Goal: Task Accomplishment & Management: Complete application form

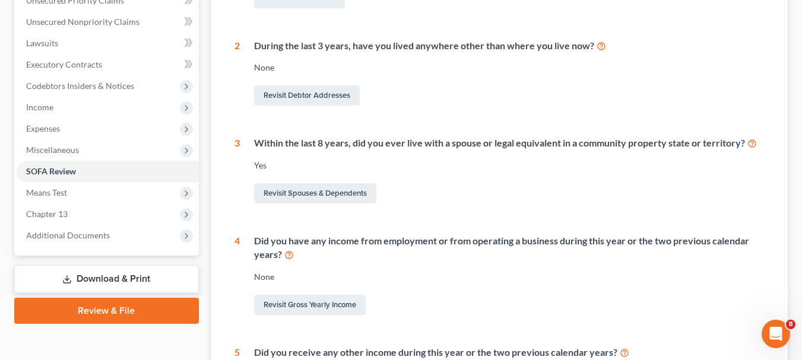
scroll to position [288, 0]
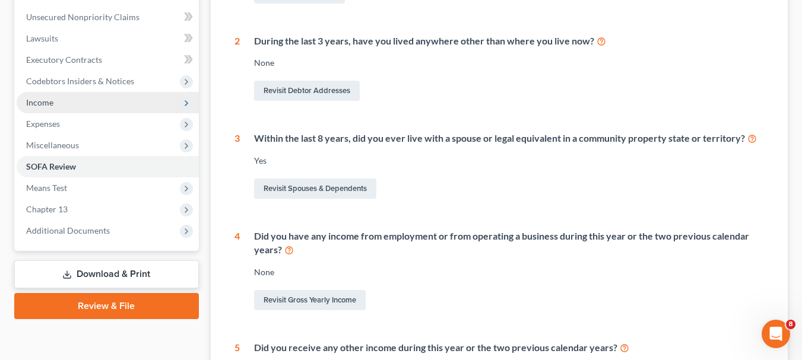
click at [75, 97] on span "Income" at bounding box center [108, 102] width 182 height 21
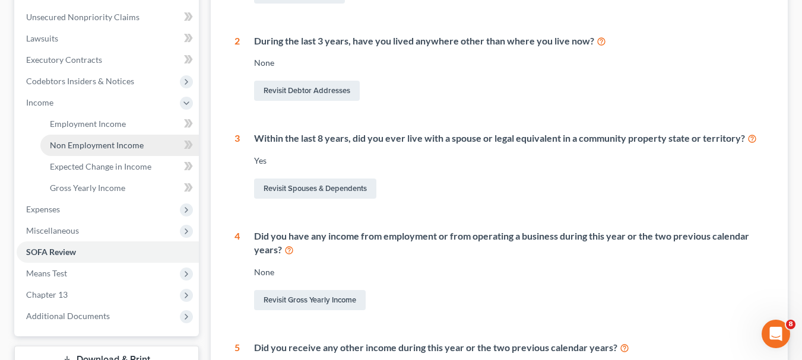
click at [97, 143] on span "Non Employment Income" at bounding box center [97, 145] width 94 height 10
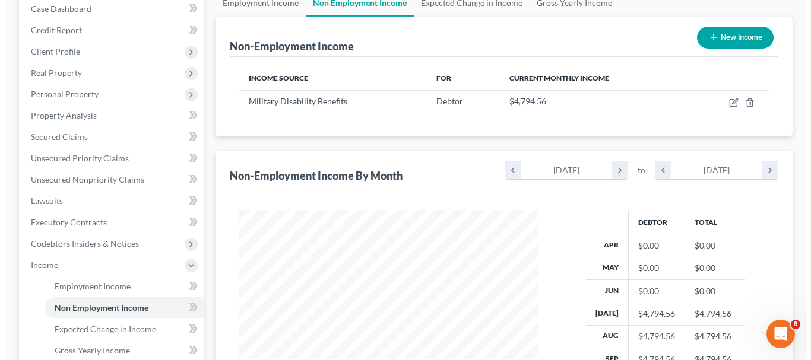
scroll to position [117, 0]
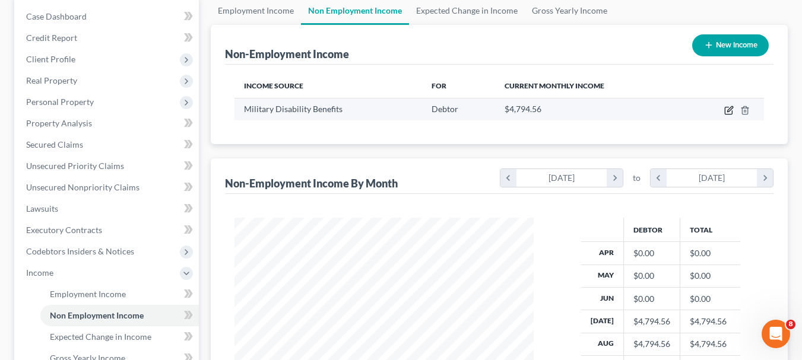
click at [726, 107] on icon "button" at bounding box center [728, 110] width 7 height 7
select select "12"
select select "0"
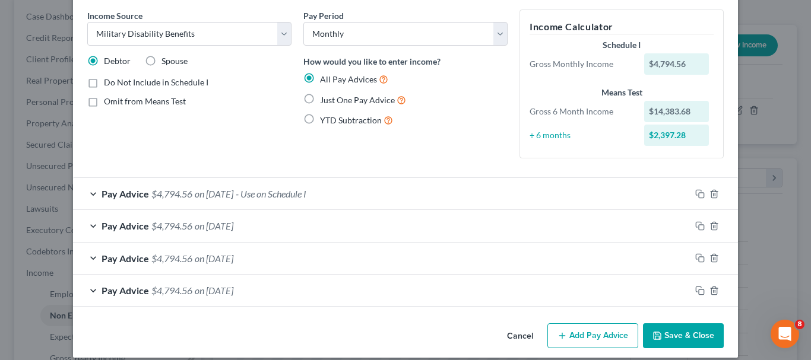
scroll to position [57, 0]
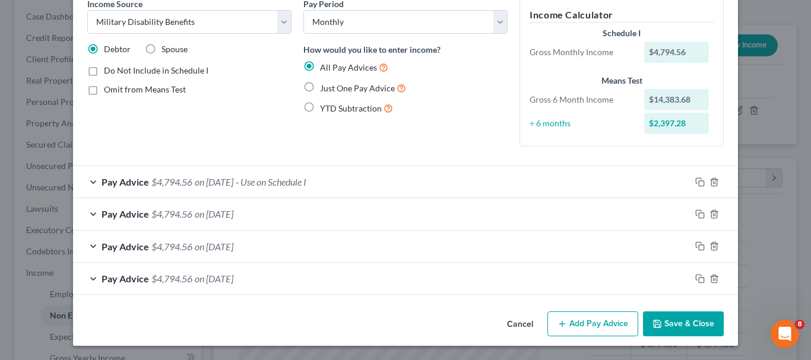
click at [593, 324] on button "Add Pay Advice" at bounding box center [592, 324] width 91 height 25
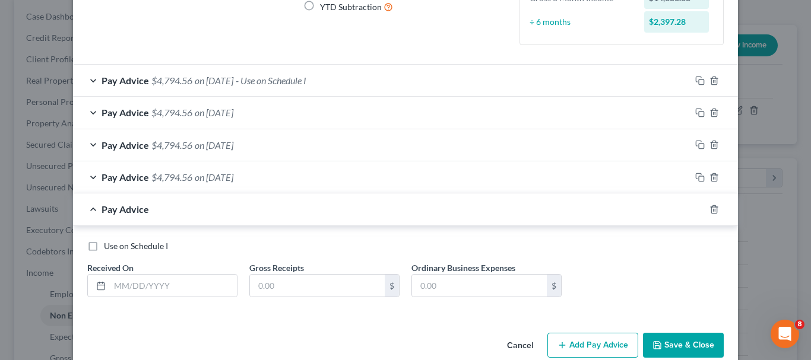
scroll to position [180, 0]
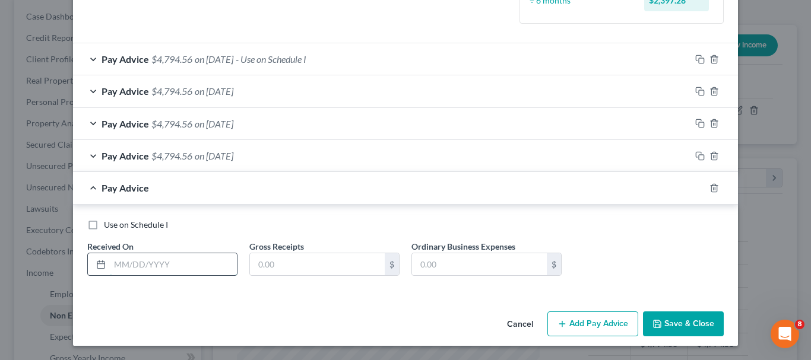
click at [178, 260] on input "text" at bounding box center [173, 264] width 127 height 23
type input "06/01/2025"
click at [275, 263] on input "text" at bounding box center [317, 264] width 135 height 23
type input "1,800"
click at [583, 323] on button "Add Pay Advice" at bounding box center [592, 324] width 91 height 25
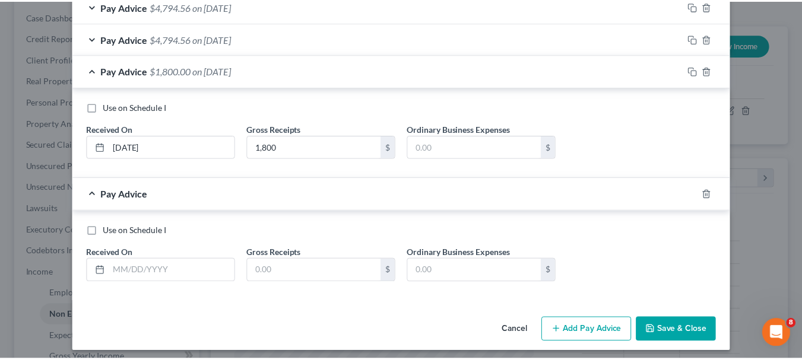
scroll to position [303, 0]
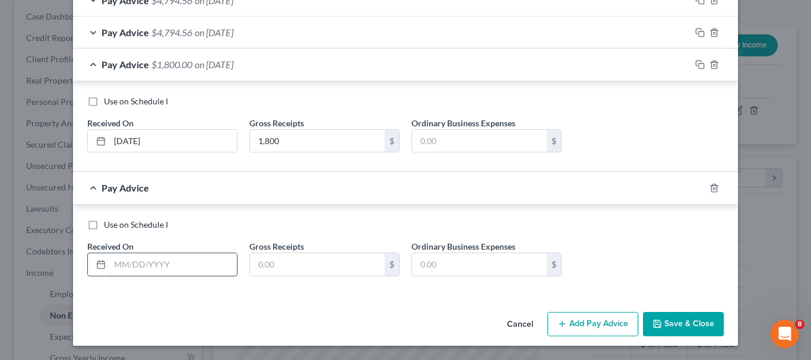
click at [126, 268] on input "text" at bounding box center [173, 264] width 127 height 23
type input "05/01/2025"
click at [273, 262] on input "text" at bounding box center [317, 264] width 135 height 23
type input "1,800"
click at [684, 326] on button "Save & Close" at bounding box center [683, 324] width 81 height 25
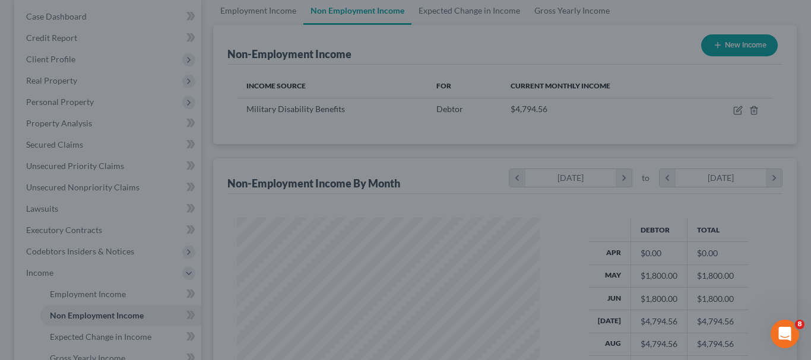
scroll to position [593173, 593062]
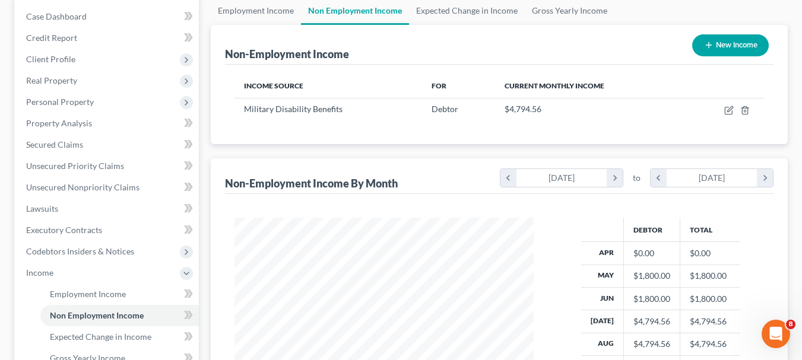
click at [729, 46] on button "New Income" at bounding box center [730, 45] width 77 height 22
select select "0"
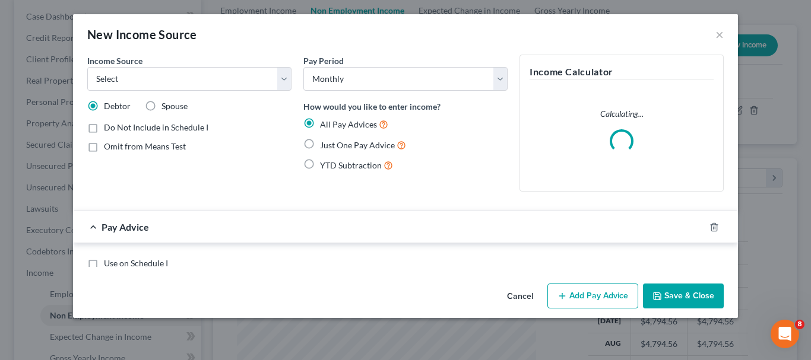
scroll to position [213, 327]
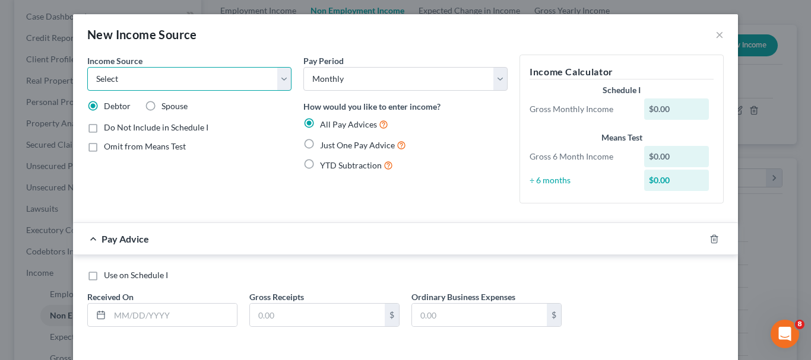
click at [282, 85] on select "Select Unemployment Disability (from employer) Pension Retirement Social Securi…" at bounding box center [189, 79] width 204 height 24
select select "10"
click at [87, 67] on select "Select Unemployment Disability (from employer) Pension Retirement Social Securi…" at bounding box center [189, 79] width 204 height 24
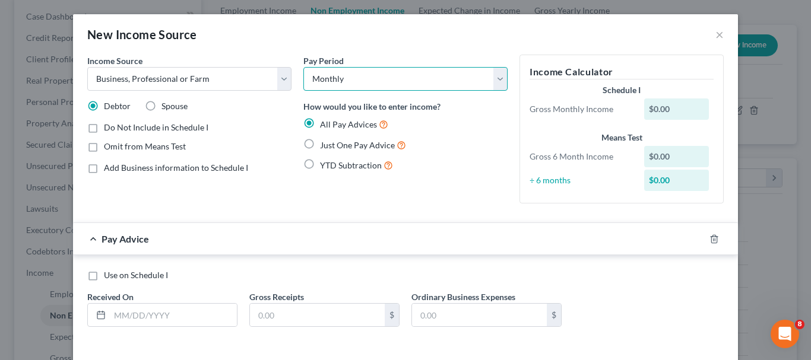
click at [493, 81] on select "Select Monthly Twice Monthly Every Other Week Weekly" at bounding box center [405, 79] width 204 height 24
click at [104, 170] on label "Add Business information to Schedule I" at bounding box center [176, 168] width 144 height 12
click at [109, 170] on input "Add Business information to Schedule I" at bounding box center [113, 166] width 8 height 8
checkbox input "true"
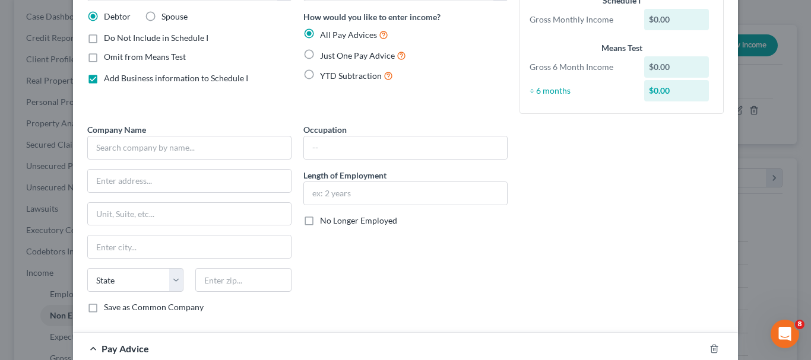
scroll to position [117, 0]
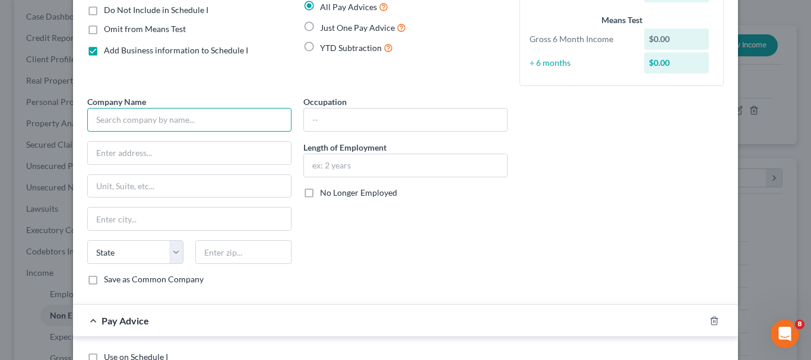
click at [233, 112] on input "text" at bounding box center [189, 120] width 204 height 24
type input "n/a"
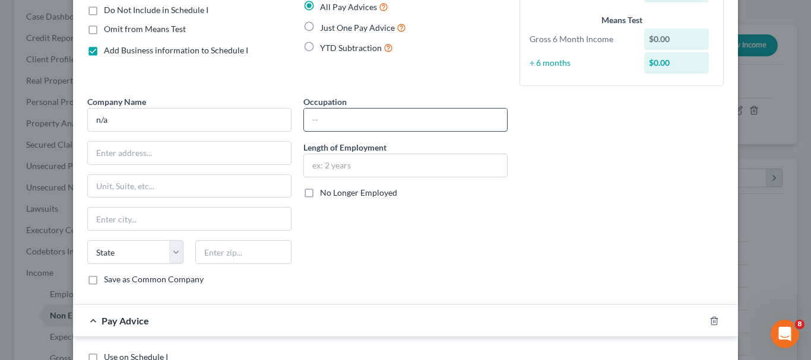
click at [328, 120] on input "text" at bounding box center [405, 120] width 203 height 23
type input "re-sell auction equipment"
click at [328, 163] on input "text" at bounding box center [405, 165] width 203 height 23
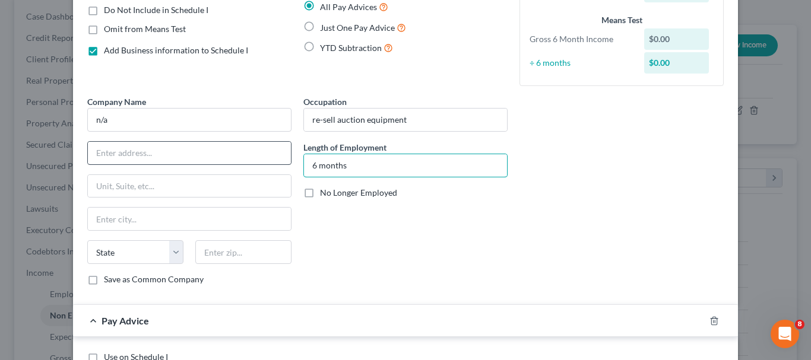
type input "6 months"
click at [184, 163] on input "text" at bounding box center [189, 153] width 203 height 23
type input "[STREET_ADDRESS]"
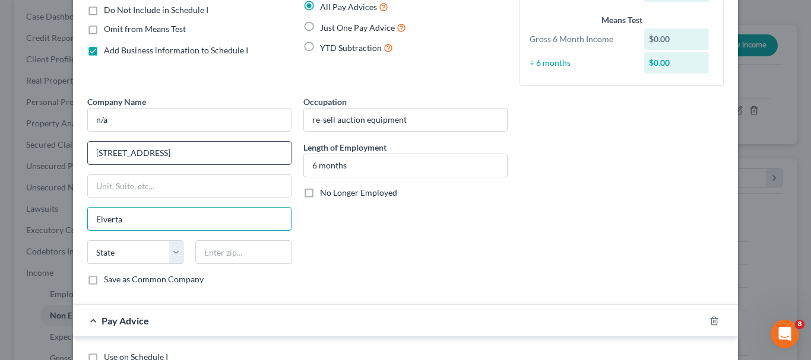
type input "Elverta"
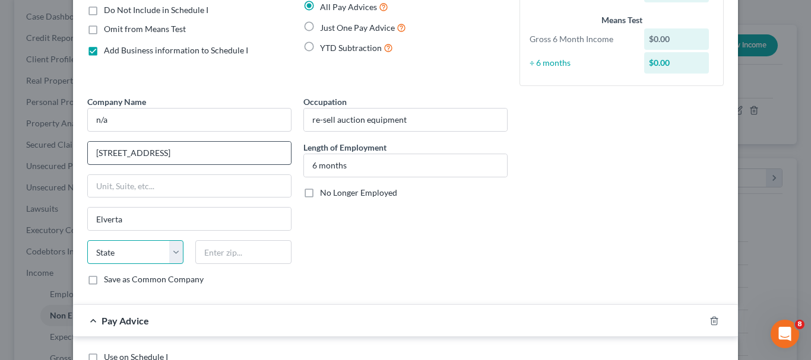
select select "4"
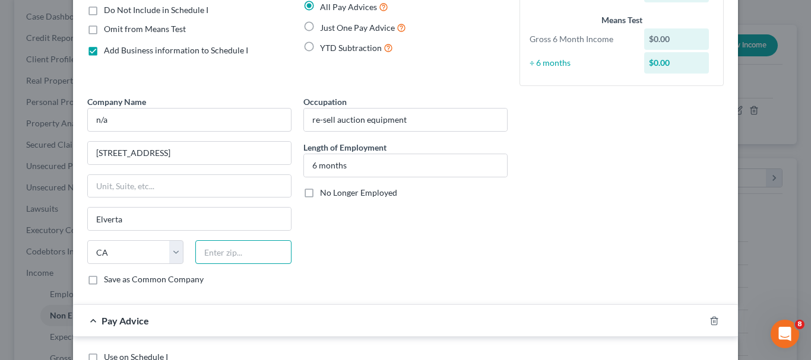
click at [219, 252] on input "text" at bounding box center [243, 252] width 96 height 24
type input "95626"
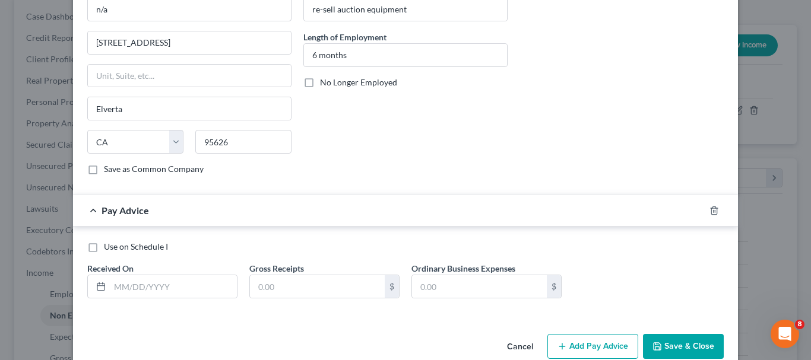
scroll to position [250, 0]
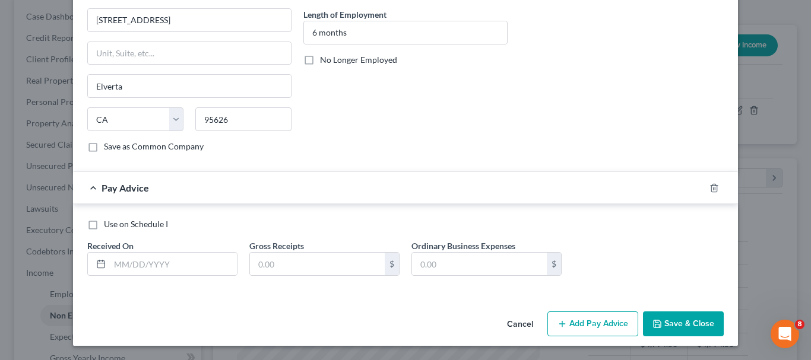
click at [595, 319] on button "Add Pay Advice" at bounding box center [592, 324] width 91 height 25
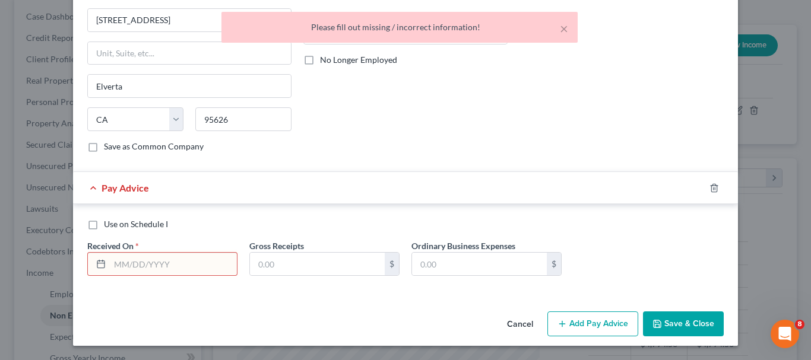
click at [215, 260] on input "text" at bounding box center [173, 264] width 127 height 23
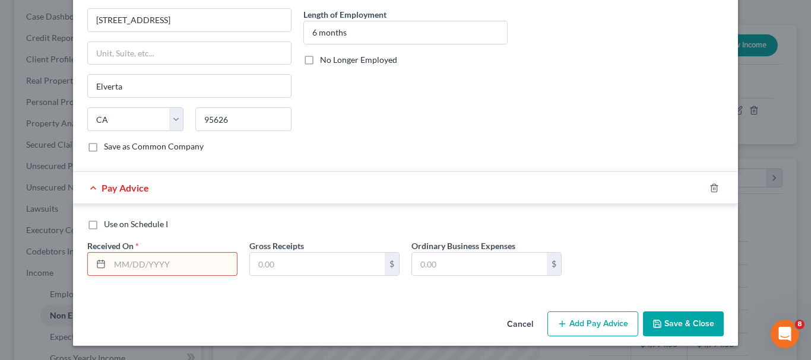
type input "0"
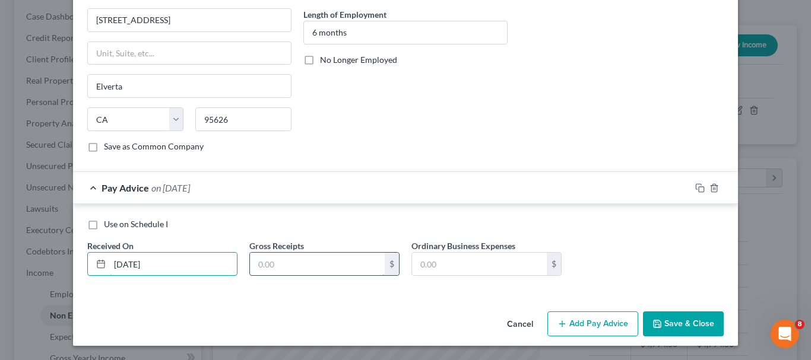
type input "10/01/2025"
click at [280, 259] on input "text" at bounding box center [317, 264] width 135 height 23
type input "3,500"
click at [455, 256] on input "text" at bounding box center [479, 264] width 135 height 23
type input "1,200"
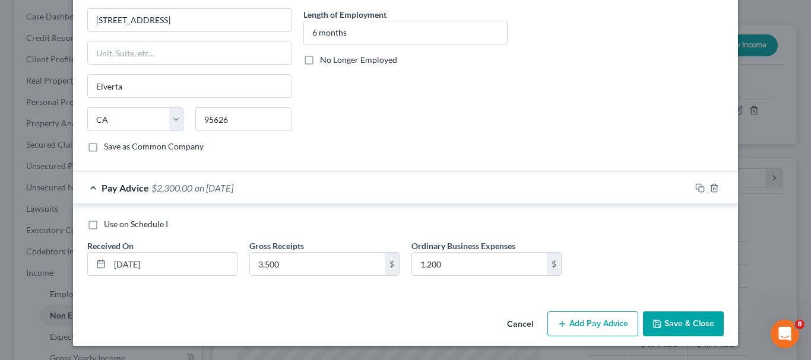
click at [591, 324] on button "Add Pay Advice" at bounding box center [592, 324] width 91 height 25
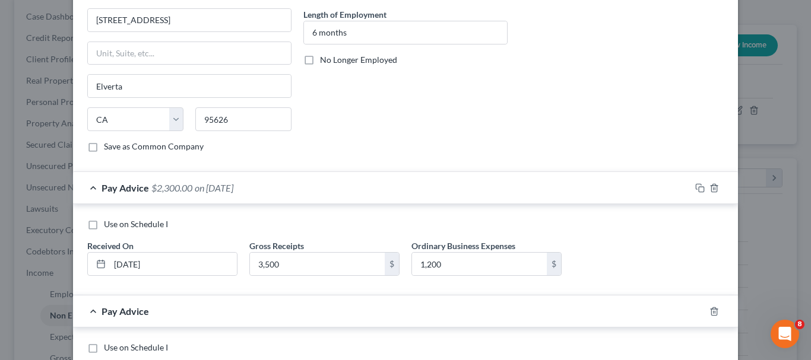
scroll to position [374, 0]
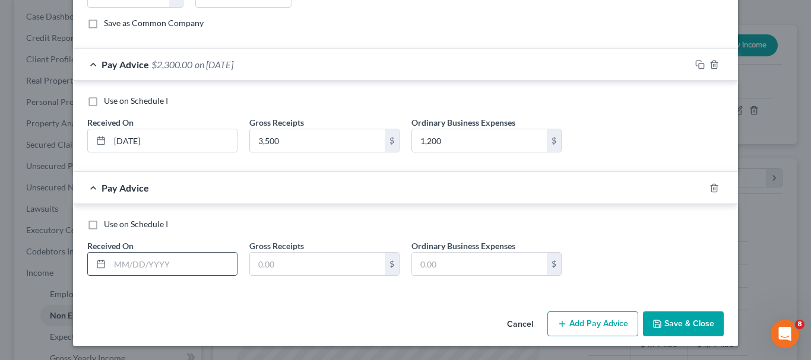
click at [134, 263] on input "text" at bounding box center [173, 264] width 127 height 23
type input "09/01/025"
click at [288, 258] on input "text" at bounding box center [317, 264] width 135 height 23
type input "3,200"
click at [498, 262] on input "text" at bounding box center [479, 264] width 135 height 23
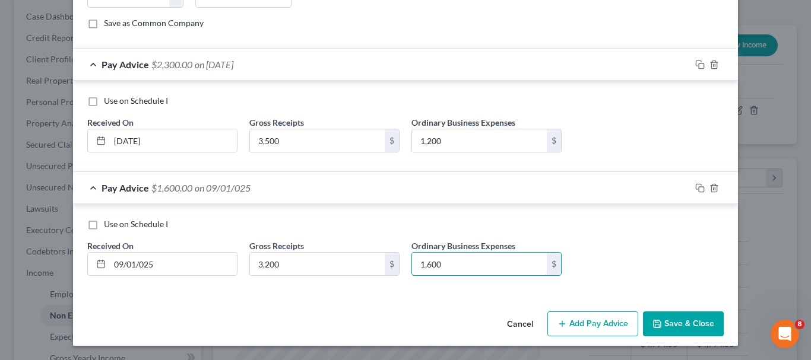
type input "1,600"
click at [587, 317] on button "Add Pay Advice" at bounding box center [592, 324] width 91 height 25
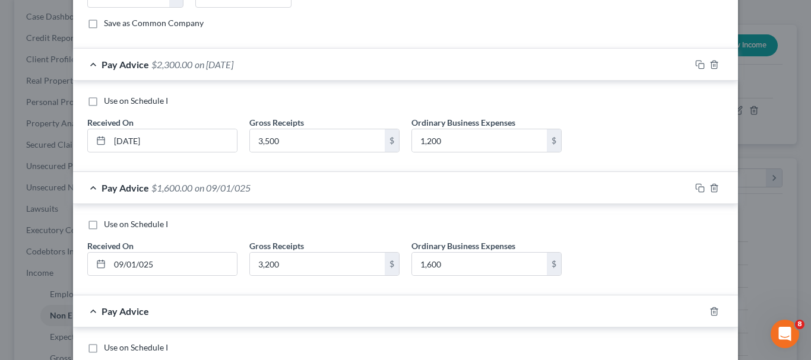
scroll to position [497, 0]
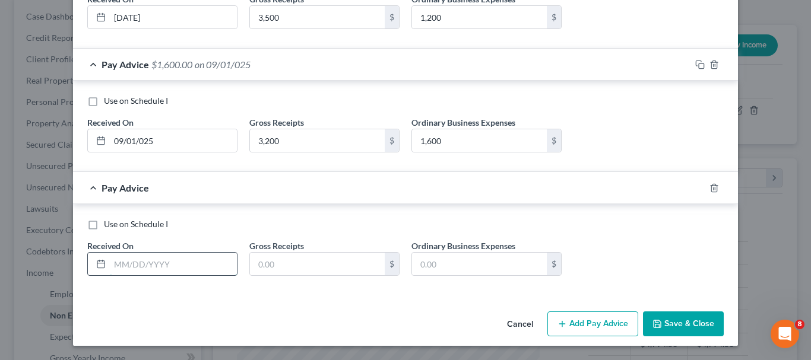
click at [167, 259] on input "text" at bounding box center [173, 264] width 127 height 23
type input "08/01/2025"
click at [270, 265] on input "text" at bounding box center [317, 264] width 135 height 23
type input "2,200"
click at [490, 264] on input "text" at bounding box center [479, 264] width 135 height 23
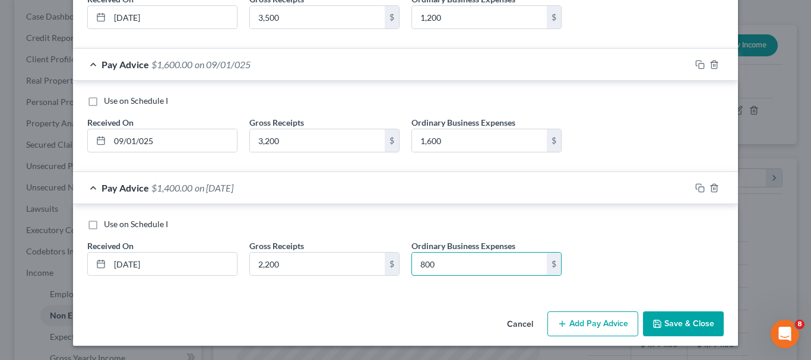
type input "800"
click at [597, 321] on button "Add Pay Advice" at bounding box center [592, 324] width 91 height 25
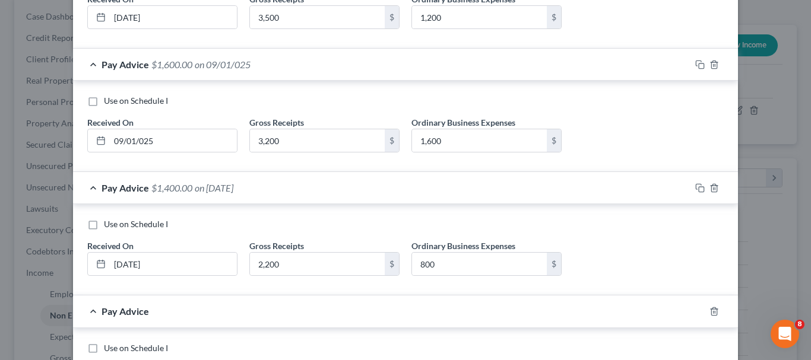
scroll to position [621, 0]
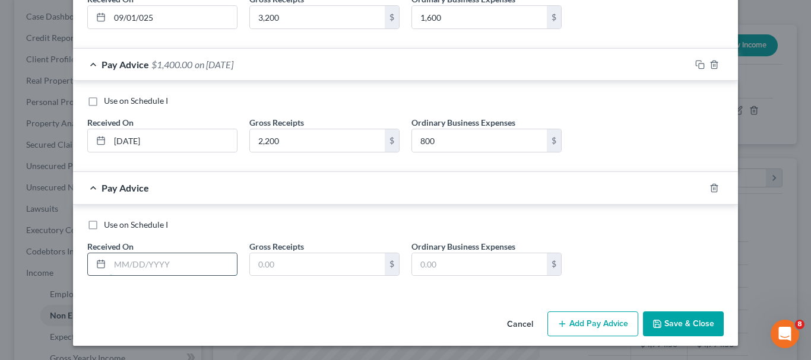
click at [163, 263] on input "text" at bounding box center [173, 264] width 127 height 23
type input "07/01/2025"
click at [291, 260] on input "text" at bounding box center [317, 264] width 135 height 23
type input "4,100"
click at [463, 262] on input "text" at bounding box center [479, 264] width 135 height 23
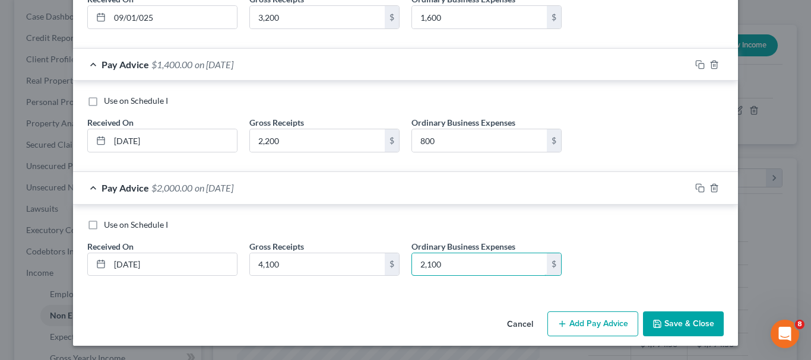
type input "2,100"
click at [586, 316] on button "Add Pay Advice" at bounding box center [592, 324] width 91 height 25
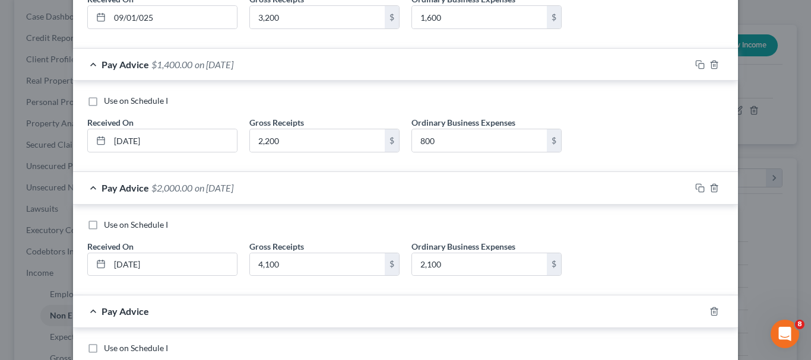
scroll to position [744, 0]
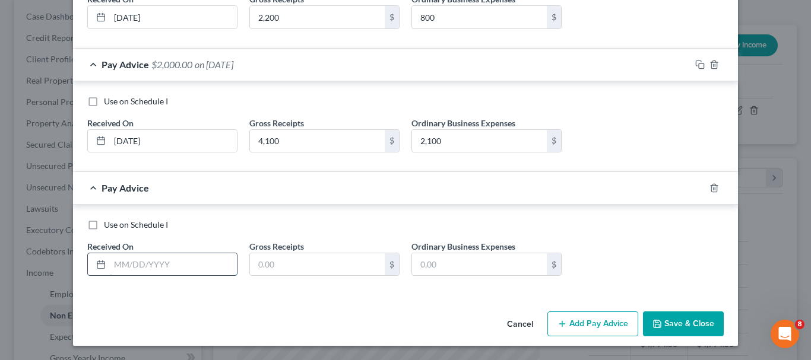
click at [161, 269] on input "text" at bounding box center [173, 264] width 127 height 23
type input "06/01/2025"
click at [332, 265] on input "text" at bounding box center [317, 264] width 135 height 23
type input "3,500"
click at [455, 266] on input "text" at bounding box center [479, 264] width 135 height 23
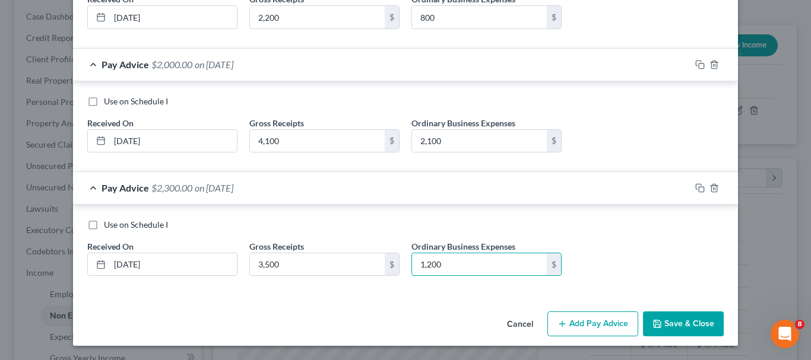
type input "1,200"
click at [591, 317] on button "Add Pay Advice" at bounding box center [592, 324] width 91 height 25
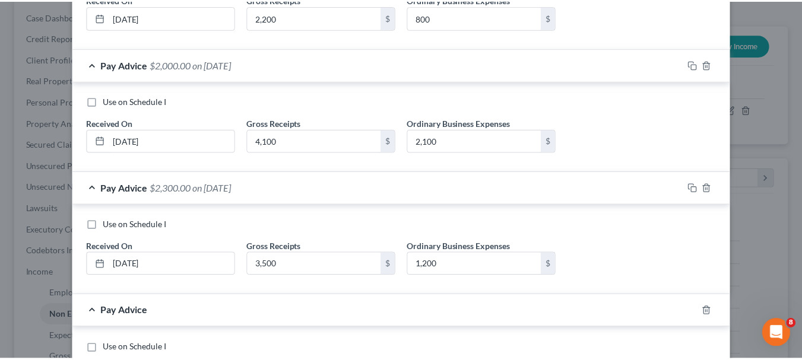
scroll to position [868, 0]
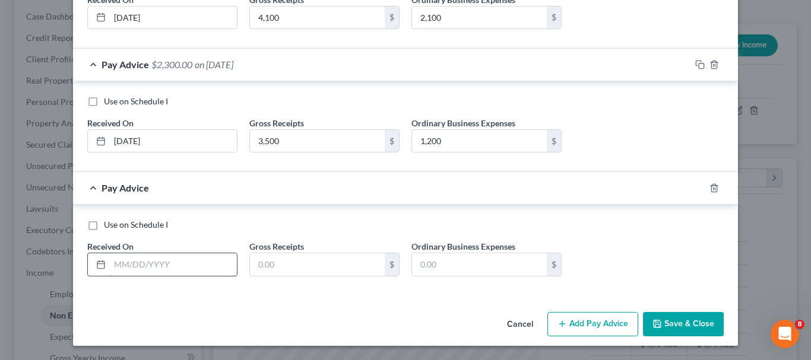
click at [132, 262] on input "text" at bounding box center [173, 264] width 127 height 23
type input "05/01/2025"
click at [275, 267] on input "text" at bounding box center [317, 264] width 135 height 23
type input "3,300"
click at [486, 260] on input "text" at bounding box center [479, 264] width 135 height 23
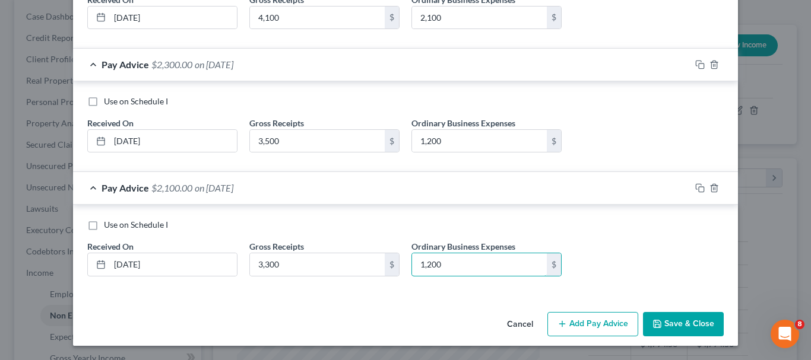
type input "1,200"
click at [672, 319] on button "Save & Close" at bounding box center [683, 324] width 81 height 25
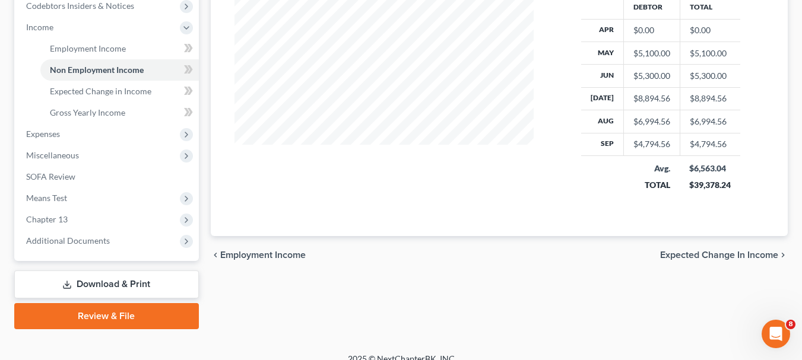
scroll to position [364, 0]
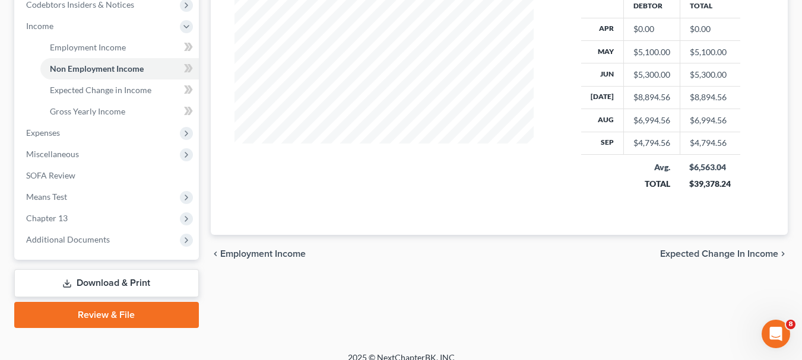
click at [752, 252] on span "Expected Change in Income" at bounding box center [719, 253] width 118 height 9
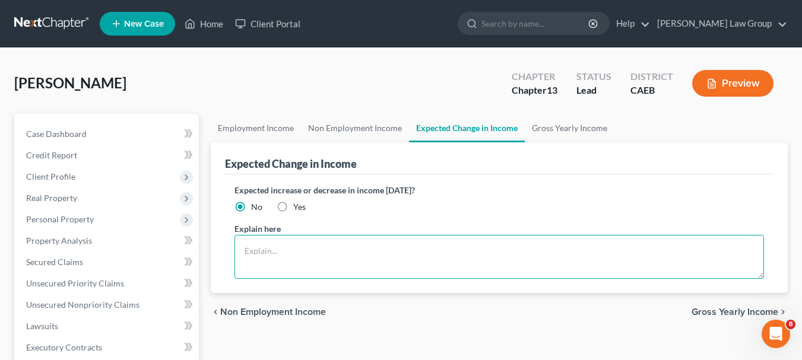
click at [306, 248] on textarea at bounding box center [498, 257] width 529 height 44
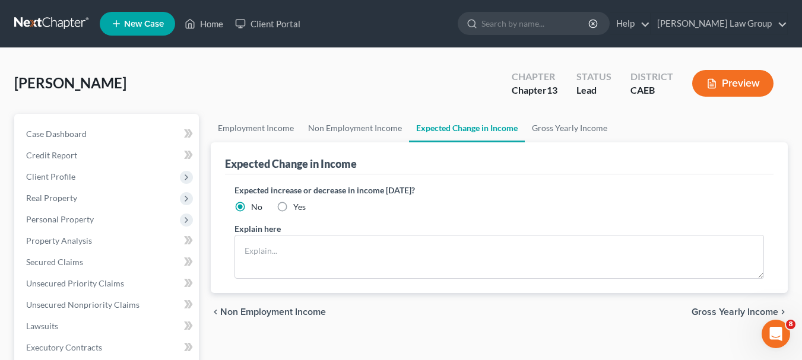
click at [293, 207] on label "Yes" at bounding box center [299, 207] width 12 height 12
click at [298, 207] on input "Yes" at bounding box center [302, 205] width 8 height 8
radio input "true"
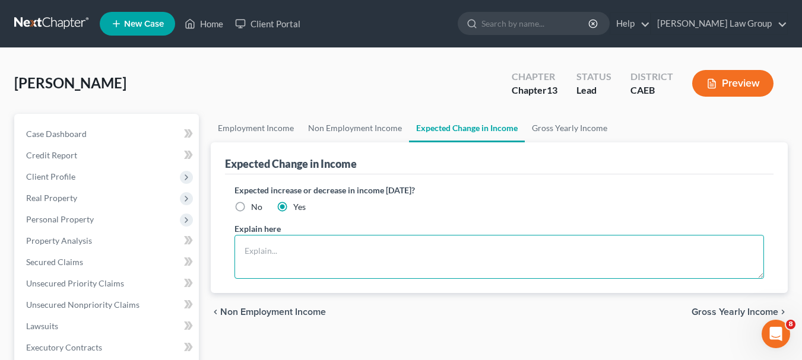
click at [269, 243] on textarea at bounding box center [498, 257] width 529 height 44
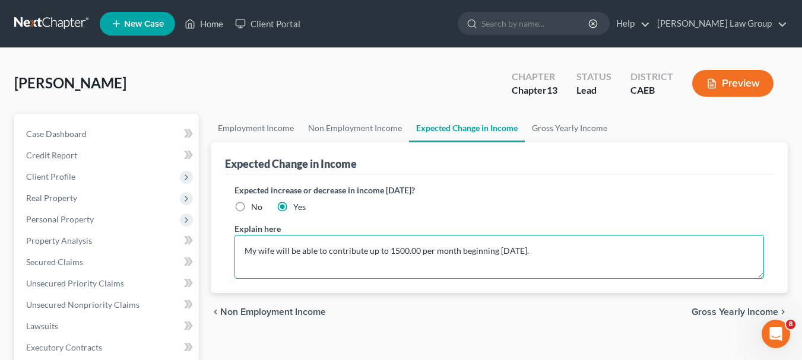
type textarea "My wife will be able to contribute up to 1500.00 per month beginning 1/1/2026."
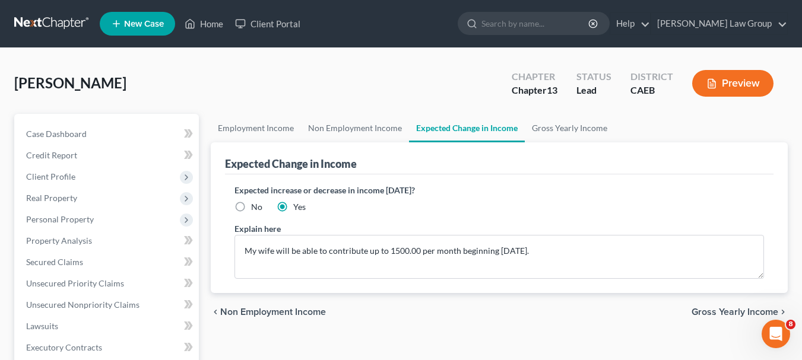
click at [739, 310] on span "Gross Yearly Income" at bounding box center [734, 311] width 87 height 9
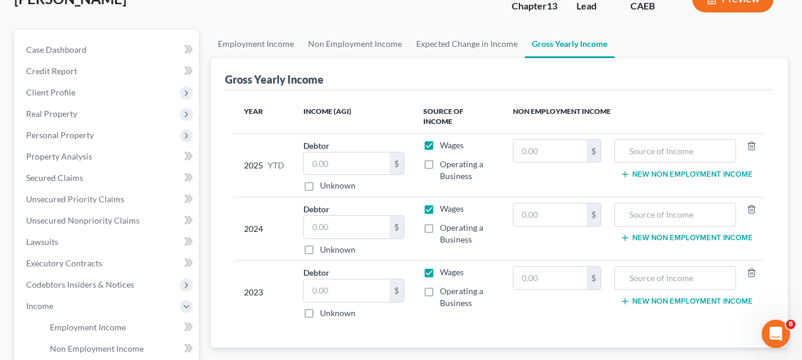
scroll to position [87, 0]
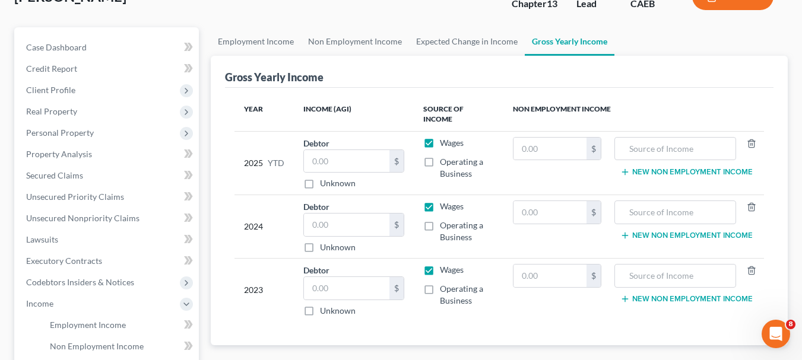
click at [440, 156] on label "Operating a Business" at bounding box center [467, 168] width 54 height 24
click at [444, 156] on input "Operating a Business" at bounding box center [448, 160] width 8 height 8
checkbox input "true"
click at [440, 137] on label "Wages" at bounding box center [452, 143] width 24 height 12
click at [444, 137] on input "Wages" at bounding box center [448, 141] width 8 height 8
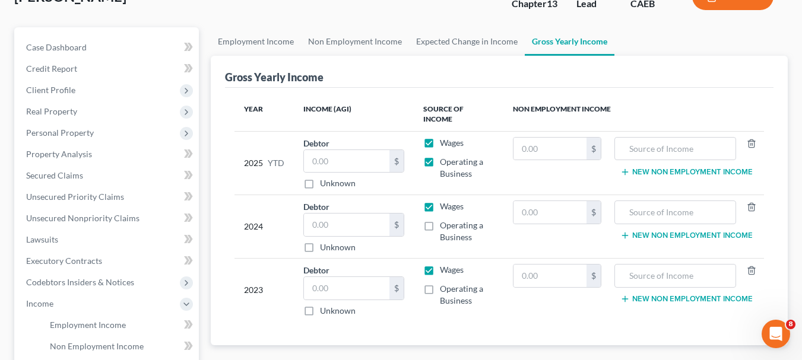
checkbox input "false"
click at [541, 201] on input "text" at bounding box center [549, 212] width 73 height 23
type input "21,600"
click at [540, 138] on input "text" at bounding box center [549, 149] width 73 height 23
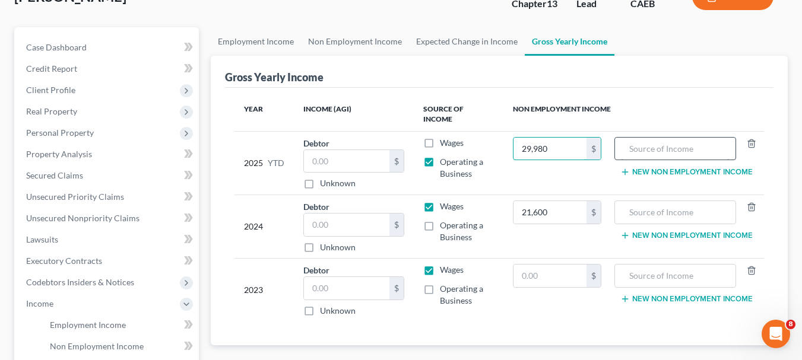
type input "29,980"
click at [634, 139] on input "text" at bounding box center [675, 149] width 109 height 23
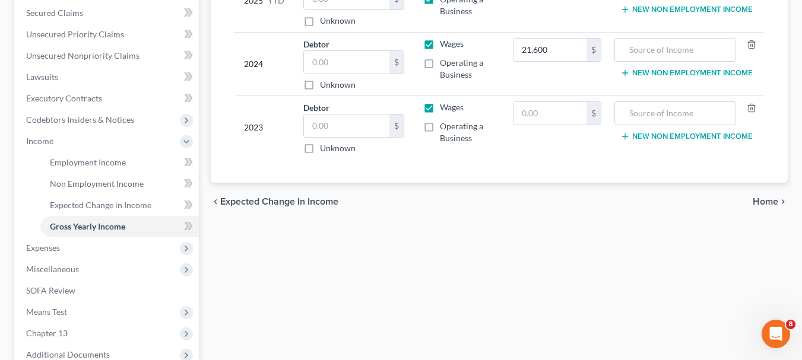
scroll to position [243, 0]
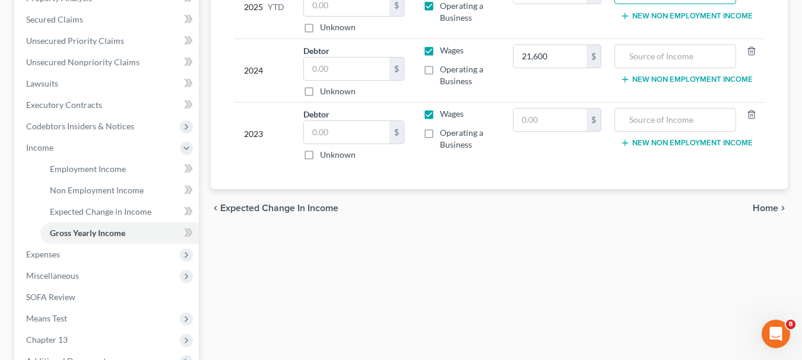
type input "VA Disability"
click at [307, 192] on div "chevron_left Expected Change in Income Home chevron_right" at bounding box center [499, 208] width 577 height 38
click at [304, 204] on span "Expected Change in Income" at bounding box center [279, 208] width 118 height 9
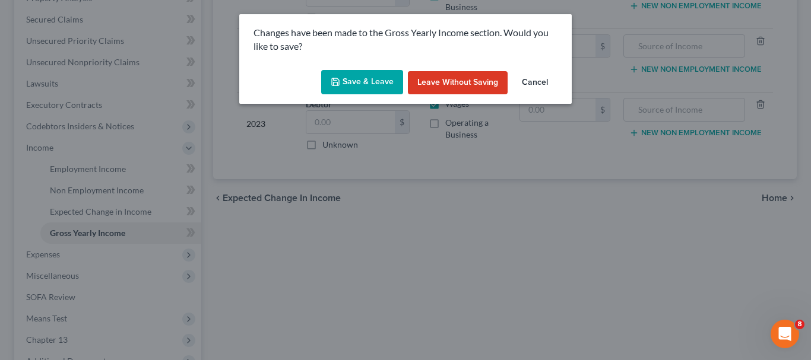
click at [449, 89] on button "Leave without Saving" at bounding box center [458, 83] width 100 height 24
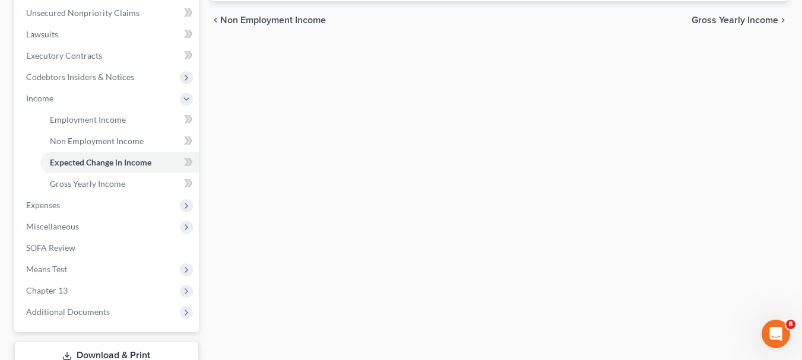
scroll to position [320, 0]
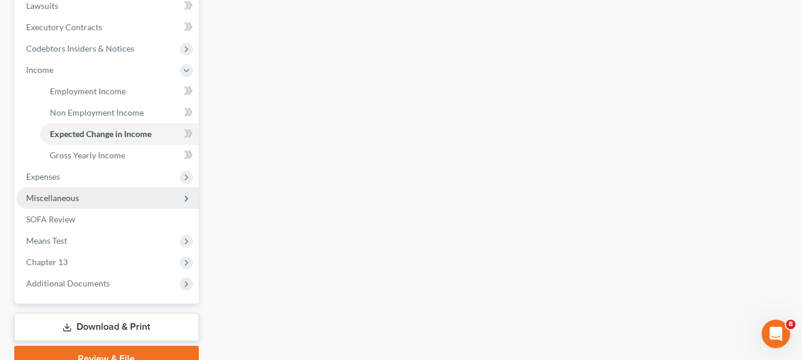
click at [112, 195] on span "Miscellaneous" at bounding box center [108, 198] width 182 height 21
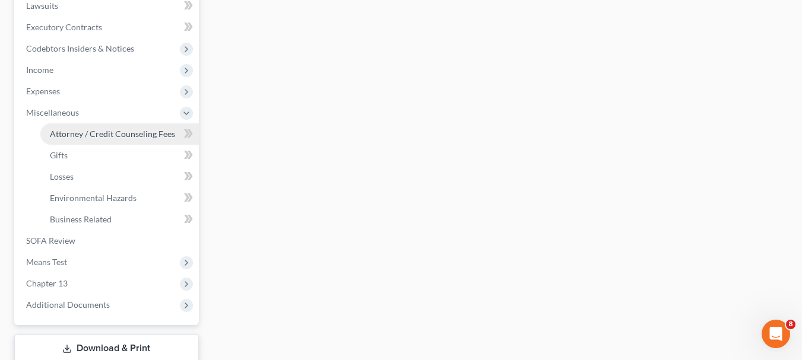
click at [134, 132] on span "Attorney / Credit Counseling Fees" at bounding box center [112, 134] width 125 height 10
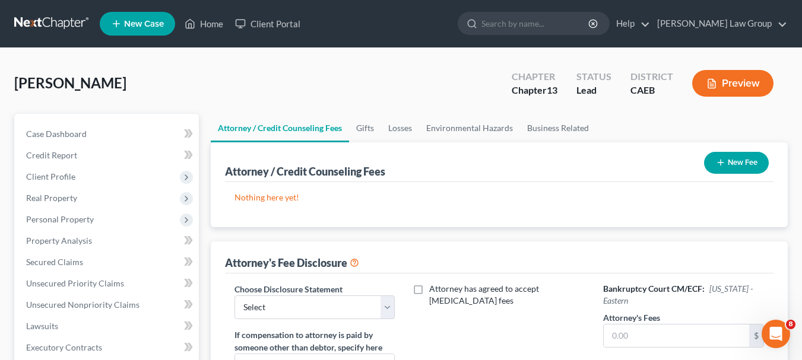
click at [730, 160] on button "New Fee" at bounding box center [736, 163] width 65 height 22
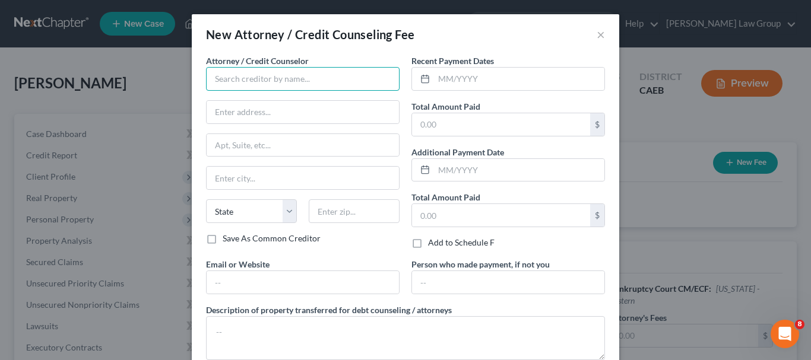
click at [354, 85] on input "text" at bounding box center [302, 79] width 193 height 24
type input "[PERSON_NAME]"
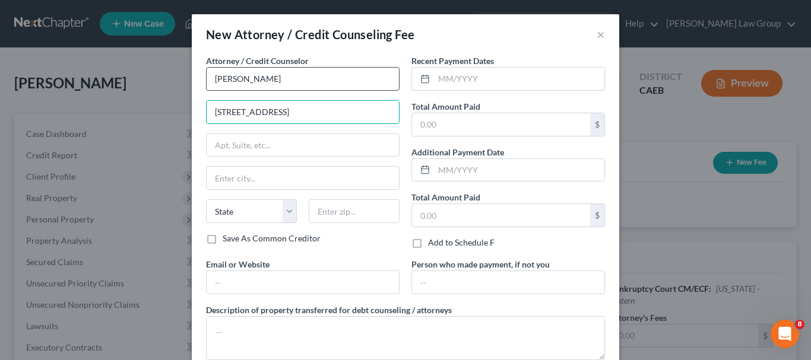
type input "[STREET_ADDRESS]"
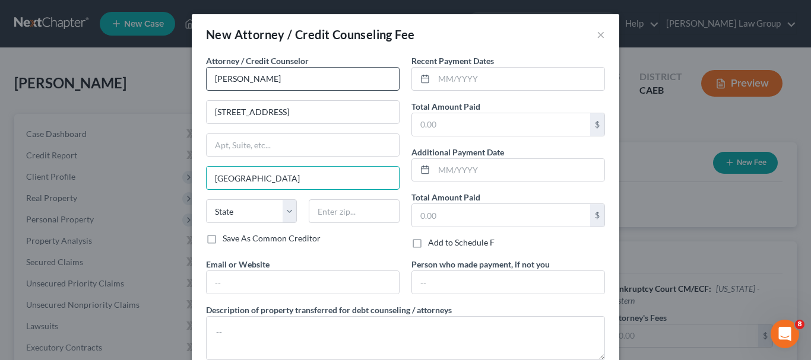
type input "[GEOGRAPHIC_DATA]"
select select "4"
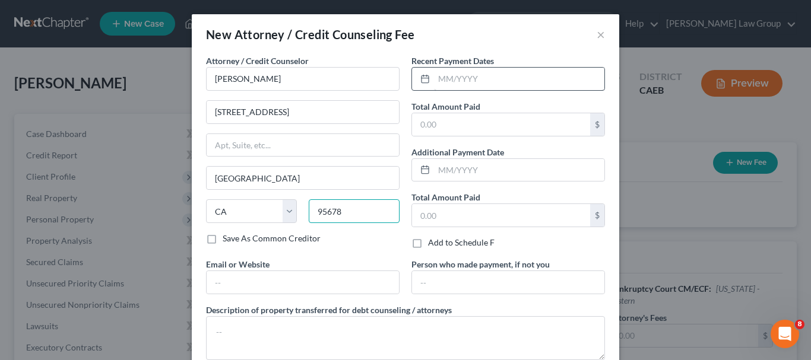
type input "95678"
click at [539, 80] on input "text" at bounding box center [519, 79] width 170 height 23
type input "n/a"
click at [507, 123] on input "text" at bounding box center [501, 124] width 178 height 23
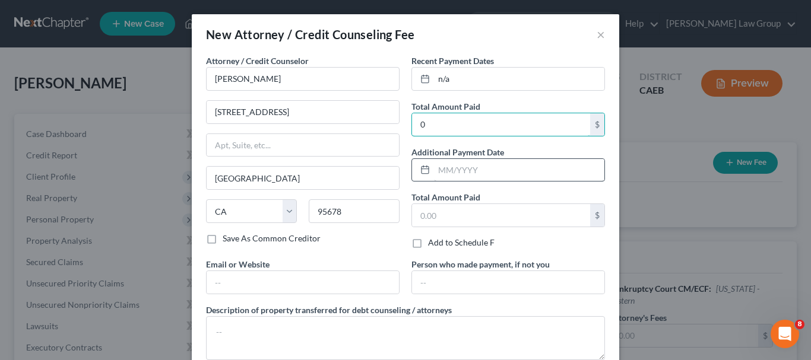
type input "0"
click at [482, 176] on input "text" at bounding box center [519, 170] width 170 height 23
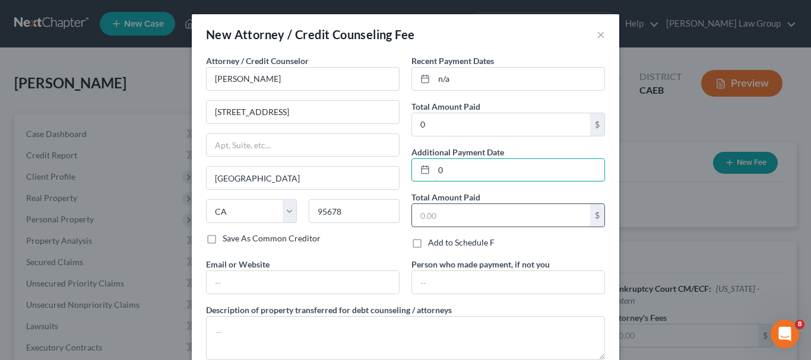
type input "0"
click at [475, 212] on input "text" at bounding box center [501, 215] width 178 height 23
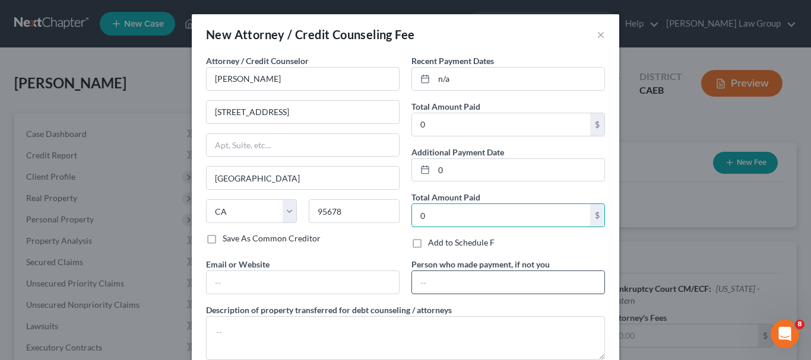
type input "0"
click at [455, 278] on input "text" at bounding box center [508, 282] width 192 height 23
click at [271, 281] on input "text" at bounding box center [302, 282] width 192 height 23
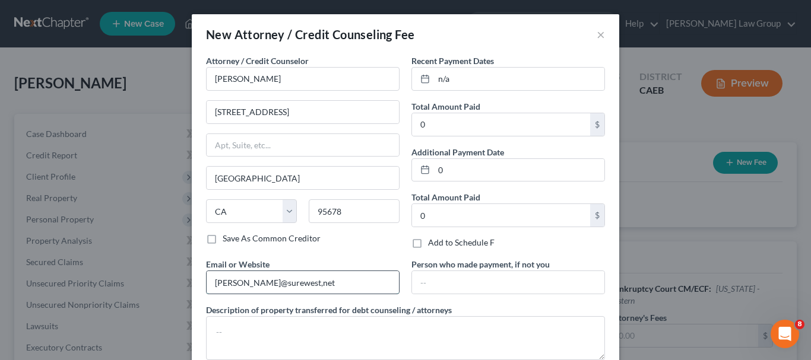
click at [286, 282] on input "broomell@surewest,net" at bounding box center [302, 282] width 192 height 23
type input "[PERSON_NAME][EMAIL_ADDRESS][DOMAIN_NAME]"
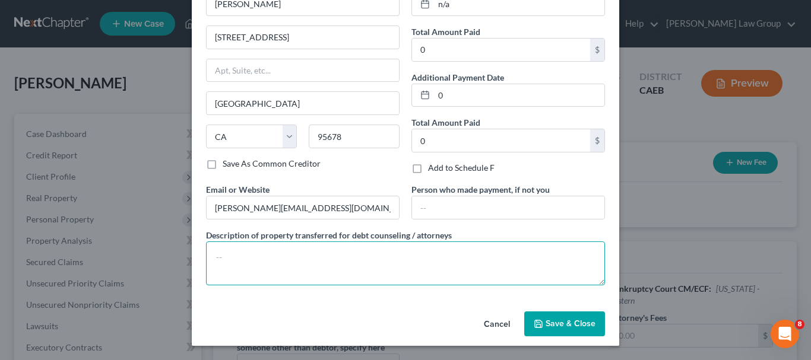
click at [257, 259] on textarea at bounding box center [405, 264] width 399 height 44
type textarea "None"
click at [541, 319] on button "Save & Close" at bounding box center [564, 324] width 81 height 25
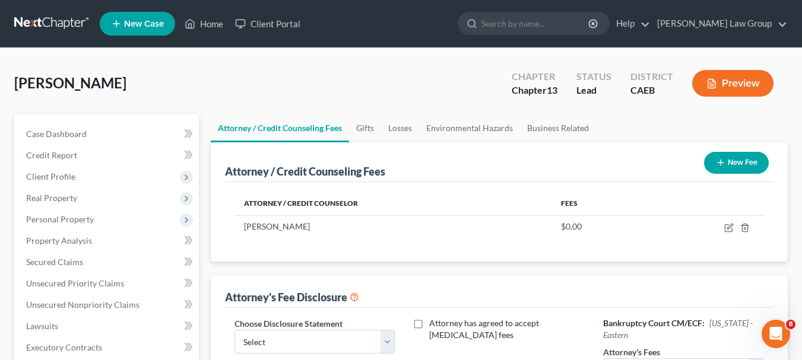
click at [726, 160] on button "New Fee" at bounding box center [736, 163] width 65 height 22
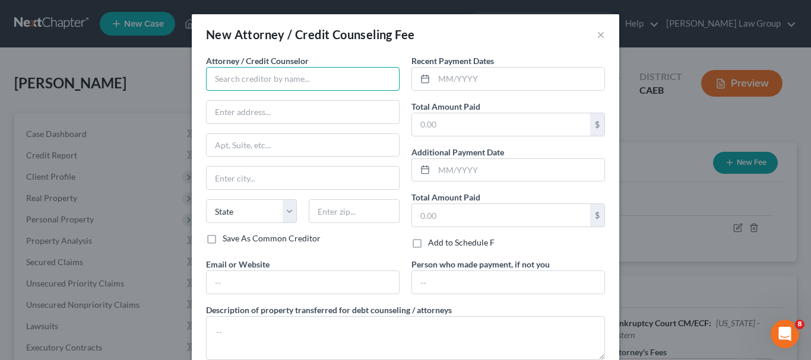
click at [290, 86] on input "text" at bounding box center [302, 79] width 193 height 24
click at [290, 74] on input "text" at bounding box center [302, 79] width 193 height 24
type input "Debtorcc"
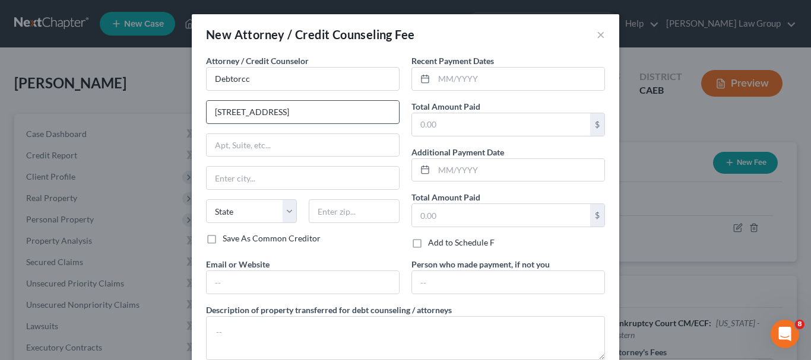
click at [233, 111] on input "378 Ssummit Avenue" at bounding box center [302, 112] width 192 height 23
type input "378 Summit Avenue"
click at [240, 177] on input "text" at bounding box center [302, 178] width 192 height 23
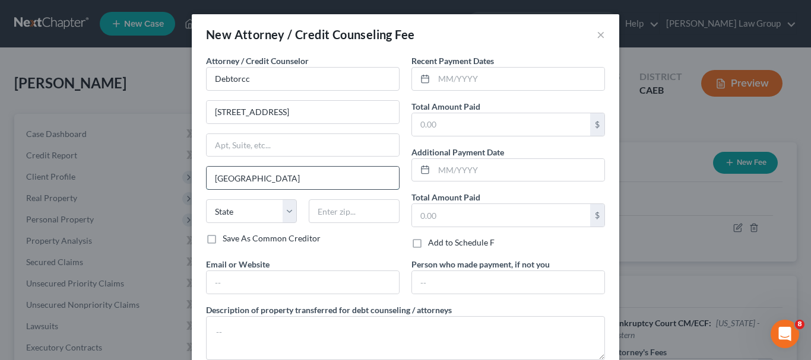
type input "Jersey City"
click at [284, 208] on select "State AL AK AR AZ CA CO CT DE DC FL GA GU HI ID IL IN IA KS KY LA ME MD MA MI M…" at bounding box center [251, 211] width 91 height 24
select select "33"
click at [206, 199] on select "State AL AK AR AZ CA CO CT DE DC FL GA GU HI ID IL IN IA KS KY LA ME MD MA MI M…" at bounding box center [251, 211] width 91 height 24
click at [329, 209] on input "text" at bounding box center [354, 211] width 91 height 24
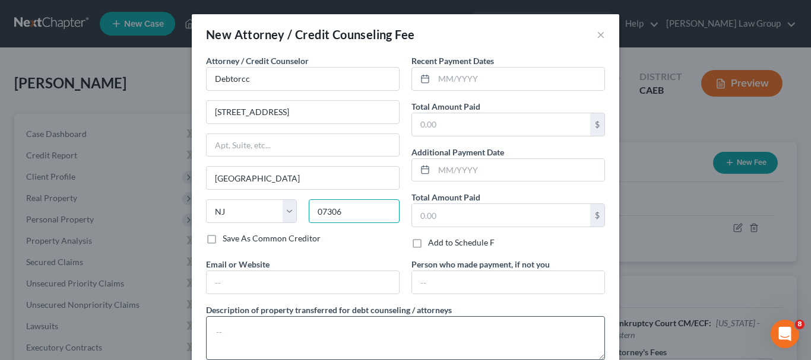
type input "07306"
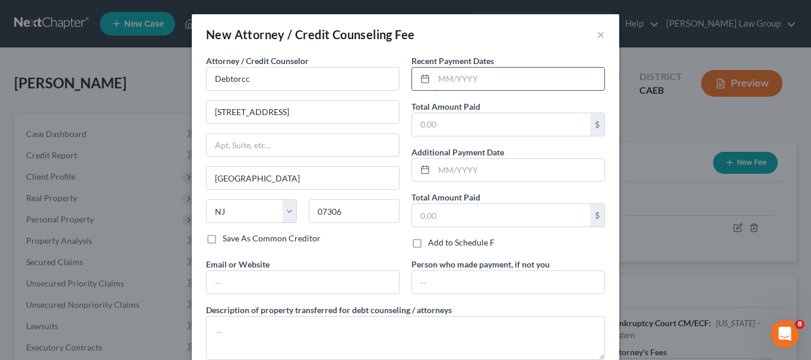
click at [508, 75] on input "text" at bounding box center [519, 79] width 170 height 23
type input "1"
type input "[DATE]"
click at [490, 128] on input "text" at bounding box center [501, 124] width 178 height 23
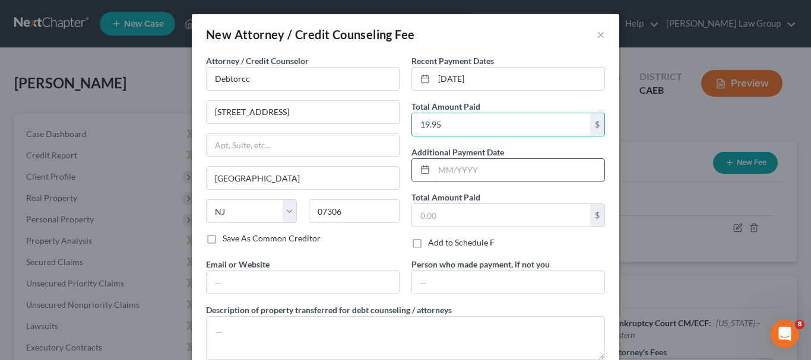
type input "19.95"
click at [478, 166] on input "text" at bounding box center [519, 170] width 170 height 23
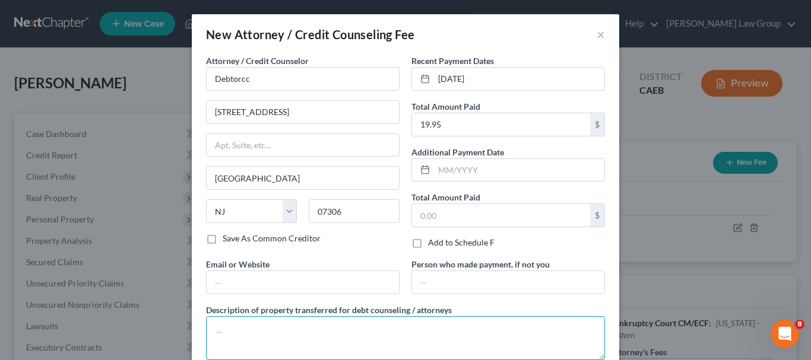
click at [303, 325] on textarea at bounding box center [405, 338] width 399 height 44
type textarea "credit counseling fee"
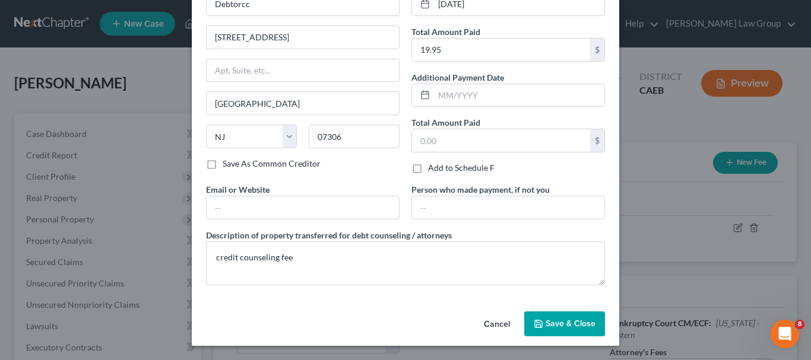
click at [556, 323] on span "Save & Close" at bounding box center [570, 324] width 50 height 10
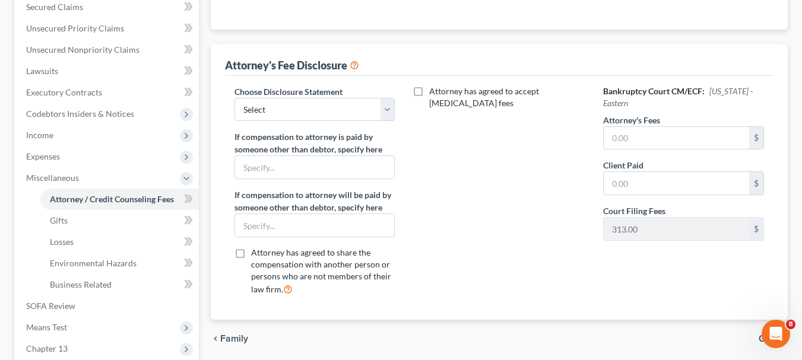
scroll to position [307, 0]
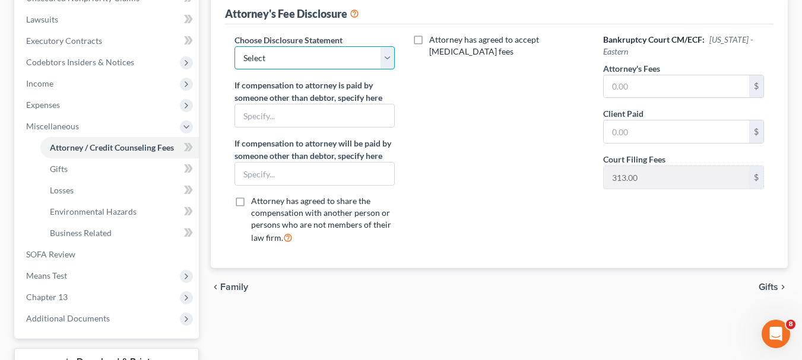
click at [386, 62] on select "Select Broomell Law Group" at bounding box center [314, 58] width 161 height 24
select select "0"
click at [234, 46] on select "Select Broomell Law Group" at bounding box center [314, 58] width 161 height 24
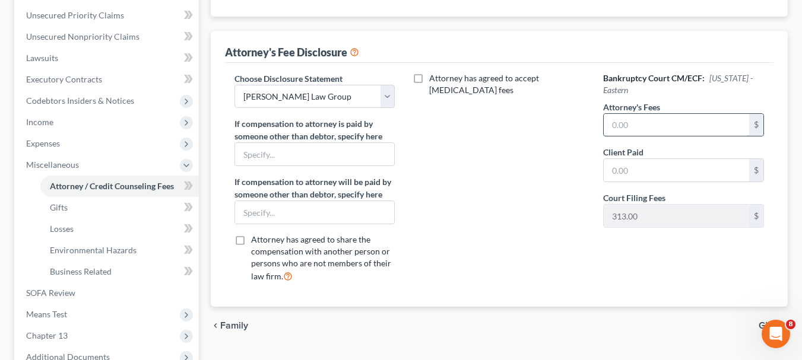
click at [694, 129] on input "text" at bounding box center [675, 125] width 145 height 23
type input "4,813.00"
click at [687, 170] on input "text" at bounding box center [675, 170] width 145 height 23
click at [687, 170] on input "0.00" at bounding box center [675, 170] width 145 height 23
type input "0.00"
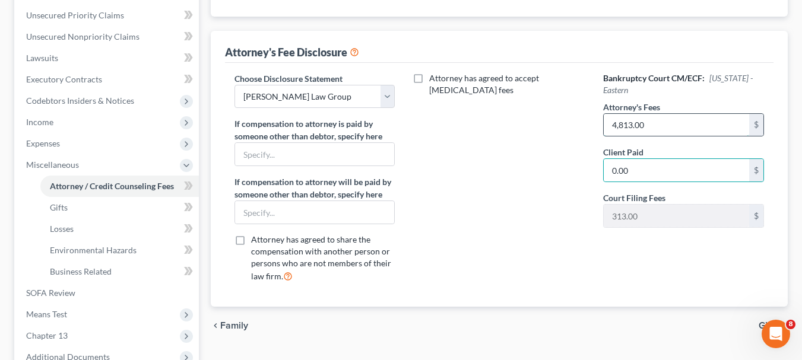
click at [660, 124] on input "4,813.00" at bounding box center [675, 125] width 145 height 23
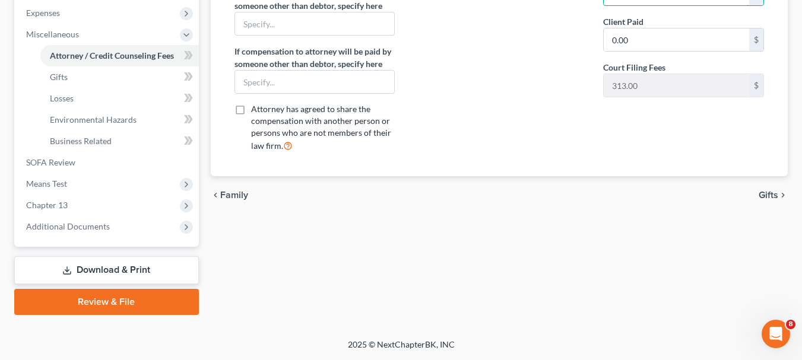
type input "4,500"
click at [768, 194] on span "Gifts" at bounding box center [768, 194] width 20 height 9
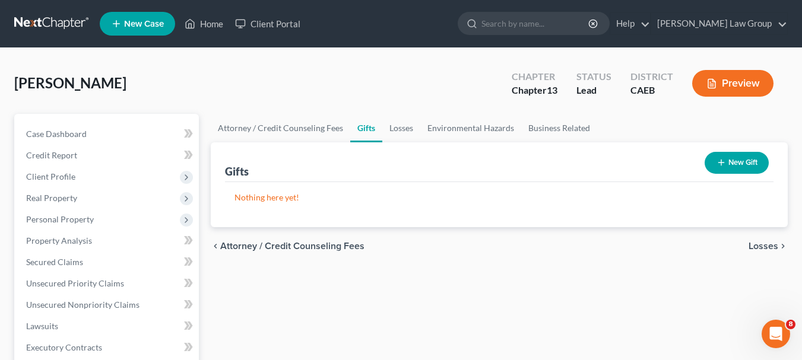
click at [760, 242] on span "Losses" at bounding box center [763, 246] width 30 height 9
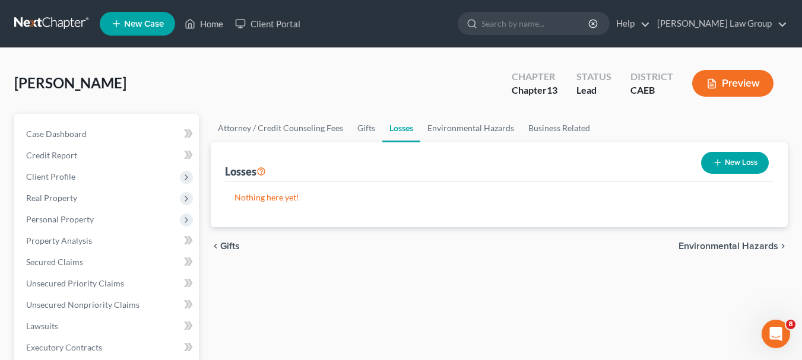
click at [761, 247] on span "Environmental Hazards" at bounding box center [728, 246] width 100 height 9
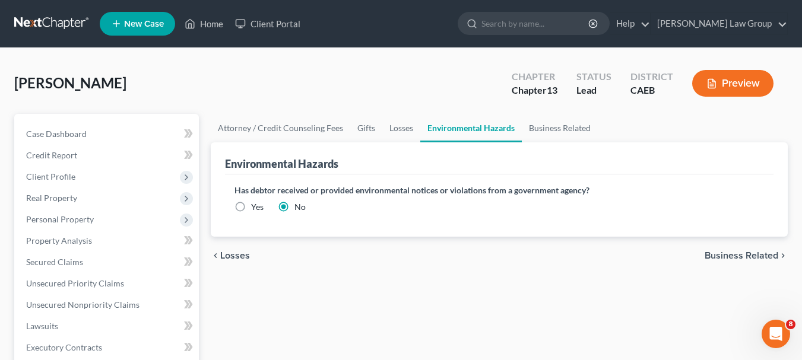
click at [755, 256] on span "Business Related" at bounding box center [741, 255] width 74 height 9
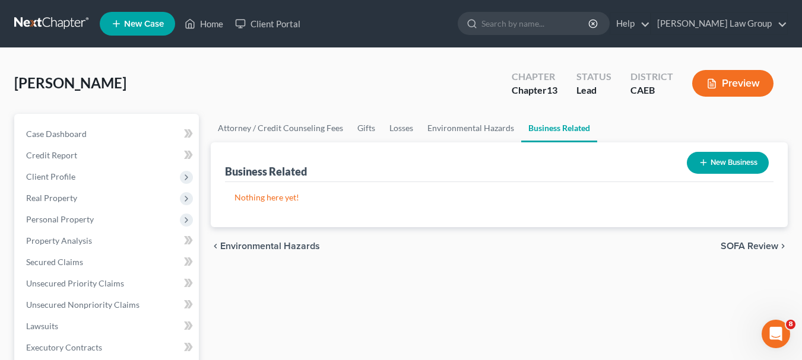
click at [727, 158] on button "New Business" at bounding box center [728, 163] width 82 height 22
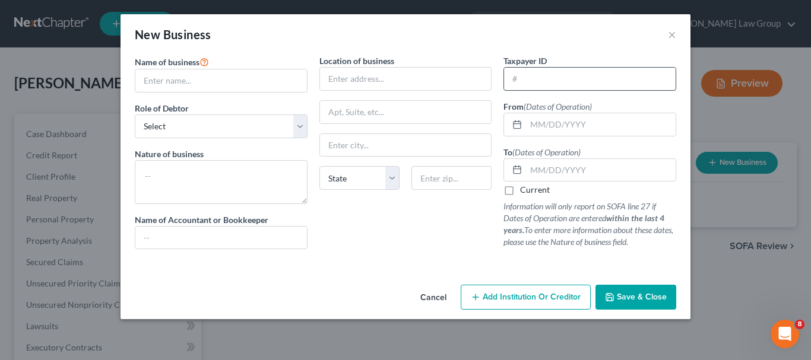
click at [554, 81] on input "text" at bounding box center [589, 79] width 171 height 23
click at [434, 297] on button "Cancel" at bounding box center [433, 298] width 45 height 24
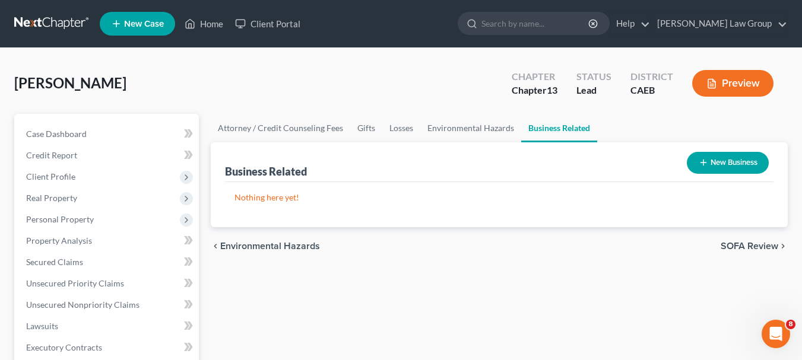
click at [749, 246] on span "SOFA Review" at bounding box center [749, 246] width 58 height 9
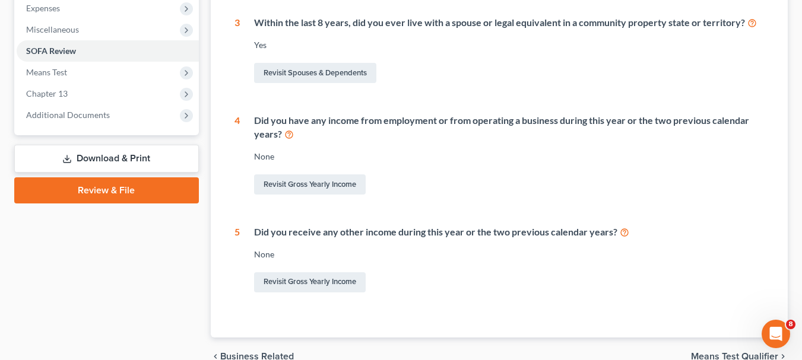
scroll to position [411, 0]
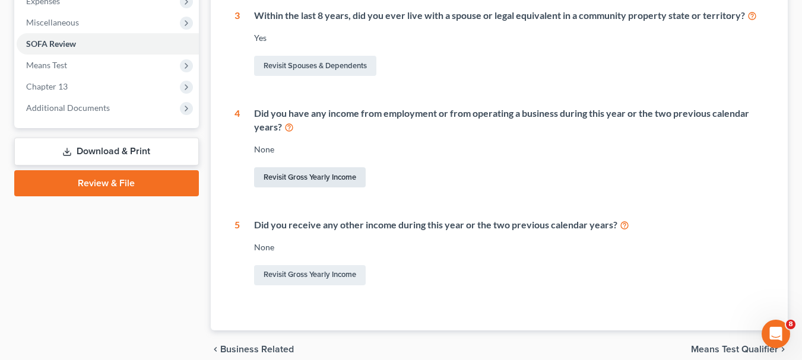
click at [305, 175] on link "Revisit Gross Yearly Income" at bounding box center [310, 177] width 112 height 20
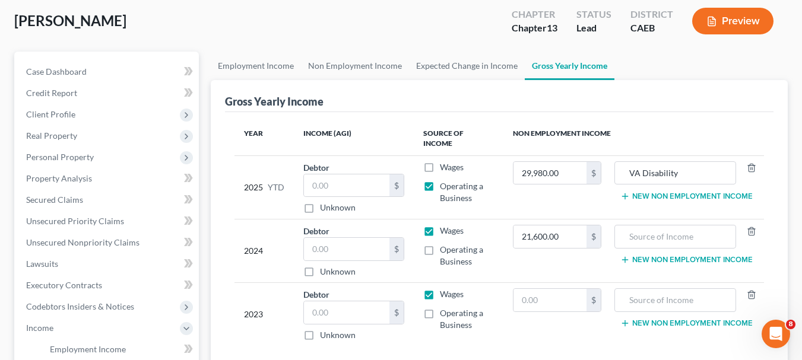
scroll to position [57, 0]
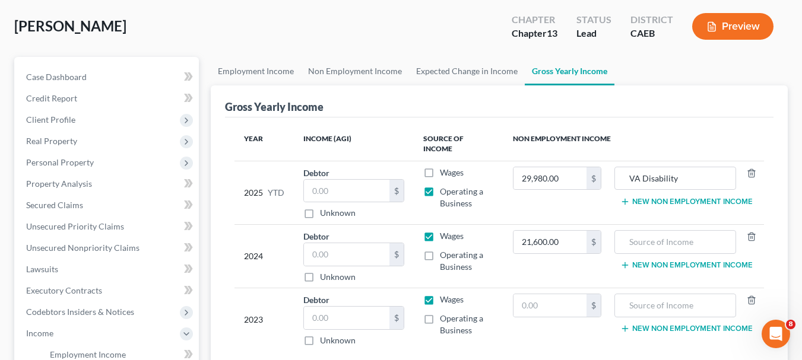
click at [440, 313] on label "Operating a Business" at bounding box center [467, 325] width 54 height 24
click at [444, 313] on input "Operating a Business" at bounding box center [448, 317] width 8 height 8
checkbox input "true"
click at [440, 294] on label "Wages" at bounding box center [452, 300] width 24 height 12
click at [444, 294] on input "Wages" at bounding box center [448, 298] width 8 height 8
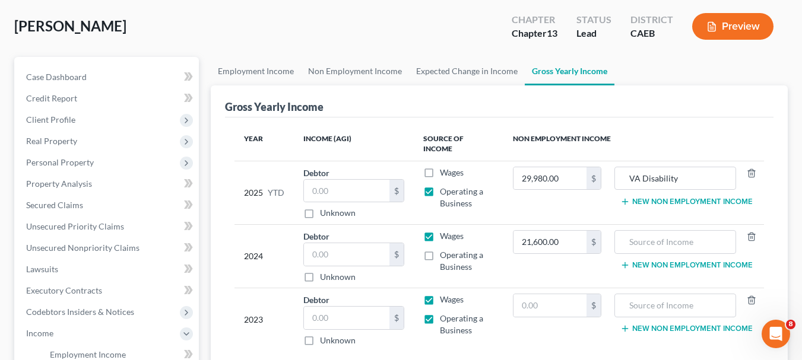
checkbox input "false"
click at [440, 230] on label "Wages" at bounding box center [452, 236] width 24 height 12
click at [444, 230] on input "Wages" at bounding box center [448, 234] width 8 height 8
checkbox input "false"
click at [356, 307] on input "text" at bounding box center [347, 318] width 86 height 23
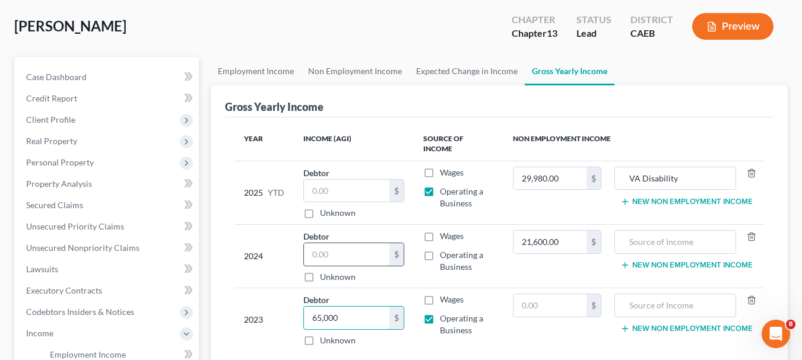
type input "65,000"
click at [363, 246] on input "text" at bounding box center [347, 254] width 86 height 23
type input "6"
type input "57,000"
click at [349, 185] on input "text" at bounding box center [347, 191] width 86 height 23
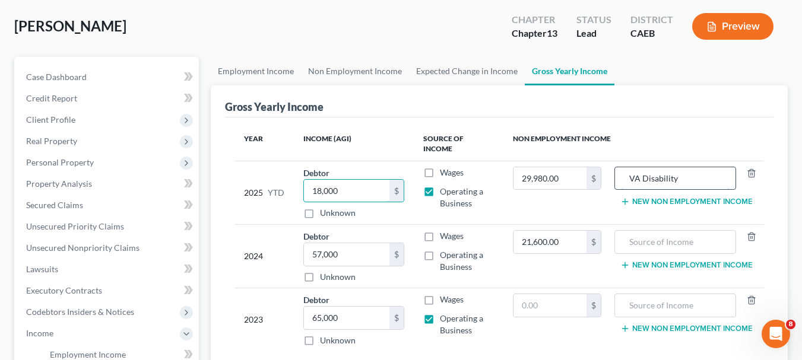
type input "18,000"
click at [686, 170] on input "VA Disability" at bounding box center [675, 178] width 109 height 23
type input "V"
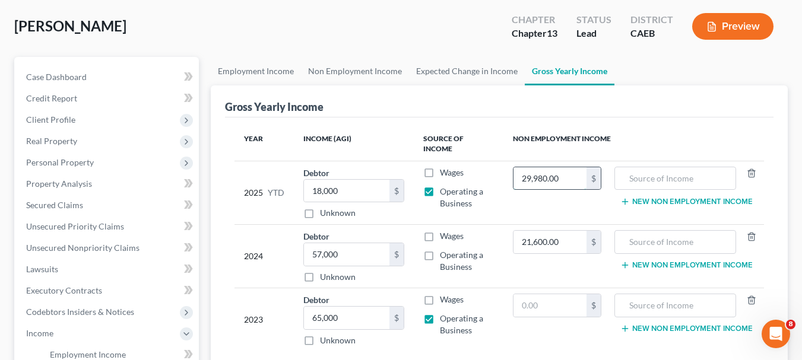
click at [573, 173] on input "29,980.00" at bounding box center [549, 178] width 73 height 23
click at [638, 174] on input "text" at bounding box center [675, 178] width 109 height 23
click at [545, 170] on input "0" at bounding box center [549, 178] width 73 height 23
type input "29,980"
click at [630, 169] on input "text" at bounding box center [675, 178] width 109 height 23
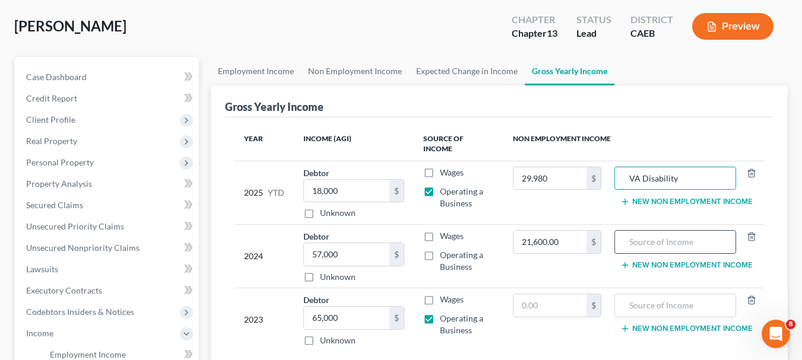
type input "VA Disability"
click at [627, 233] on input "text" at bounding box center [675, 242] width 109 height 23
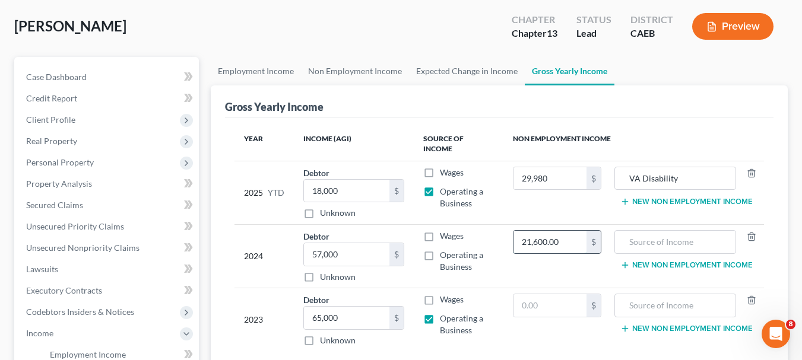
click at [576, 233] on input "21,600.00" at bounding box center [549, 242] width 73 height 23
click at [625, 237] on input "text" at bounding box center [675, 242] width 109 height 23
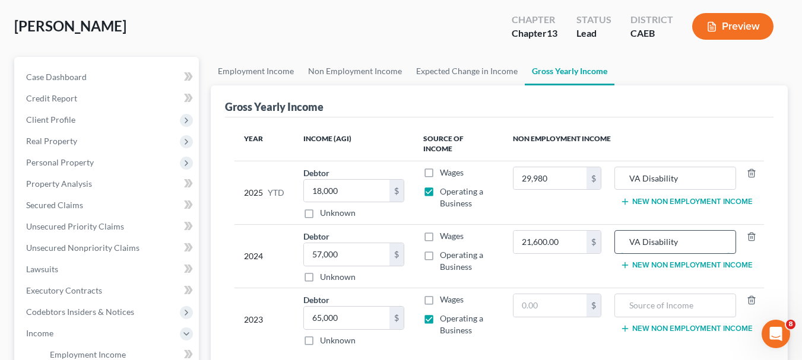
type input "VA Disability"
click at [564, 301] on input "text" at bounding box center [549, 305] width 73 height 23
type input "7,200"
click at [670, 295] on input "text" at bounding box center [675, 305] width 109 height 23
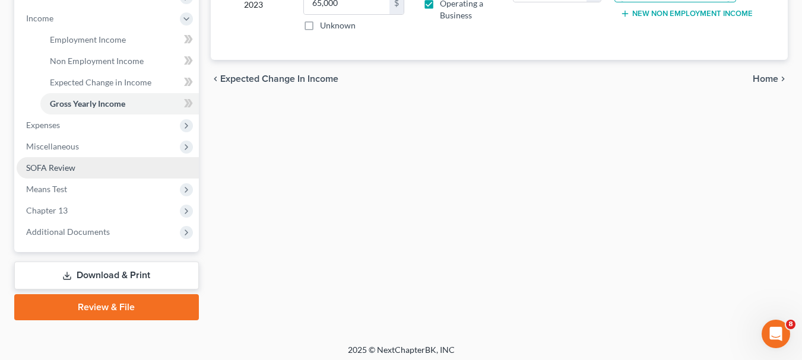
type input "VA Disability"
click at [86, 167] on link "SOFA Review" at bounding box center [108, 167] width 182 height 21
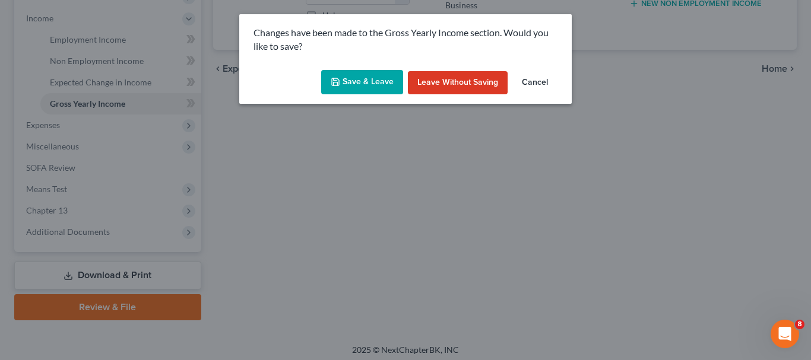
click at [368, 87] on button "Save & Leave" at bounding box center [362, 82] width 82 height 25
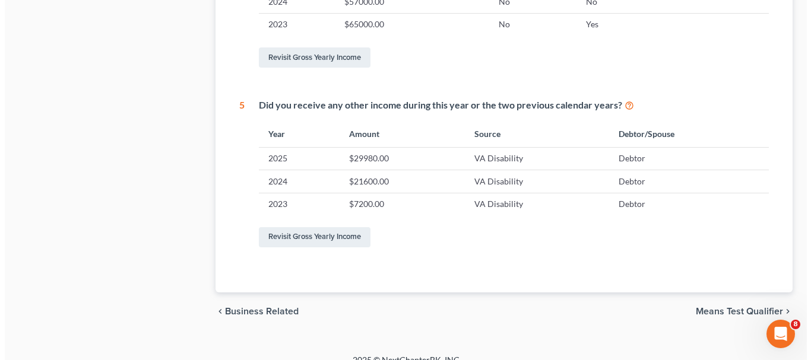
scroll to position [628, 0]
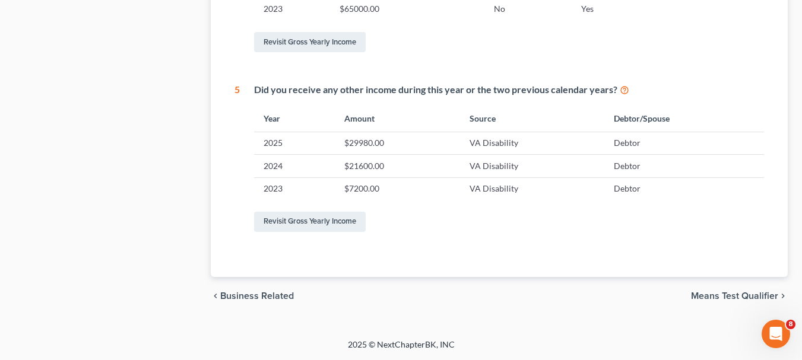
click at [736, 294] on span "Means Test Qualifier" at bounding box center [734, 295] width 87 height 9
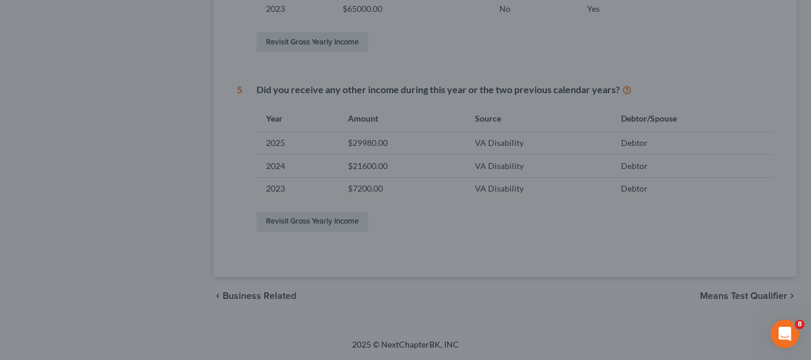
click at [686, 199] on div at bounding box center [405, 180] width 811 height 360
click at [788, 323] on div "Open Intercom Messenger" at bounding box center [782, 332] width 39 height 39
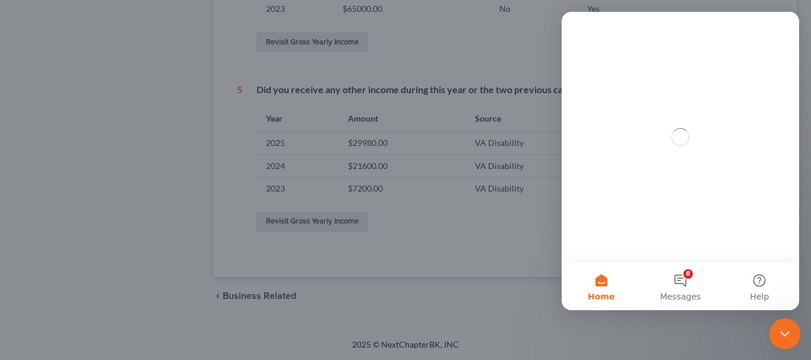
scroll to position [0, 0]
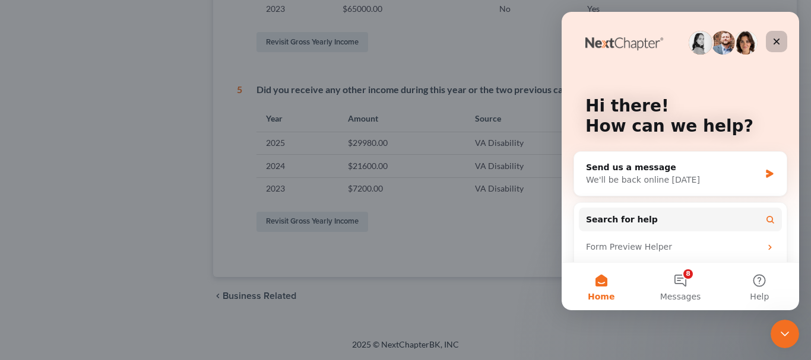
click at [778, 43] on icon "Close" at bounding box center [776, 42] width 7 height 7
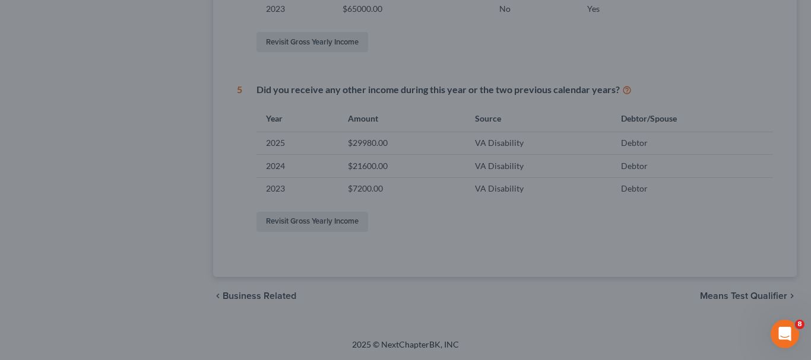
scroll to position [372, 0]
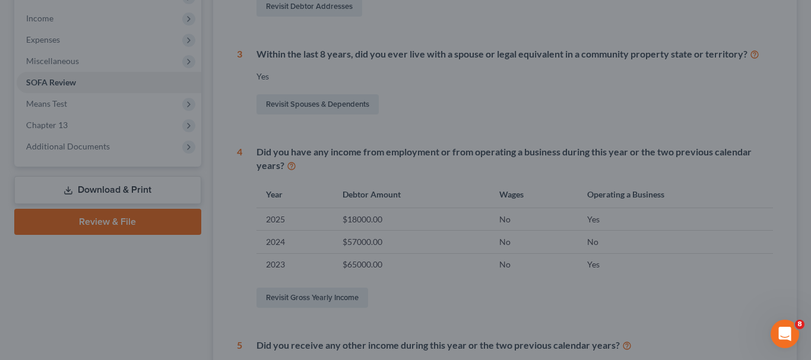
click at [446, 52] on div at bounding box center [405, 180] width 811 height 360
click at [487, 105] on div at bounding box center [405, 180] width 811 height 360
click at [801, 43] on div at bounding box center [405, 180] width 811 height 360
drag, startPoint x: 805, startPoint y: 43, endPoint x: 790, endPoint y: 217, distance: 173.9
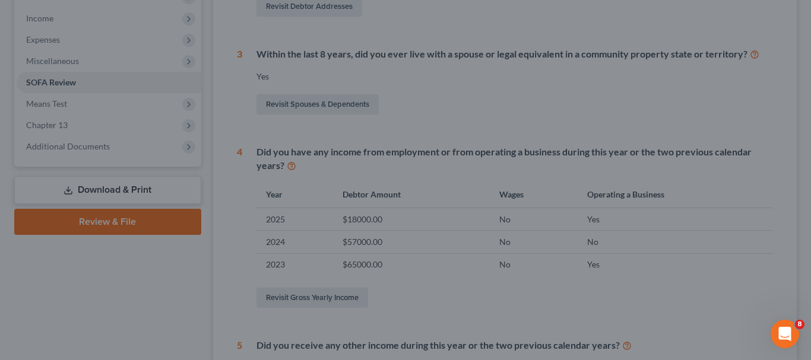
click at [798, 208] on div at bounding box center [405, 180] width 811 height 360
click at [676, 302] on div at bounding box center [405, 180] width 811 height 360
click at [514, 281] on div at bounding box center [405, 180] width 811 height 360
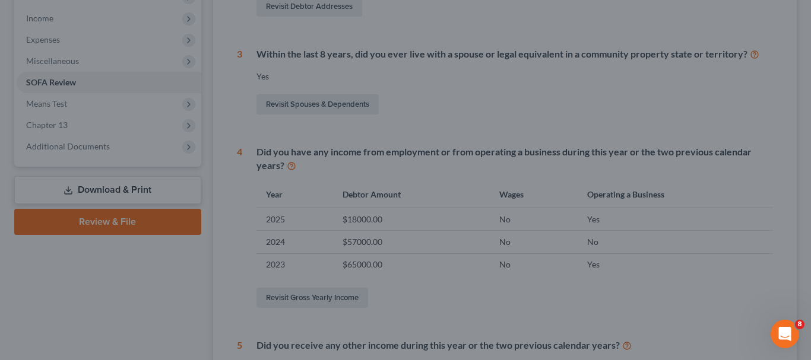
click at [78, 57] on div at bounding box center [405, 180] width 811 height 360
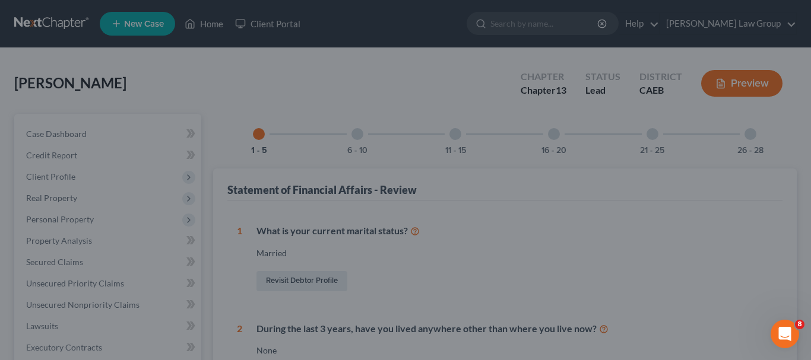
click at [716, 173] on div at bounding box center [405, 180] width 811 height 360
click at [745, 23] on div at bounding box center [405, 180] width 811 height 360
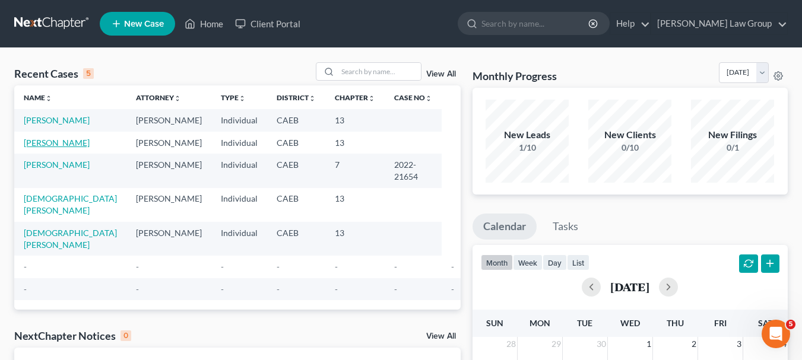
click at [57, 141] on link "[PERSON_NAME]" at bounding box center [57, 143] width 66 height 10
click at [44, 121] on link "[PERSON_NAME]" at bounding box center [57, 120] width 66 height 10
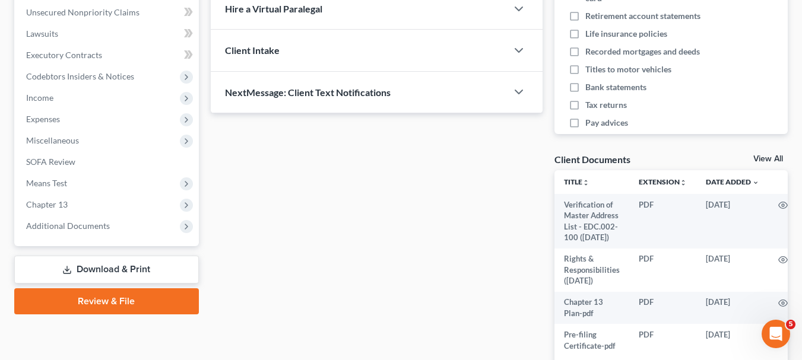
scroll to position [299, 0]
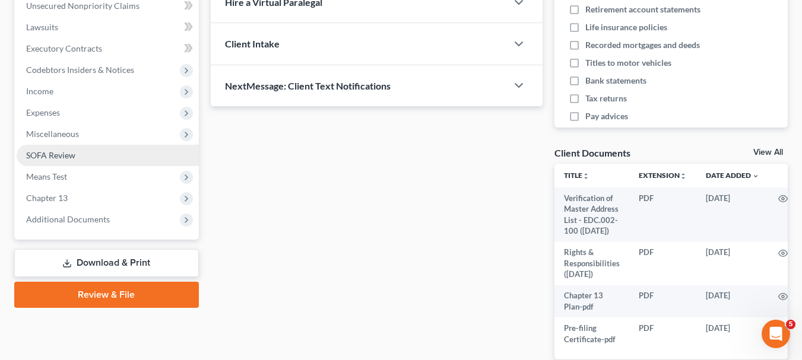
click at [85, 154] on link "SOFA Review" at bounding box center [108, 155] width 182 height 21
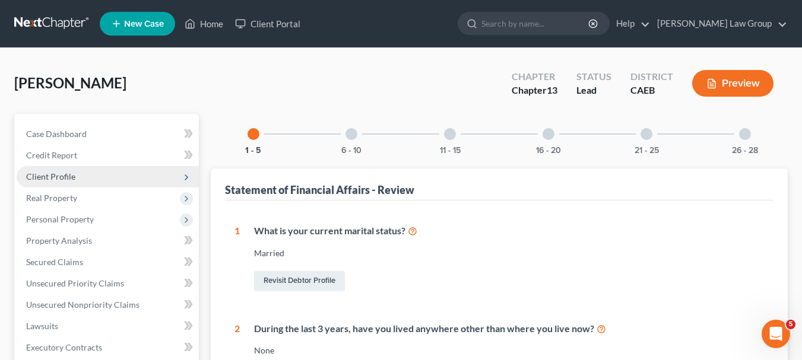
click at [59, 174] on span "Client Profile" at bounding box center [50, 176] width 49 height 10
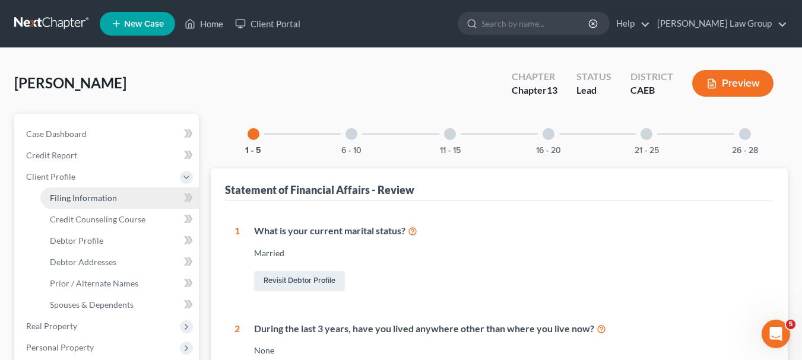
click at [59, 190] on link "Filing Information" at bounding box center [119, 198] width 158 height 21
select select "1"
select select "0"
select select "3"
select select "4"
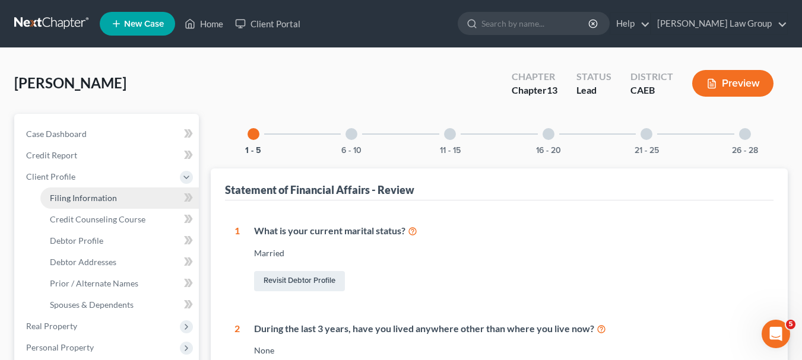
select select "0"
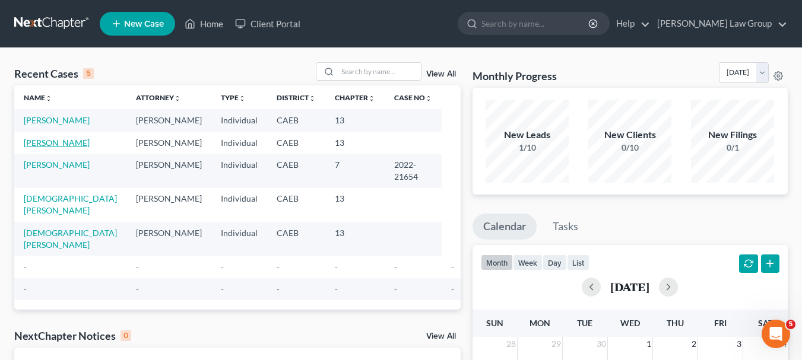
click at [61, 141] on link "[PERSON_NAME]" at bounding box center [57, 143] width 66 height 10
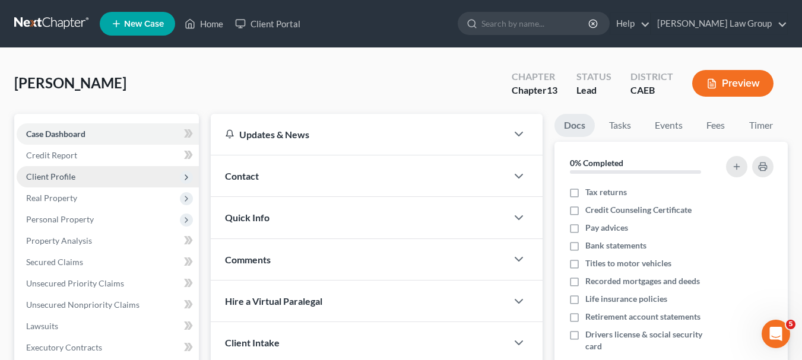
click at [58, 173] on span "Client Profile" at bounding box center [50, 176] width 49 height 10
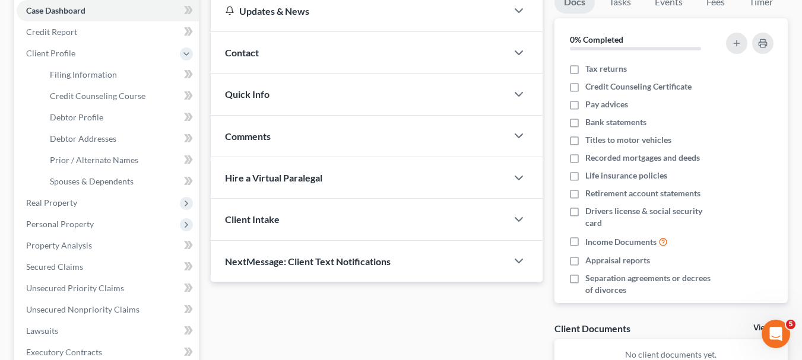
scroll to position [107, 0]
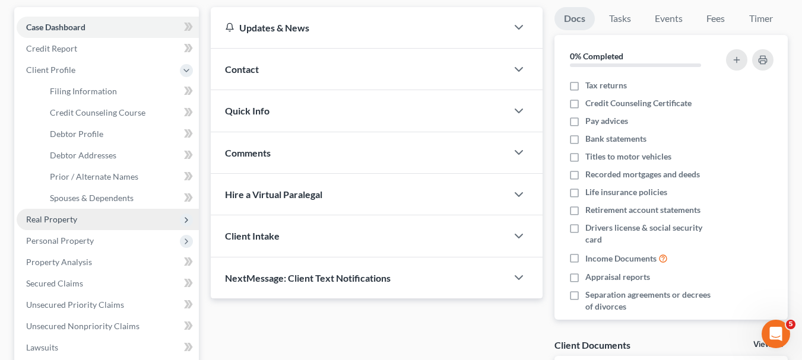
click at [83, 223] on span "Real Property" at bounding box center [108, 219] width 182 height 21
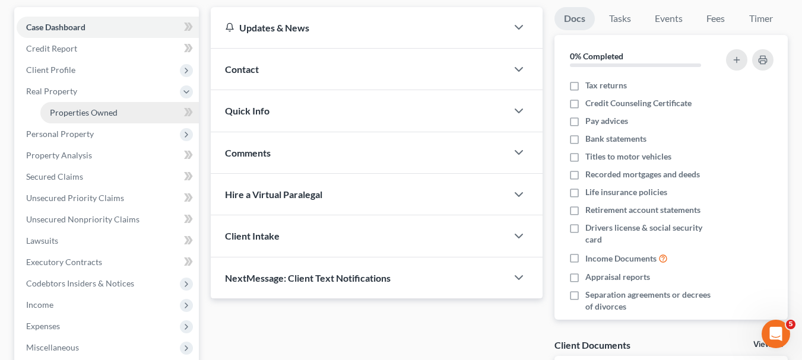
click at [97, 112] on span "Properties Owned" at bounding box center [84, 112] width 68 height 10
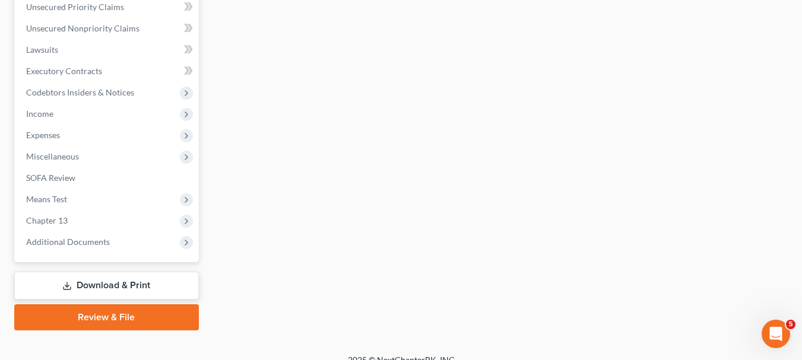
scroll to position [301, 0]
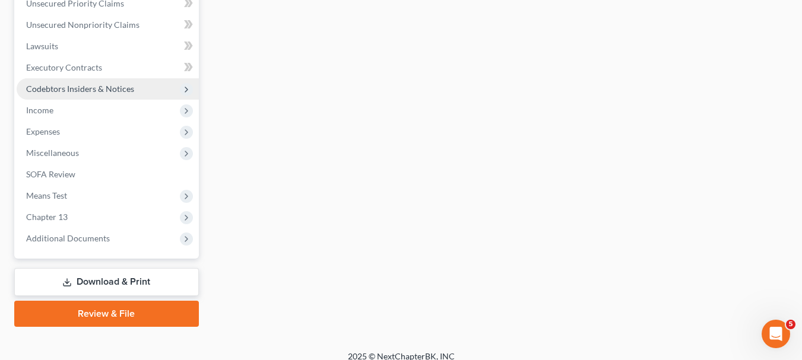
click at [60, 88] on span "Codebtors Insiders & Notices" at bounding box center [80, 89] width 108 height 10
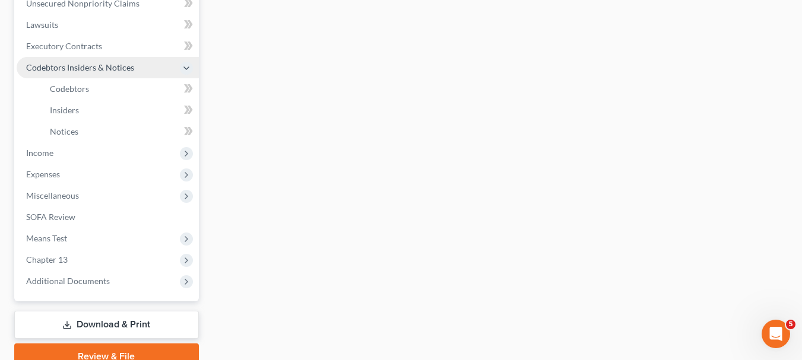
scroll to position [280, 0]
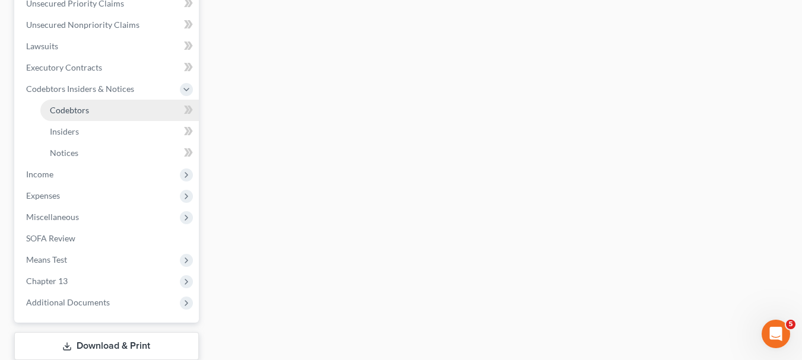
click at [67, 107] on span "Codebtors" at bounding box center [69, 110] width 39 height 10
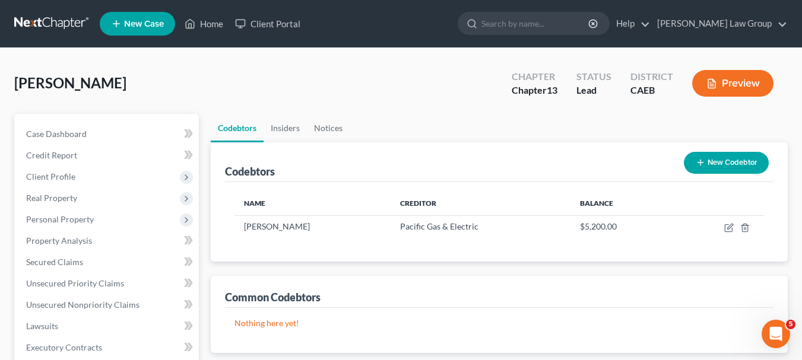
scroll to position [315, 0]
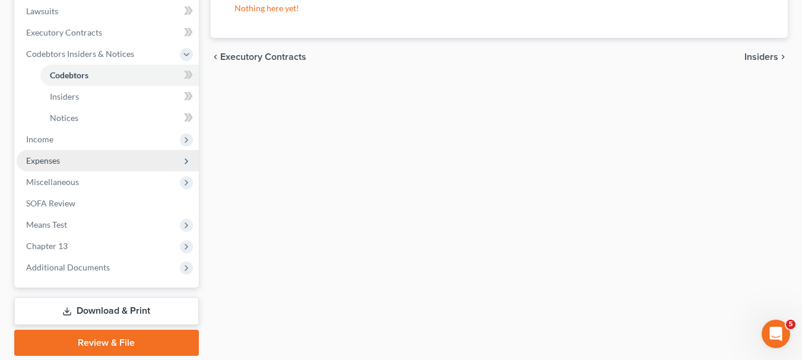
click at [61, 154] on span "Expenses" at bounding box center [108, 160] width 182 height 21
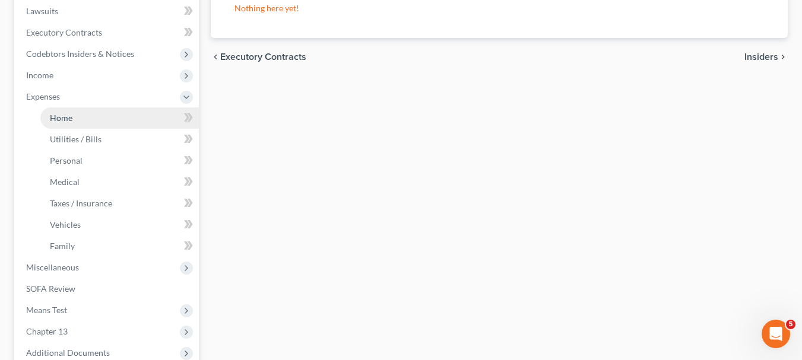
click at [105, 116] on link "Home" at bounding box center [119, 117] width 158 height 21
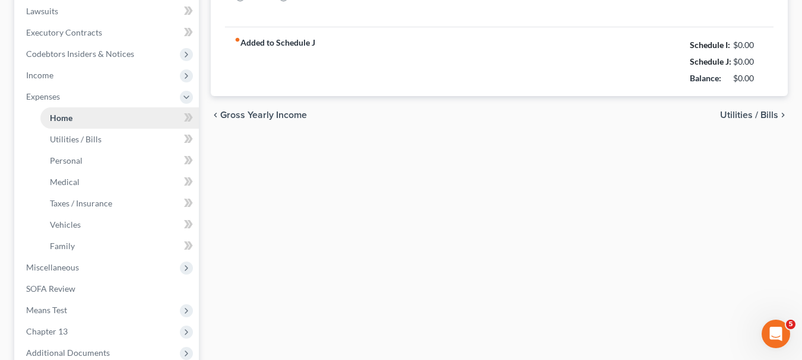
scroll to position [30, 0]
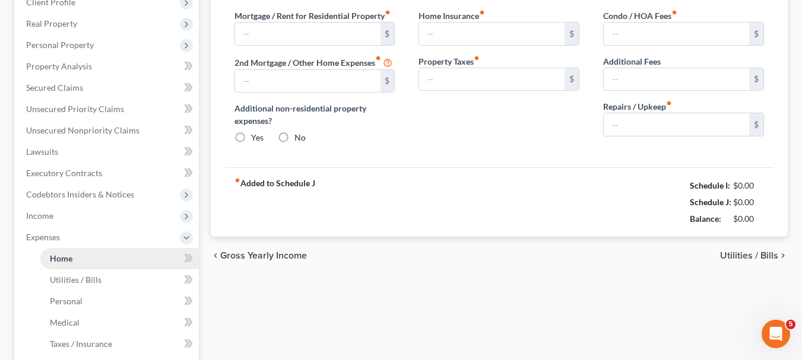
type input "0.00"
radio input "true"
type input "0.00"
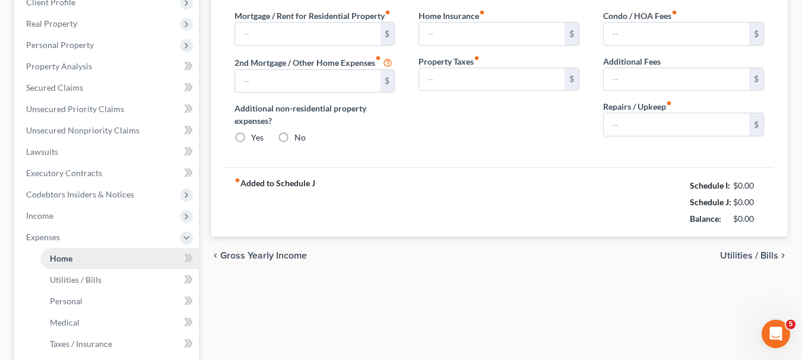
type input "0.00"
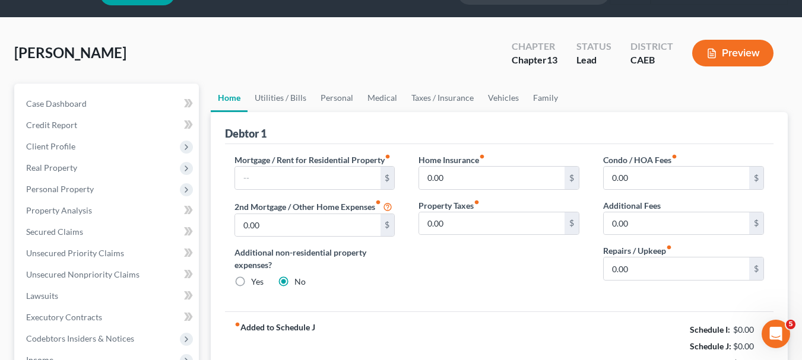
scroll to position [0, 0]
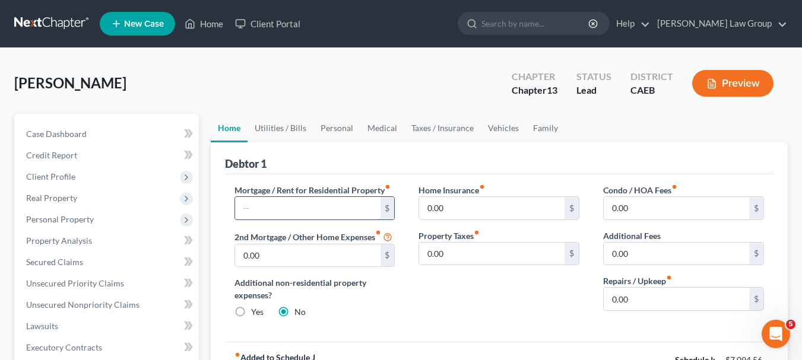
click at [301, 209] on input "text" at bounding box center [307, 208] width 145 height 23
type input "2,278.32"
click at [571, 217] on div "$" at bounding box center [571, 208] width 14 height 23
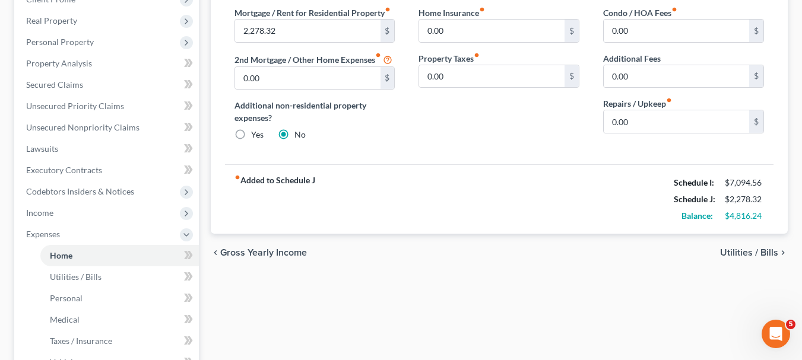
scroll to position [182, 0]
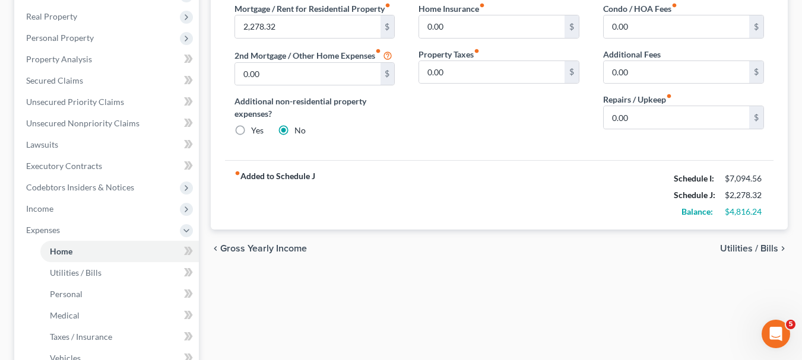
click at [751, 248] on span "Utilities / Bills" at bounding box center [749, 248] width 58 height 9
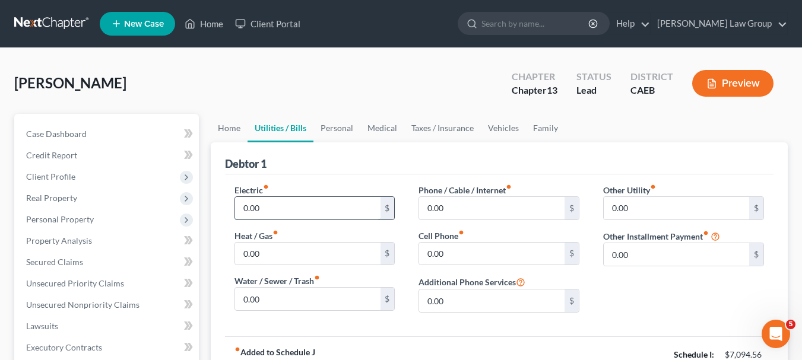
click at [354, 212] on input "0.00" at bounding box center [307, 208] width 145 height 23
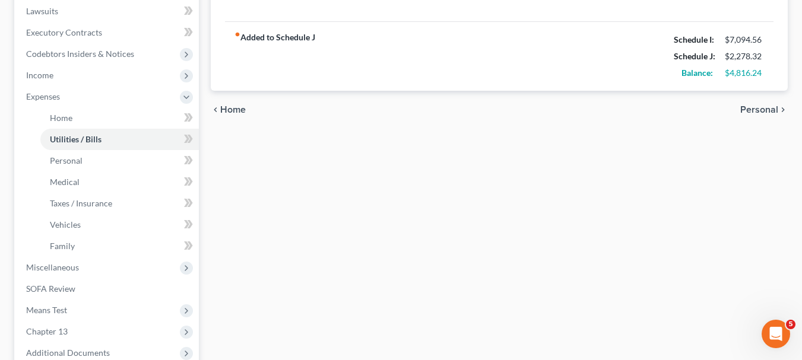
click at [233, 109] on span "Home" at bounding box center [233, 109] width 26 height 9
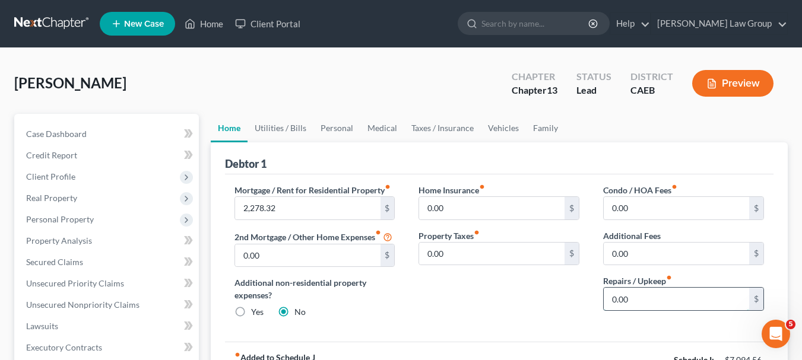
click at [679, 300] on input "0.00" at bounding box center [675, 299] width 145 height 23
type input "100"
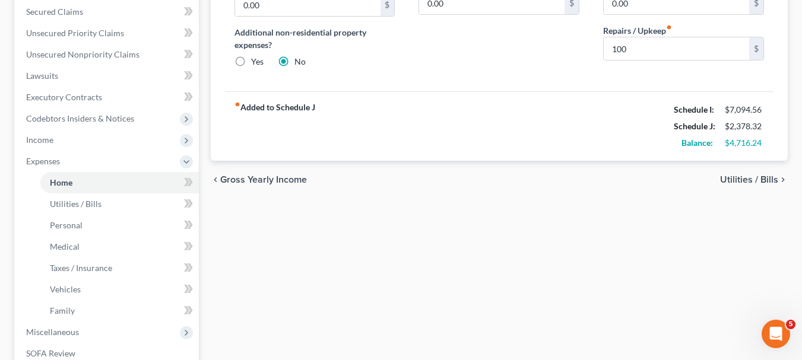
click at [763, 176] on span "Utilities / Bills" at bounding box center [749, 179] width 58 height 9
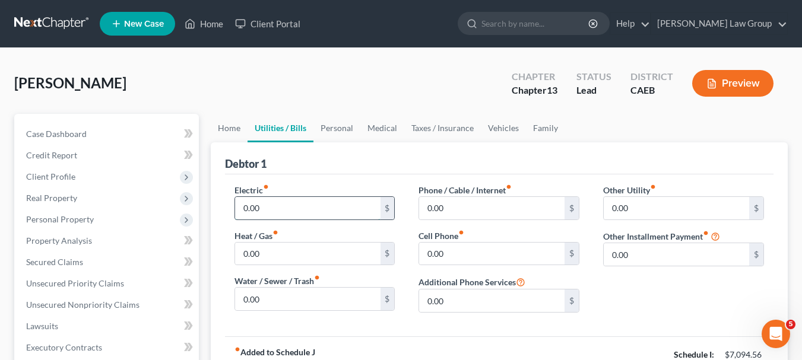
click at [317, 206] on input "0.00" at bounding box center [307, 208] width 145 height 23
type input "150"
click at [468, 208] on input "0.00" at bounding box center [491, 208] width 145 height 23
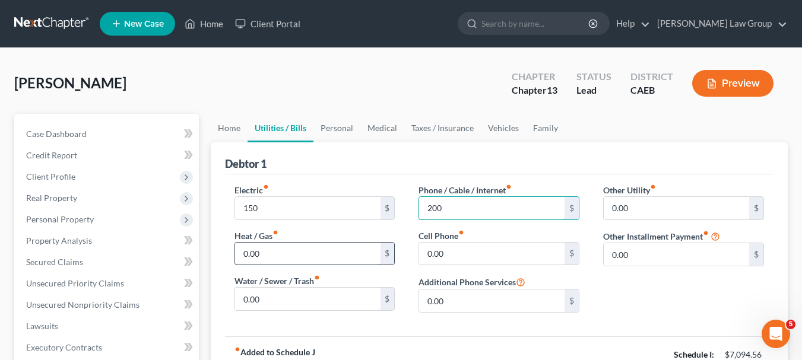
type input "200"
click at [352, 249] on input "0.00" at bounding box center [307, 254] width 145 height 23
type input "2"
type input "1"
type input "275"
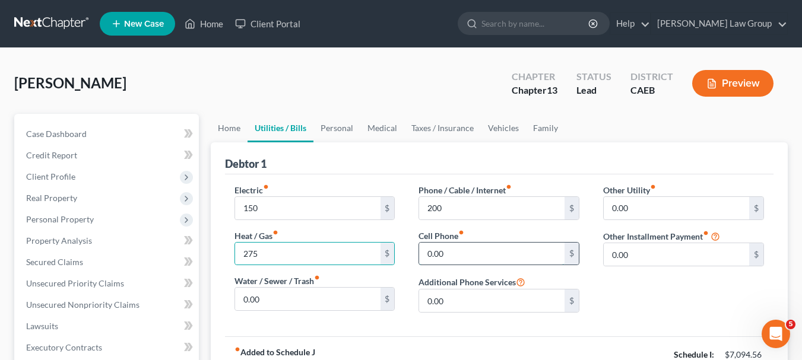
click at [452, 249] on input "0.00" at bounding box center [491, 254] width 145 height 23
type input "100"
click at [651, 202] on input "0.00" at bounding box center [675, 208] width 145 height 23
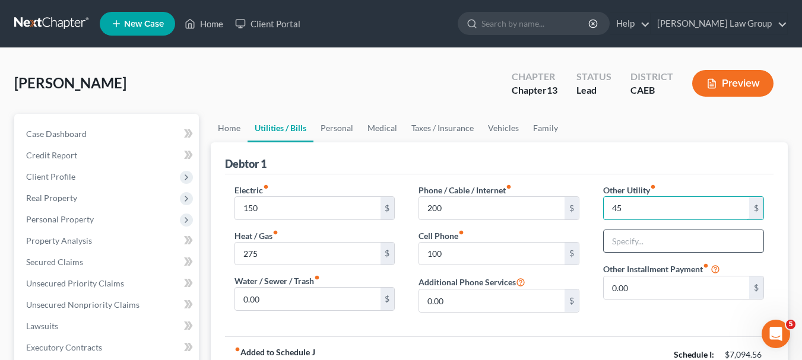
type input "45"
click at [633, 243] on input "text" at bounding box center [683, 241] width 160 height 23
click at [709, 213] on input "45" at bounding box center [675, 208] width 145 height 23
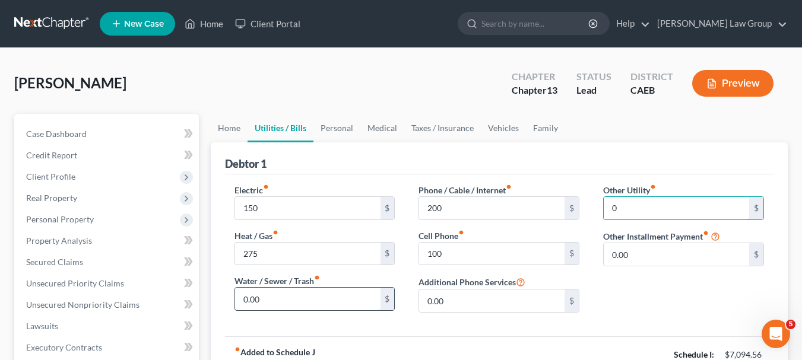
type input "0"
click at [313, 294] on input "0.00" at bounding box center [307, 299] width 145 height 23
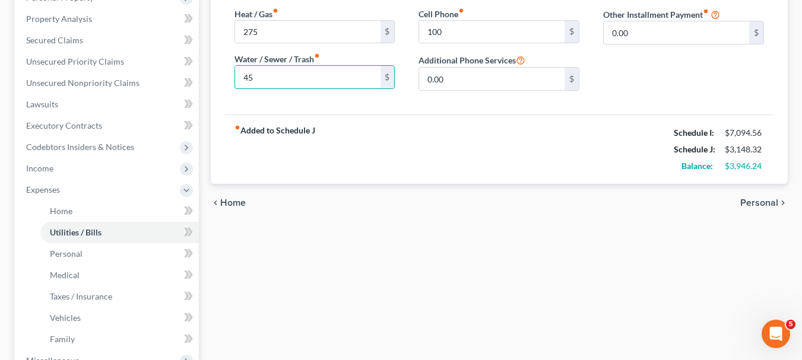
scroll to position [212, 0]
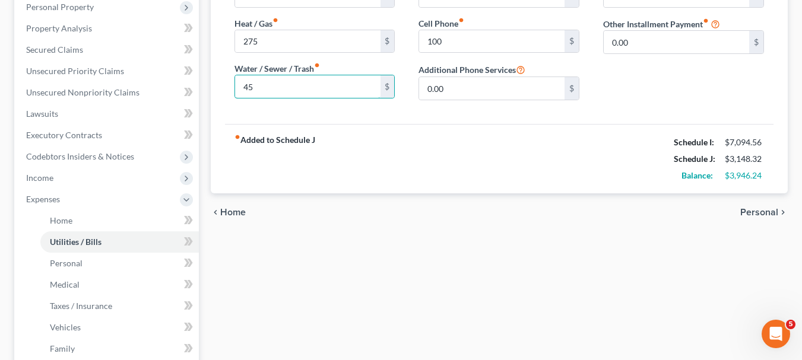
type input "45"
click at [768, 209] on span "Personal" at bounding box center [759, 212] width 38 height 9
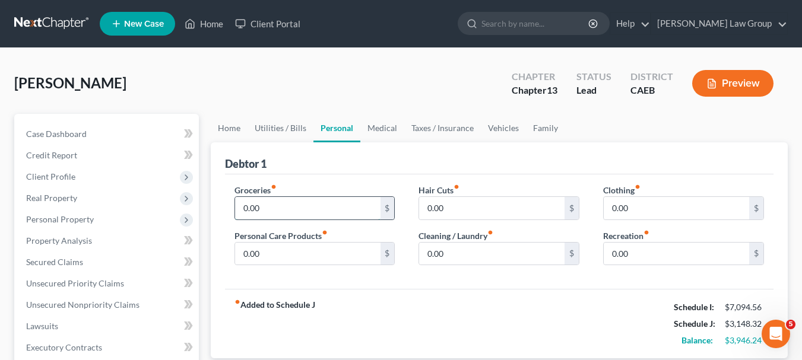
click at [314, 205] on input "0.00" at bounding box center [307, 208] width 145 height 23
type input "1,400"
click at [640, 209] on input "0.00" at bounding box center [675, 208] width 145 height 23
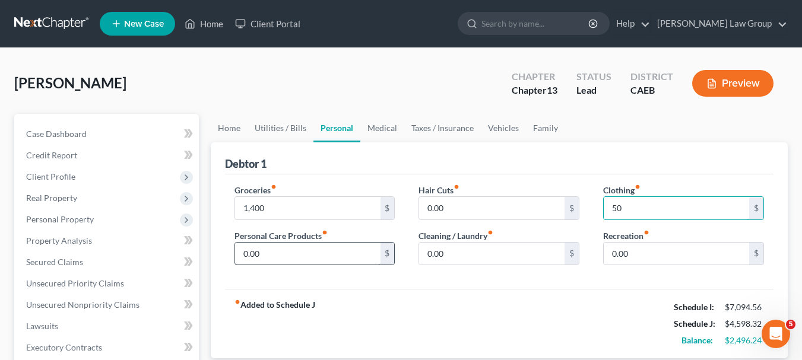
type input "50"
click at [329, 252] on input "0.00" at bounding box center [307, 254] width 145 height 23
type input "50"
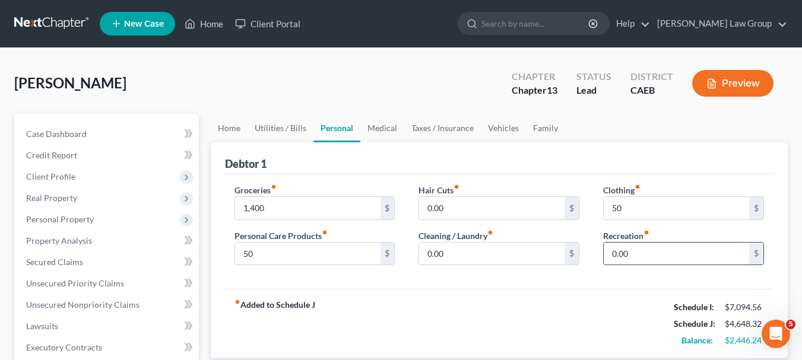
click at [683, 258] on input "0.00" at bounding box center [675, 254] width 145 height 23
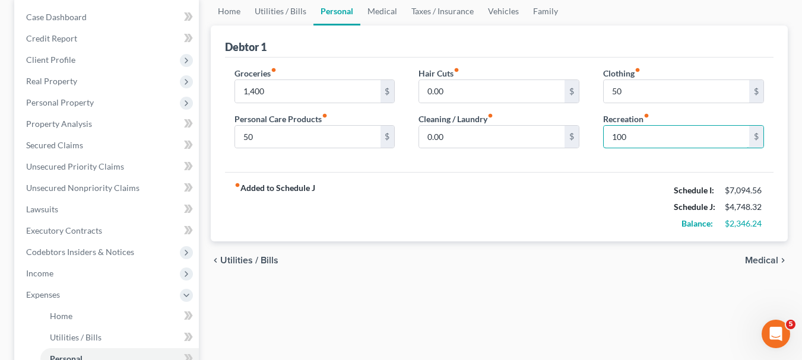
scroll to position [132, 0]
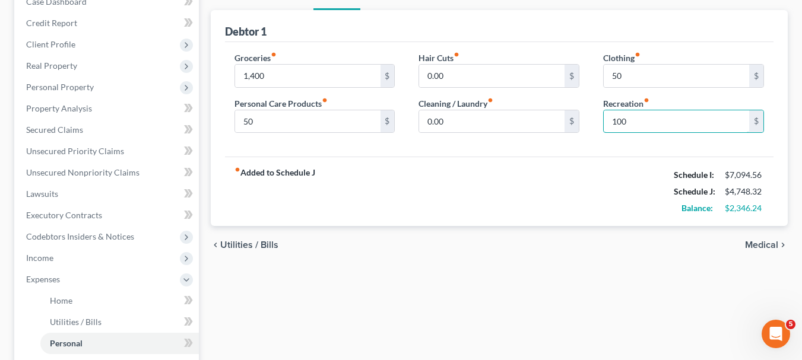
type input "100"
click at [760, 241] on span "Medical" at bounding box center [761, 244] width 33 height 9
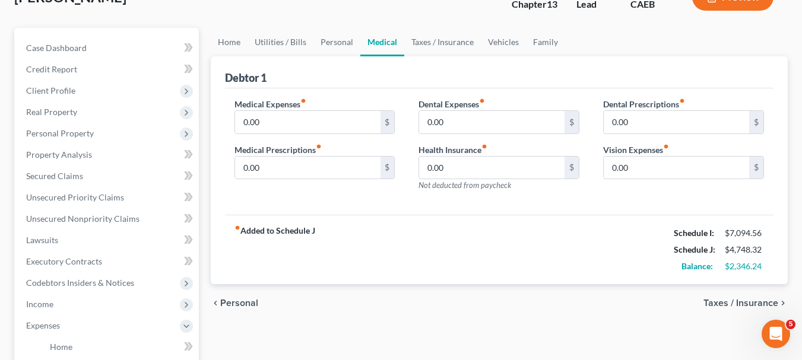
scroll to position [129, 0]
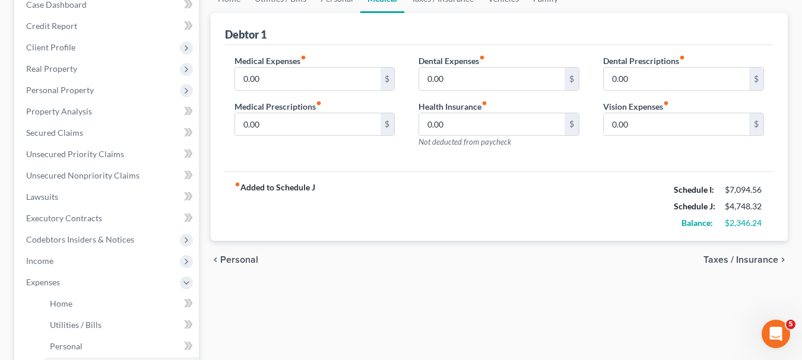
click at [738, 258] on span "Taxes / Insurance" at bounding box center [740, 259] width 75 height 9
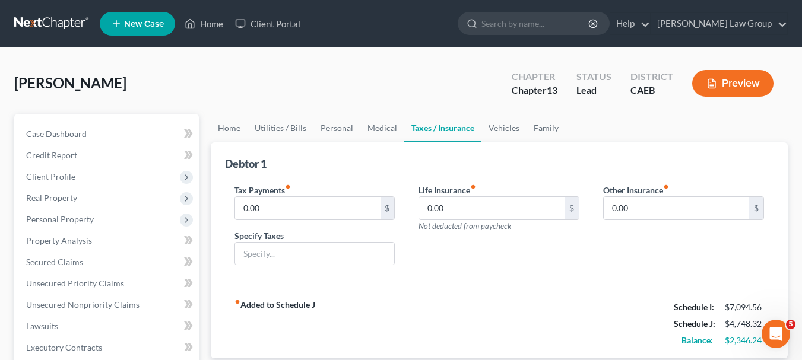
scroll to position [315, 0]
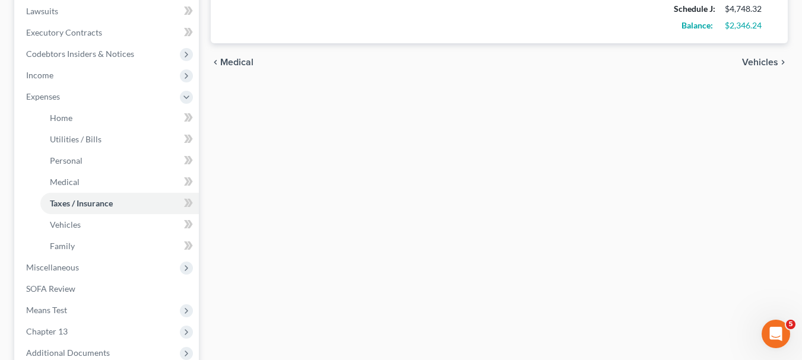
click at [765, 64] on span "Vehicles" at bounding box center [760, 62] width 36 height 9
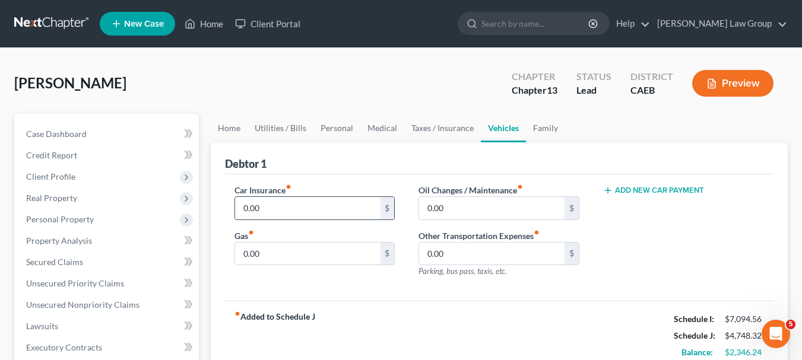
click at [331, 218] on input "0.00" at bounding box center [307, 208] width 145 height 23
type input "75"
click at [456, 206] on input "0.00" at bounding box center [491, 208] width 145 height 23
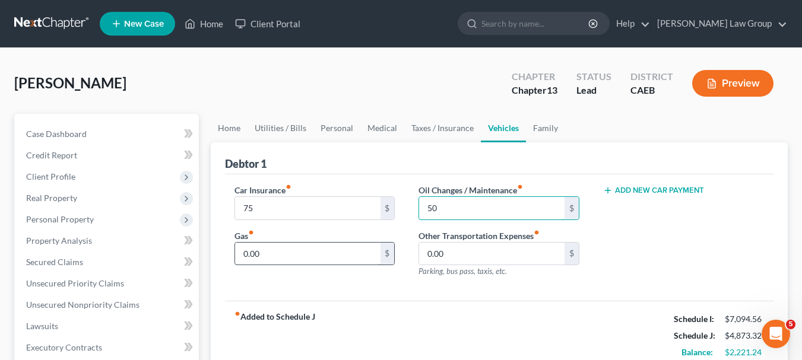
type input "50"
click at [339, 250] on input "0.00" at bounding box center [307, 254] width 145 height 23
type input "350"
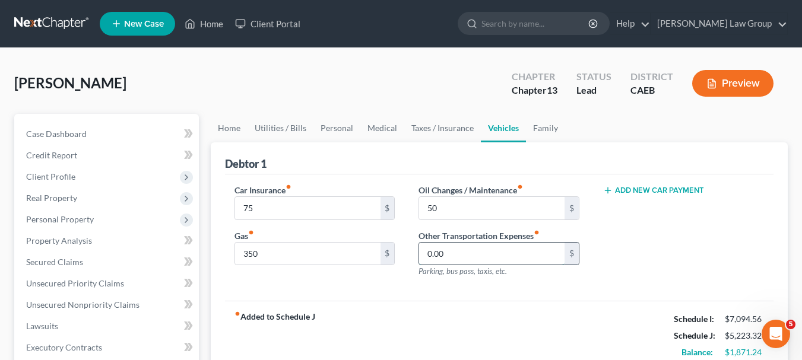
click at [472, 250] on input "0.00" at bounding box center [491, 254] width 145 height 23
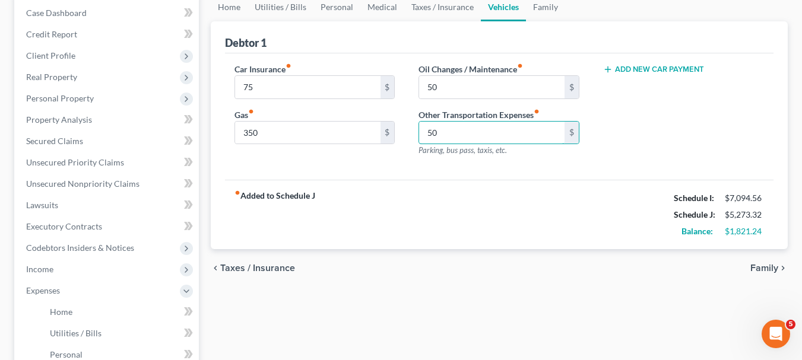
scroll to position [125, 0]
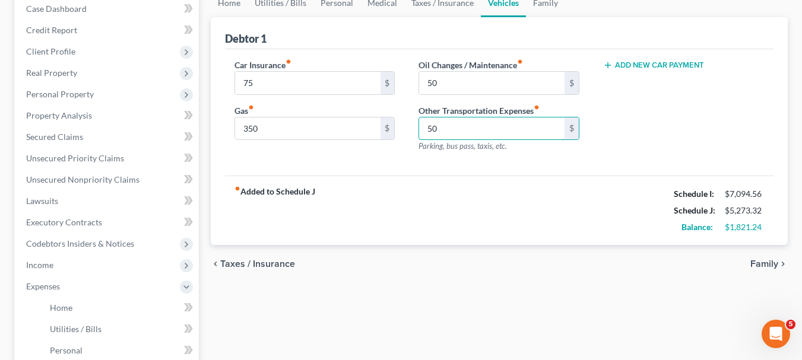
type input "50"
click at [763, 263] on span "Family" at bounding box center [764, 263] width 28 height 9
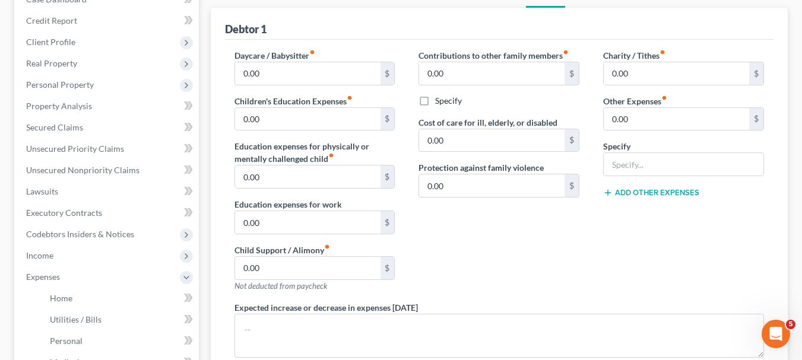
scroll to position [136, 0]
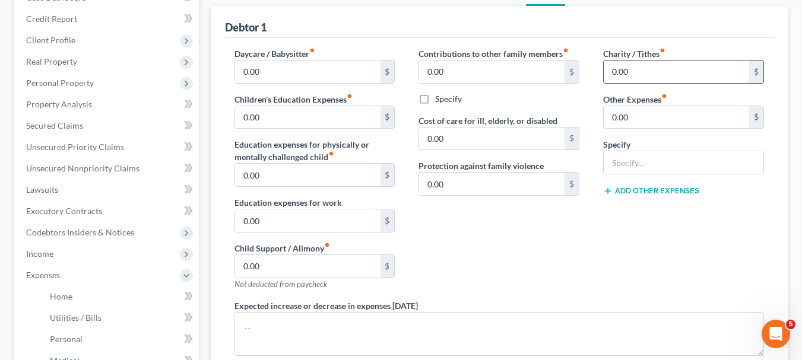
click at [640, 66] on input "0.00" at bounding box center [675, 72] width 145 height 23
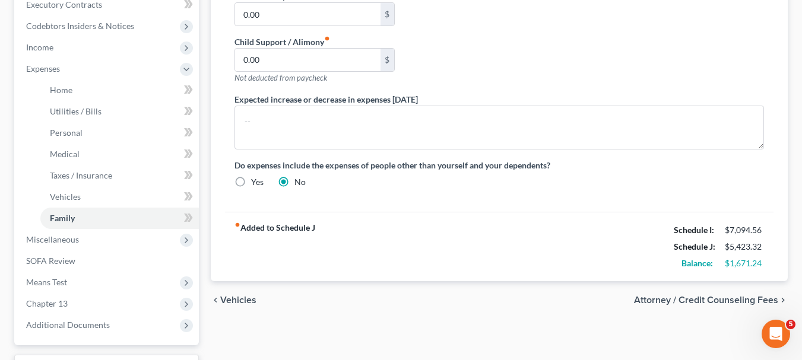
scroll to position [381, 0]
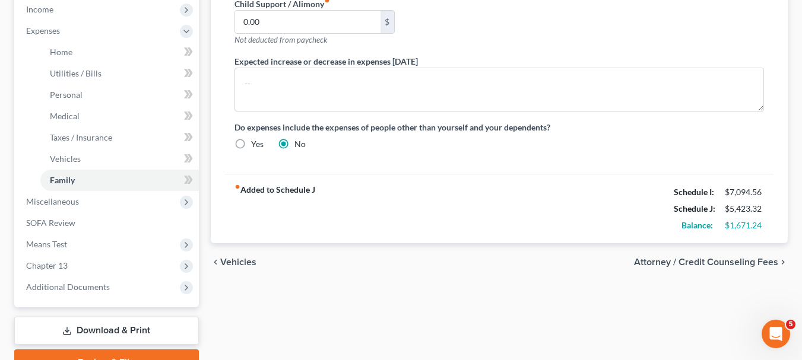
click at [719, 265] on span "Attorney / Credit Counseling Fees" at bounding box center [706, 262] width 144 height 9
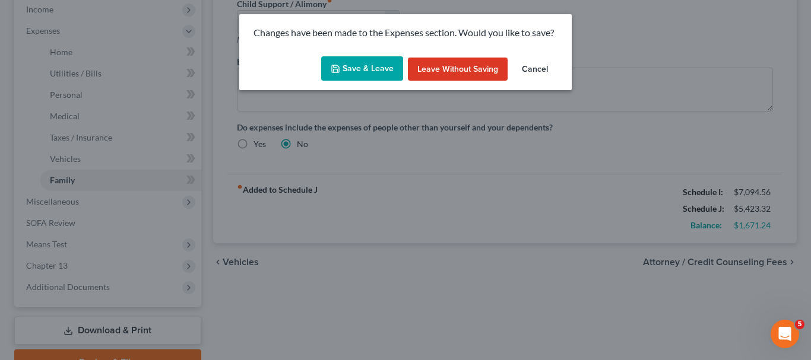
click at [374, 71] on button "Save & Leave" at bounding box center [362, 68] width 82 height 25
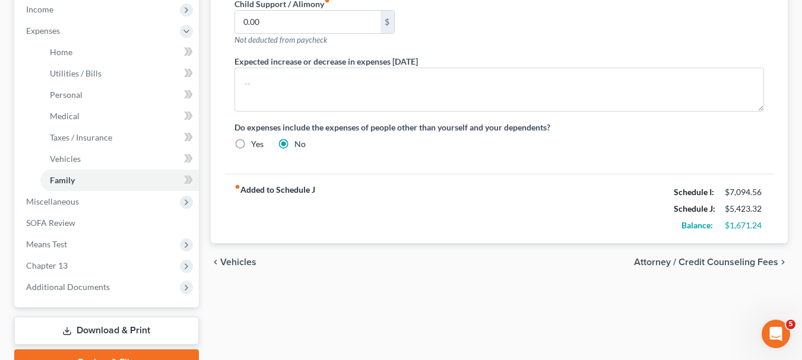
type input "150.00"
select select "0"
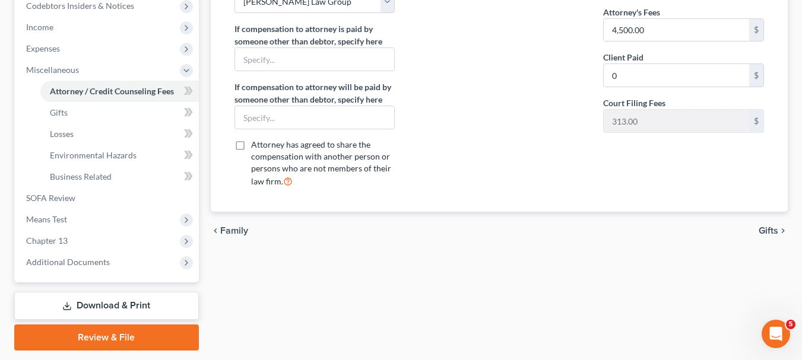
scroll to position [364, 0]
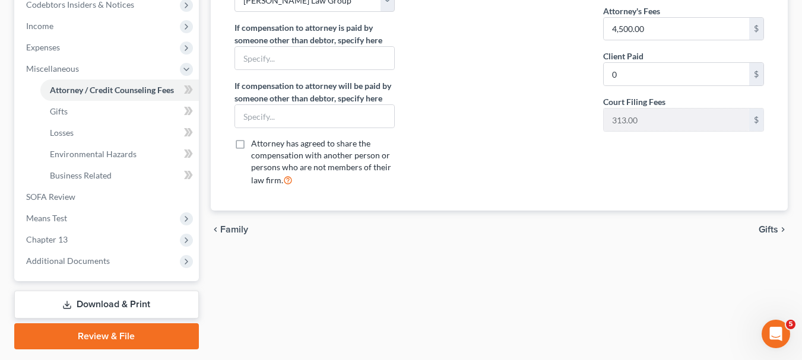
click at [771, 227] on span "Gifts" at bounding box center [768, 229] width 20 height 9
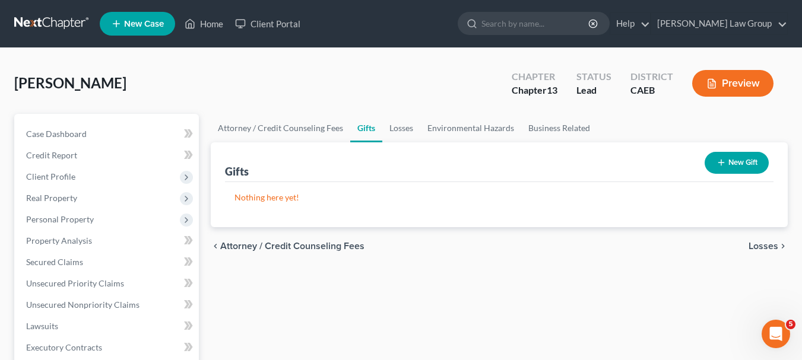
scroll to position [315, 0]
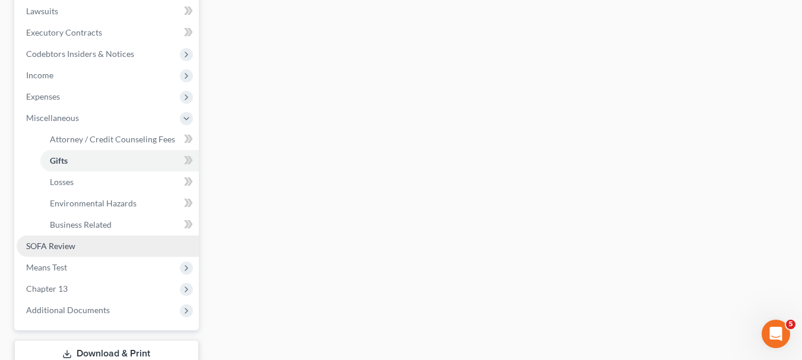
click at [61, 243] on span "SOFA Review" at bounding box center [50, 246] width 49 height 10
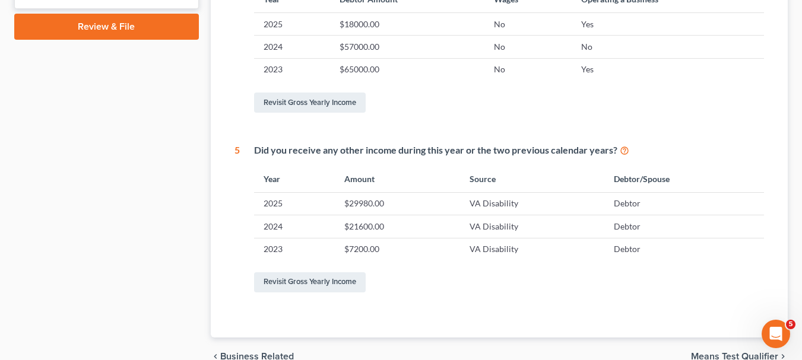
scroll to position [628, 0]
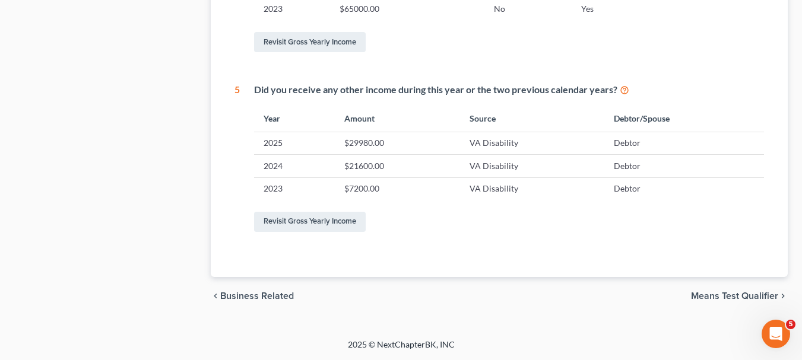
click at [726, 294] on span "Means Test Qualifier" at bounding box center [734, 295] width 87 height 9
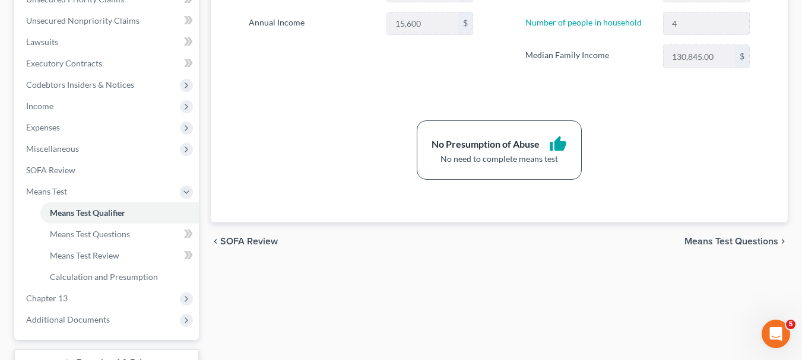
scroll to position [288, 0]
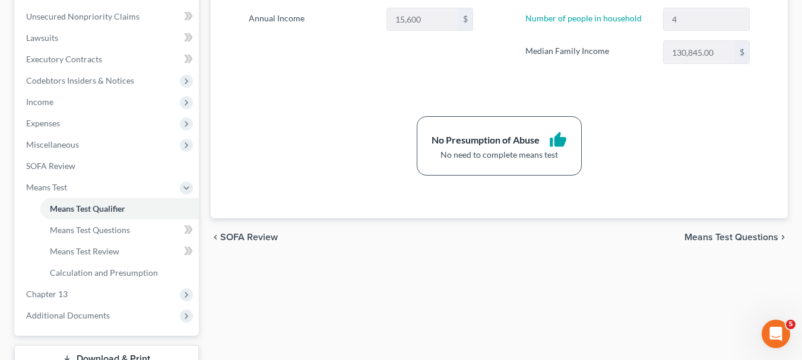
click at [752, 237] on span "Means Test Questions" at bounding box center [731, 237] width 94 height 9
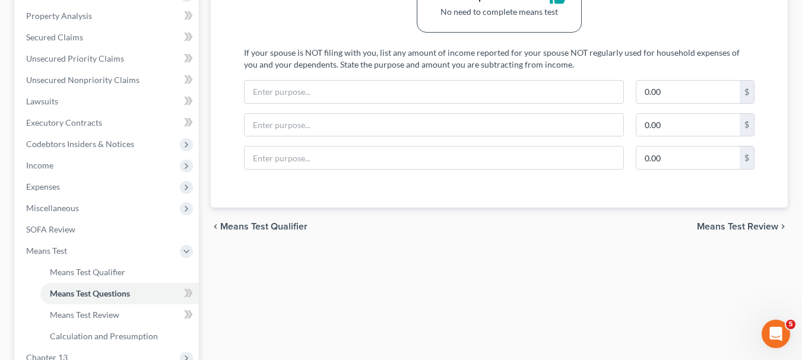
scroll to position [249, 0]
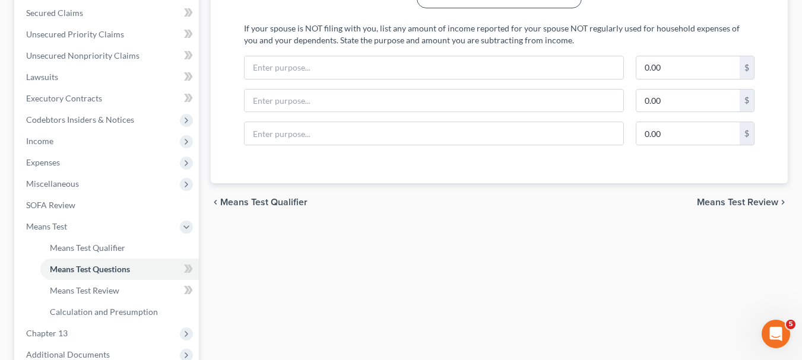
click at [731, 202] on span "Means Test Review" at bounding box center [737, 202] width 81 height 9
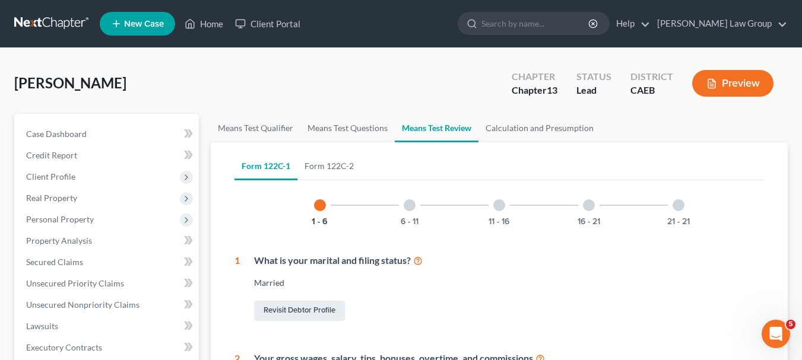
scroll to position [315, 0]
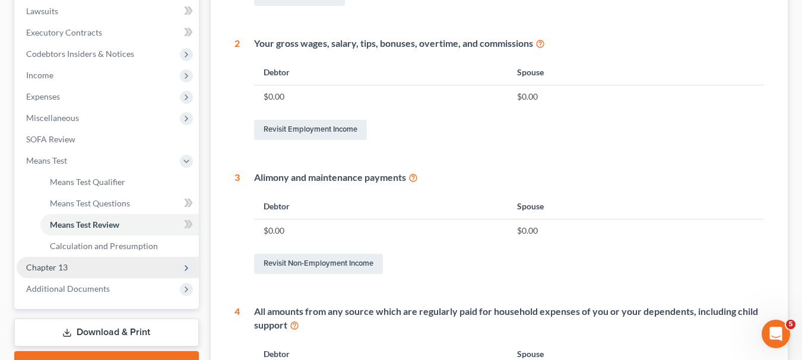
click at [76, 265] on span "Chapter 13" at bounding box center [108, 267] width 182 height 21
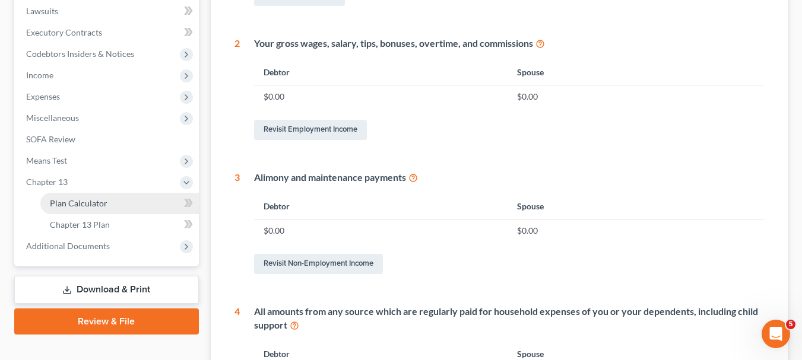
click at [144, 201] on link "Plan Calculator" at bounding box center [119, 203] width 158 height 21
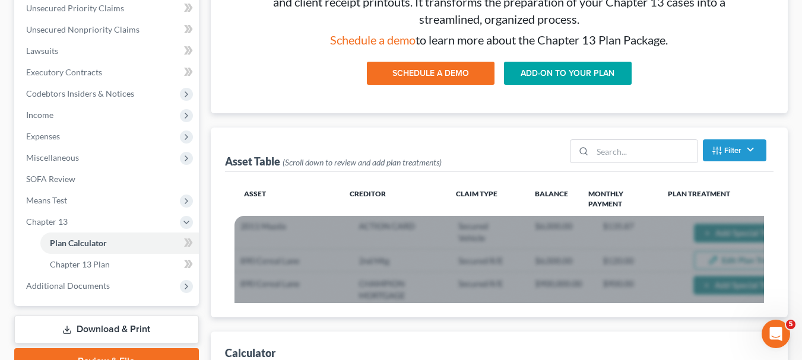
scroll to position [281, 0]
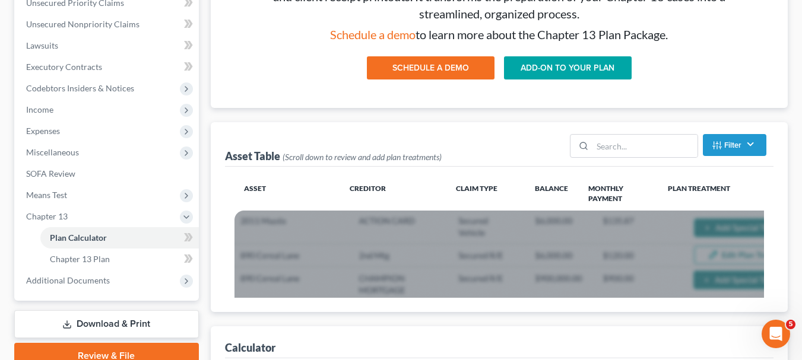
click at [586, 65] on link "ADD-ON TO YOUR PLAN" at bounding box center [568, 68] width 128 height 24
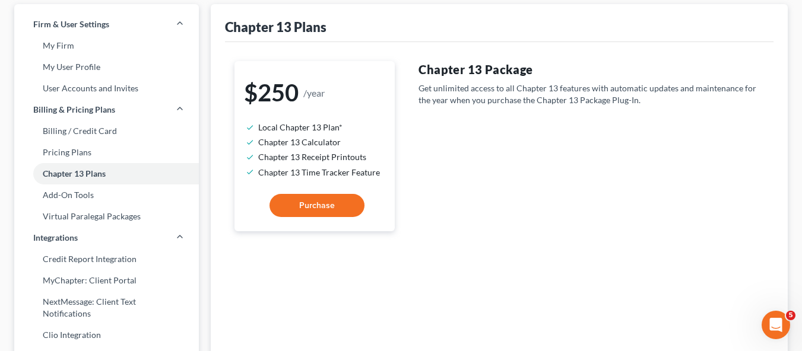
scroll to position [60, 0]
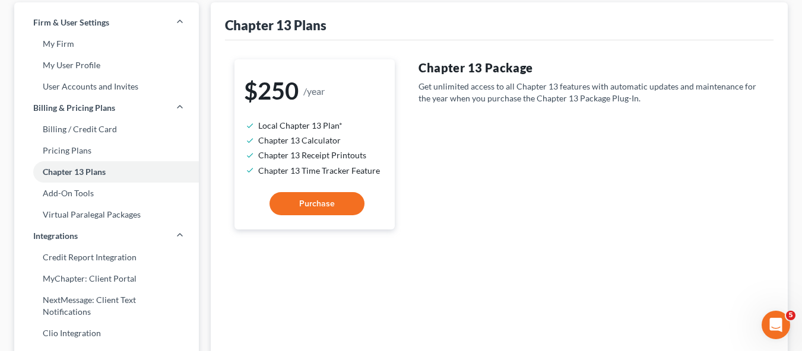
click at [301, 194] on button "Purchase" at bounding box center [316, 204] width 95 height 24
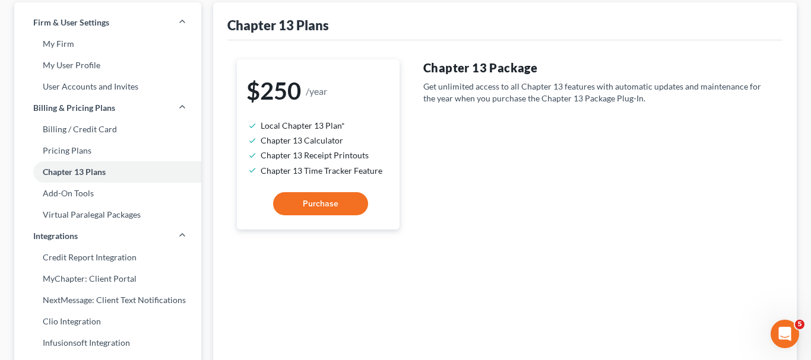
select select "7"
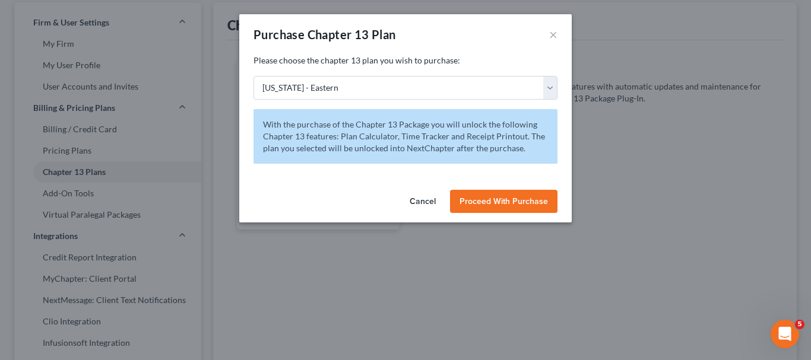
click at [491, 198] on span "Proceed With Purchase" at bounding box center [503, 201] width 88 height 10
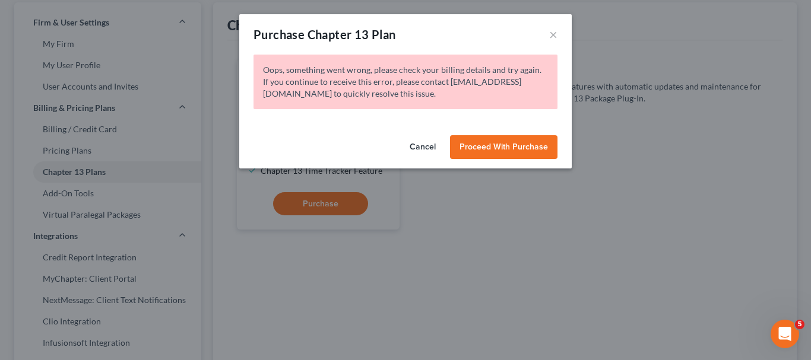
click at [505, 146] on span "Proceed With Purchase" at bounding box center [503, 147] width 88 height 10
click at [428, 147] on button "Cancel" at bounding box center [422, 147] width 45 height 24
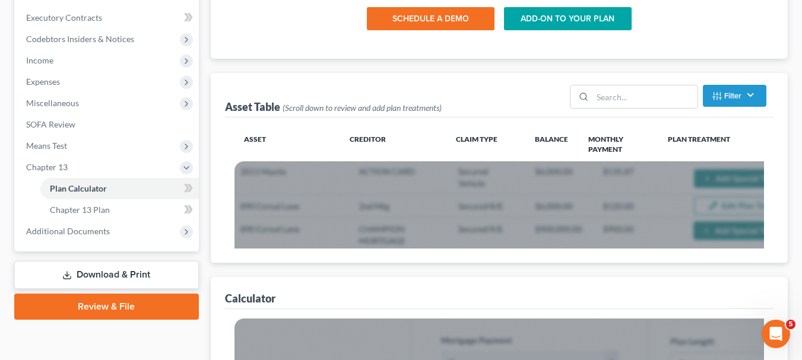
scroll to position [339, 0]
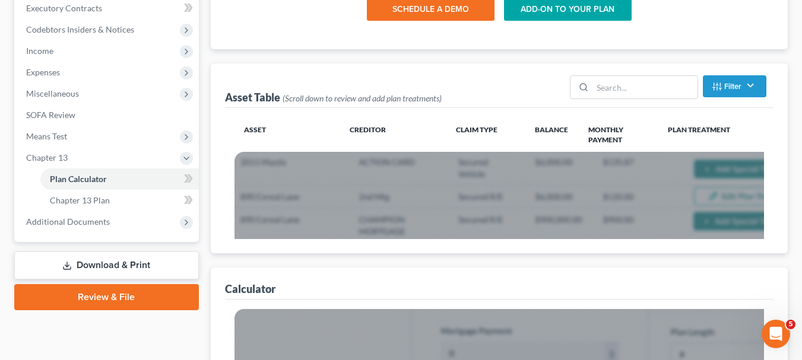
click at [111, 288] on link "Review & File" at bounding box center [106, 297] width 185 height 26
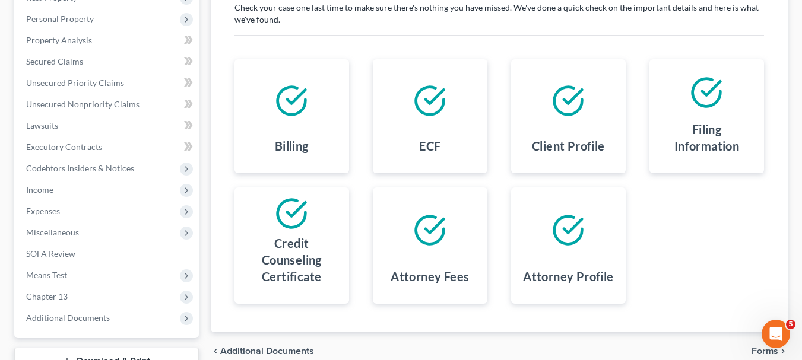
scroll to position [203, 0]
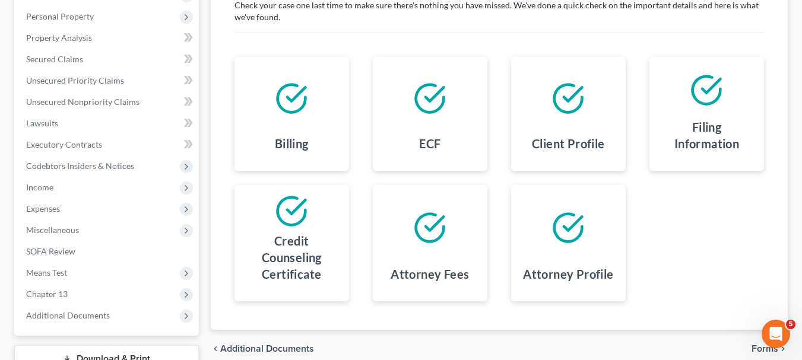
click at [298, 103] on icon at bounding box center [291, 98] width 33 height 33
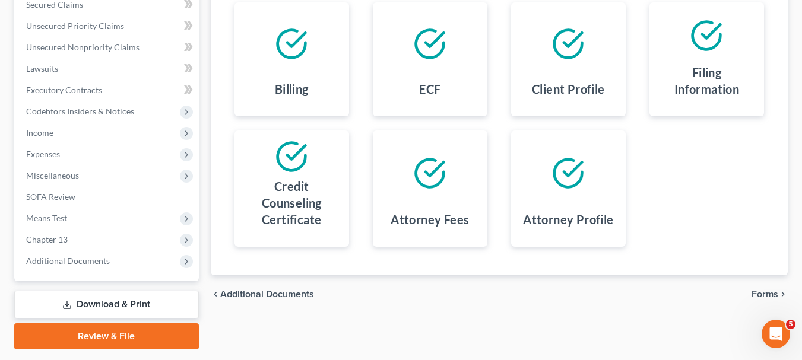
scroll to position [292, 0]
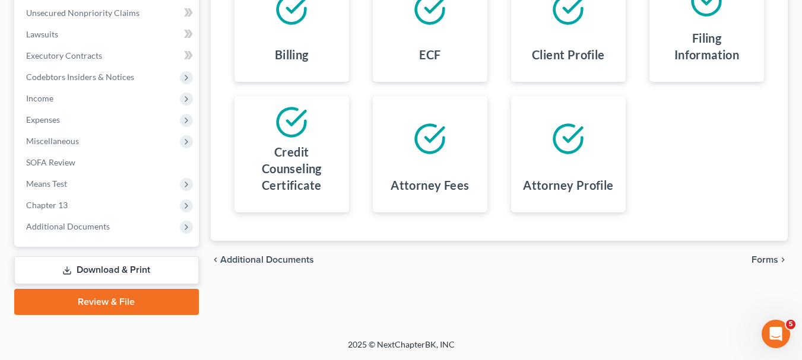
click at [107, 265] on link "Download & Print" at bounding box center [106, 270] width 185 height 28
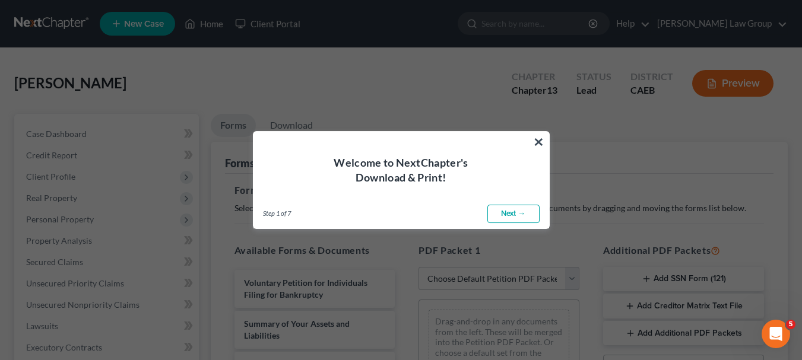
click at [520, 205] on link "Next →" at bounding box center [513, 214] width 52 height 19
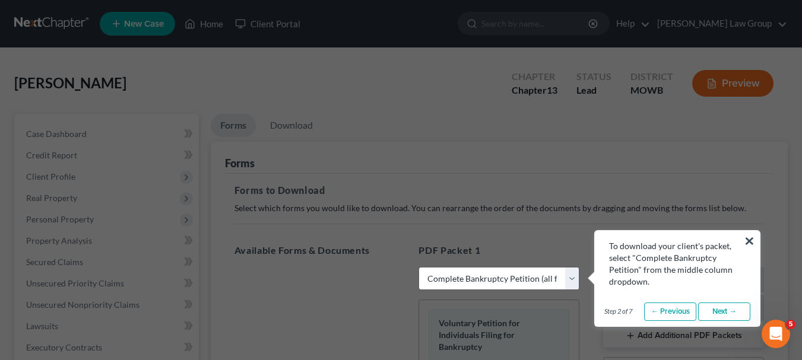
click at [711, 310] on link "Next →" at bounding box center [724, 312] width 52 height 19
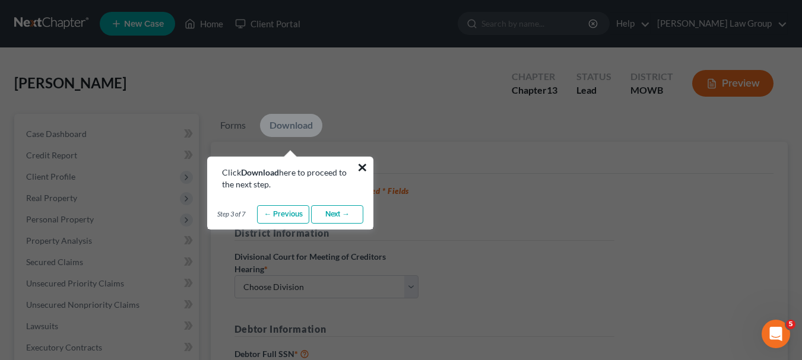
click at [365, 166] on button "×" at bounding box center [362, 167] width 11 height 19
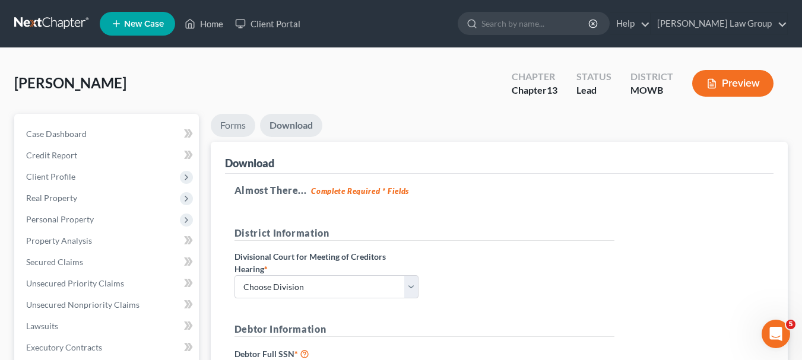
click at [242, 125] on link "Forms" at bounding box center [233, 125] width 45 height 23
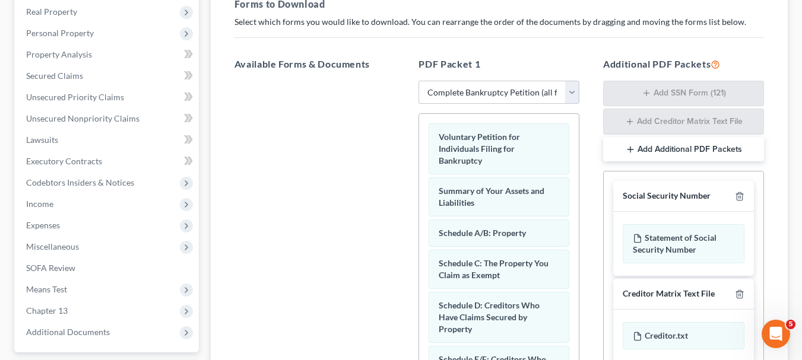
scroll to position [189, 0]
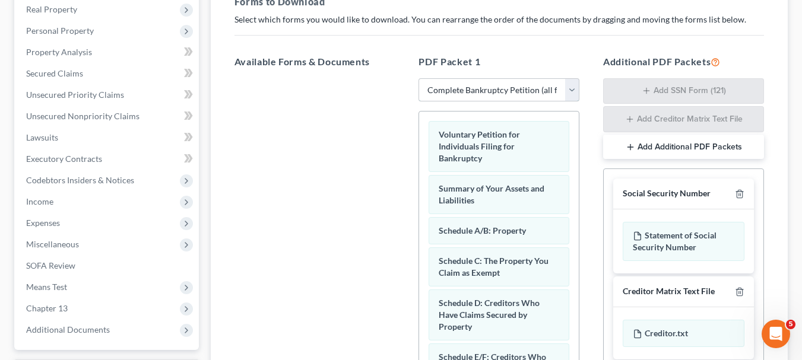
click at [537, 88] on select "Choose Default Petition PDF Packet Complete Bankruptcy Petition (all forms and …" at bounding box center [498, 90] width 161 height 24
select select "1"
click at [422, 78] on select "Choose Default Petition PDF Packet Complete Bankruptcy Petition (all forms and …" at bounding box center [498, 90] width 161 height 24
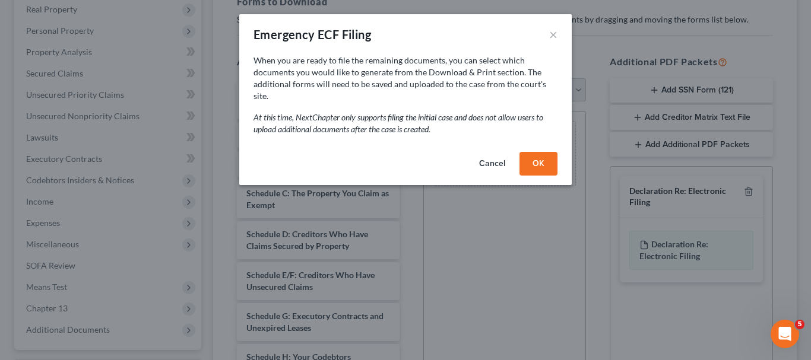
click at [542, 152] on button "OK" at bounding box center [538, 164] width 38 height 24
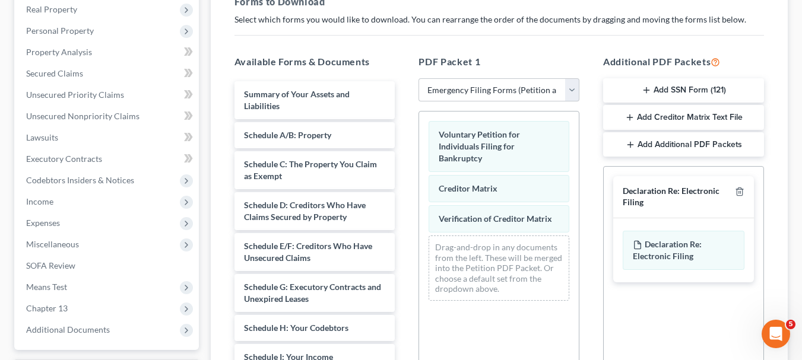
click at [695, 87] on button "Add SSN Form (121)" at bounding box center [683, 90] width 161 height 25
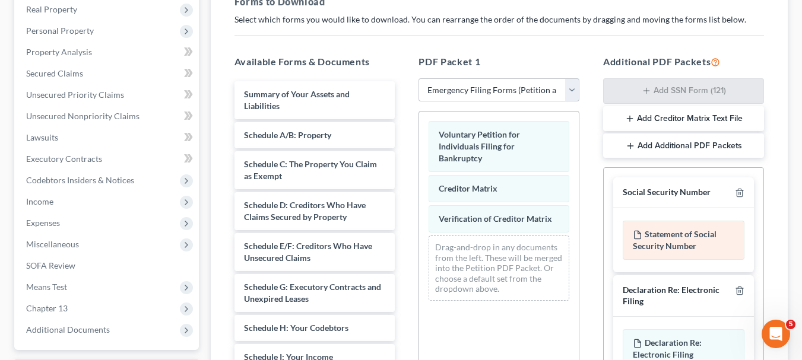
click at [671, 240] on div "Statement of Social Security Number" at bounding box center [683, 240] width 122 height 39
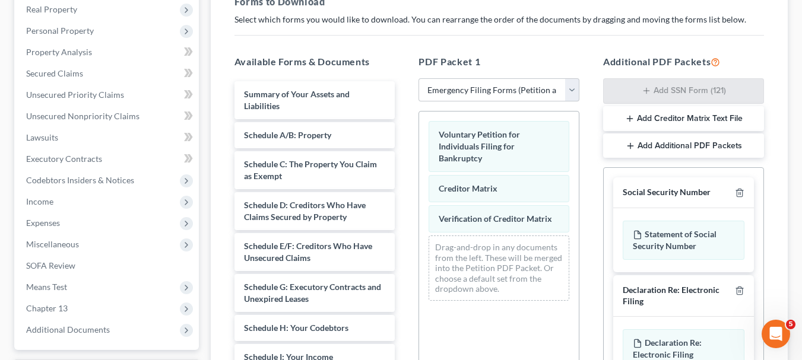
click at [513, 255] on div "Available Forms & Documents Summary of Your Assets and Liabilities Schedule A/B…" at bounding box center [499, 246] width 553 height 402
click at [484, 336] on div "Voluntary Petition for Individuals Filing for Bankruptcy Creditor Matrix Verifi…" at bounding box center [498, 274] width 161 height 326
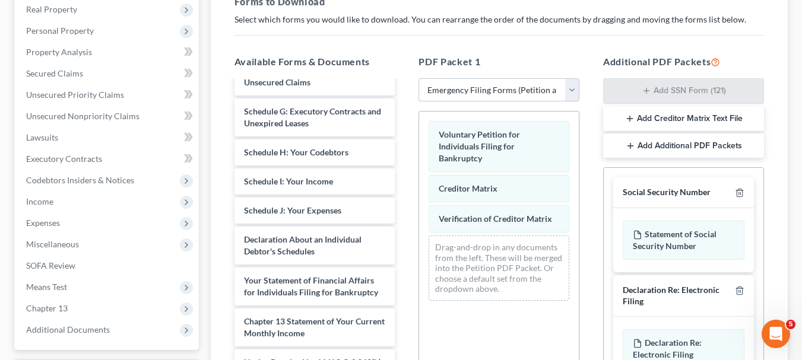
scroll to position [226, 0]
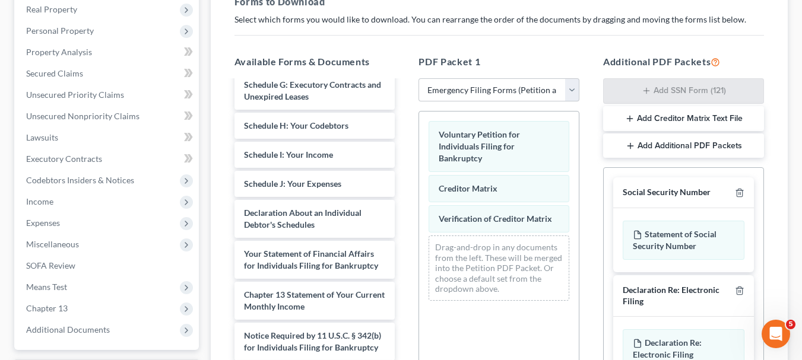
drag, startPoint x: 693, startPoint y: 122, endPoint x: 520, endPoint y: 265, distance: 225.0
click at [520, 265] on div "Available Forms & Documents Summary of Your Assets and Liabilities Schedule A/B…" at bounding box center [499, 246] width 553 height 402
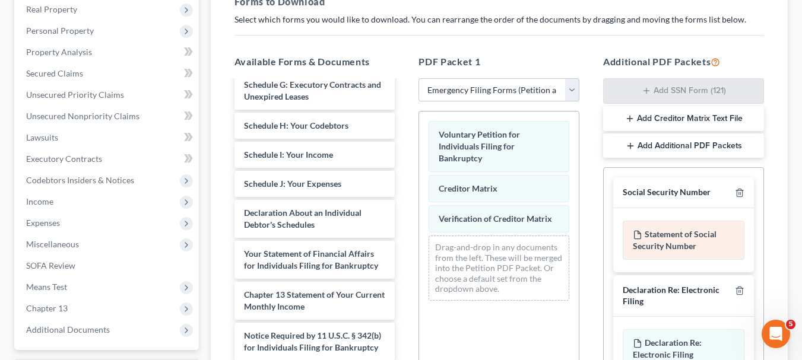
click at [679, 246] on div "Statement of Social Security Number" at bounding box center [683, 240] width 122 height 39
click at [643, 237] on div "Statement of Social Security Number" at bounding box center [683, 240] width 122 height 39
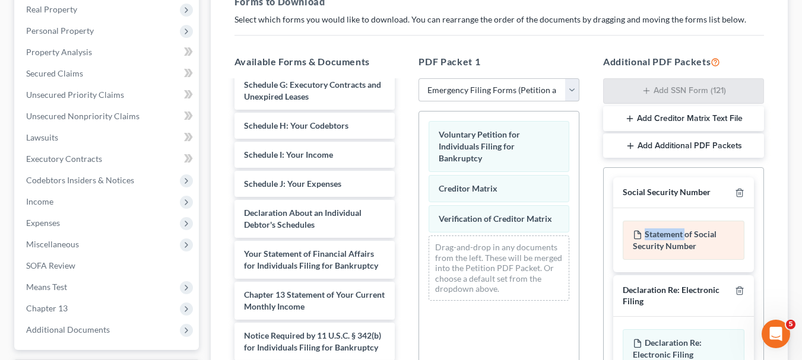
click at [643, 237] on div "Statement of Social Security Number" at bounding box center [683, 240] width 122 height 39
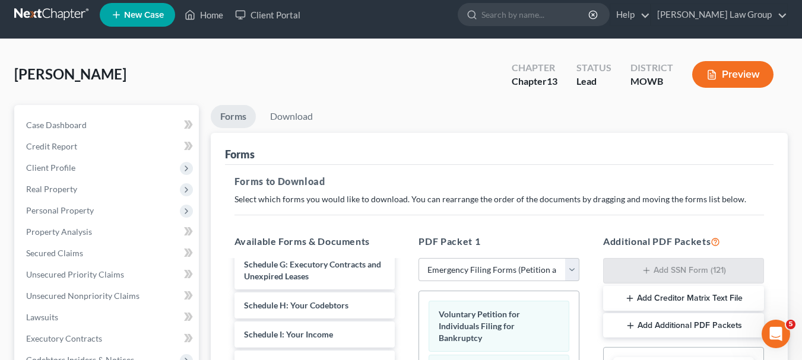
scroll to position [0, 0]
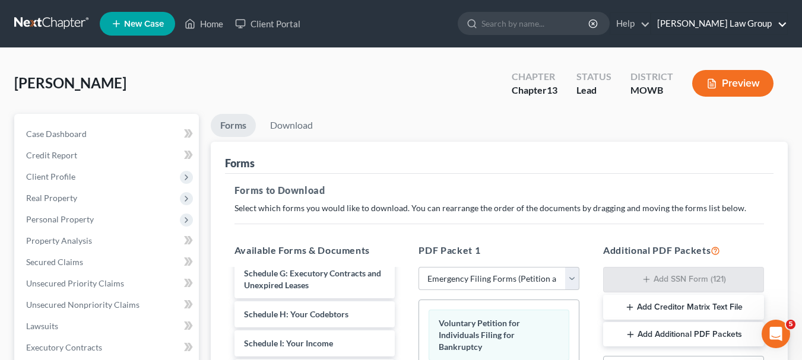
click at [728, 19] on link "[PERSON_NAME] Law Group" at bounding box center [719, 23] width 136 height 21
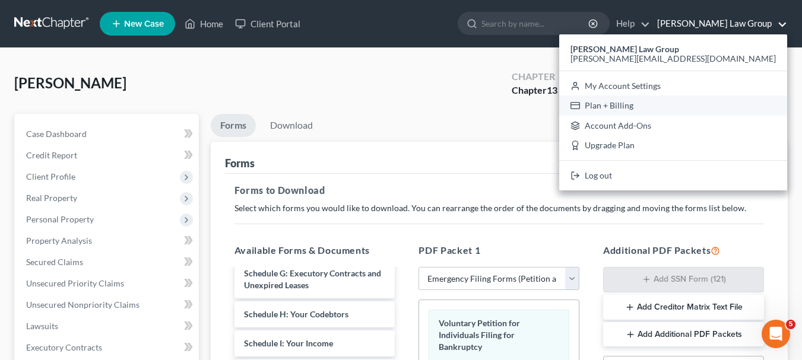
click at [728, 99] on link "Plan + Billing" at bounding box center [673, 106] width 228 height 20
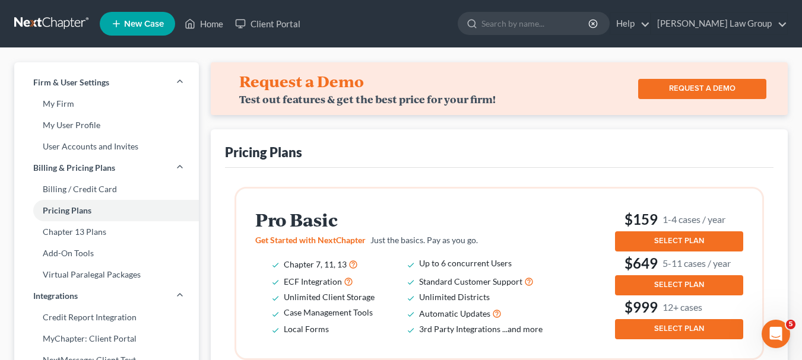
click at [674, 234] on button "SELECT PLAN" at bounding box center [679, 241] width 128 height 20
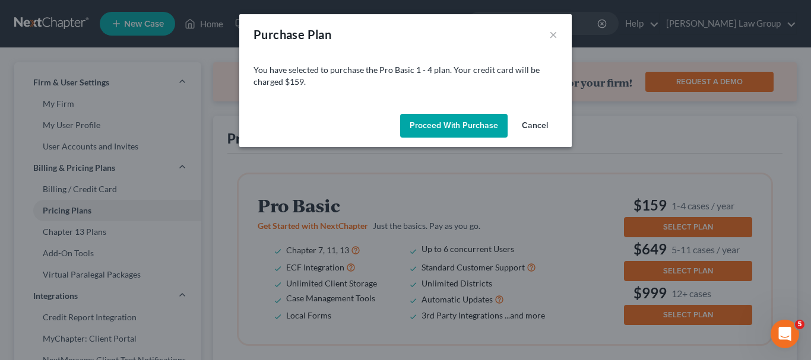
click at [469, 126] on button "Proceed with Purchase" at bounding box center [453, 126] width 107 height 24
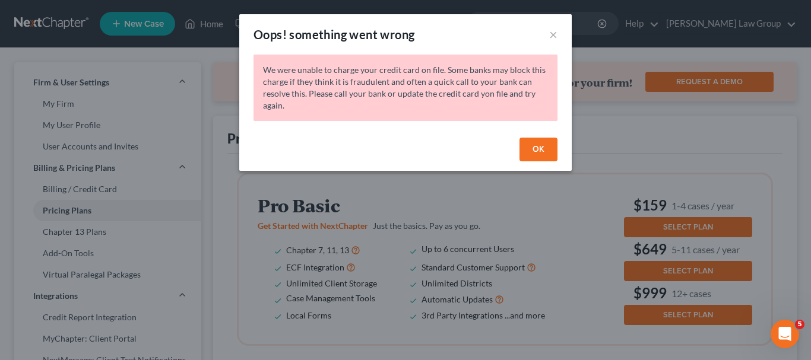
click at [529, 142] on button "OK" at bounding box center [538, 150] width 38 height 24
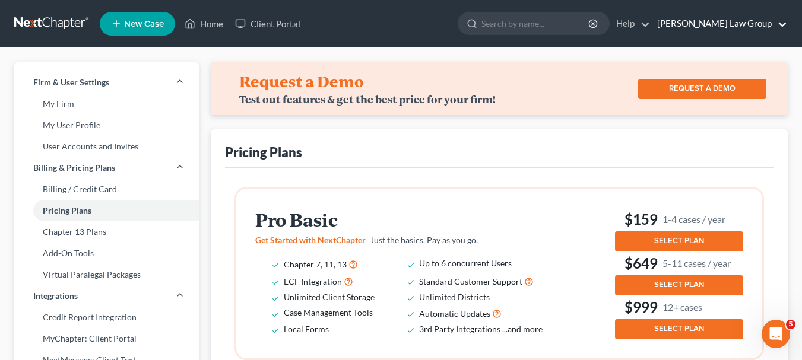
click at [738, 19] on link "[PERSON_NAME] Law Group" at bounding box center [719, 23] width 136 height 21
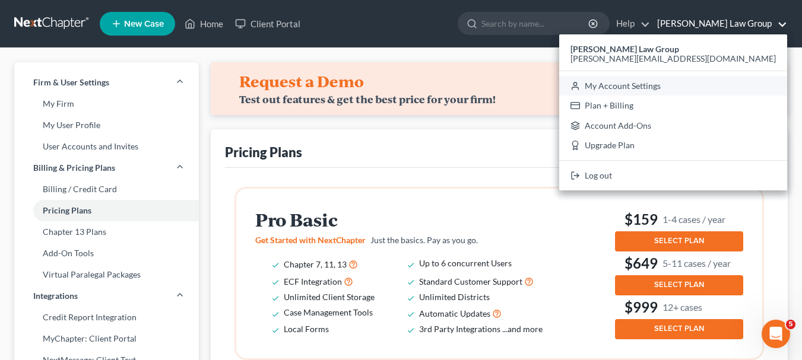
click at [726, 88] on link "My Account Settings" at bounding box center [673, 86] width 228 height 20
select select "8"
select select "24"
select select "4"
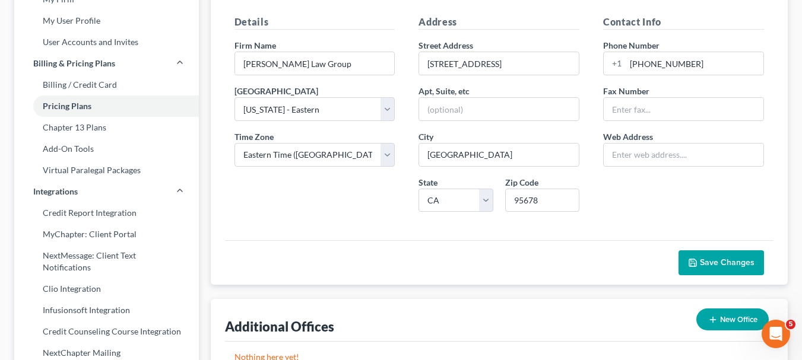
scroll to position [96, 0]
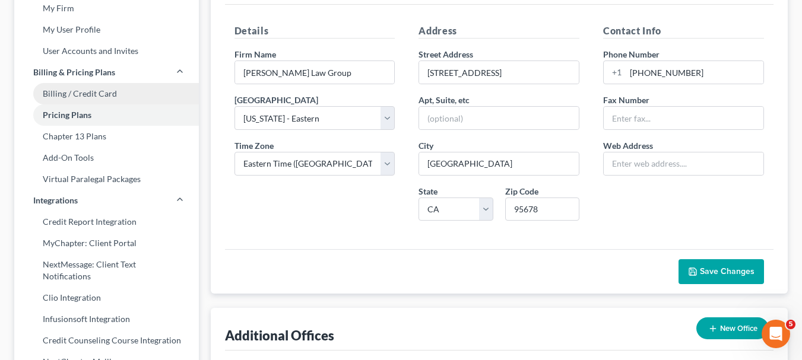
click at [91, 87] on link "Billing / Credit Card" at bounding box center [106, 93] width 185 height 21
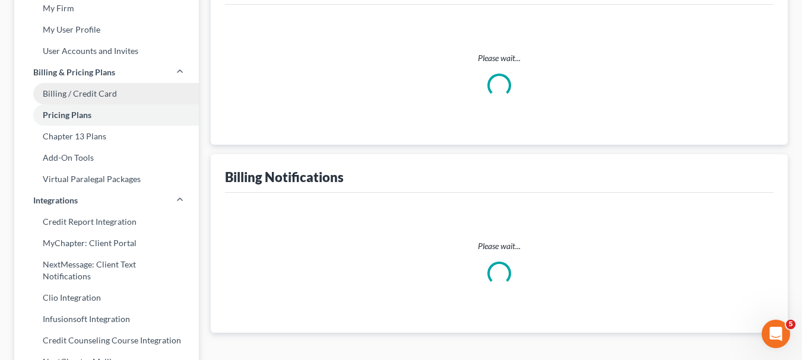
select select "4"
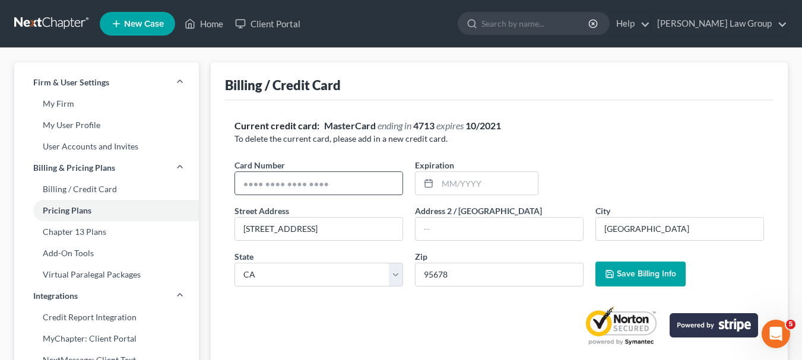
click at [362, 181] on input "text" at bounding box center [318, 183] width 167 height 23
type input "[CREDIT_CARD_NUMBER]"
type input "10/2026"
click at [647, 271] on span "Save Billing Info" at bounding box center [646, 274] width 59 height 10
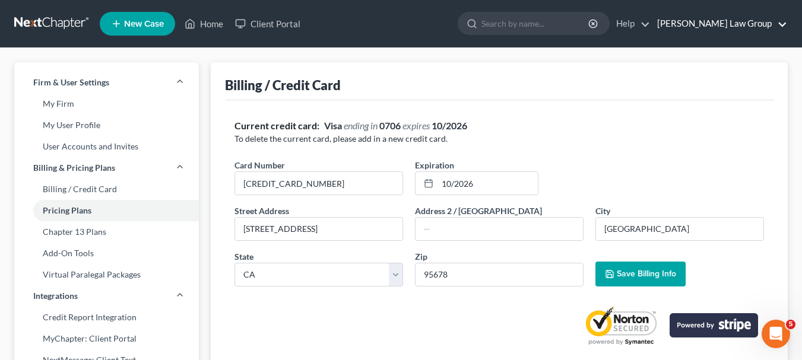
click at [745, 19] on link "[PERSON_NAME] Law Group" at bounding box center [719, 23] width 136 height 21
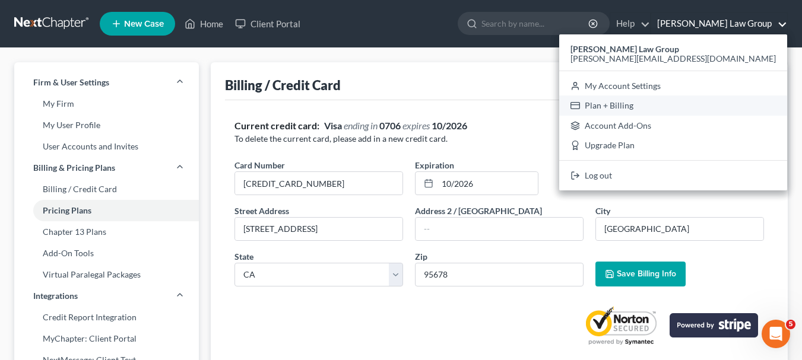
click at [727, 106] on link "Plan + Billing" at bounding box center [673, 106] width 228 height 20
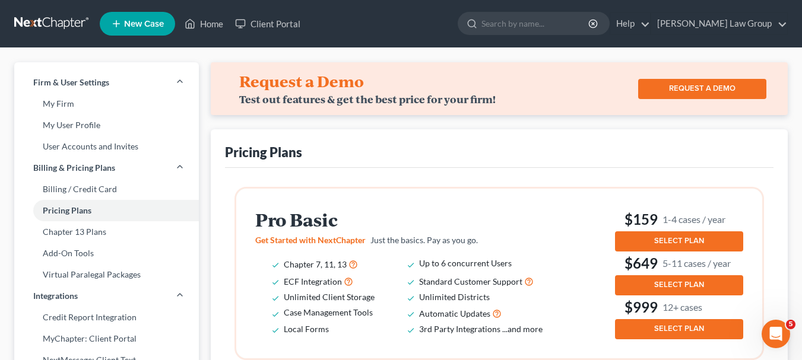
click at [668, 237] on span "SELECT PLAN" at bounding box center [679, 240] width 50 height 9
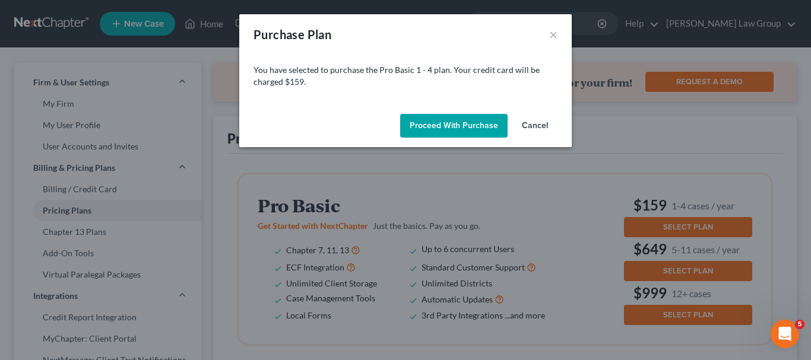
click at [466, 122] on button "Proceed with Purchase" at bounding box center [453, 126] width 107 height 24
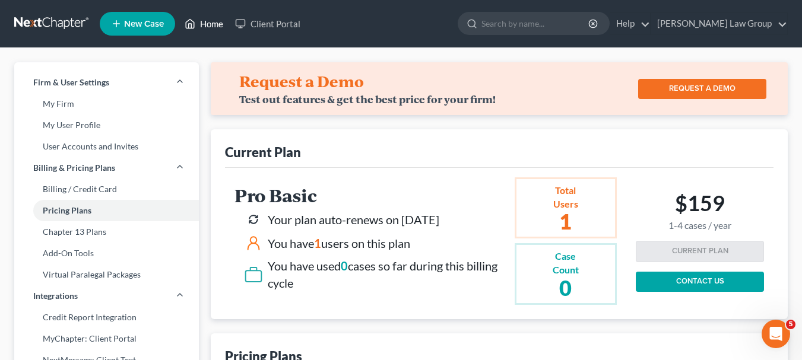
click at [206, 21] on link "Home" at bounding box center [204, 23] width 50 height 21
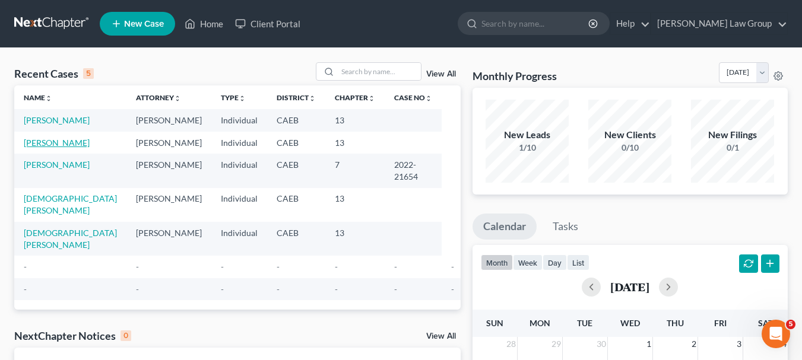
click at [50, 139] on link "[PERSON_NAME]" at bounding box center [57, 143] width 66 height 10
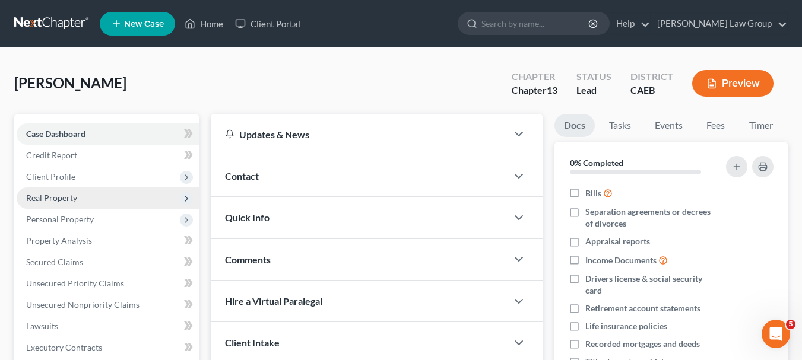
click at [73, 195] on span "Real Property" at bounding box center [51, 198] width 51 height 10
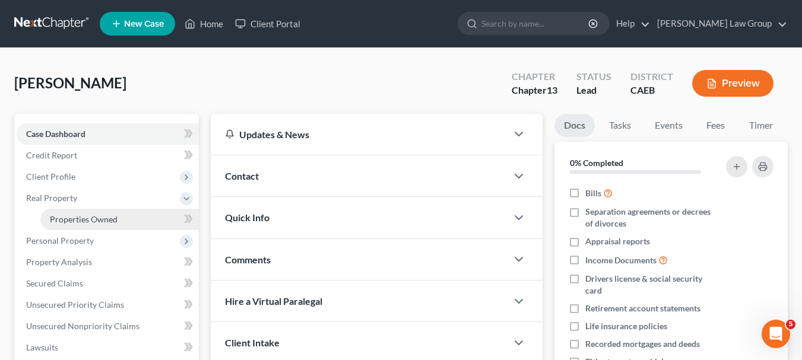
click at [77, 216] on span "Properties Owned" at bounding box center [84, 219] width 68 height 10
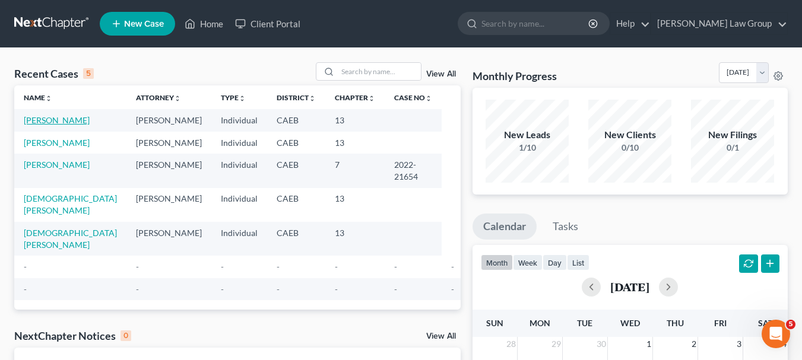
click at [51, 119] on link "[PERSON_NAME]" at bounding box center [57, 120] width 66 height 10
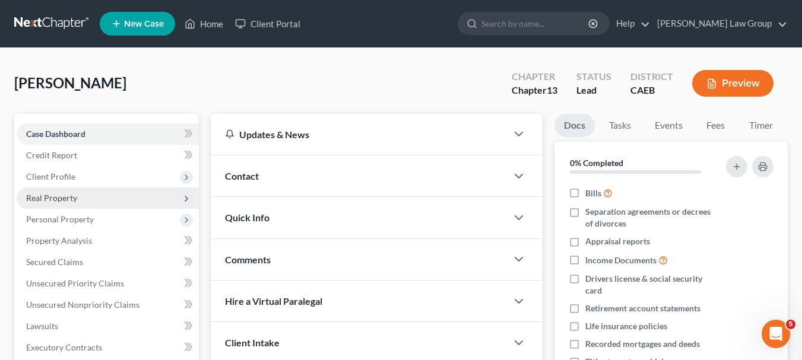
click at [73, 202] on span "Real Property" at bounding box center [51, 198] width 51 height 10
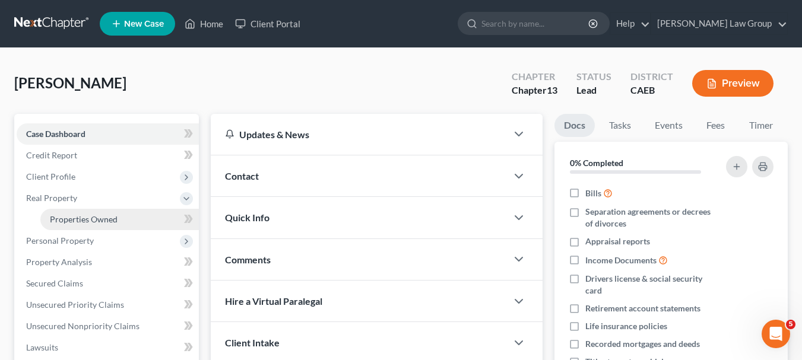
click at [78, 217] on span "Properties Owned" at bounding box center [84, 219] width 68 height 10
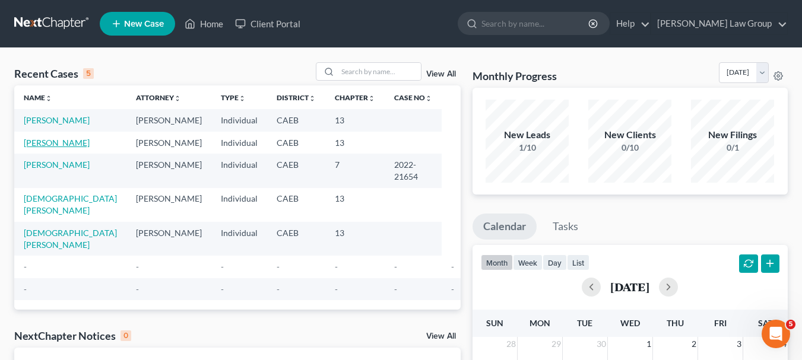
click at [59, 142] on link "[PERSON_NAME]" at bounding box center [57, 143] width 66 height 10
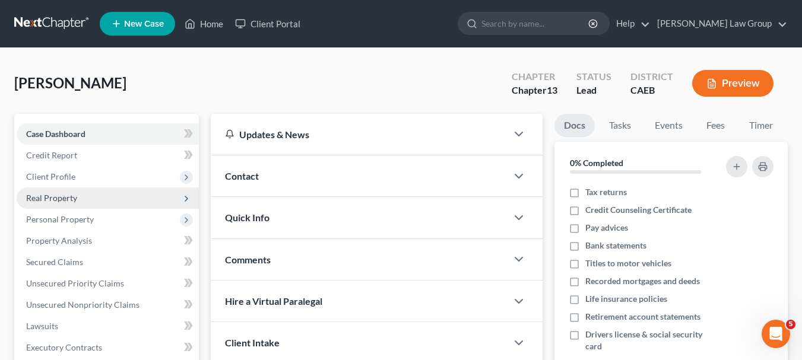
click at [59, 196] on span "Real Property" at bounding box center [51, 198] width 51 height 10
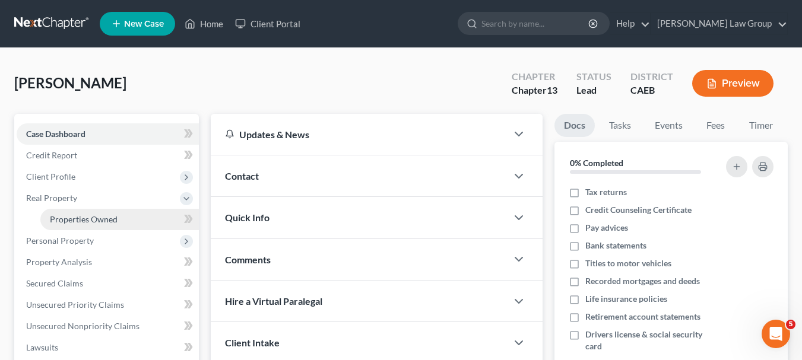
click at [63, 215] on span "Properties Owned" at bounding box center [84, 219] width 68 height 10
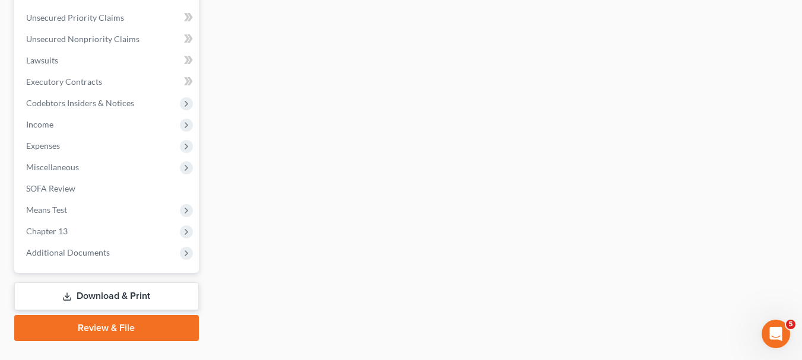
scroll to position [313, 0]
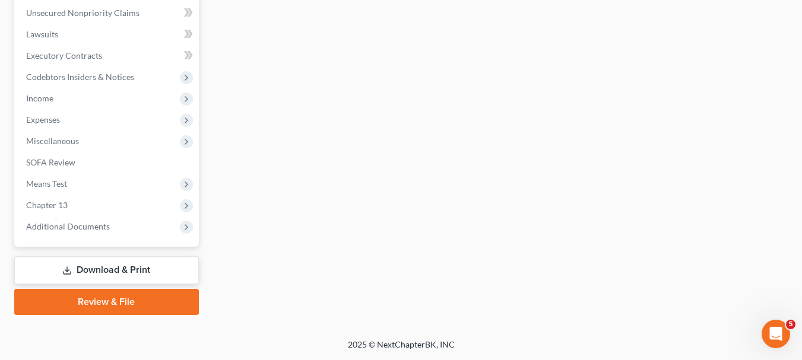
click at [114, 296] on link "Review & File" at bounding box center [106, 302] width 185 height 26
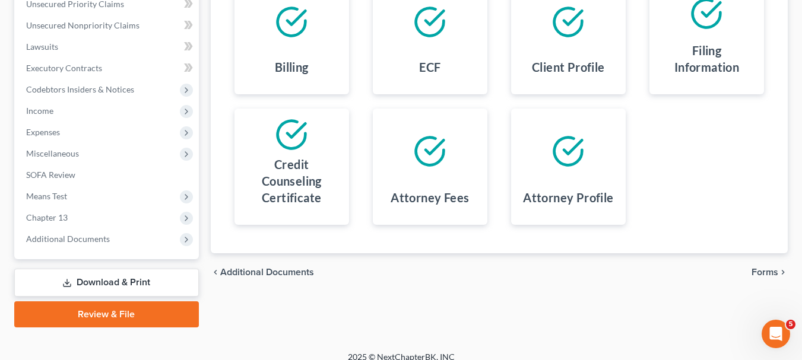
scroll to position [292, 0]
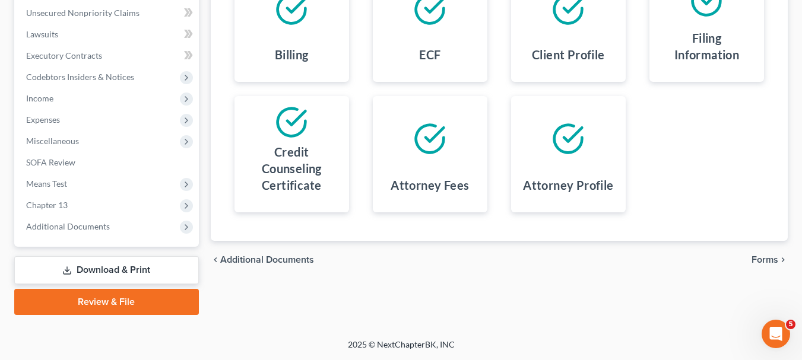
click at [762, 258] on span "Forms" at bounding box center [764, 259] width 27 height 9
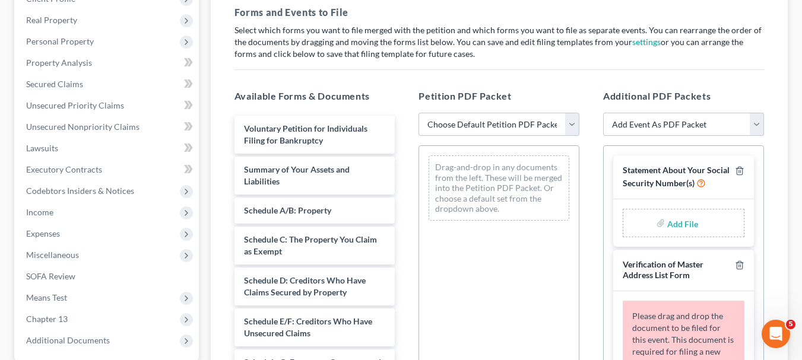
scroll to position [183, 0]
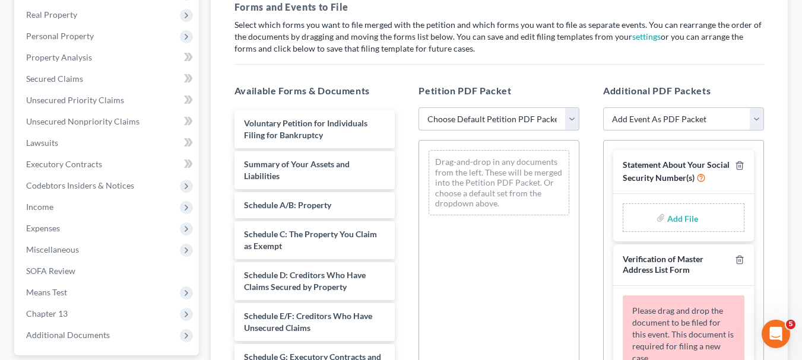
click at [569, 119] on select "Choose Default Petition PDF Packet Complete Bankruptcy Petition (all forms and …" at bounding box center [498, 119] width 161 height 24
select select "1"
click at [418, 107] on select "Choose Default Petition PDF Packet Complete Bankruptcy Petition (all forms and …" at bounding box center [498, 119] width 161 height 24
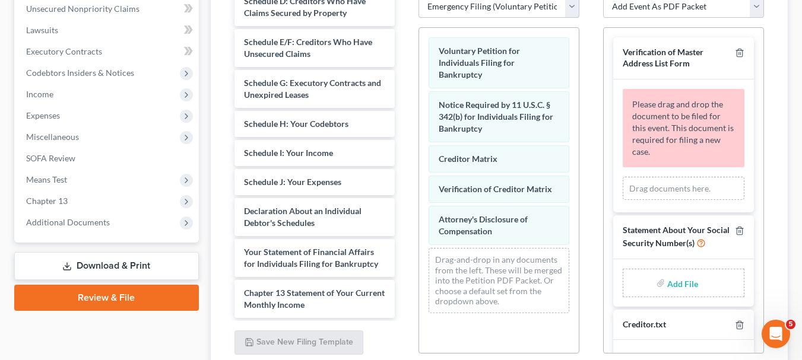
scroll to position [298, 0]
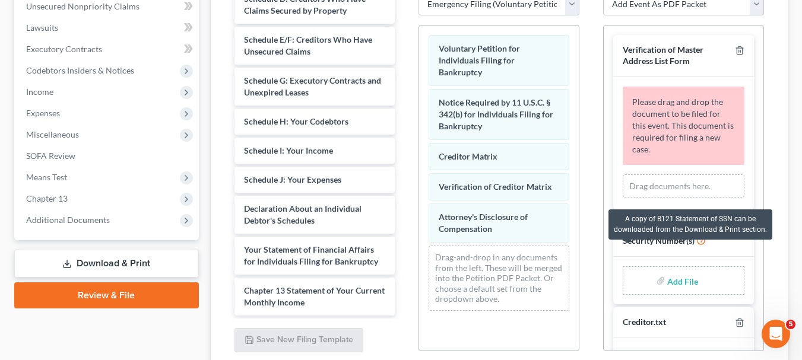
click at [696, 246] on icon at bounding box center [700, 239] width 9 height 11
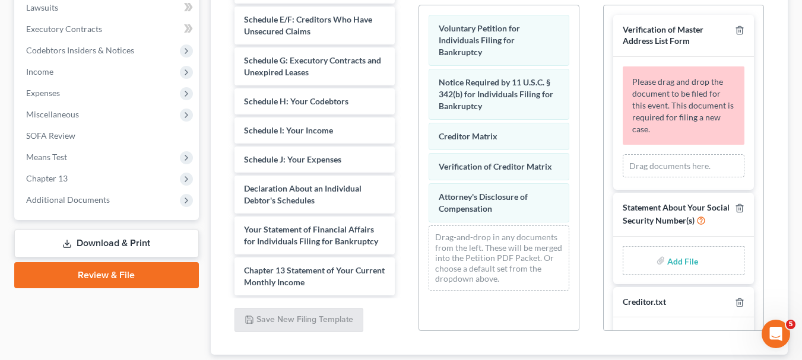
scroll to position [337, 0]
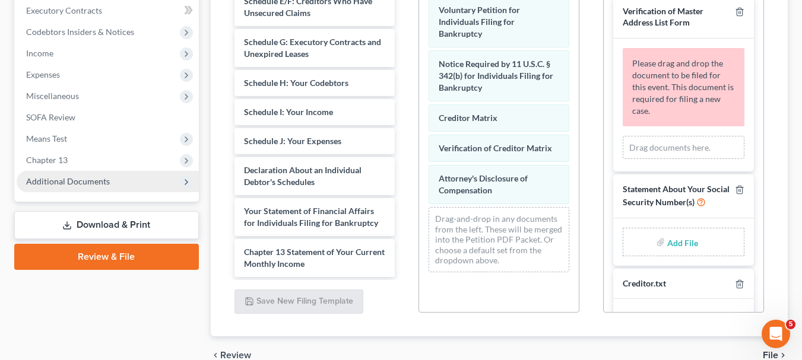
click at [187, 186] on icon at bounding box center [186, 181] width 9 height 9
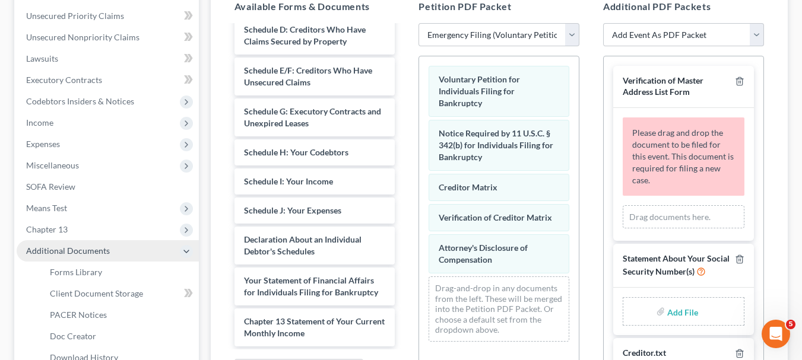
scroll to position [264, 0]
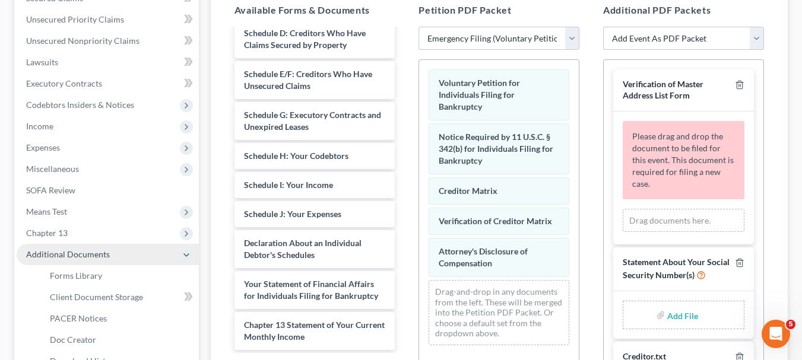
click at [752, 38] on select "Add Event As PDF Packet Creditor.txt Statement About Your Social Security Numbe…" at bounding box center [683, 39] width 161 height 24
select select "0"
click at [603, 27] on select "Add Event As PDF Packet Creditor.txt Statement About Your Social Security Numbe…" at bounding box center [683, 39] width 161 height 24
click at [758, 43] on select "Add Event As PDF Packet Creditor.txt Statement About Your Social Security Numbe…" at bounding box center [683, 39] width 161 height 24
select select "1"
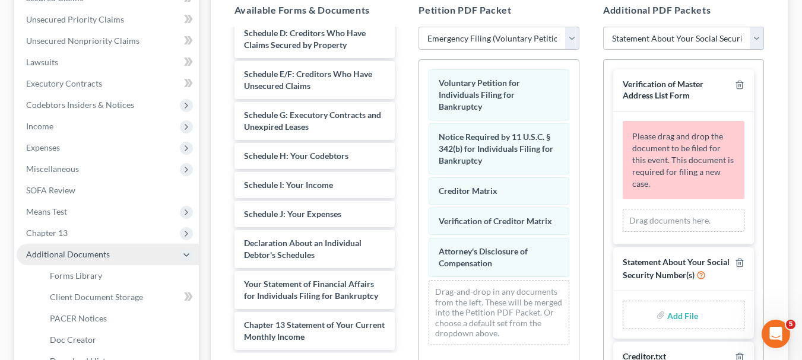
click at [603, 27] on select "Add Event As PDF Packet Creditor.txt Statement About Your Social Security Numbe…" at bounding box center [683, 39] width 161 height 24
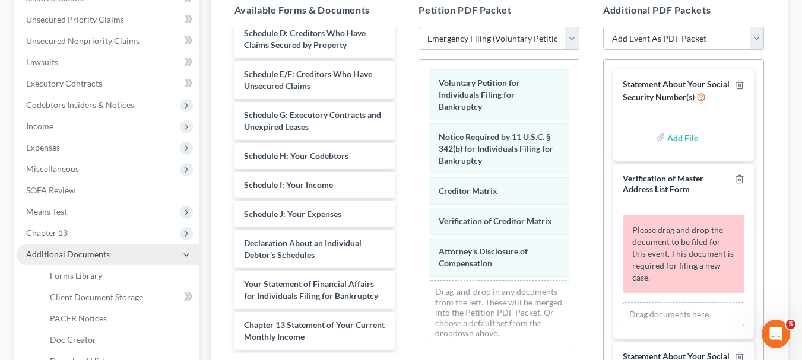
click at [680, 142] on input "file" at bounding box center [681, 136] width 28 height 21
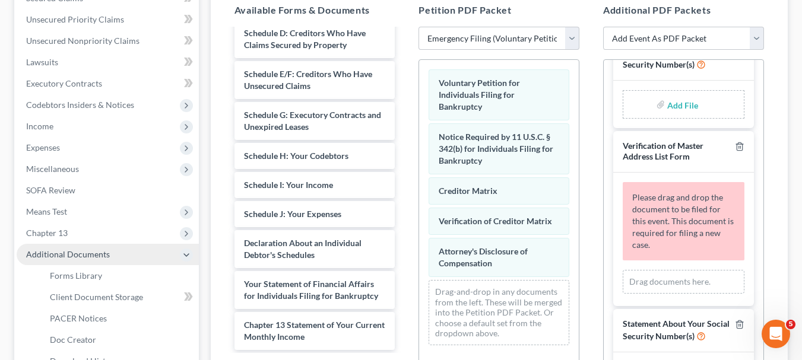
scroll to position [0, 0]
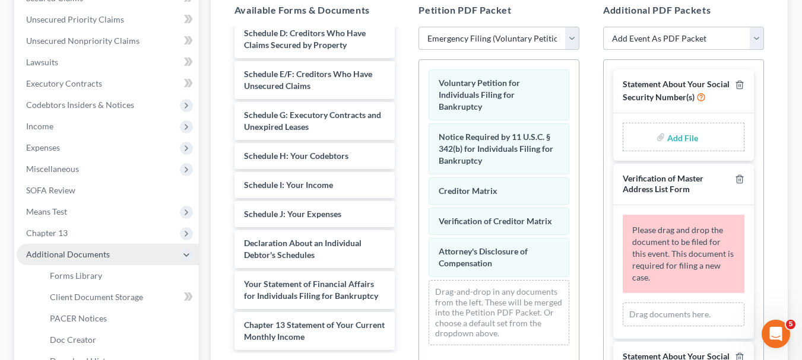
click at [762, 44] on select "Add Event As PDF Packet Creditor.txt Statement About Your Social Security Numbe…" at bounding box center [683, 39] width 161 height 24
select select "0"
click at [603, 27] on select "Add Event As PDF Packet Creditor.txt Statement About Your Social Security Numbe…" at bounding box center [683, 39] width 161 height 24
click at [756, 40] on select "Add Event As PDF Packet Creditor.txt Statement About Your Social Security Numbe…" at bounding box center [683, 39] width 161 height 24
select select "2"
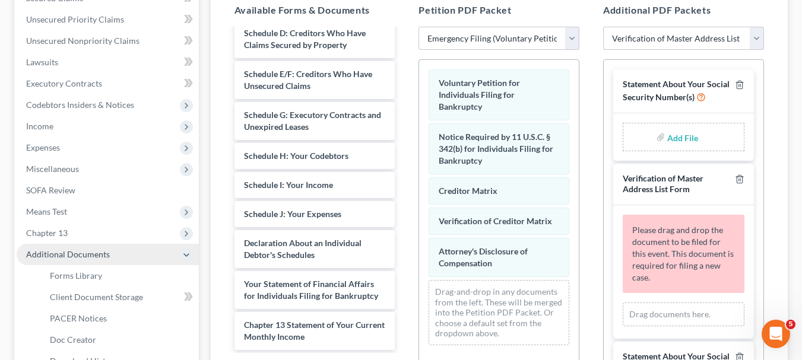
click at [603, 27] on select "Add Event As PDF Packet Creditor.txt Statement About Your Social Security Numbe…" at bounding box center [683, 39] width 161 height 24
select select
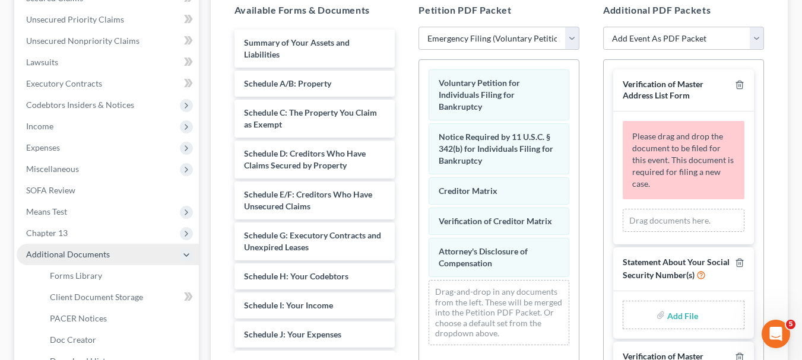
click at [393, 170] on div "Summary of Your Assets and Liabilities Schedule A/B: Property Schedule C: The P…" at bounding box center [315, 250] width 180 height 441
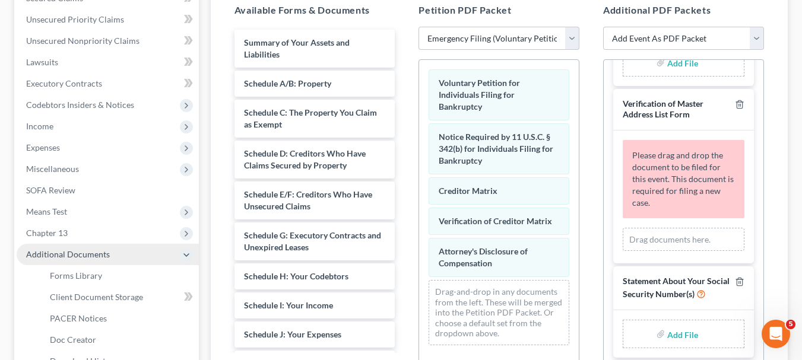
scroll to position [415, 0]
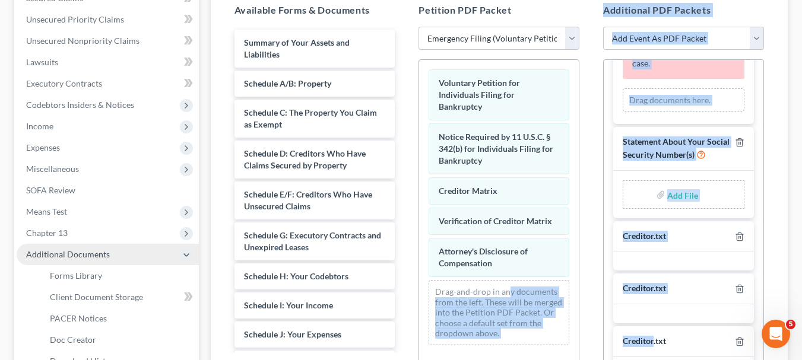
drag, startPoint x: 655, startPoint y: 335, endPoint x: 508, endPoint y: 296, distance: 151.7
click at [508, 296] on div "Available Forms & Documents Summary of Your Assets and Liabilities Schedule A/B…" at bounding box center [499, 194] width 553 height 402
click at [508, 296] on div "Drag-and-drop in any documents from the left. These will be merged into the Pet…" at bounding box center [498, 312] width 141 height 65
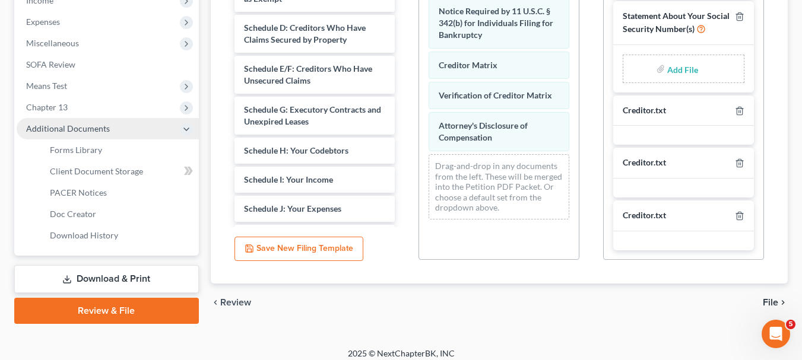
scroll to position [399, 0]
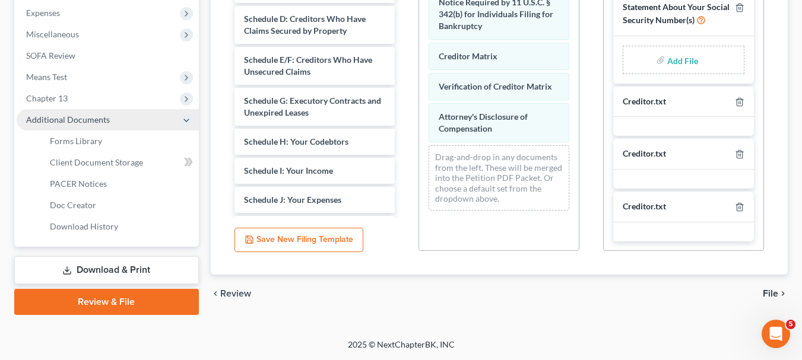
click at [117, 294] on link "Review & File" at bounding box center [106, 302] width 185 height 26
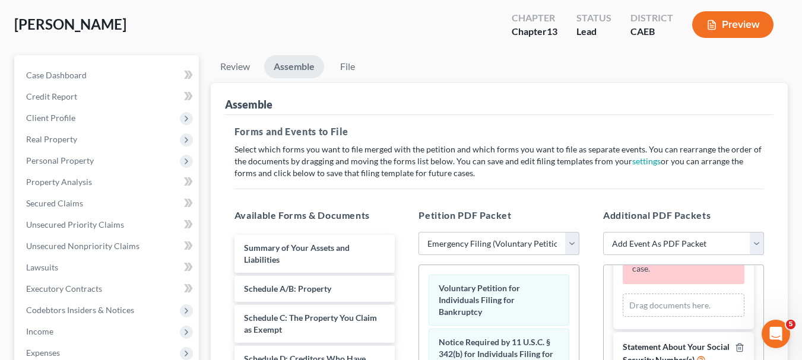
scroll to position [62, 0]
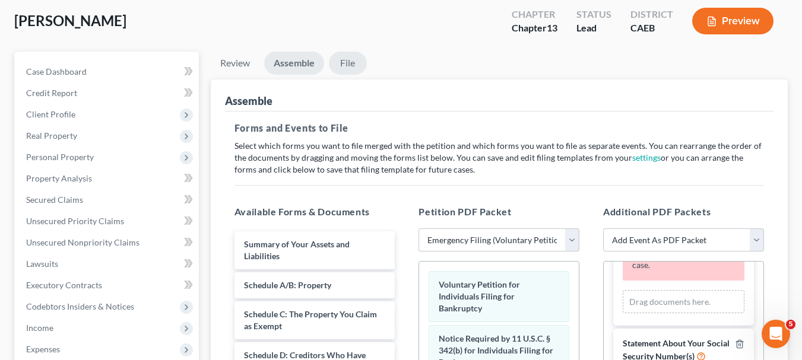
click at [351, 62] on link "File" at bounding box center [348, 63] width 38 height 23
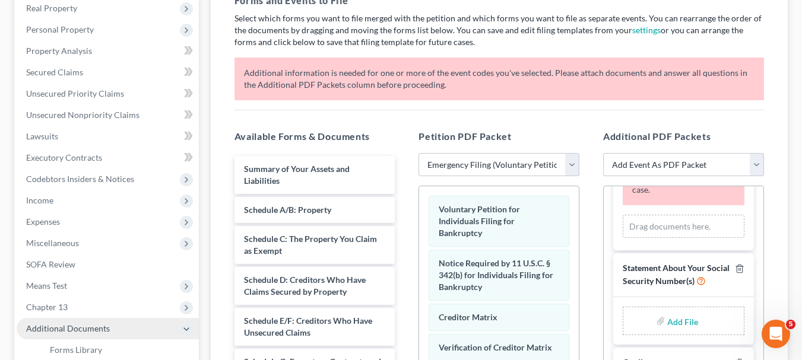
scroll to position [193, 0]
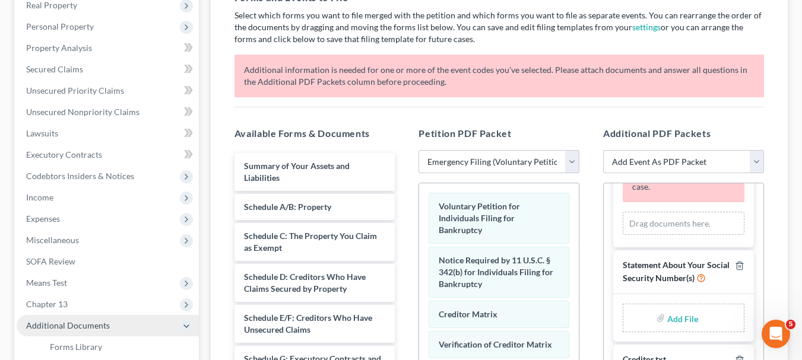
click at [576, 170] on select "Choose Default Petition PDF Packet Complete Bankruptcy Petition (all forms and …" at bounding box center [498, 162] width 161 height 24
click at [418, 150] on select "Choose Default Petition PDF Packet Complete Bankruptcy Petition (all forms and …" at bounding box center [498, 162] width 161 height 24
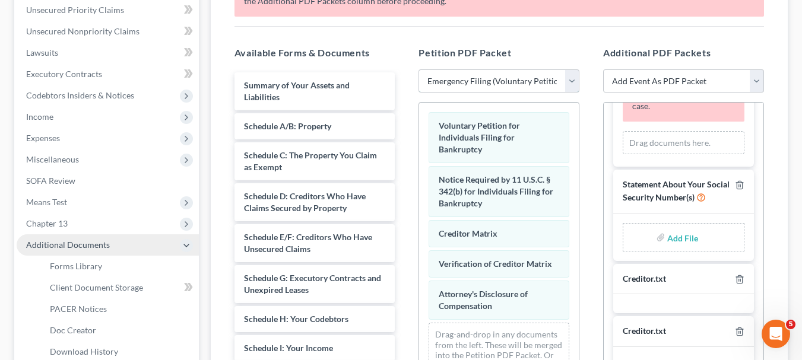
scroll to position [275, 0]
click at [735, 279] on icon "button" at bounding box center [739, 278] width 9 height 9
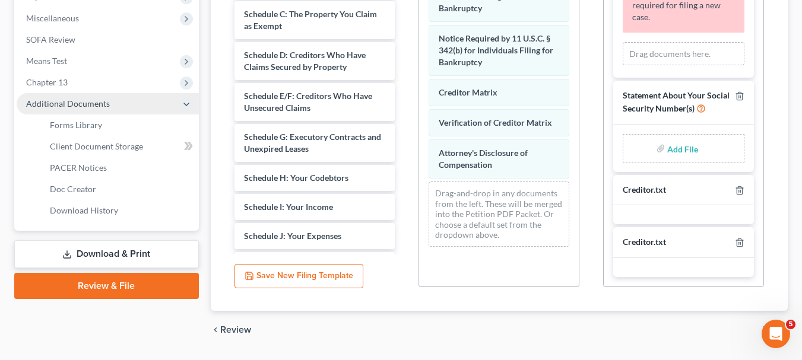
scroll to position [408, 0]
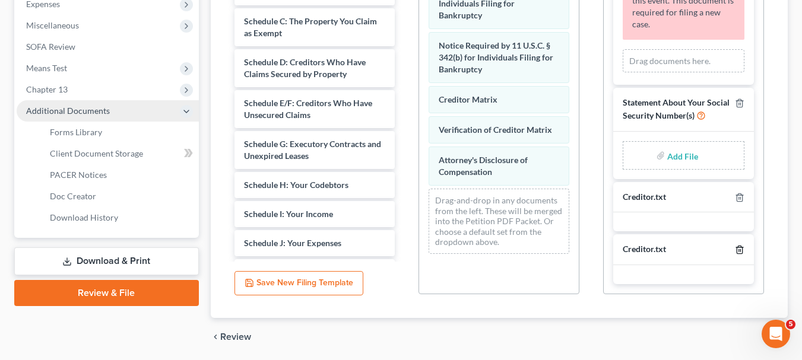
click at [739, 251] on line "button" at bounding box center [739, 251] width 0 height 2
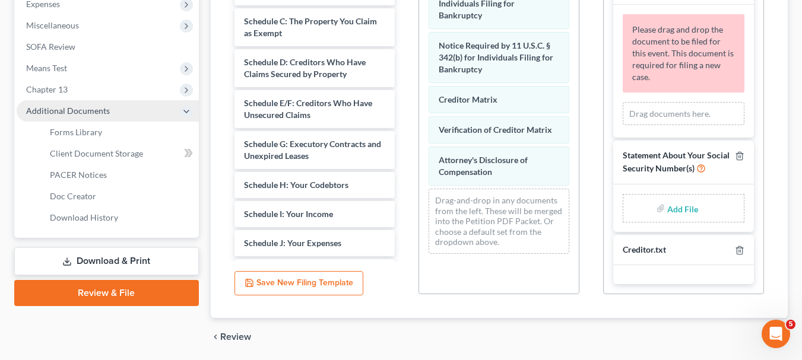
scroll to position [309, 0]
click at [667, 207] on label "Add File" at bounding box center [683, 209] width 33 height 21
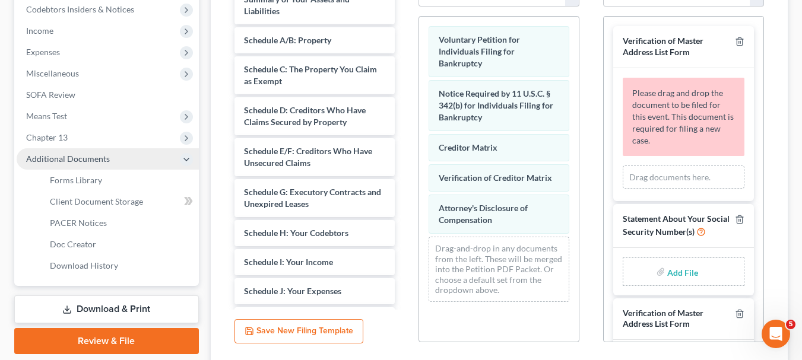
scroll to position [363, 0]
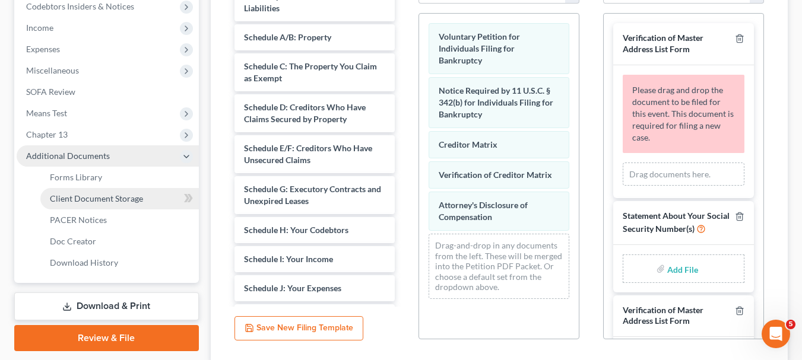
click at [120, 199] on span "Client Document Storage" at bounding box center [96, 198] width 93 height 10
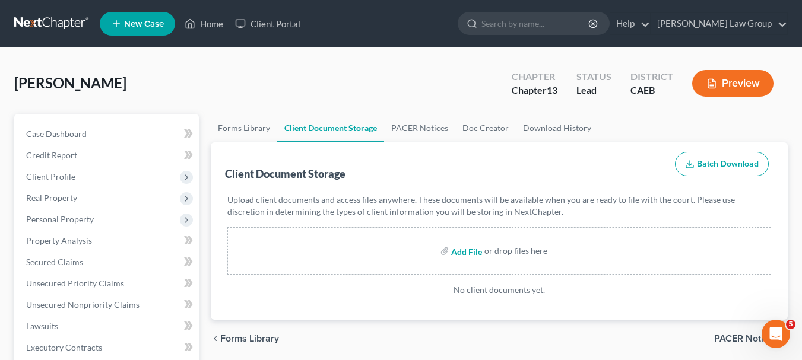
click at [471, 251] on input "file" at bounding box center [465, 250] width 28 height 21
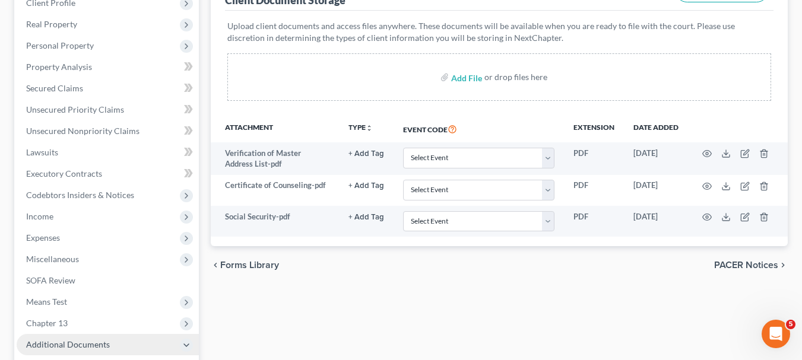
scroll to position [178, 0]
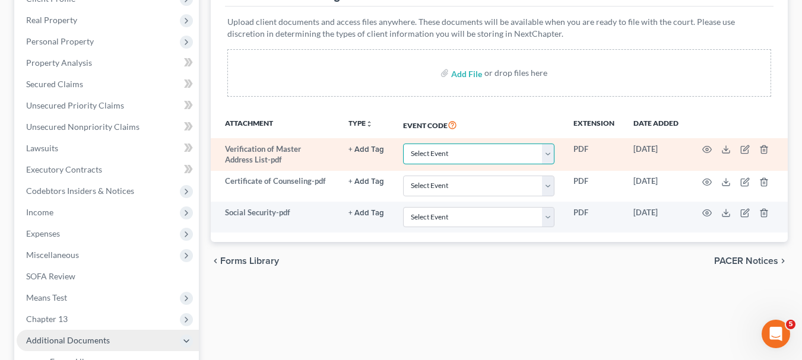
click at [550, 151] on select "Select Event Verification of Master Address List Form" at bounding box center [478, 154] width 151 height 21
select select "0"
click at [403, 144] on select "Select Event Verification of Master Address List Form" at bounding box center [478, 154] width 151 height 21
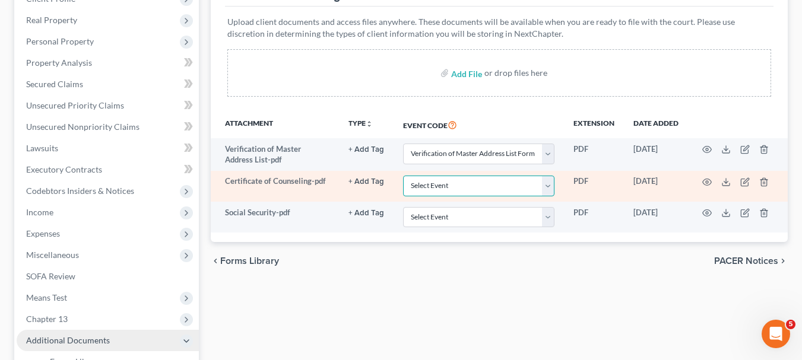
click at [552, 190] on select "Select Event Verification of Master Address List Form" at bounding box center [478, 186] width 151 height 21
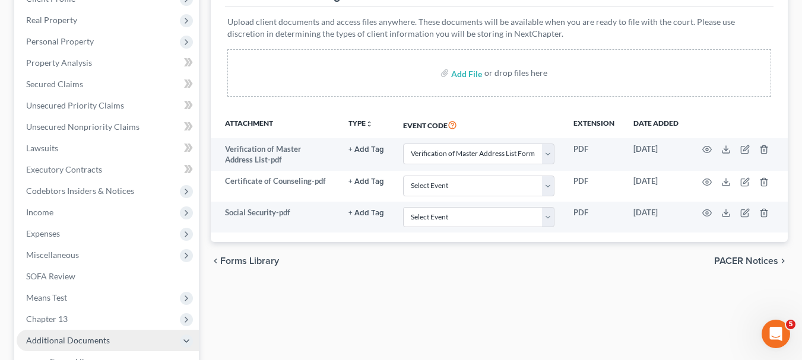
click at [551, 262] on div "chevron_left Forms Library PACER Notices chevron_right" at bounding box center [499, 261] width 577 height 38
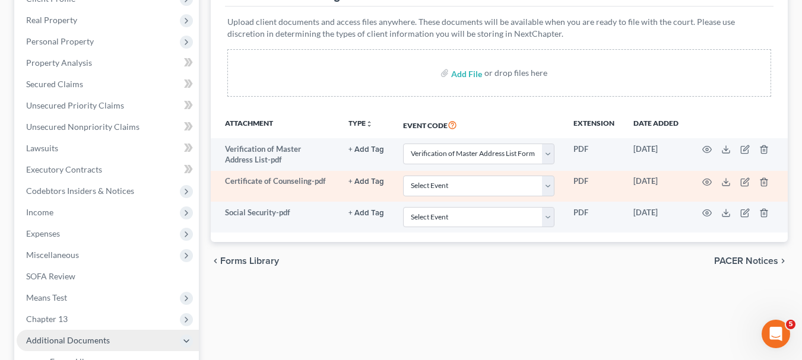
click at [367, 178] on button "+ Add Tag" at bounding box center [366, 182] width 36 height 8
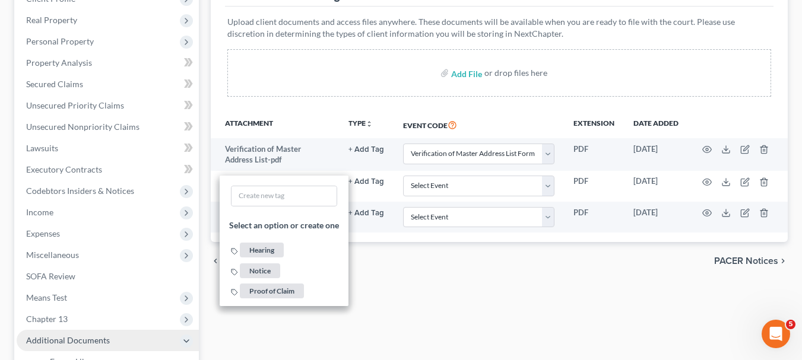
click at [440, 305] on div "Forms Library Client Document Storage PACER Notices Doc Creator Download Histor…" at bounding box center [499, 236] width 589 height 600
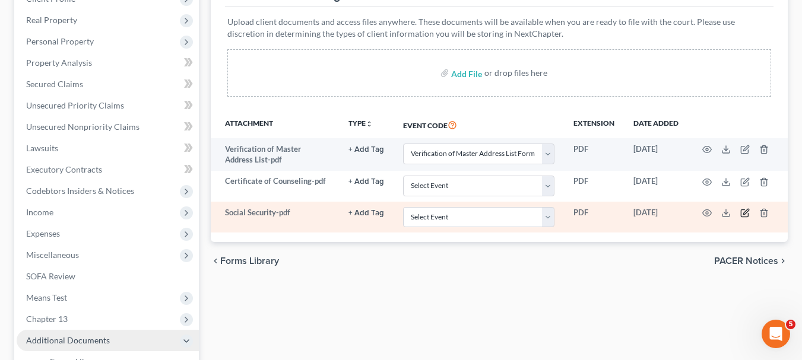
click at [746, 211] on icon "button" at bounding box center [745, 211] width 5 height 5
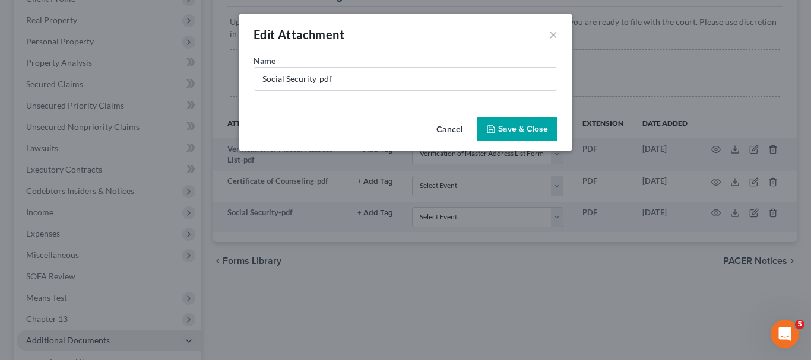
click at [526, 131] on span "Save & Close" at bounding box center [523, 129] width 50 height 10
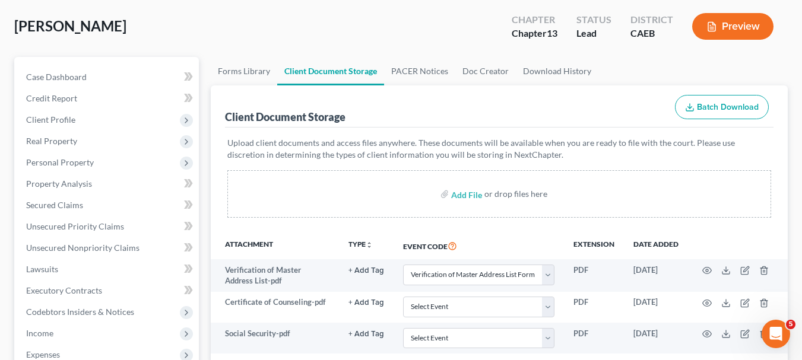
scroll to position [59, 0]
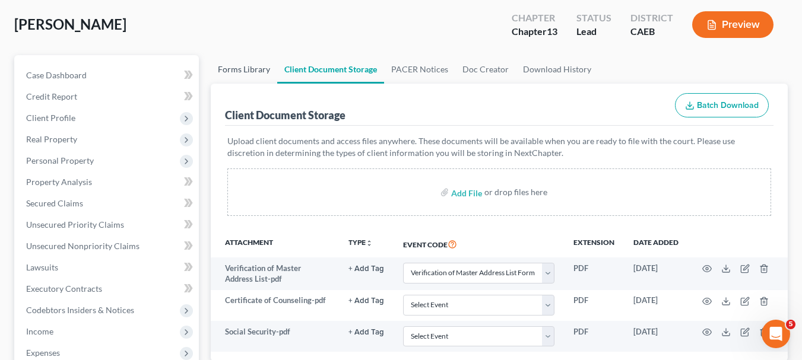
click at [251, 68] on link "Forms Library" at bounding box center [244, 69] width 66 height 28
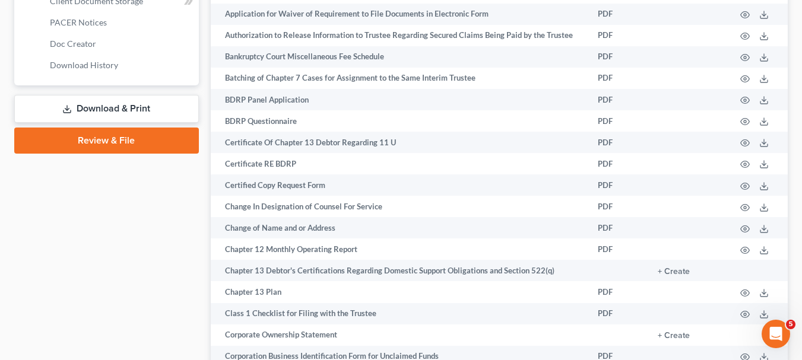
scroll to position [484, 0]
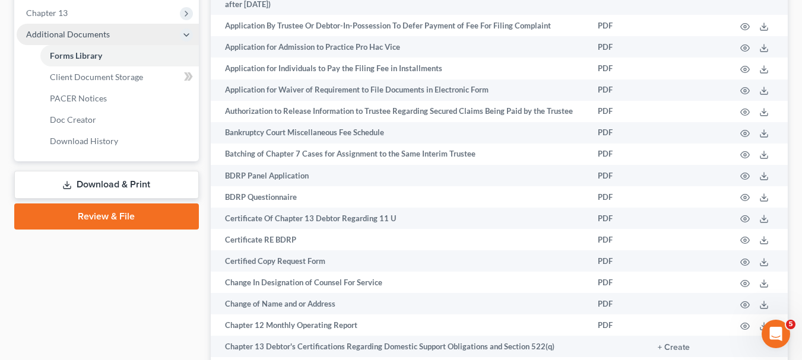
click at [103, 210] on link "Review & File" at bounding box center [106, 217] width 185 height 26
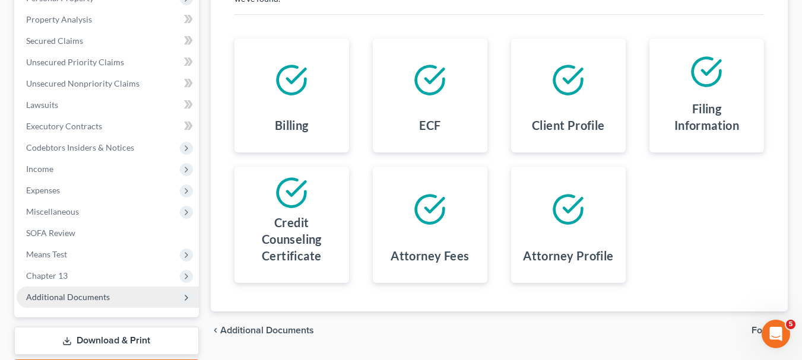
scroll to position [242, 0]
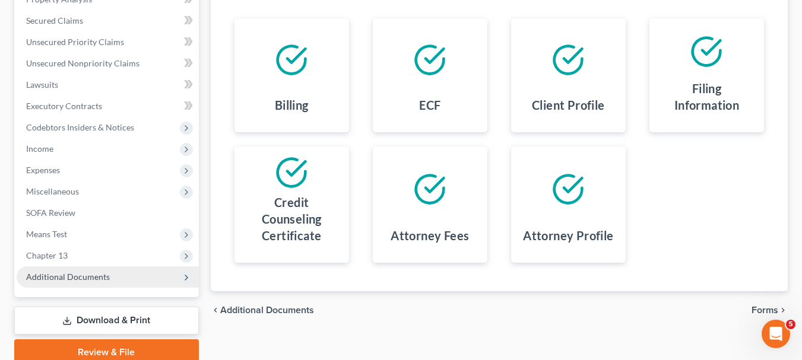
click at [309, 89] on div at bounding box center [292, 60] width 96 height 64
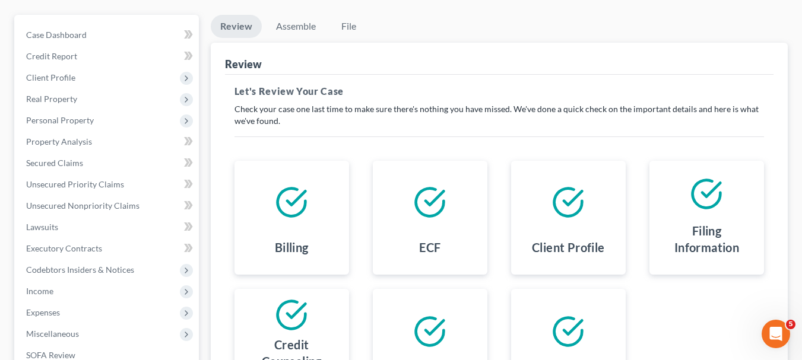
scroll to position [97, 0]
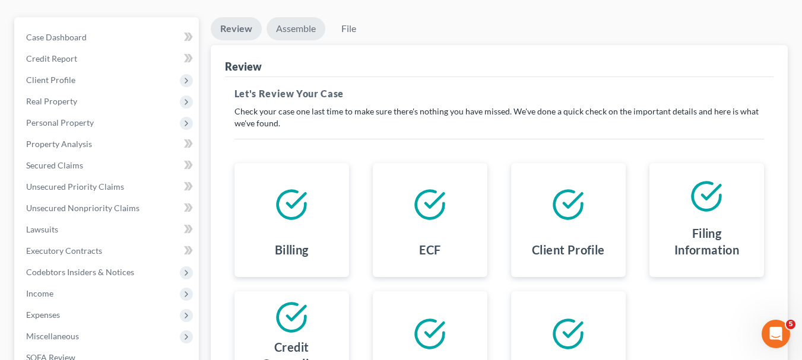
click at [306, 28] on link "Assemble" at bounding box center [295, 28] width 59 height 23
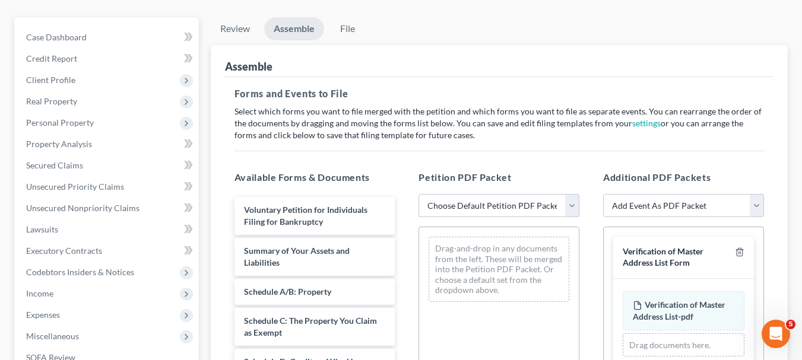
click at [571, 211] on select "Choose Default Petition PDF Packet Complete Bankruptcy Petition (all forms and …" at bounding box center [498, 206] width 161 height 24
select select "1"
click at [418, 194] on select "Choose Default Petition PDF Packet Complete Bankruptcy Petition (all forms and …" at bounding box center [498, 206] width 161 height 24
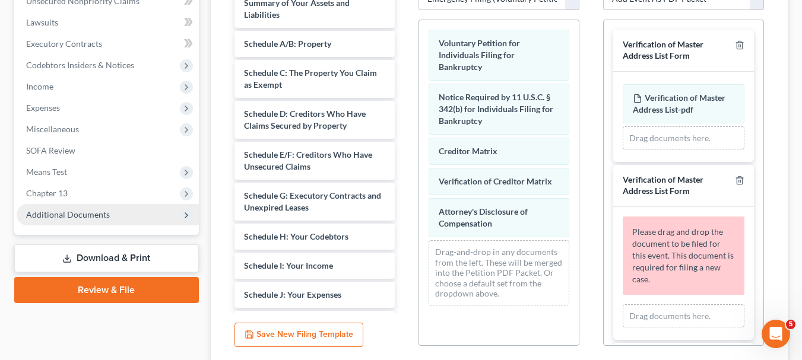
scroll to position [303, 0]
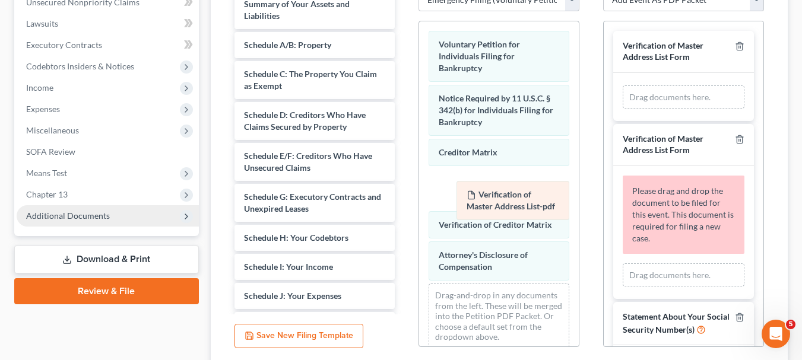
drag, startPoint x: 679, startPoint y: 104, endPoint x: 513, endPoint y: 200, distance: 191.7
click at [622, 109] on div "Verification of Master Address List-pdf Amended Verification of Master Address …" at bounding box center [683, 97] width 122 height 24
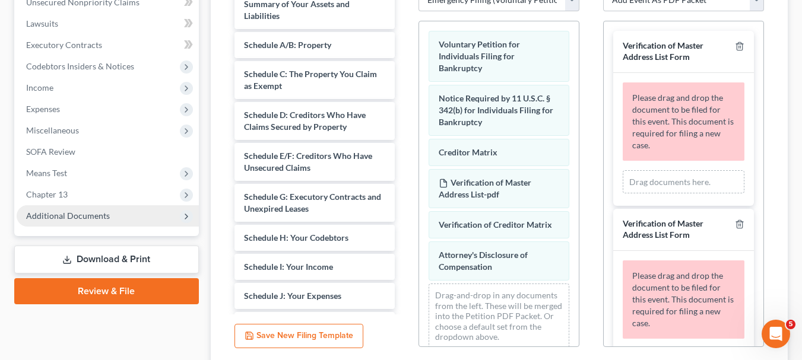
drag, startPoint x: 751, startPoint y: 249, endPoint x: 760, endPoint y: 242, distance: 11.4
click at [760, 242] on div "Verification of Master Address List Form Please drag and drop the document to b…" at bounding box center [683, 184] width 161 height 326
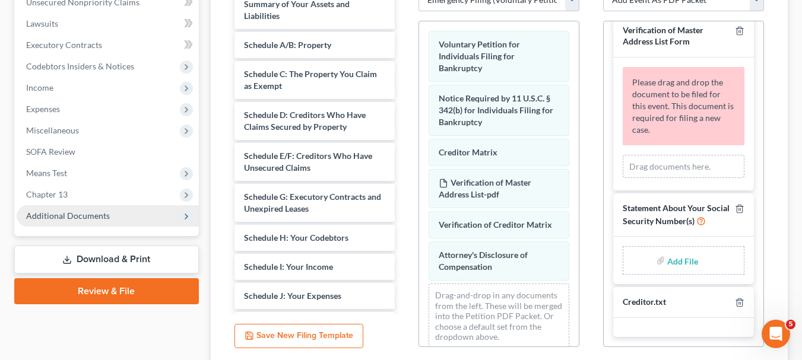
click at [186, 219] on icon at bounding box center [186, 216] width 9 height 9
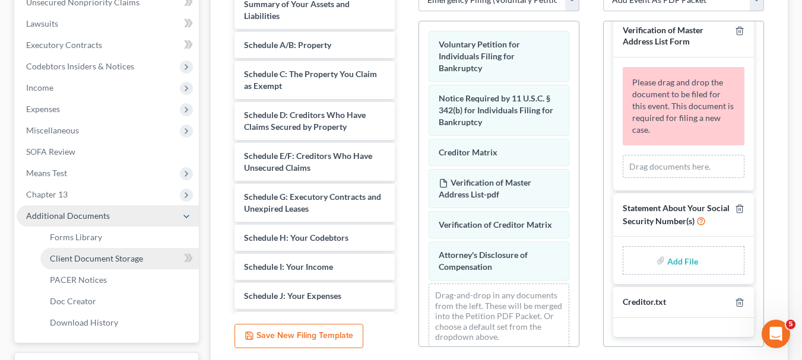
click at [135, 255] on span "Client Document Storage" at bounding box center [96, 258] width 93 height 10
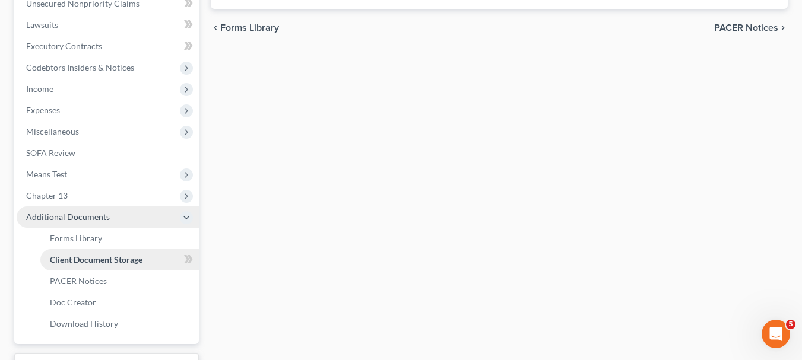
select select "0"
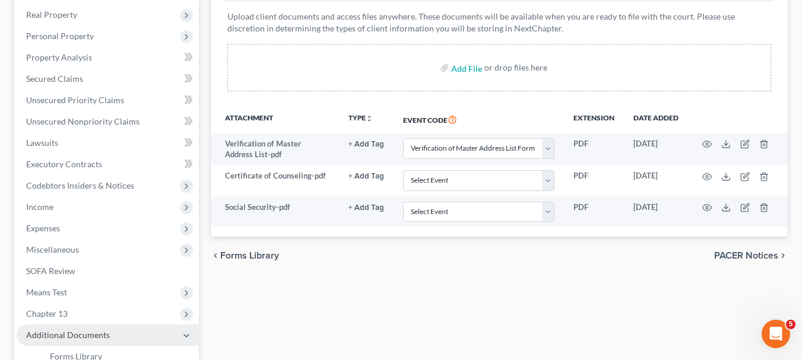
scroll to position [230, 0]
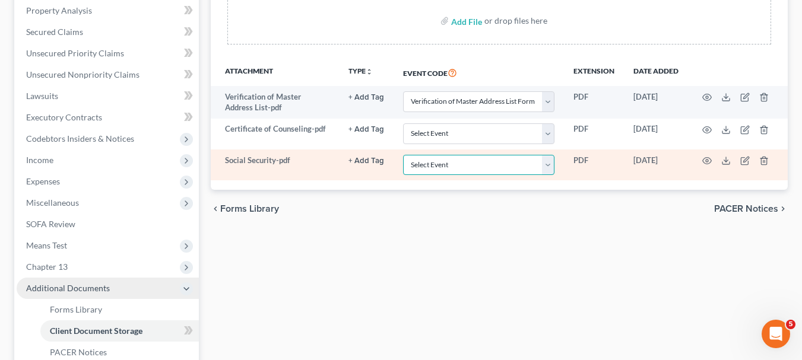
click at [550, 170] on select "Select Event Verification of Master Address List Form" at bounding box center [478, 165] width 151 height 21
click at [727, 163] on icon at bounding box center [725, 160] width 9 height 9
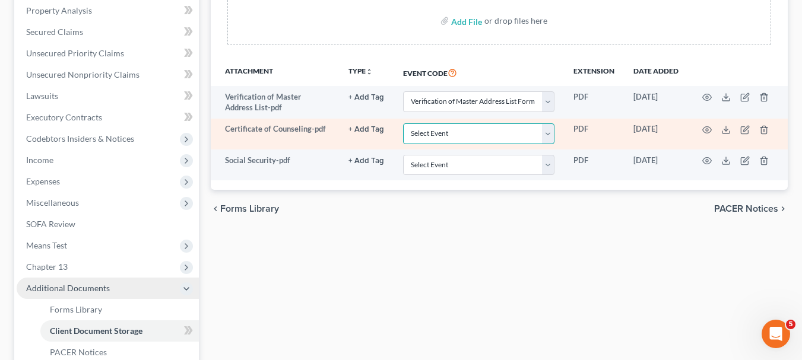
click at [549, 133] on select "Select Event Verification of Master Address List Form" at bounding box center [478, 133] width 151 height 21
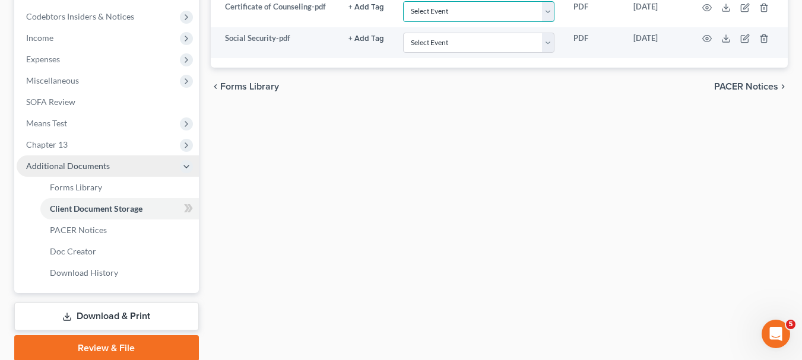
scroll to position [399, 0]
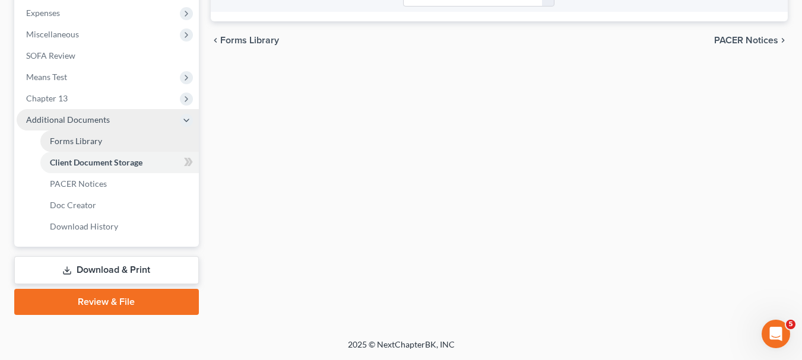
click at [91, 139] on span "Forms Library" at bounding box center [76, 141] width 52 height 10
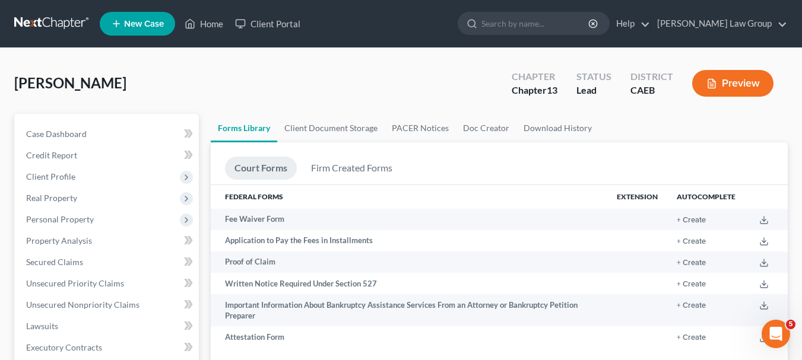
scroll to position [366, 0]
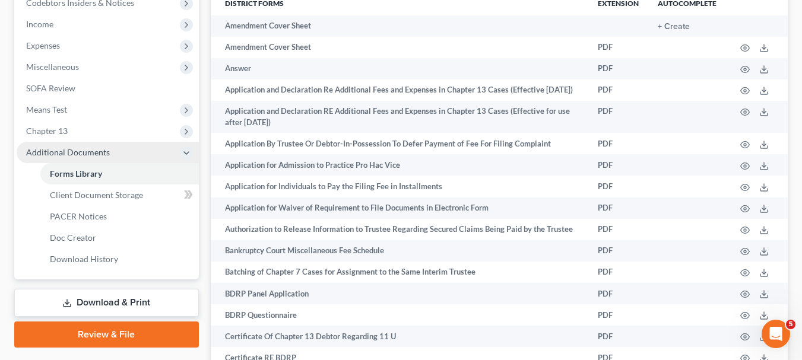
click at [148, 338] on link "Review & File" at bounding box center [106, 335] width 185 height 26
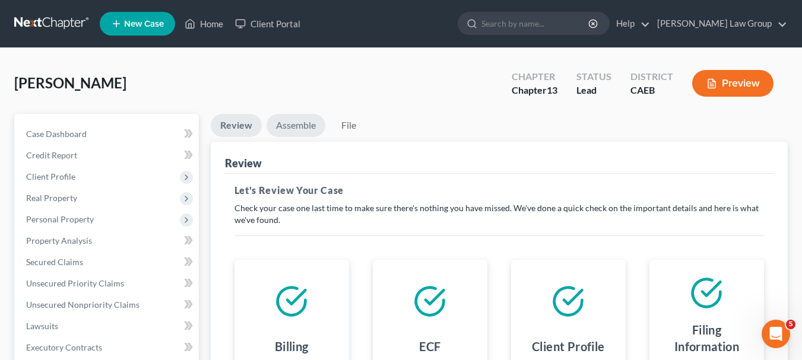
click at [291, 121] on link "Assemble" at bounding box center [295, 125] width 59 height 23
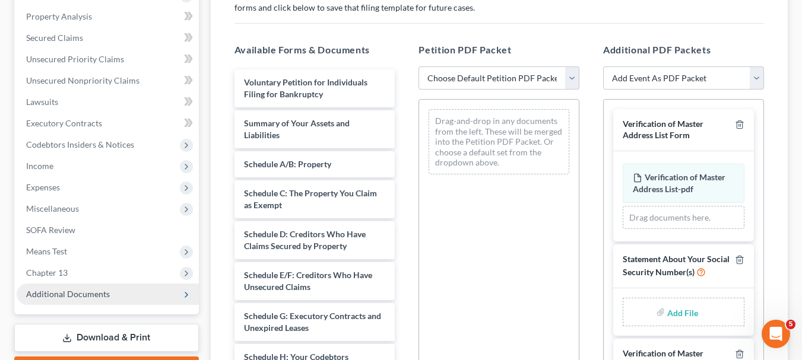
scroll to position [243, 0]
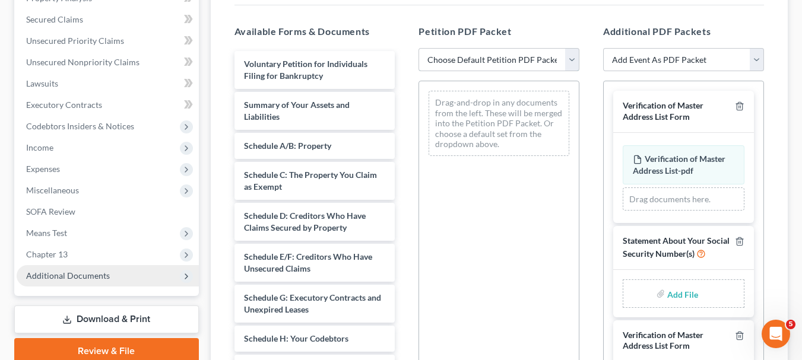
click at [570, 61] on select "Choose Default Petition PDF Packet Complete Bankruptcy Petition (all forms and …" at bounding box center [498, 60] width 161 height 24
select select "1"
click at [418, 48] on select "Choose Default Petition PDF Packet Complete Bankruptcy Petition (all forms and …" at bounding box center [498, 60] width 161 height 24
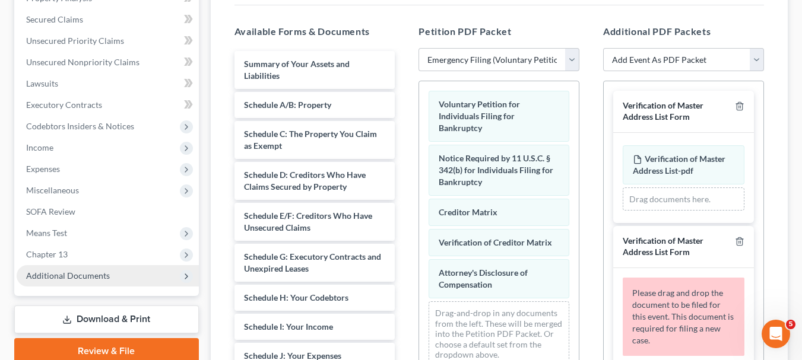
click at [559, 188] on div "Notice Required by 11 U.S.C. § 342(b) for Individuals Filing for Bankruptcy" at bounding box center [498, 170] width 141 height 51
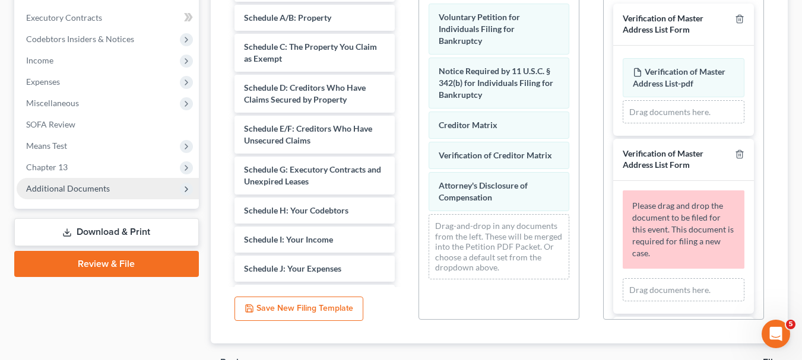
scroll to position [316, 0]
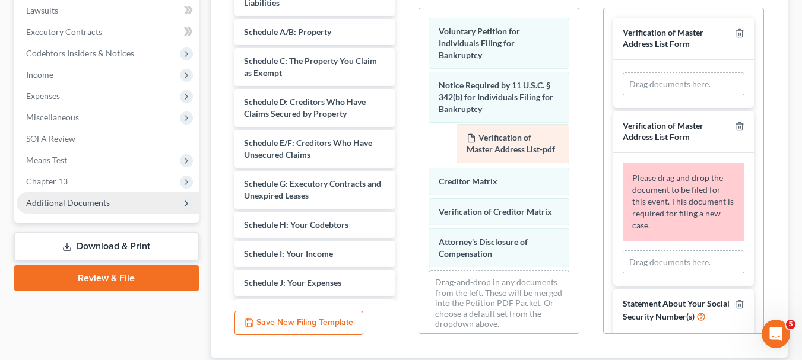
drag, startPoint x: 671, startPoint y: 81, endPoint x: 505, endPoint y: 133, distance: 174.0
click at [622, 96] on div "Verification of Master Address List-pdf Amended Verification of Master Address …" at bounding box center [683, 84] width 122 height 24
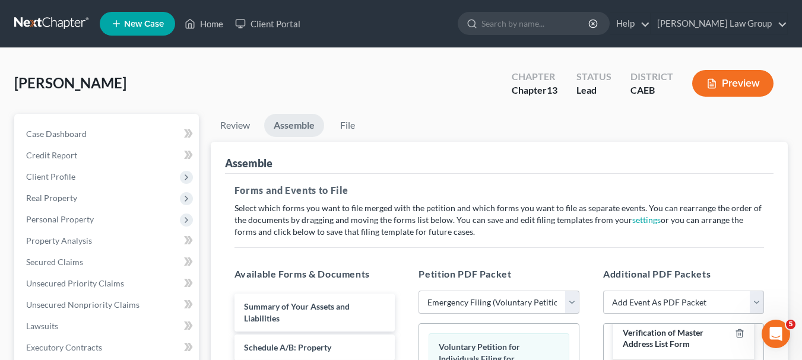
scroll to position [5, 0]
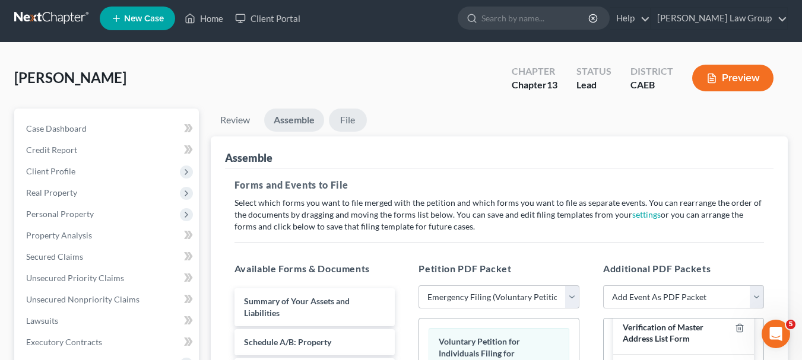
click at [355, 120] on link "File" at bounding box center [348, 120] width 38 height 23
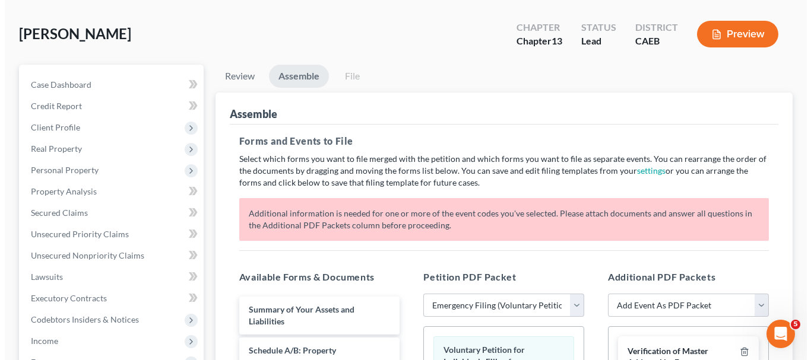
scroll to position [45, 0]
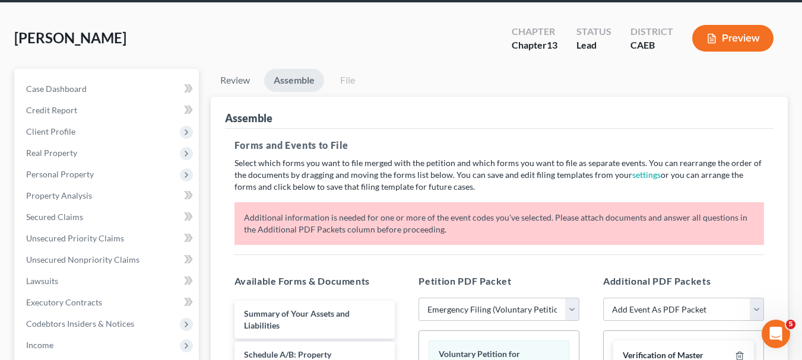
click at [344, 81] on link "File" at bounding box center [348, 80] width 38 height 23
click at [741, 31] on button "Preview" at bounding box center [732, 38] width 81 height 27
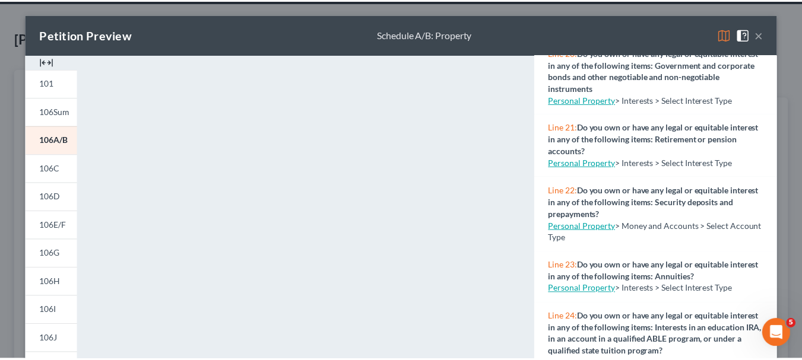
scroll to position [1462, 0]
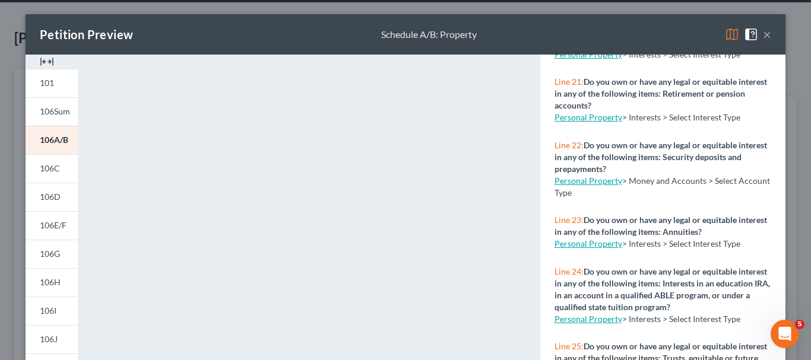
click at [762, 37] on button "×" at bounding box center [766, 34] width 8 height 14
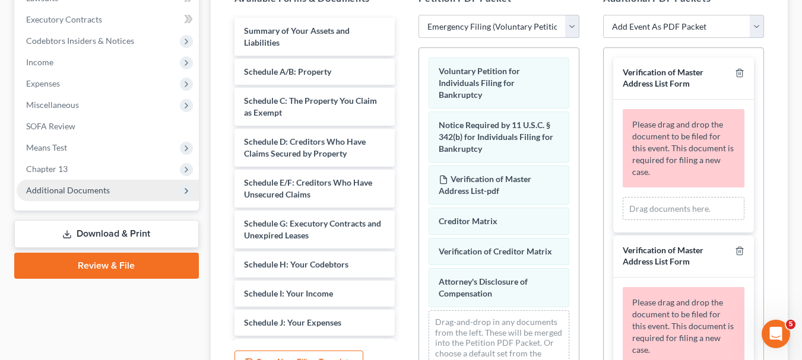
scroll to position [331, 0]
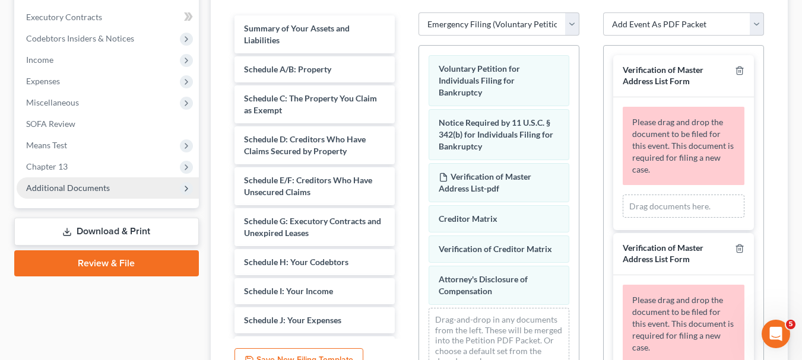
click at [188, 189] on icon at bounding box center [186, 188] width 9 height 9
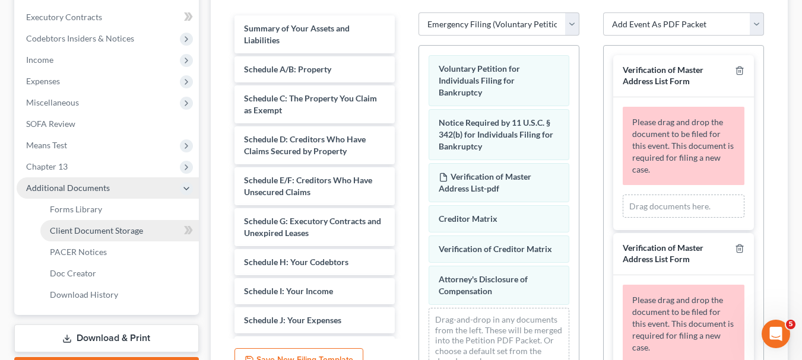
click at [129, 230] on span "Client Document Storage" at bounding box center [96, 230] width 93 height 10
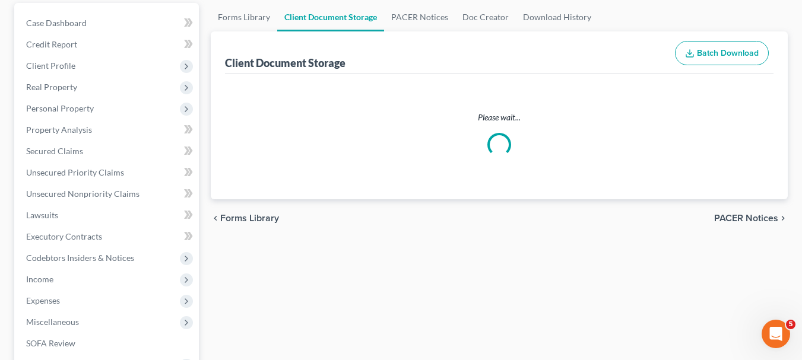
scroll to position [20, 0]
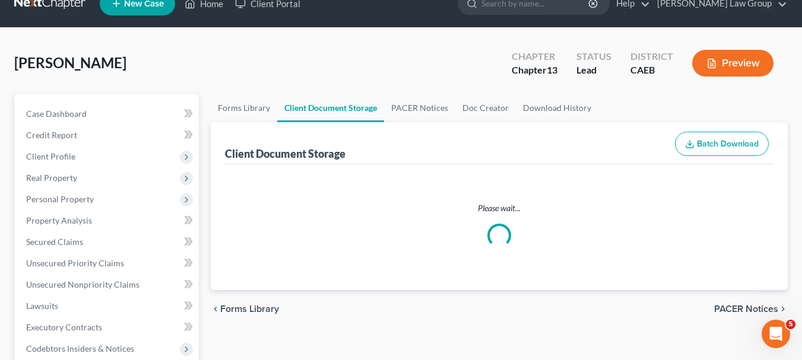
select select "0"
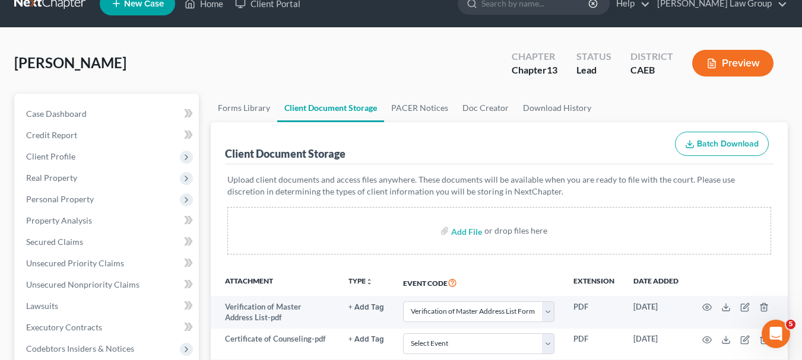
scroll to position [0, 0]
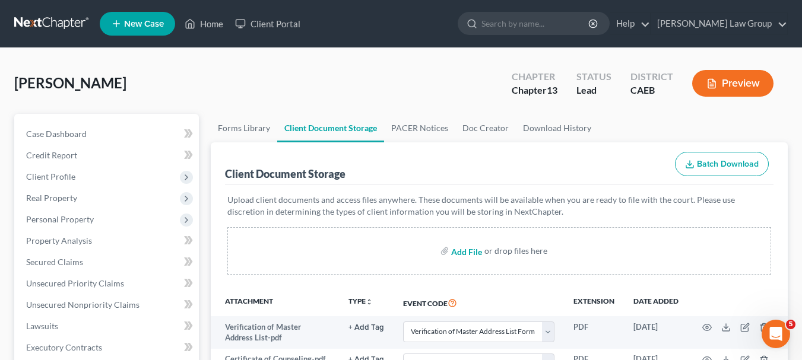
click at [471, 252] on input "file" at bounding box center [465, 250] width 28 height 21
select select "0"
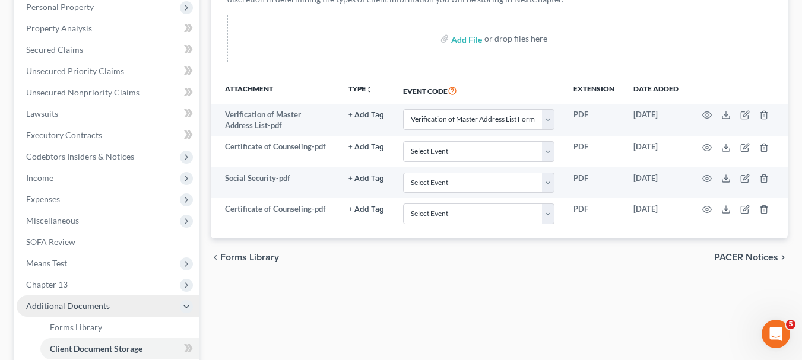
scroll to position [218, 0]
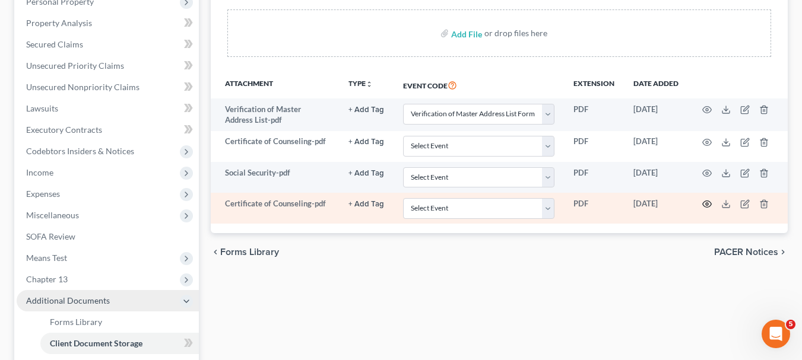
click at [704, 205] on icon "button" at bounding box center [706, 203] width 9 height 9
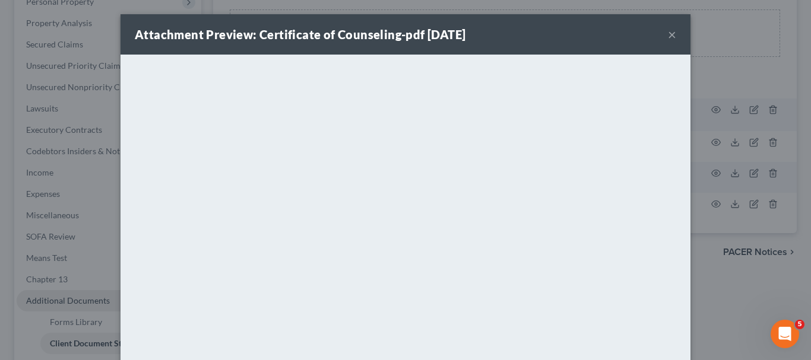
click at [668, 37] on button "×" at bounding box center [672, 34] width 8 height 14
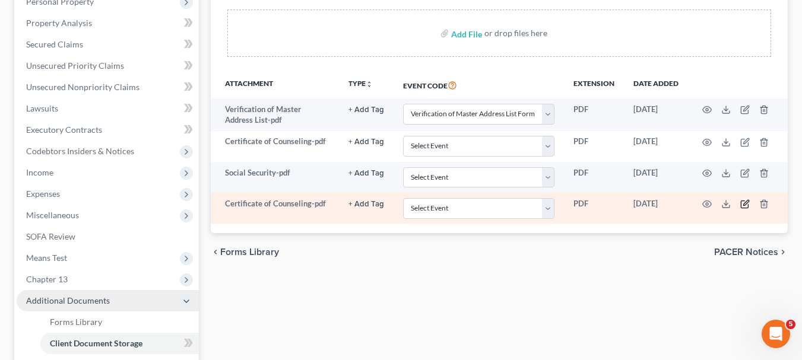
click at [744, 208] on icon "button" at bounding box center [744, 203] width 9 height 9
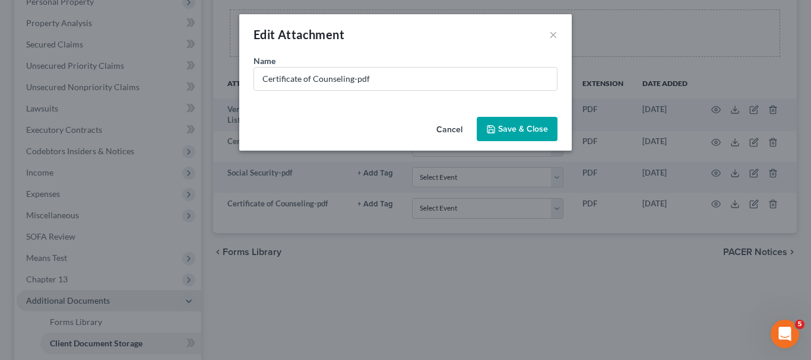
click at [520, 132] on span "Save & Close" at bounding box center [523, 129] width 50 height 10
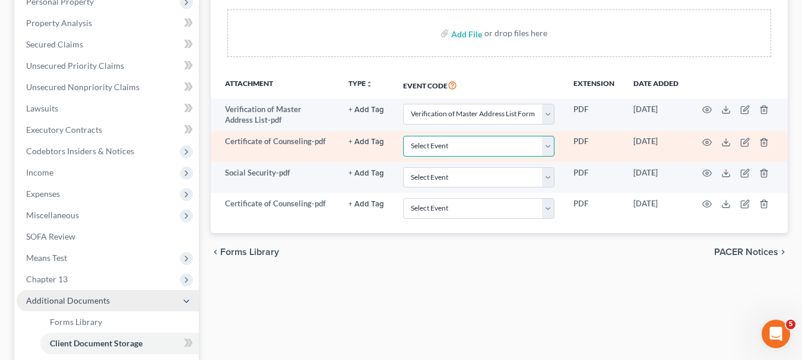
click at [547, 147] on select "Select Event Verification of Master Address List Form" at bounding box center [478, 146] width 151 height 21
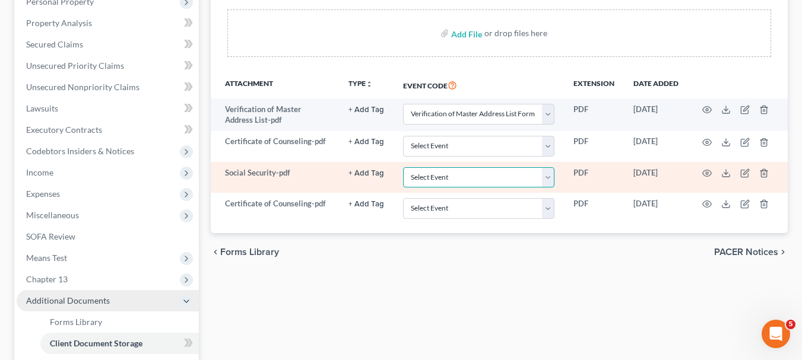
click at [547, 179] on select "Select Event Verification of Master Address List Form" at bounding box center [478, 177] width 151 height 21
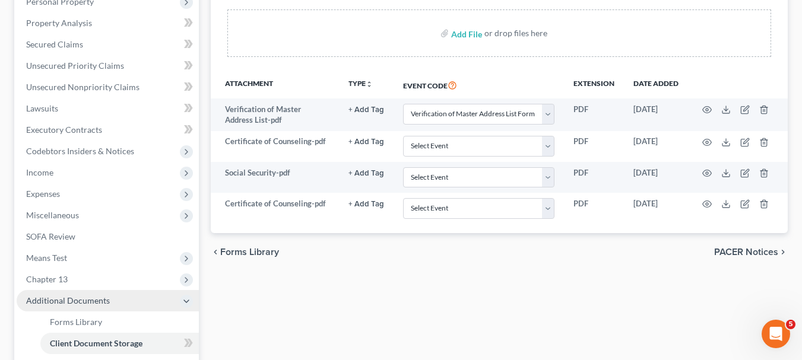
click at [547, 245] on div "chevron_left Forms Library PACER Notices chevron_right" at bounding box center [499, 252] width 577 height 38
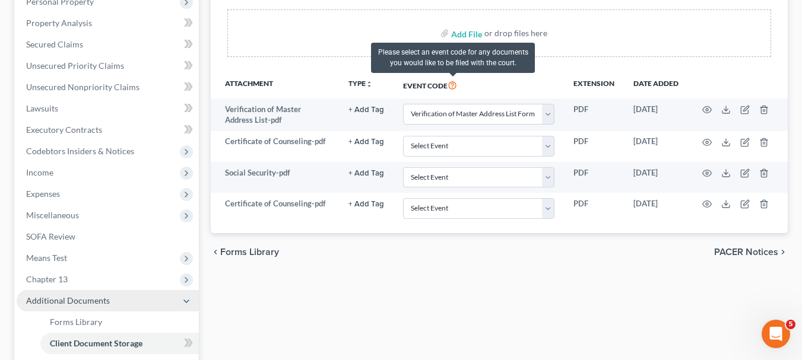
click at [454, 86] on icon at bounding box center [451, 84] width 9 height 11
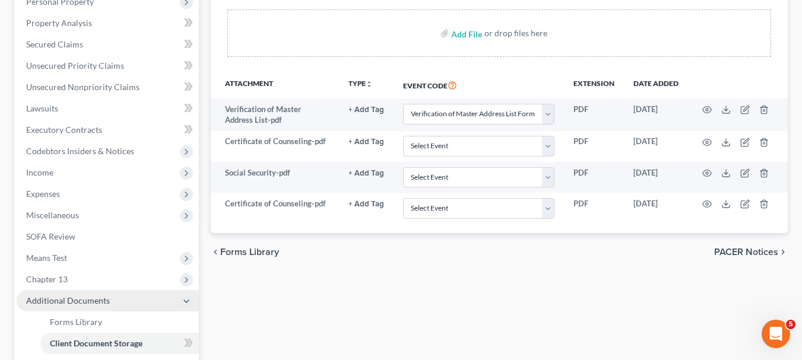
click at [368, 85] on icon "unfold_more" at bounding box center [369, 84] width 7 height 7
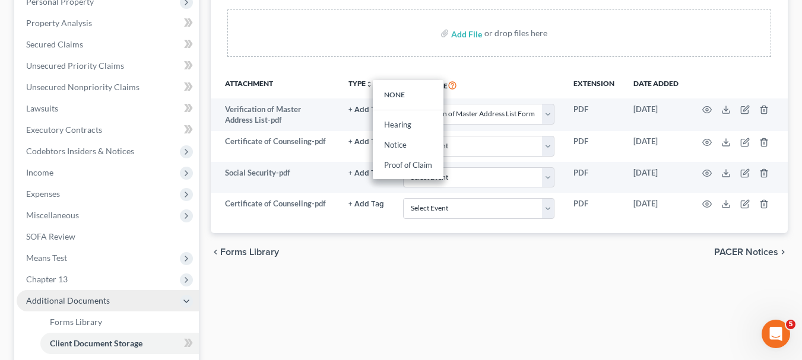
click at [368, 85] on icon "unfold_more" at bounding box center [369, 84] width 7 height 7
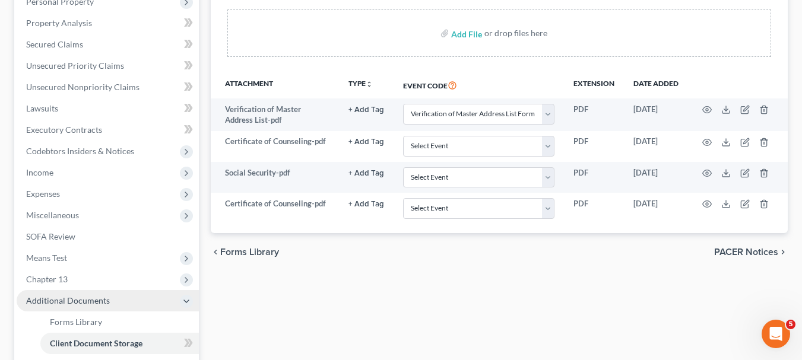
click at [246, 253] on span "Forms Library" at bounding box center [249, 251] width 59 height 9
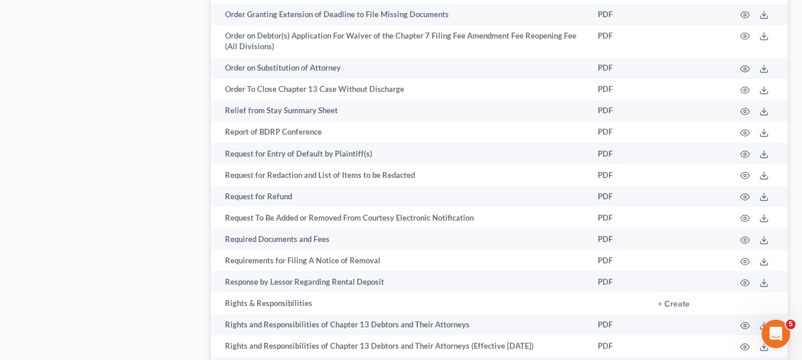
scroll to position [2046, 0]
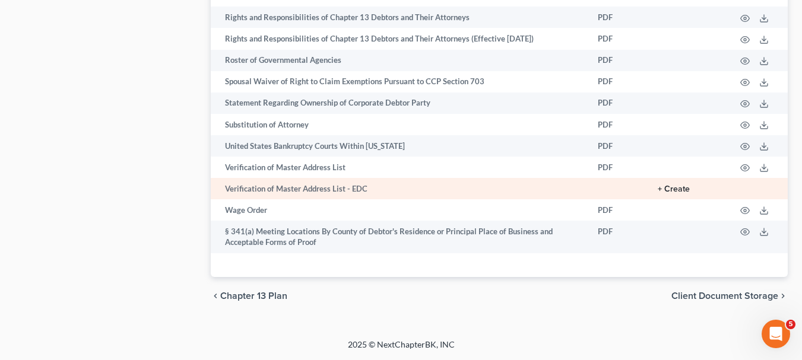
click at [675, 187] on button "+ Create" at bounding box center [673, 189] width 32 height 8
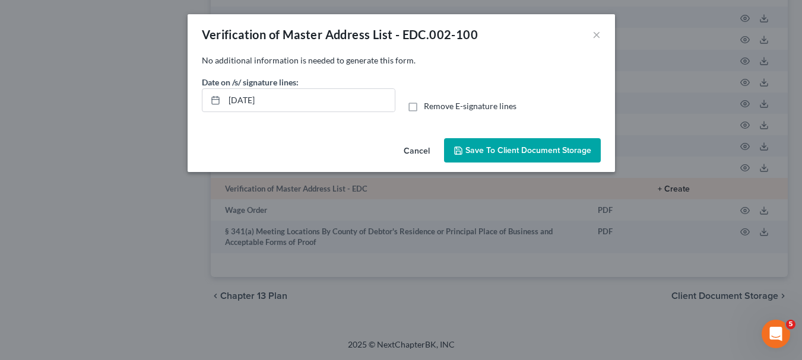
scroll to position [2035, 0]
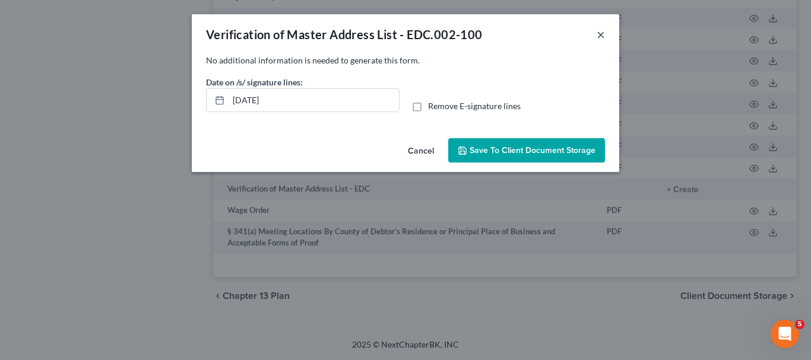
click at [597, 39] on button "×" at bounding box center [600, 34] width 8 height 14
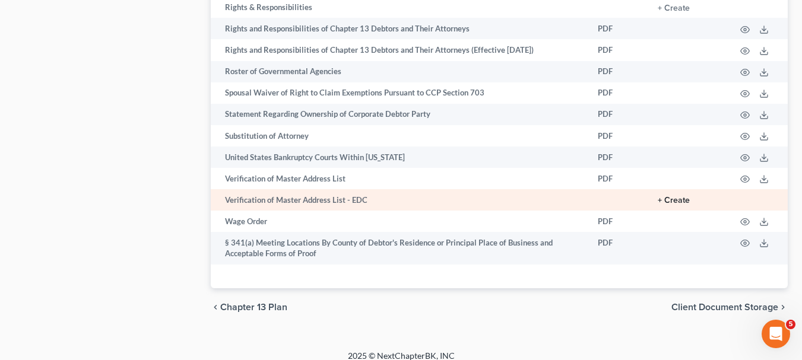
click at [680, 197] on button "+ Create" at bounding box center [673, 200] width 32 height 8
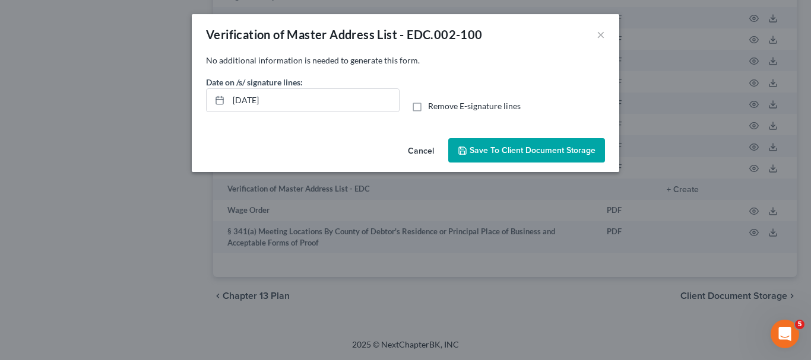
click at [530, 157] on button "Save to Client Document Storage" at bounding box center [526, 150] width 157 height 25
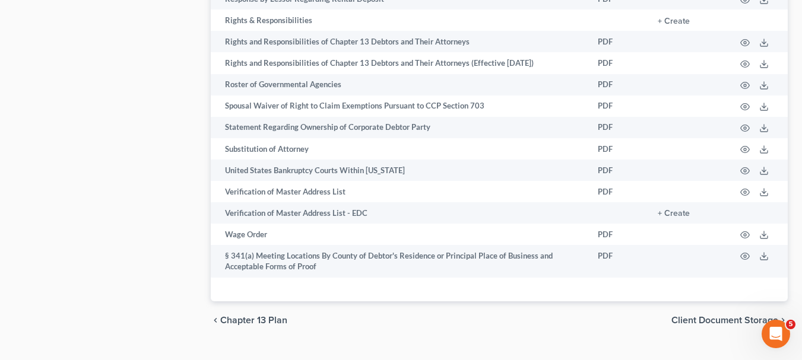
scroll to position [2022, 0]
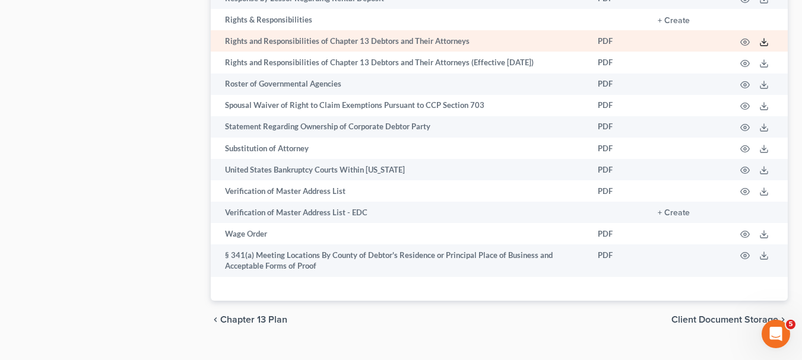
click at [765, 44] on icon at bounding box center [763, 41] width 9 height 9
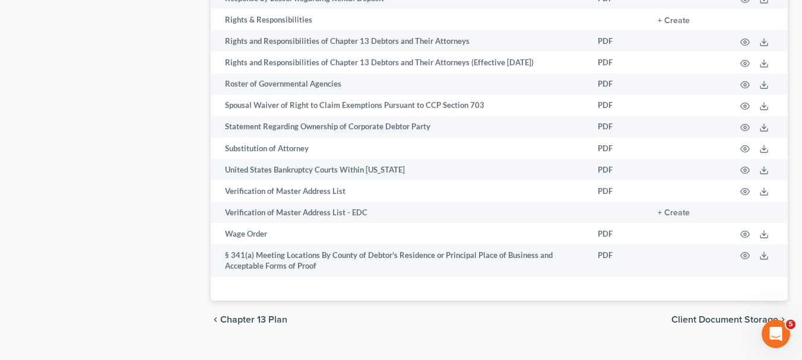
click at [694, 315] on span "Client Document Storage" at bounding box center [724, 319] width 107 height 9
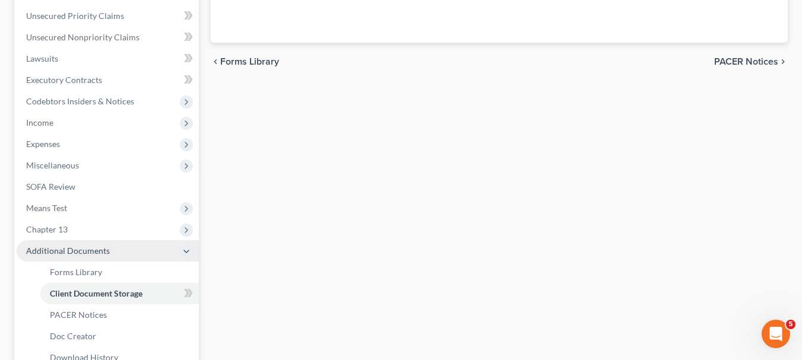
select select "0"
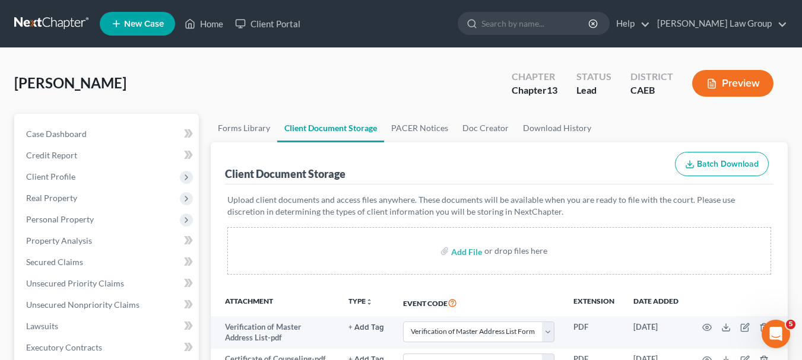
scroll to position [315, 0]
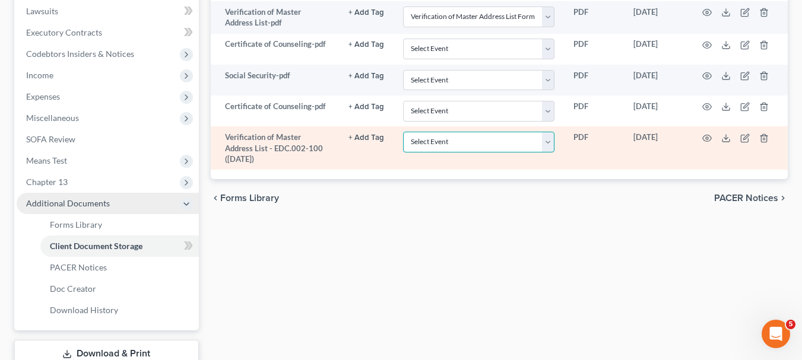
click at [551, 145] on select "Select Event Verification of Master Address List Form" at bounding box center [478, 142] width 151 height 21
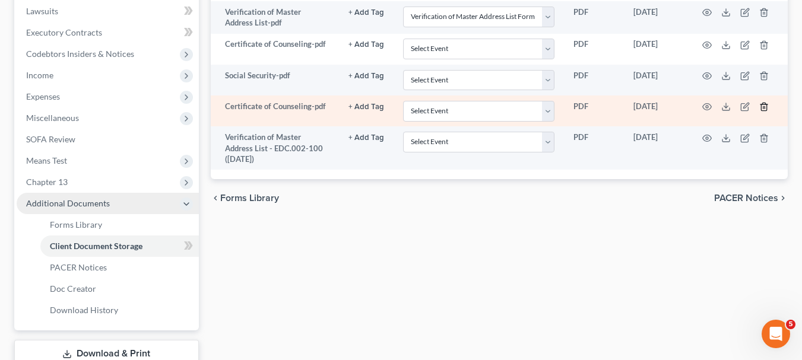
click at [766, 107] on icon "button" at bounding box center [763, 107] width 5 height 8
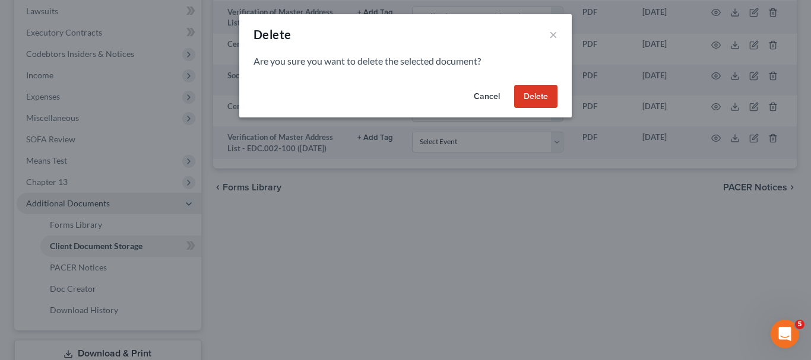
click at [528, 95] on button "Delete" at bounding box center [535, 97] width 43 height 24
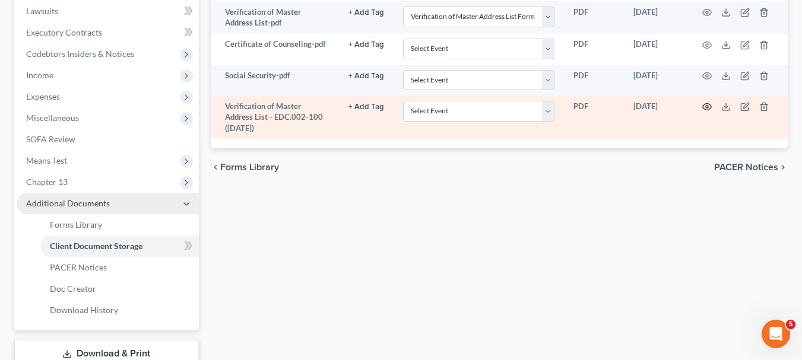
click at [707, 106] on circle "button" at bounding box center [707, 107] width 2 height 2
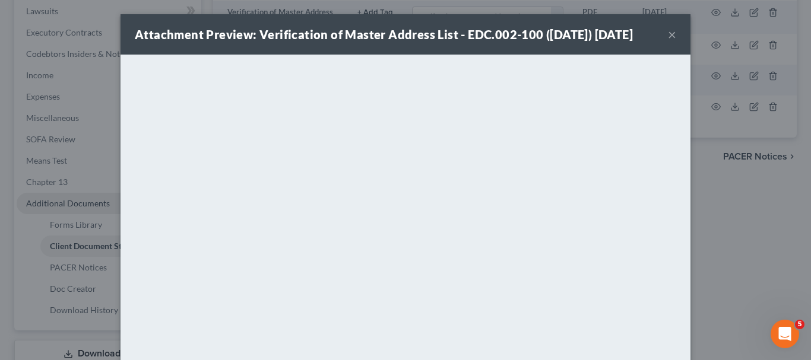
click at [668, 42] on button "×" at bounding box center [672, 34] width 8 height 14
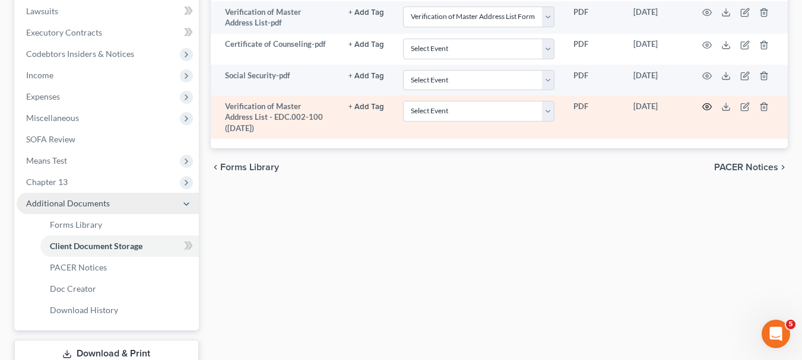
click at [707, 109] on icon "button" at bounding box center [706, 106] width 9 height 9
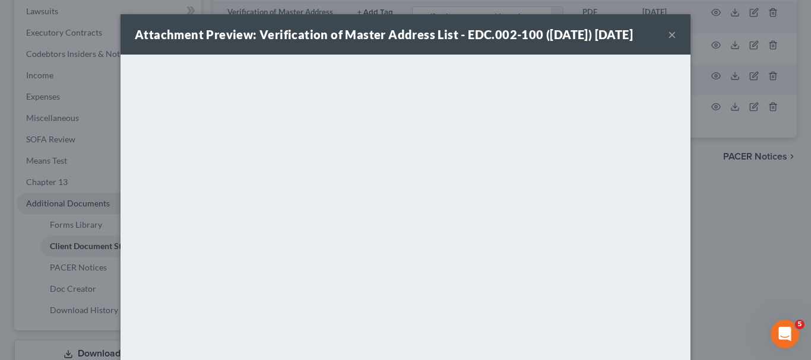
click at [668, 41] on button "×" at bounding box center [672, 34] width 8 height 14
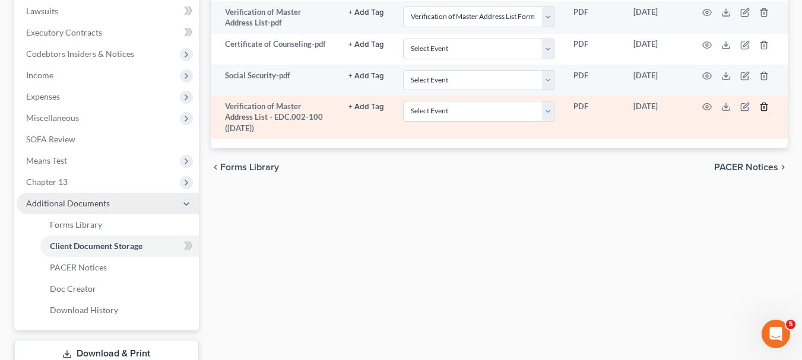
click at [763, 106] on icon "button" at bounding box center [763, 106] width 9 height 9
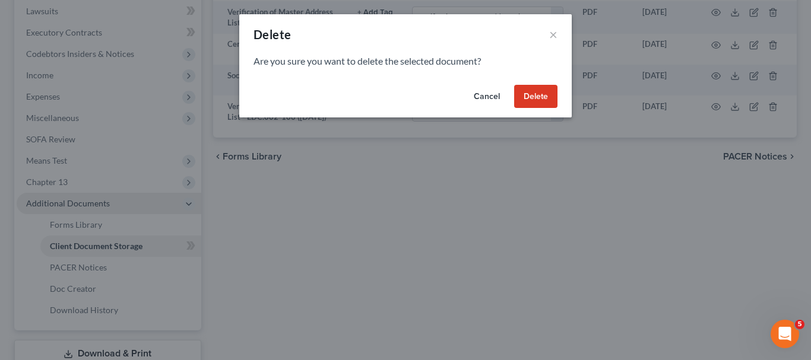
click at [544, 102] on button "Delete" at bounding box center [535, 97] width 43 height 24
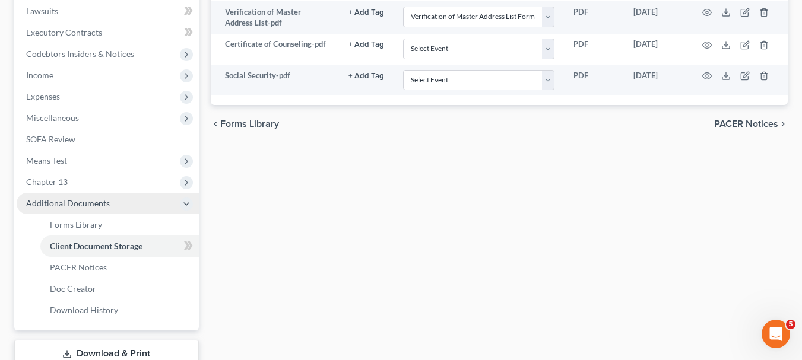
scroll to position [0, 0]
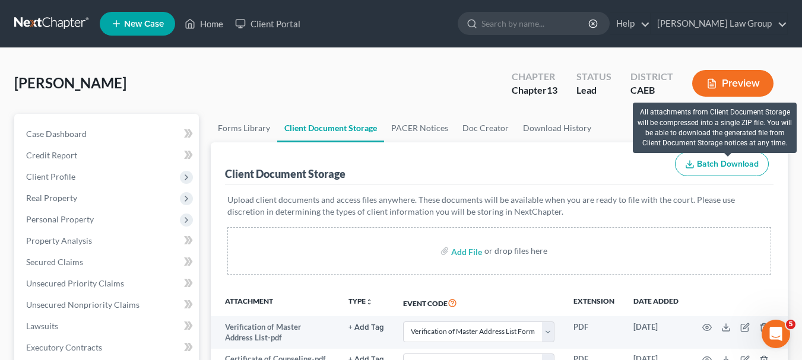
click at [720, 160] on span "Batch Download" at bounding box center [728, 164] width 62 height 10
select select "0"
click at [720, 160] on span "Batch Download" at bounding box center [728, 164] width 62 height 10
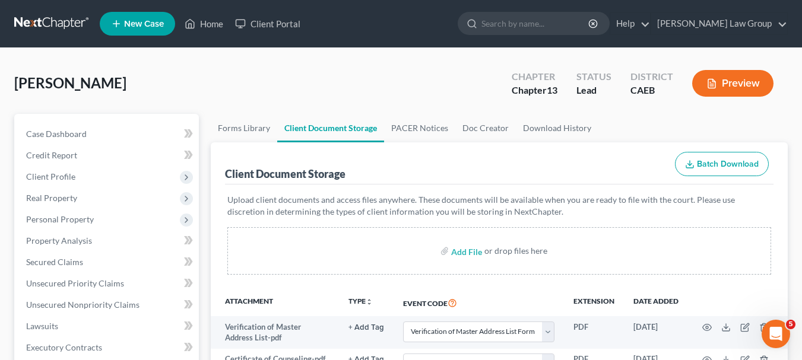
select select "0"
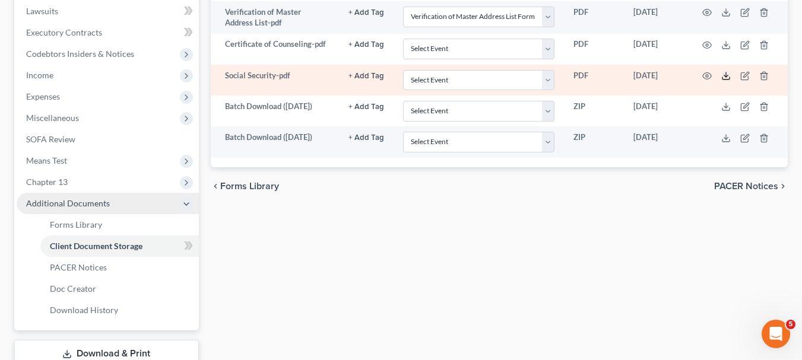
click at [725, 79] on icon at bounding box center [725, 75] width 9 height 9
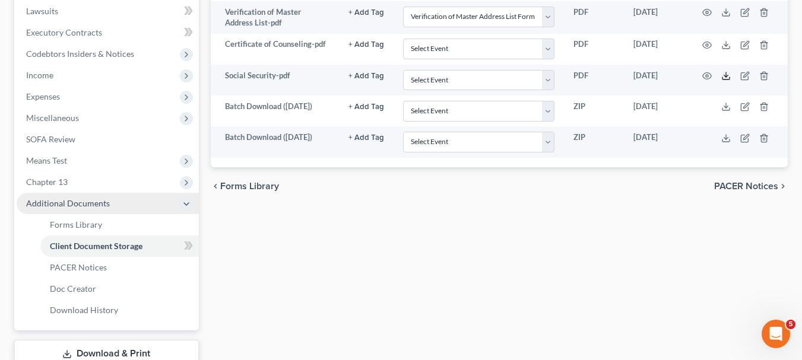
scroll to position [399, 0]
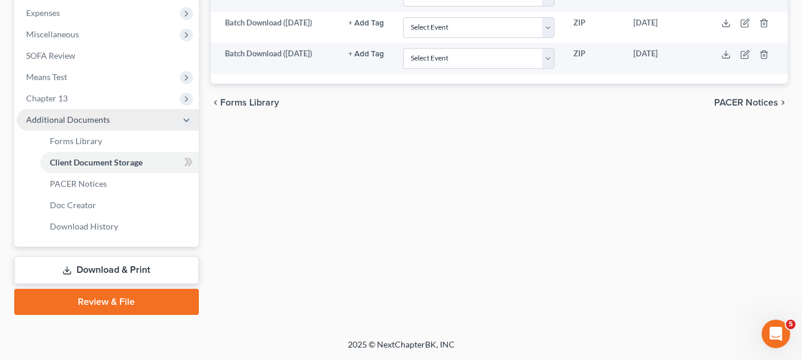
click at [121, 268] on link "Download & Print" at bounding box center [106, 270] width 185 height 28
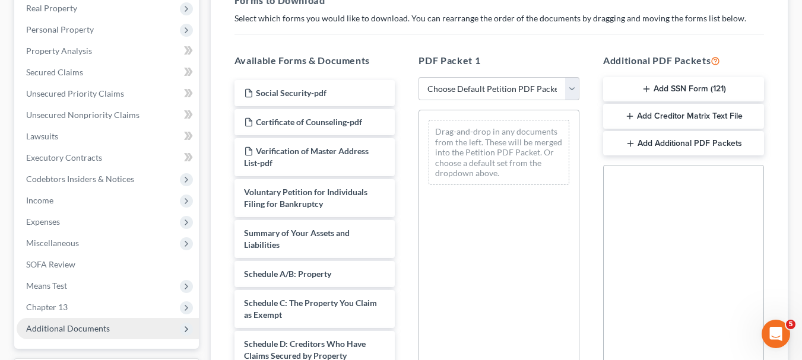
scroll to position [203, 0]
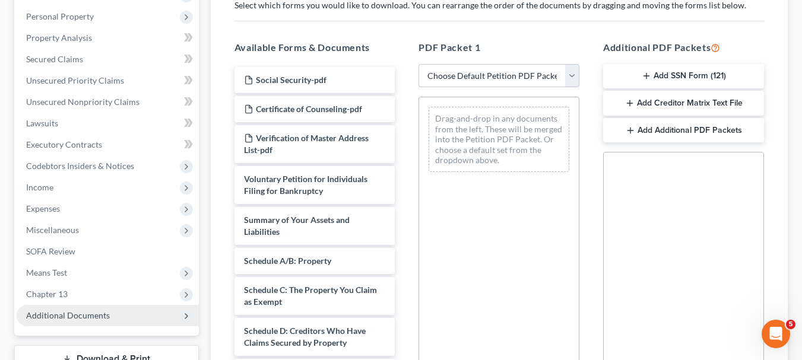
click at [681, 73] on button "Add SSN Form (121)" at bounding box center [683, 76] width 161 height 25
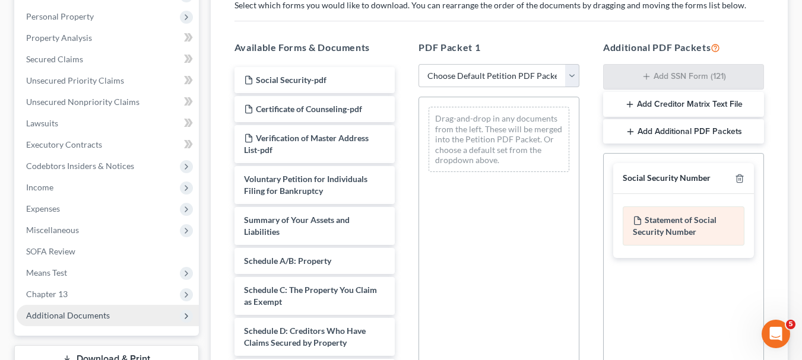
click at [665, 230] on div "Statement of Social Security Number" at bounding box center [683, 225] width 122 height 39
click at [665, 224] on div "Statement of Social Security Number" at bounding box center [683, 225] width 122 height 39
click at [679, 101] on button "Add Creditor Matrix Text File" at bounding box center [683, 104] width 161 height 25
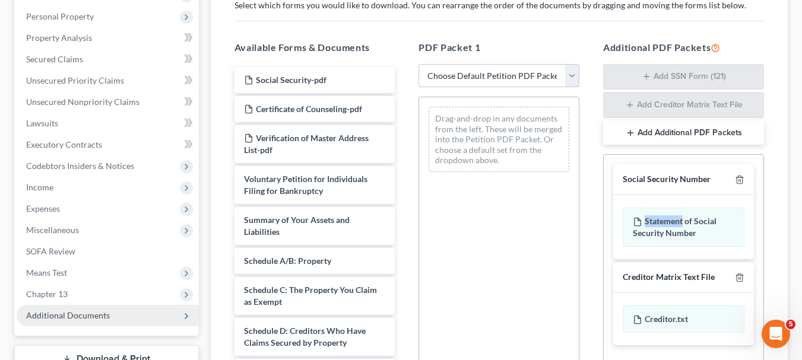
click at [567, 79] on select "Choose Default Petition PDF Packet Complete Bankruptcy Petition (all forms and …" at bounding box center [498, 76] width 161 height 24
click at [551, 43] on h5 "PDF Packet 1" at bounding box center [498, 47] width 161 height 14
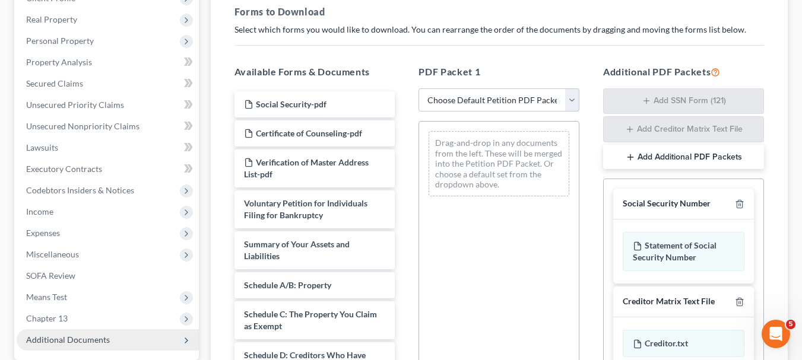
scroll to position [224, 0]
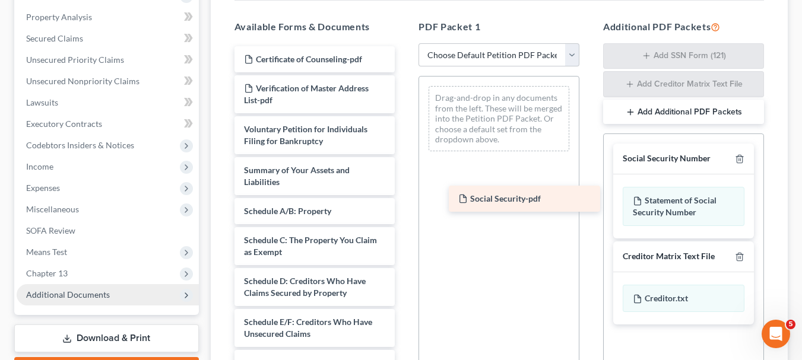
drag, startPoint x: 309, startPoint y: 57, endPoint x: 523, endPoint y: 196, distance: 255.6
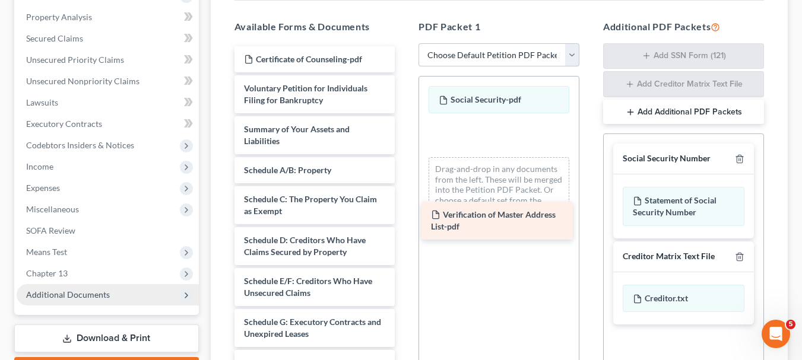
drag, startPoint x: 297, startPoint y: 88, endPoint x: 484, endPoint y: 214, distance: 225.6
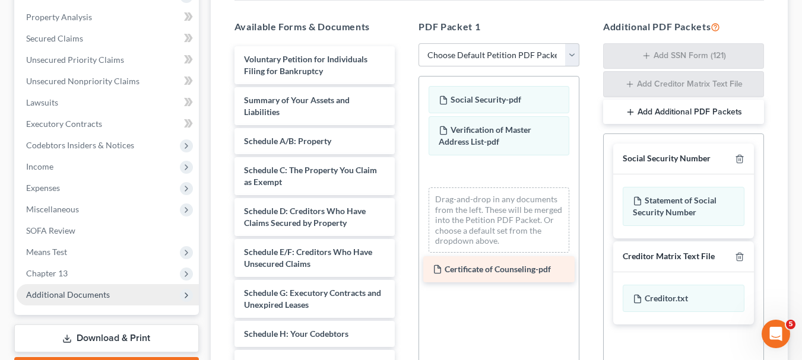
drag, startPoint x: 313, startPoint y: 62, endPoint x: 502, endPoint y: 272, distance: 282.8
click at [405, 272] on div "Certificate of Counseling-pdf Certificate of Counseling-pdf Voluntary Petition …" at bounding box center [315, 357] width 180 height 622
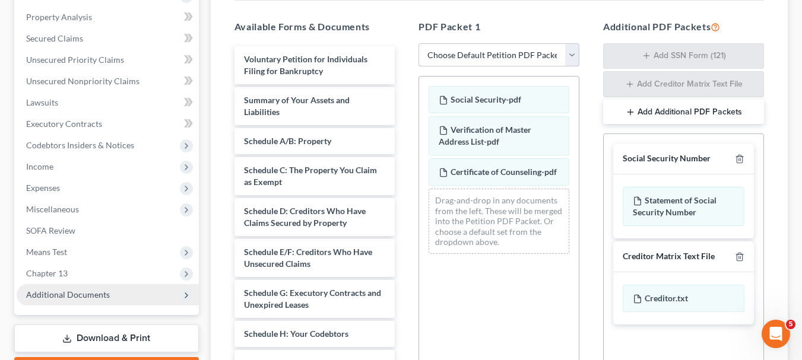
click at [571, 55] on select "Choose Default Petition PDF Packet Complete Bankruptcy Petition (all forms and …" at bounding box center [498, 55] width 161 height 24
select select "1"
click at [422, 43] on select "Choose Default Petition PDF Packet Complete Bankruptcy Petition (all forms and …" at bounding box center [498, 55] width 161 height 24
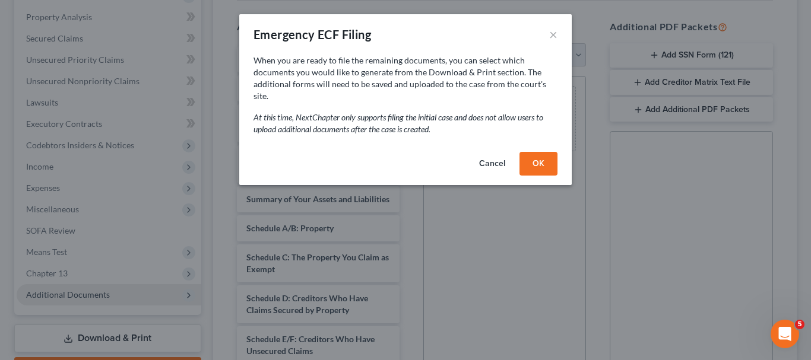
click at [539, 153] on button "OK" at bounding box center [538, 164] width 38 height 24
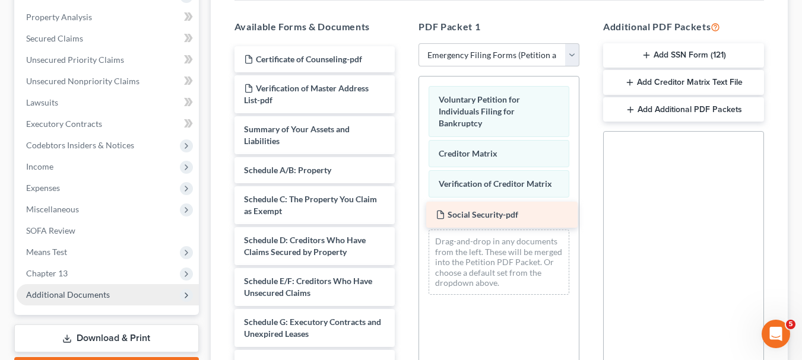
drag, startPoint x: 308, startPoint y: 57, endPoint x: 500, endPoint y: 212, distance: 246.8
click at [405, 212] on div "Social Security-pdf Social Security-pdf Certificate of Counseling-pdf Verificat…" at bounding box center [315, 342] width 180 height 593
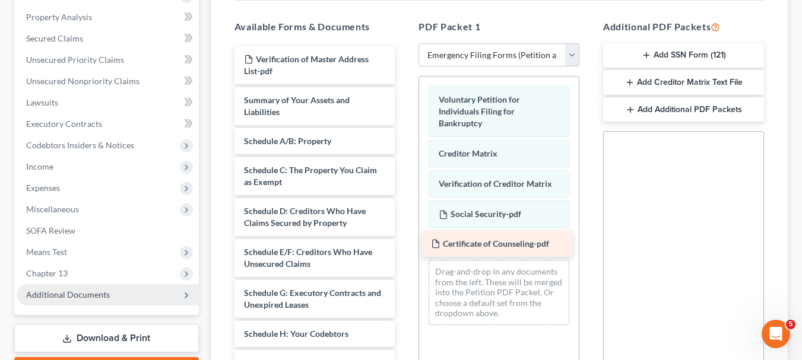
drag, startPoint x: 303, startPoint y: 51, endPoint x: 490, endPoint y: 235, distance: 262.2
click at [405, 235] on div "Certificate of Counseling-pdf Certificate of Counseling-pdf Verification of Mas…" at bounding box center [315, 328] width 180 height 564
click at [675, 78] on button "Add Creditor Matrix Text File" at bounding box center [683, 82] width 161 height 25
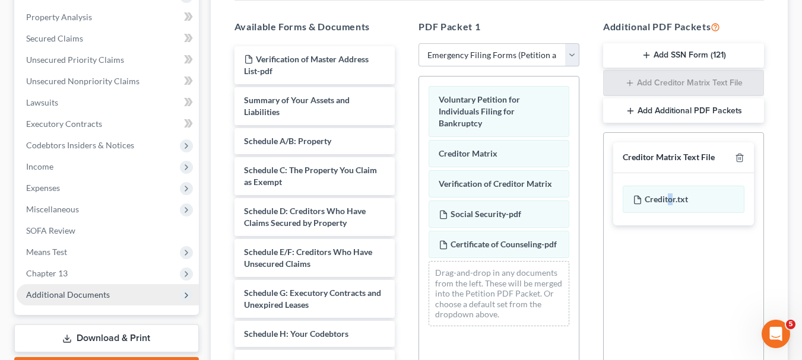
drag, startPoint x: 670, startPoint y: 201, endPoint x: 671, endPoint y: 282, distance: 81.3
click at [671, 282] on div "Social Security Number Statement of Social Security Number Creditor Matrix Text…" at bounding box center [683, 267] width 161 height 270
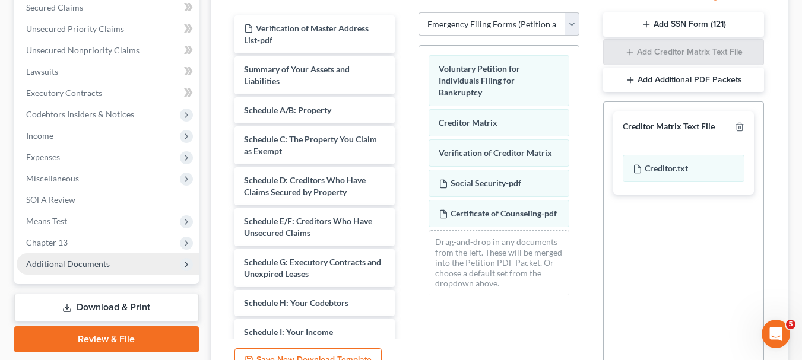
scroll to position [257, 0]
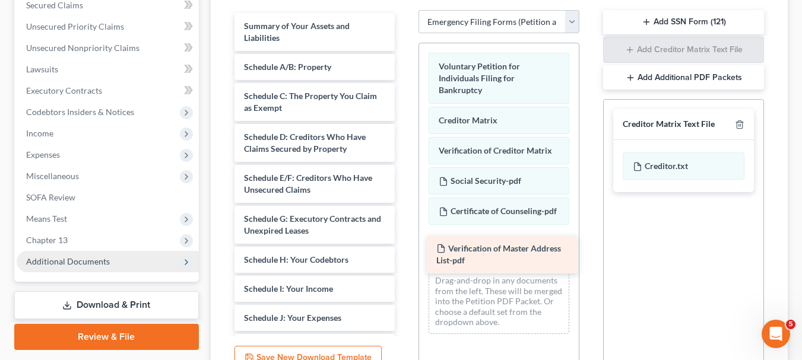
drag, startPoint x: 313, startPoint y: 30, endPoint x: 506, endPoint y: 253, distance: 294.1
click at [405, 253] on div "Verification of Master Address List-pdf Verification of Master Address List-pdf…" at bounding box center [315, 274] width 180 height 523
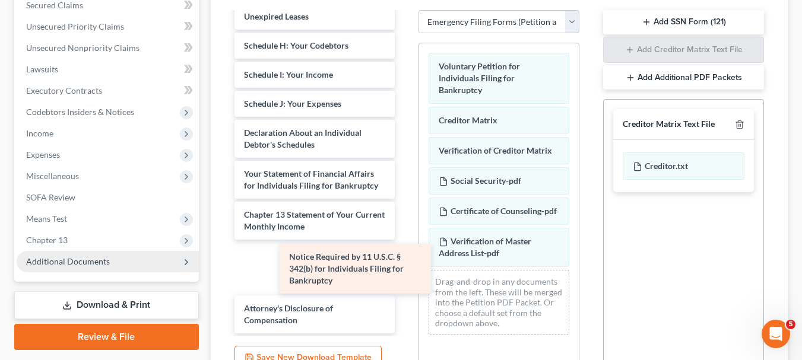
scroll to position [173, 0]
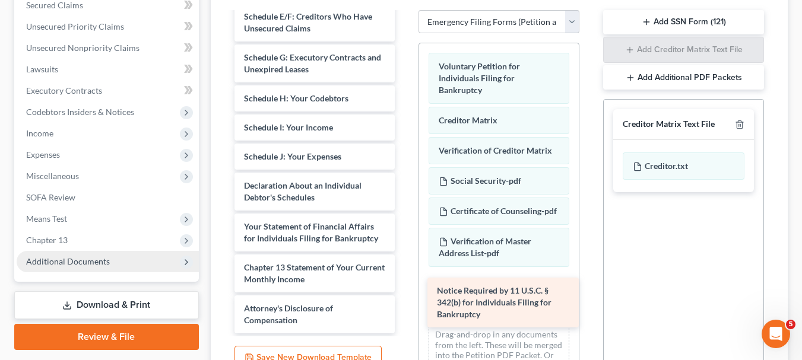
drag, startPoint x: 294, startPoint y: 266, endPoint x: 487, endPoint y: 301, distance: 196.0
click at [405, 301] on div "Notice Required by 11 U.S.C. § 342(b) for Individuals Filing for Bankruptcy Sum…" at bounding box center [315, 93] width 180 height 482
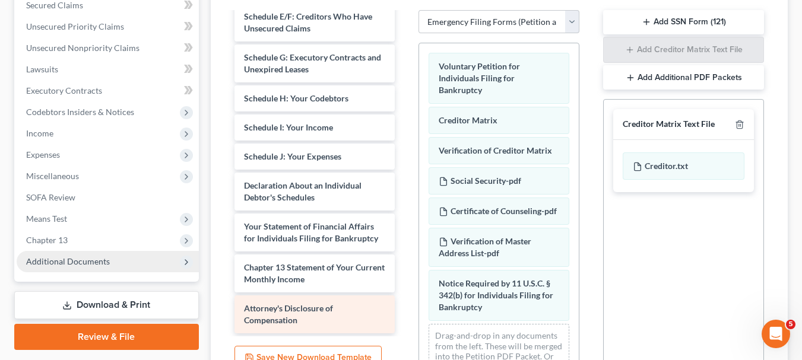
scroll to position [132, 0]
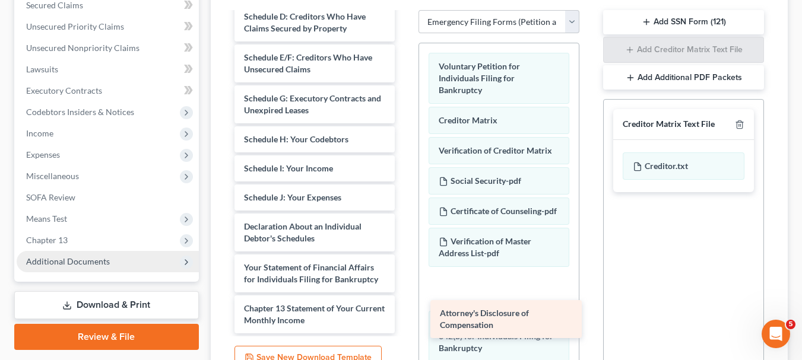
drag, startPoint x: 306, startPoint y: 312, endPoint x: 502, endPoint y: 317, distance: 195.9
click at [405, 317] on div "Attorney's Disclosure of Compensation Summary of Your Assets and Liabilities Sc…" at bounding box center [315, 113] width 180 height 441
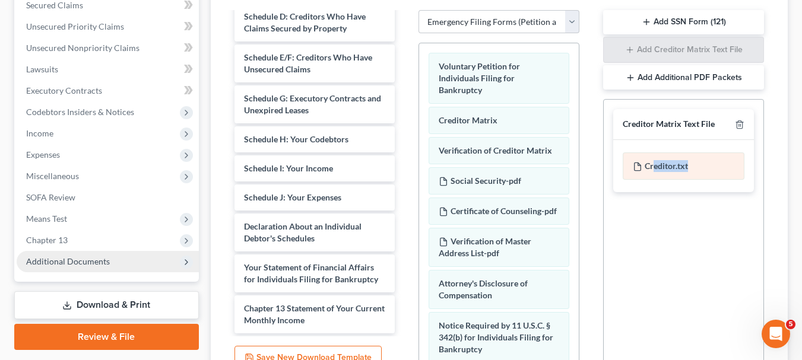
drag, startPoint x: 688, startPoint y: 166, endPoint x: 653, endPoint y: 166, distance: 35.0
click at [653, 166] on div "Creditor.txt" at bounding box center [683, 165] width 122 height 27
click at [671, 207] on div "Social Security Number Statement of Social Security Number Creditor Matrix Text…" at bounding box center [683, 234] width 161 height 270
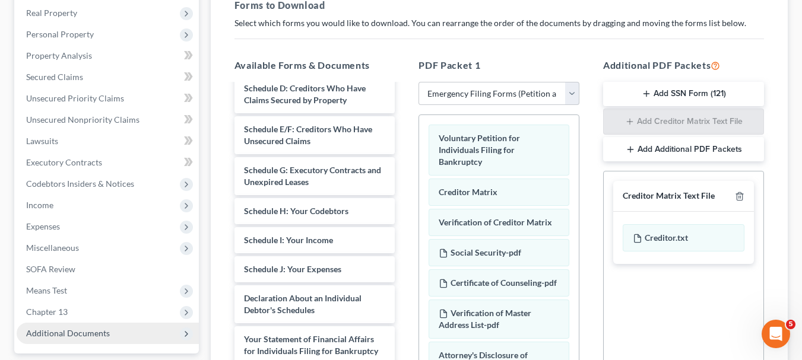
scroll to position [218, 0]
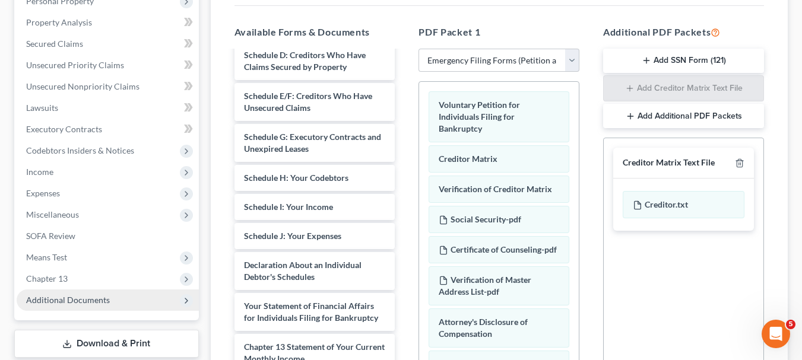
click at [704, 120] on button "Add Additional PDF Packets" at bounding box center [683, 116] width 161 height 25
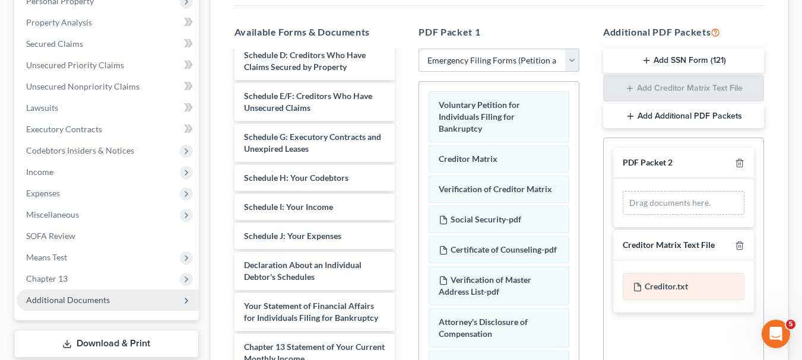
click at [668, 284] on div "Creditor.txt" at bounding box center [683, 286] width 122 height 27
drag, startPoint x: 668, startPoint y: 284, endPoint x: 661, endPoint y: 288, distance: 7.7
click at [661, 288] on div "Creditor.txt" at bounding box center [683, 286] width 122 height 27
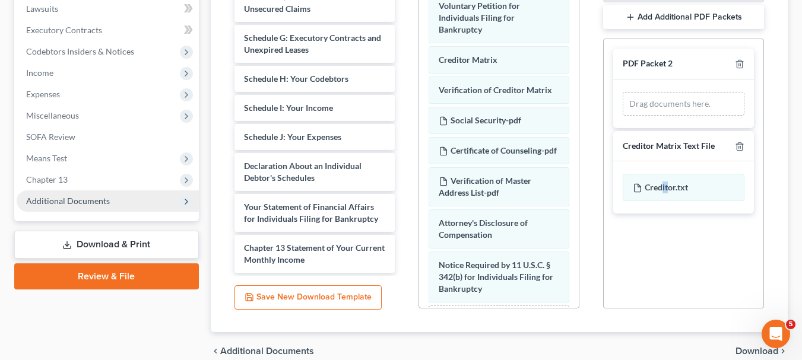
scroll to position [325, 0]
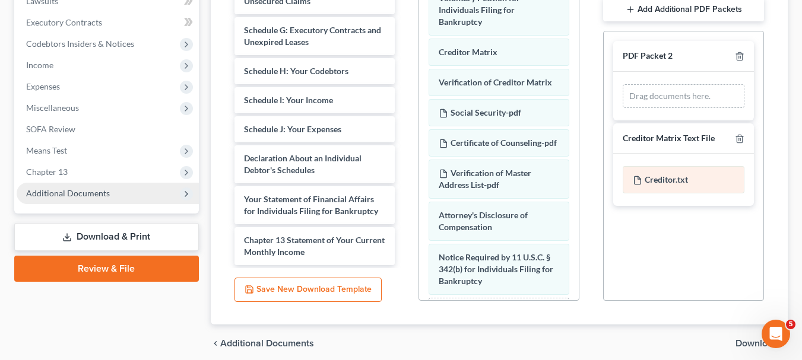
click at [701, 185] on div "Creditor.txt" at bounding box center [683, 179] width 122 height 27
drag, startPoint x: 701, startPoint y: 173, endPoint x: 717, endPoint y: 242, distance: 70.0
click at [717, 242] on div "PDF Packet 2 Drag documents here. Social Security Number Statement of Social Se…" at bounding box center [683, 166] width 161 height 270
click at [665, 181] on div "Creditor.txt" at bounding box center [683, 179] width 122 height 27
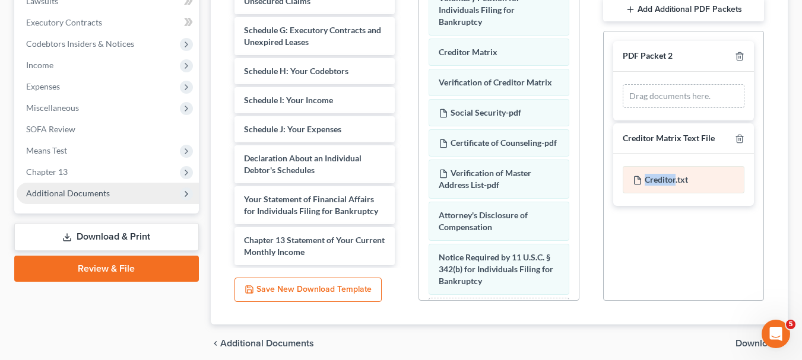
click at [665, 181] on div "Creditor.txt" at bounding box center [683, 179] width 122 height 27
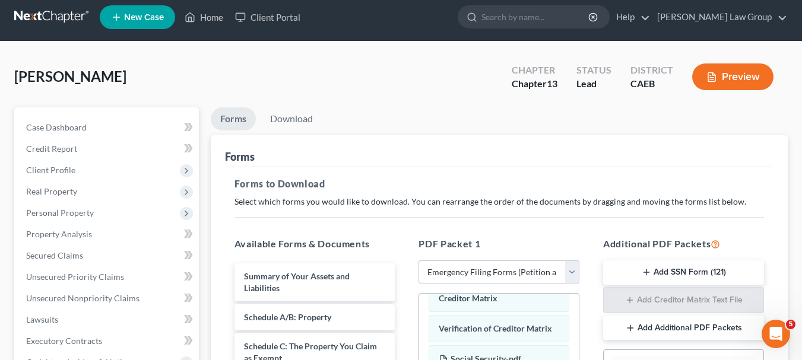
scroll to position [5, 0]
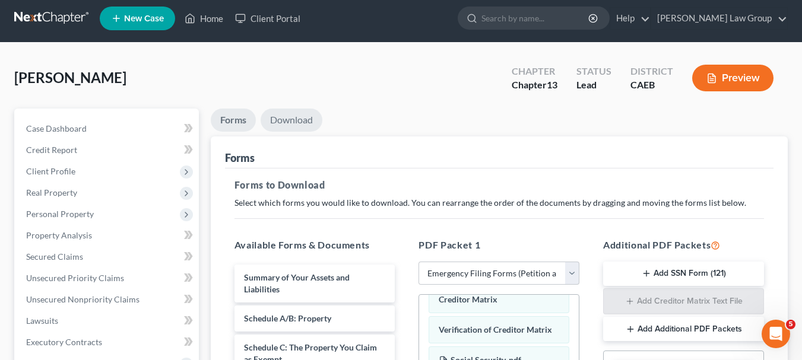
click at [299, 122] on link "Download" at bounding box center [291, 120] width 62 height 23
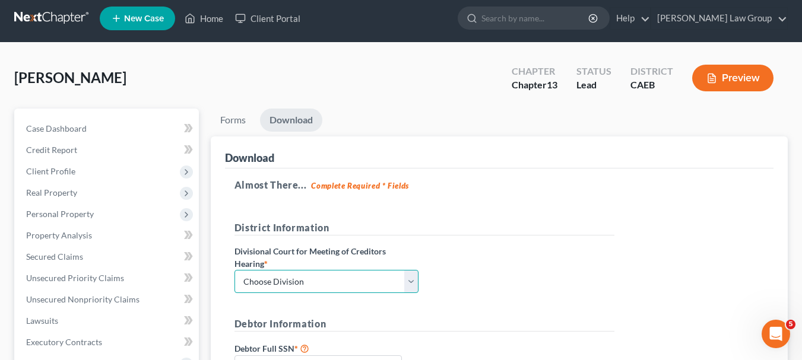
click at [414, 284] on select "Choose Division Fresno Modesto [GEOGRAPHIC_DATA]" at bounding box center [326, 282] width 184 height 24
select select "2"
click at [234, 270] on select "Choose Division Fresno Modesto [GEOGRAPHIC_DATA]" at bounding box center [326, 282] width 184 height 24
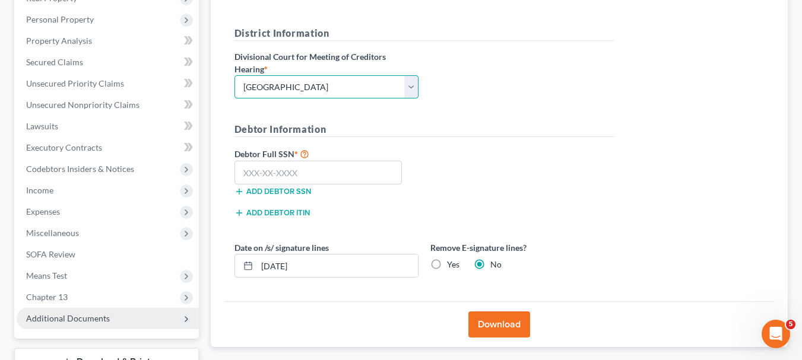
scroll to position [201, 0]
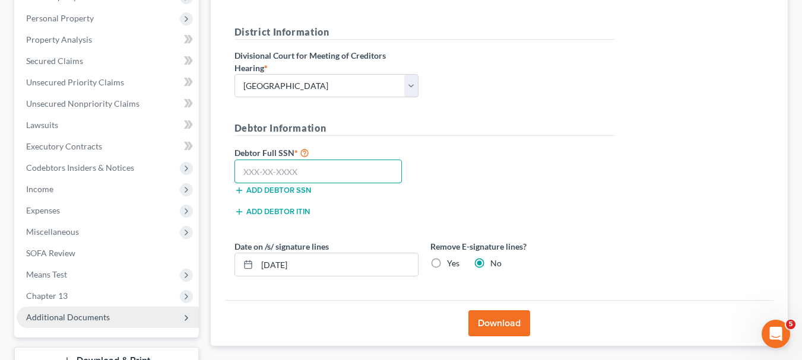
click at [352, 164] on input "text" at bounding box center [318, 172] width 168 height 24
type input "562-67-3182"
click at [493, 322] on button "Download" at bounding box center [499, 323] width 62 height 26
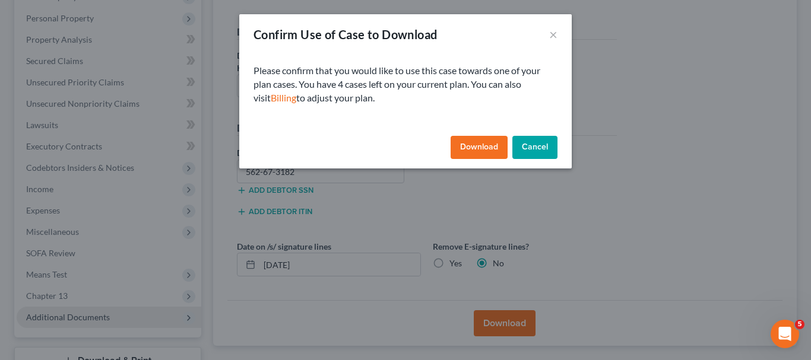
click at [488, 149] on button "Download" at bounding box center [478, 148] width 57 height 24
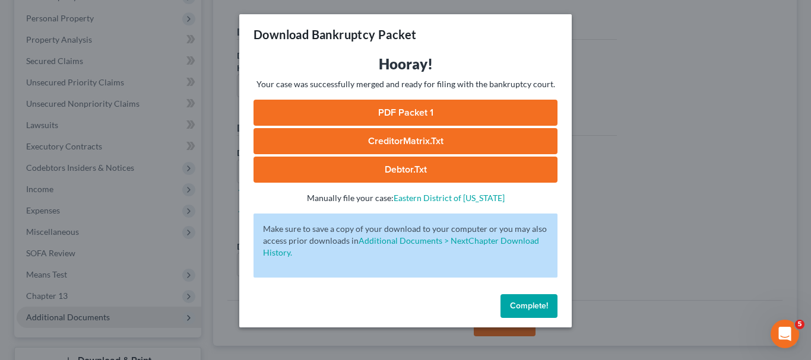
click at [525, 302] on span "Complete!" at bounding box center [529, 306] width 38 height 10
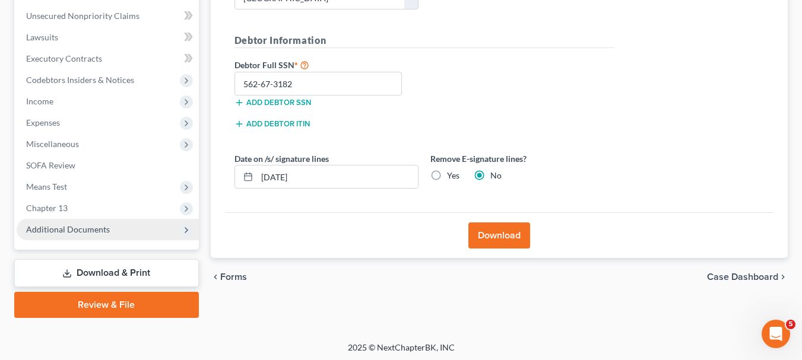
scroll to position [292, 0]
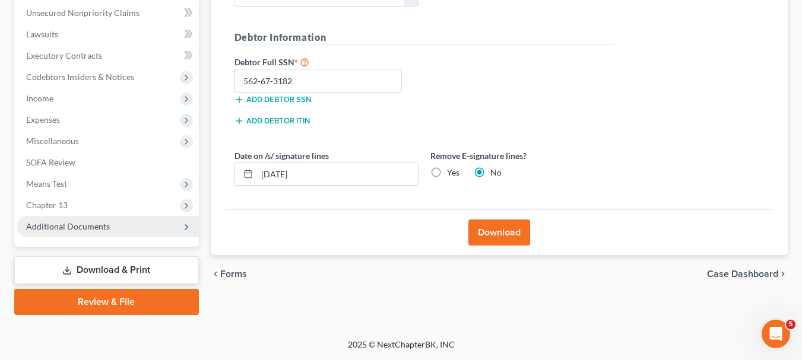
click at [747, 271] on span "Case Dashboard" at bounding box center [742, 273] width 71 height 9
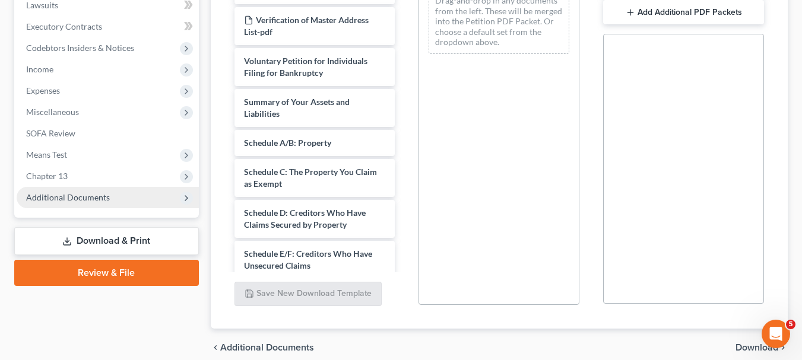
scroll to position [373, 0]
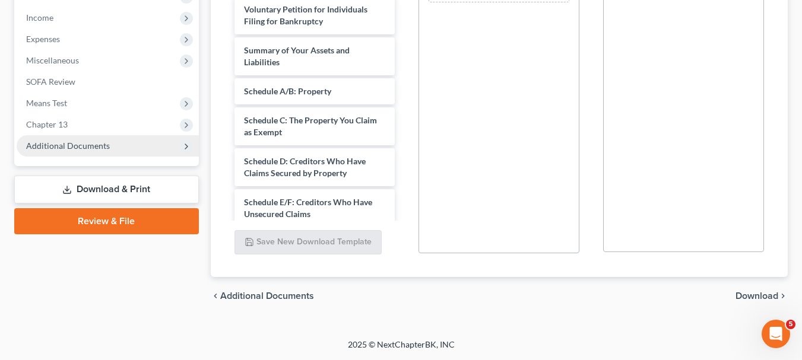
click at [748, 299] on span "Download" at bounding box center [756, 295] width 43 height 9
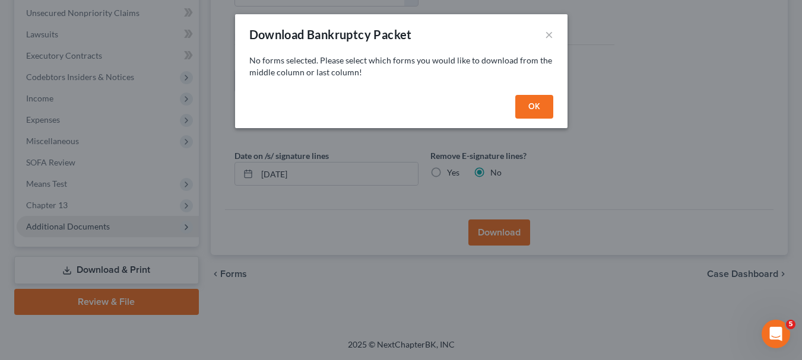
scroll to position [292, 0]
click at [542, 100] on button "OK" at bounding box center [538, 107] width 38 height 24
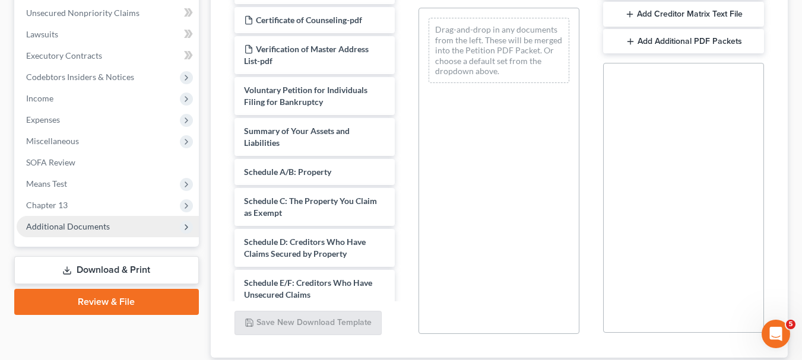
click at [93, 270] on link "Download & Print" at bounding box center [106, 270] width 185 height 28
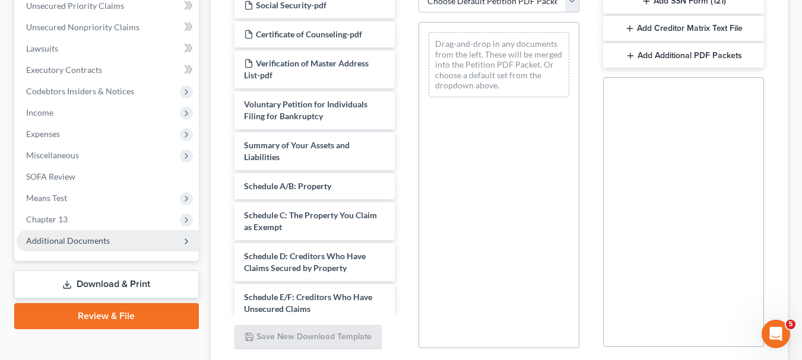
scroll to position [314, 0]
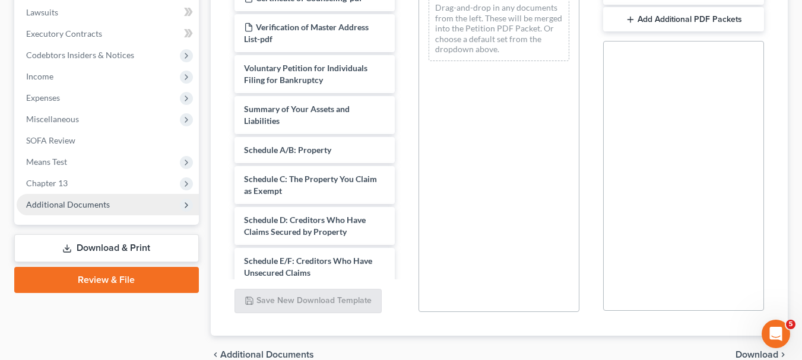
click at [115, 249] on link "Download & Print" at bounding box center [106, 248] width 185 height 28
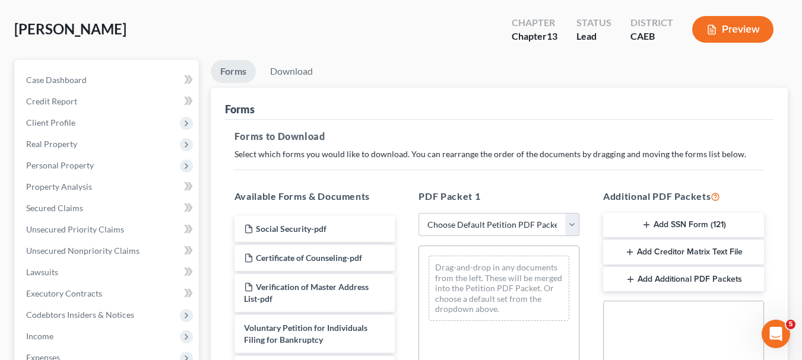
scroll to position [53, 0]
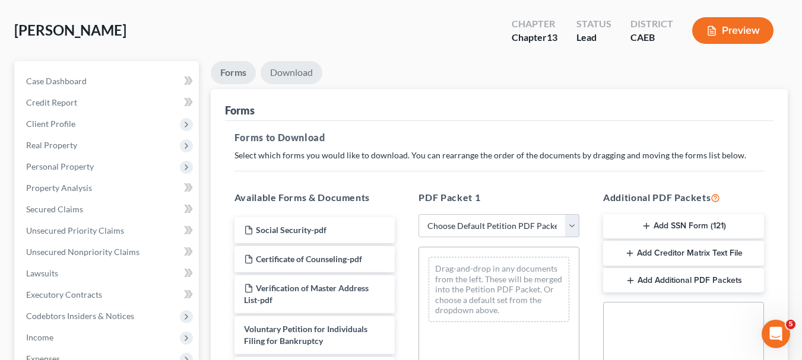
click at [298, 71] on link "Download" at bounding box center [291, 72] width 62 height 23
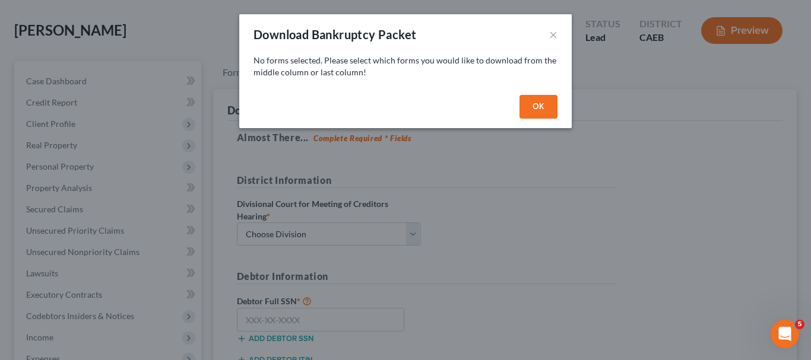
click at [558, 33] on div "Download Bankruptcy Packet ×" at bounding box center [405, 34] width 332 height 40
click at [554, 37] on button "×" at bounding box center [553, 34] width 8 height 14
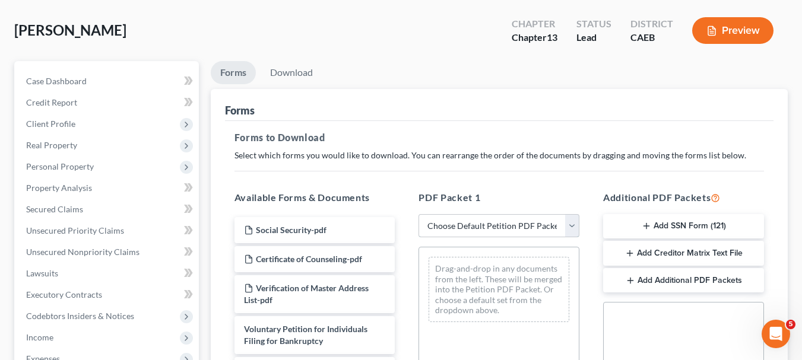
click at [567, 222] on select "Choose Default Petition PDF Packet Complete Bankruptcy Petition (all forms and …" at bounding box center [498, 226] width 161 height 24
select select "1"
click at [422, 214] on select "Choose Default Petition PDF Packet Complete Bankruptcy Petition (all forms and …" at bounding box center [498, 226] width 161 height 24
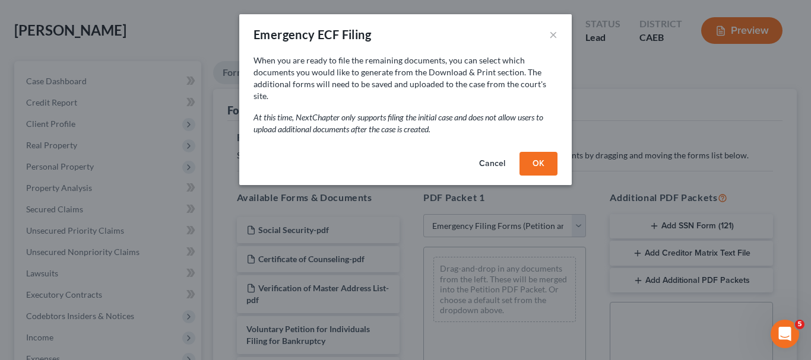
click at [542, 157] on button "OK" at bounding box center [538, 164] width 38 height 24
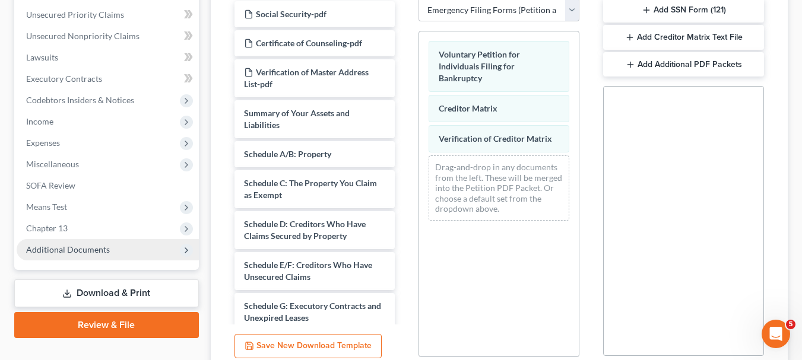
scroll to position [263, 0]
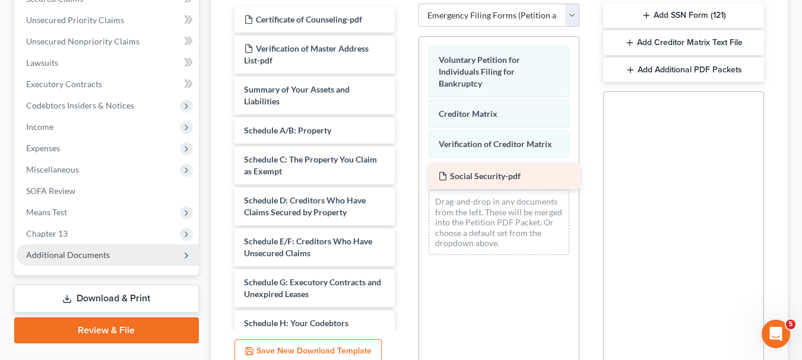
drag, startPoint x: 300, startPoint y: 13, endPoint x: 494, endPoint y: 170, distance: 249.4
click at [405, 170] on div "Social Security-pdf Social Security-pdf Certificate of Counseling-pdf Verificat…" at bounding box center [315, 303] width 180 height 593
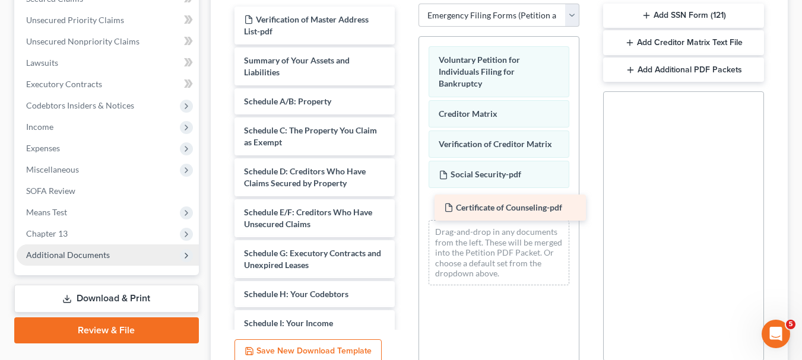
drag, startPoint x: 317, startPoint y: 13, endPoint x: 515, endPoint y: 201, distance: 272.8
click at [405, 201] on div "Certificate of Counseling-pdf Certificate of Counseling-pdf Verification of Mas…" at bounding box center [315, 289] width 180 height 564
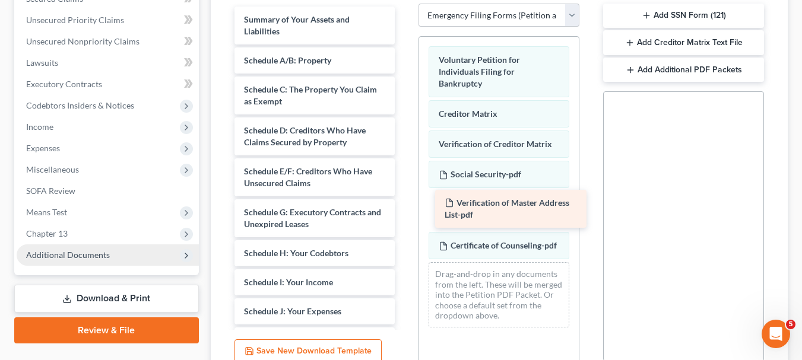
drag, startPoint x: 306, startPoint y: 8, endPoint x: 503, endPoint y: 192, distance: 270.0
click at [405, 192] on div "Verification of Master Address List-pdf Verification of Master Address List-pdf…" at bounding box center [315, 268] width 180 height 523
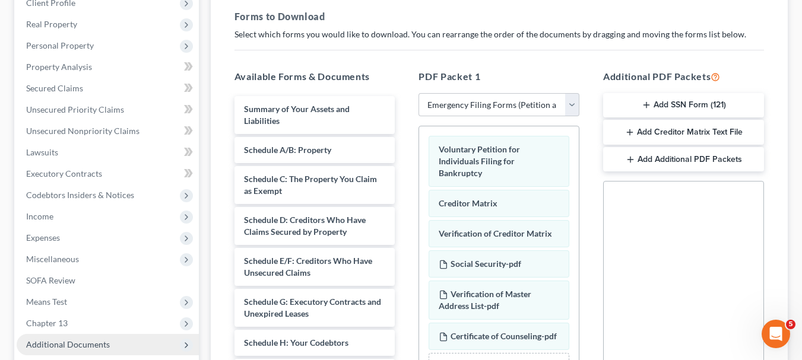
scroll to position [171, 0]
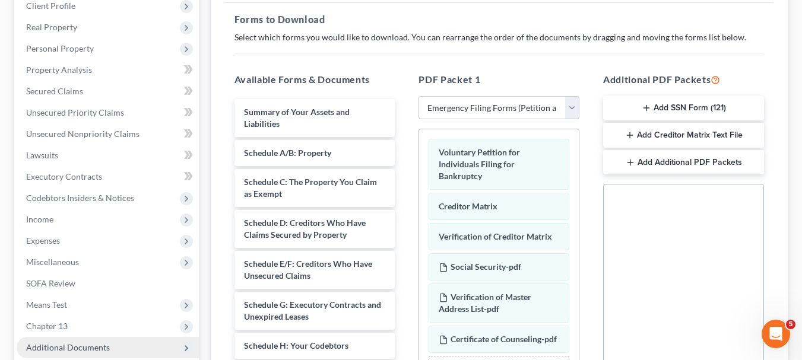
click at [655, 135] on button "Add Creditor Matrix Text File" at bounding box center [683, 135] width 161 height 25
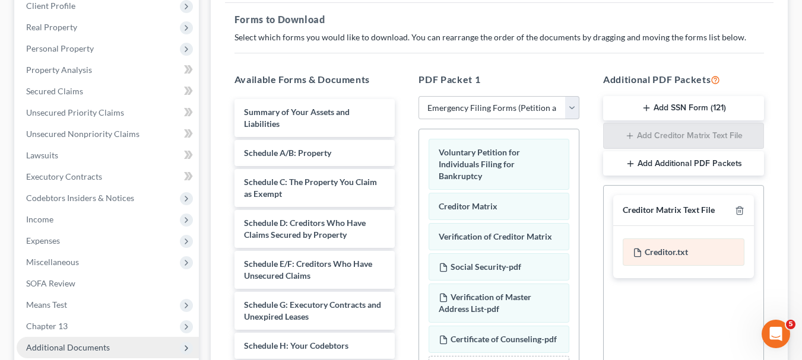
click at [657, 246] on div "Creditor.txt" at bounding box center [683, 252] width 122 height 27
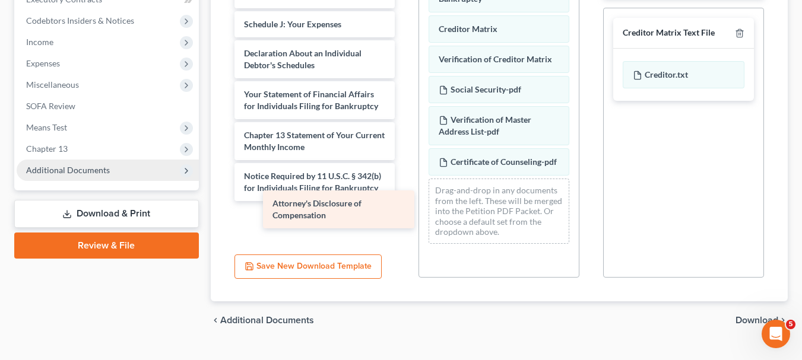
scroll to position [185, 0]
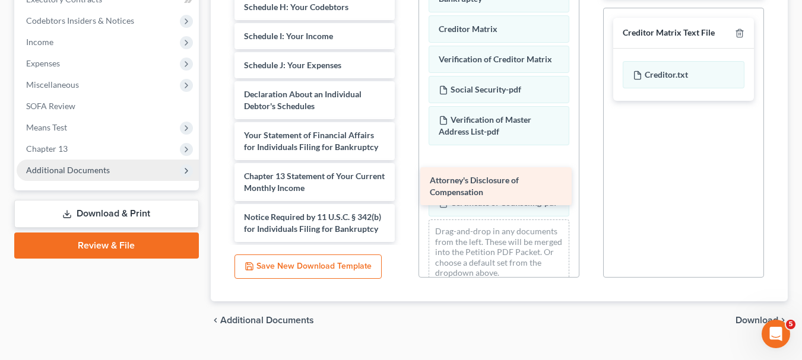
drag, startPoint x: 313, startPoint y: 227, endPoint x: 498, endPoint y: 190, distance: 189.3
click at [405, 190] on div "Attorney's Disclosure of Compensation Summary of Your Assets and Liabilities Sc…" at bounding box center [315, 1] width 180 height 482
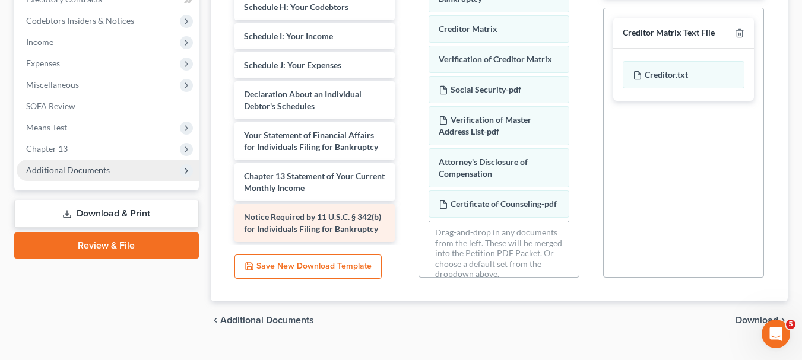
scroll to position [132, 0]
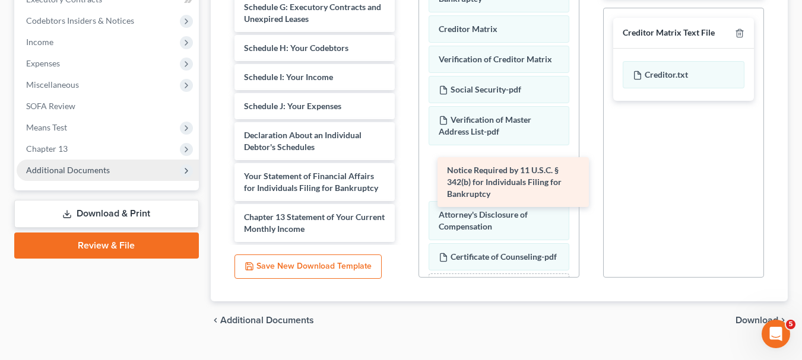
drag, startPoint x: 299, startPoint y: 220, endPoint x: 502, endPoint y: 185, distance: 205.9
click at [405, 185] on div "Notice Required by 11 U.S.C. § 342(b) for Individuals Filing for Bankruptcy Sum…" at bounding box center [315, 21] width 180 height 441
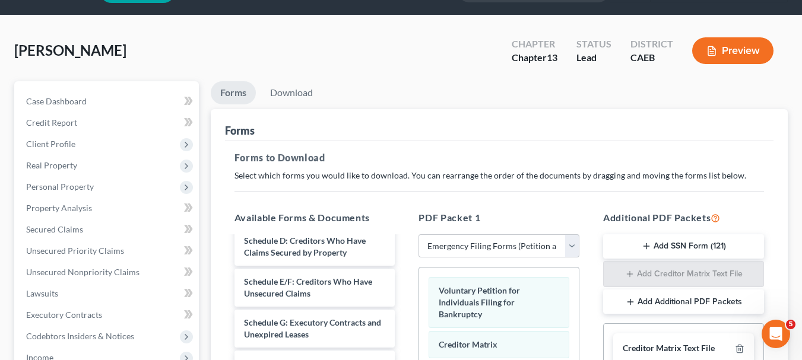
scroll to position [30, 0]
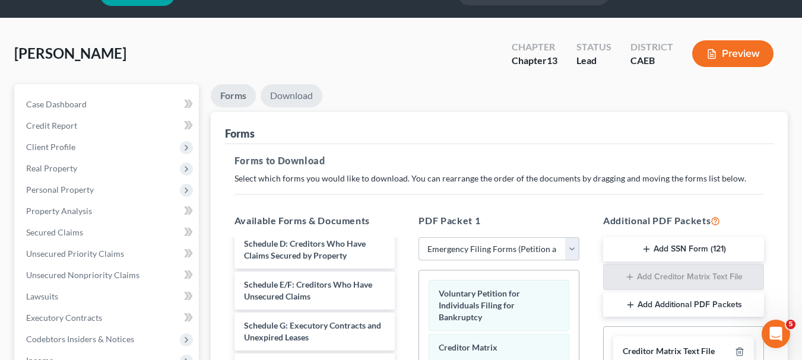
click at [287, 98] on link "Download" at bounding box center [291, 95] width 62 height 23
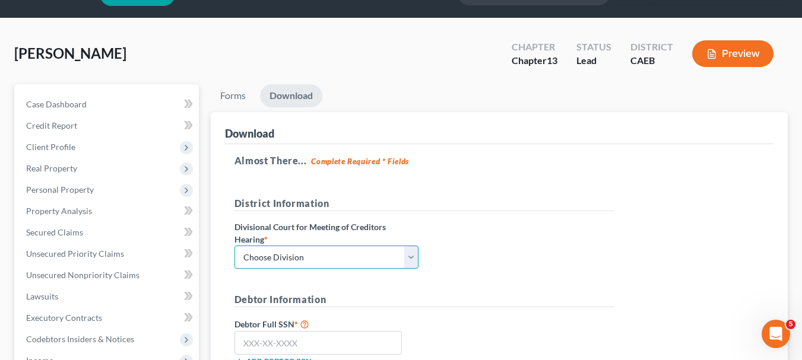
click at [409, 256] on select "Choose Division Fresno Modesto [GEOGRAPHIC_DATA]" at bounding box center [326, 258] width 184 height 24
select select "2"
click at [234, 246] on select "Choose Division Fresno Modesto [GEOGRAPHIC_DATA]" at bounding box center [326, 258] width 184 height 24
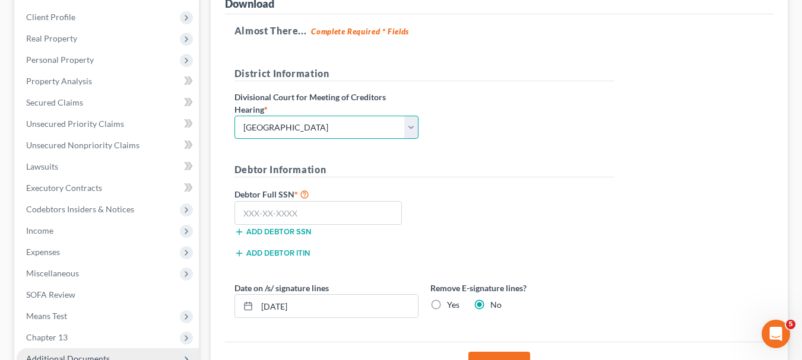
scroll to position [204, 0]
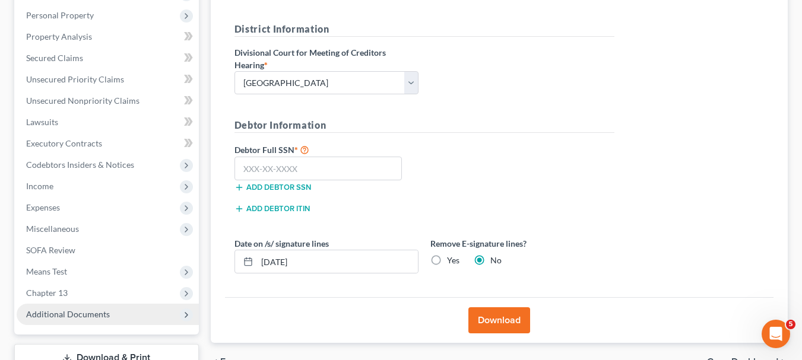
click at [516, 313] on button "Download" at bounding box center [499, 320] width 62 height 26
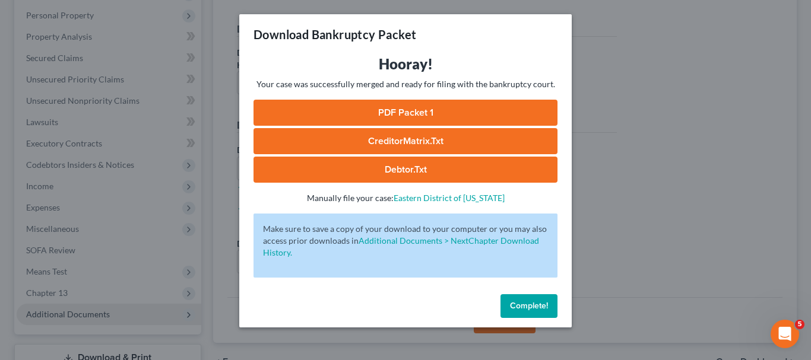
click at [408, 110] on link "PDF Packet 1" at bounding box center [405, 113] width 304 height 26
click at [410, 166] on link "Debtor.txt" at bounding box center [405, 170] width 304 height 26
click at [422, 136] on link "CreditorMatrix.txt" at bounding box center [405, 141] width 304 height 26
click at [442, 169] on link "Debtor.txt" at bounding box center [405, 170] width 304 height 26
click at [469, 198] on link "Eastern District of [US_STATE]" at bounding box center [448, 198] width 111 height 10
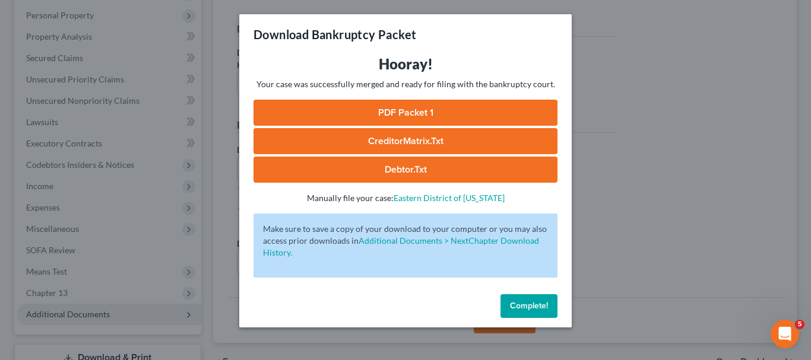
click at [526, 301] on span "Complete!" at bounding box center [529, 306] width 38 height 10
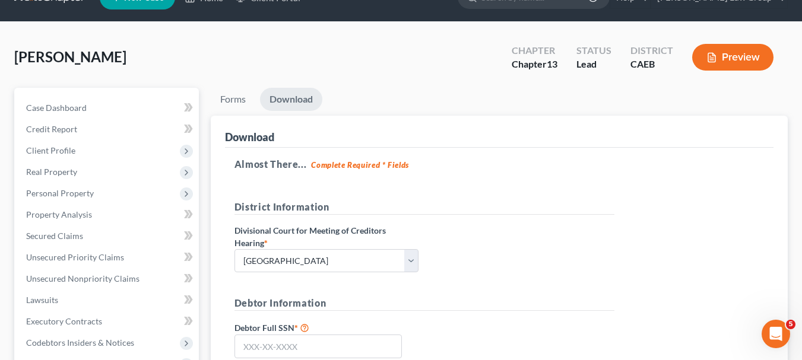
scroll to position [0, 0]
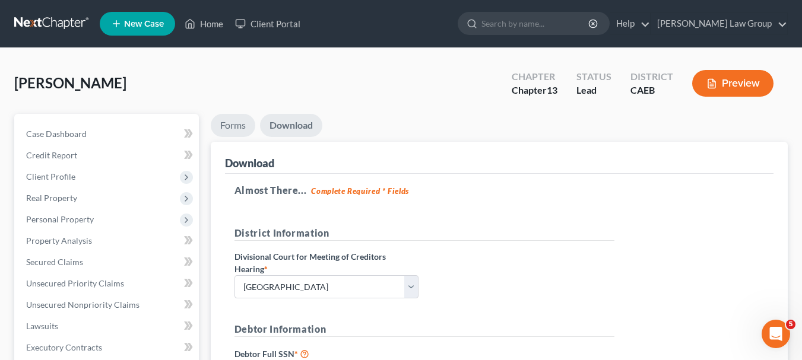
click at [237, 124] on link "Forms" at bounding box center [233, 125] width 45 height 23
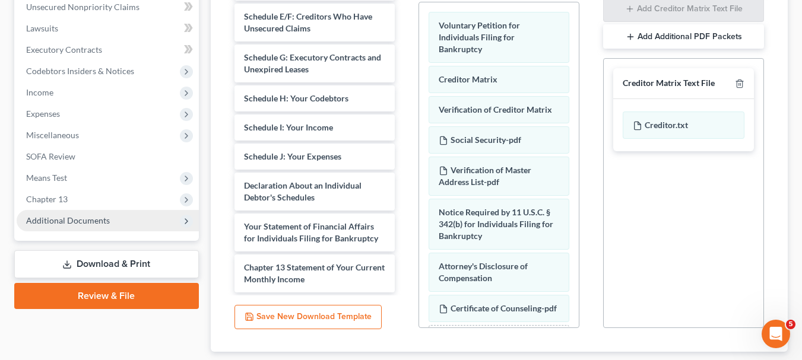
scroll to position [312, 0]
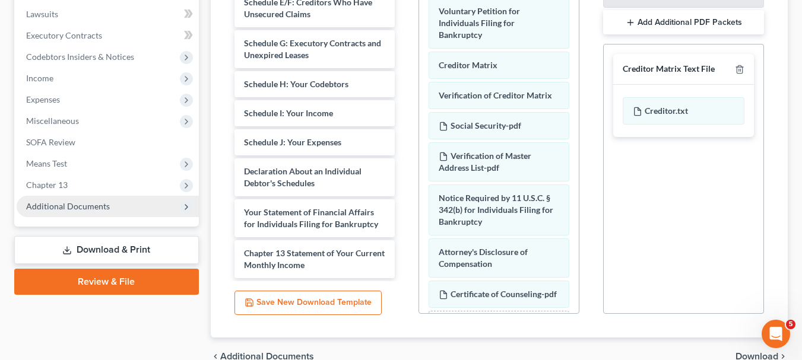
click at [119, 249] on link "Download & Print" at bounding box center [106, 250] width 185 height 28
click at [116, 275] on link "Review & File" at bounding box center [106, 282] width 185 height 26
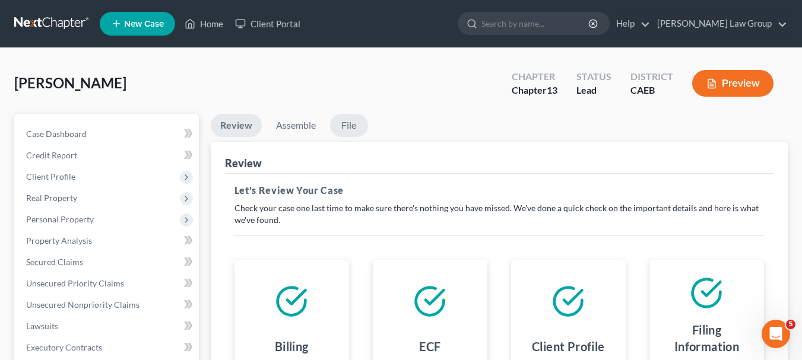
click at [348, 130] on link "File" at bounding box center [349, 125] width 38 height 23
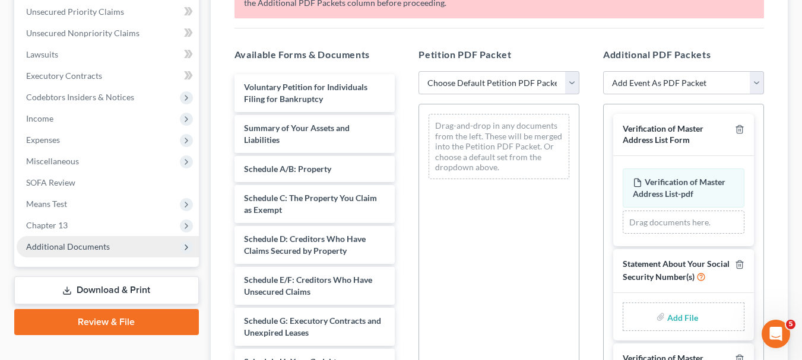
scroll to position [276, 0]
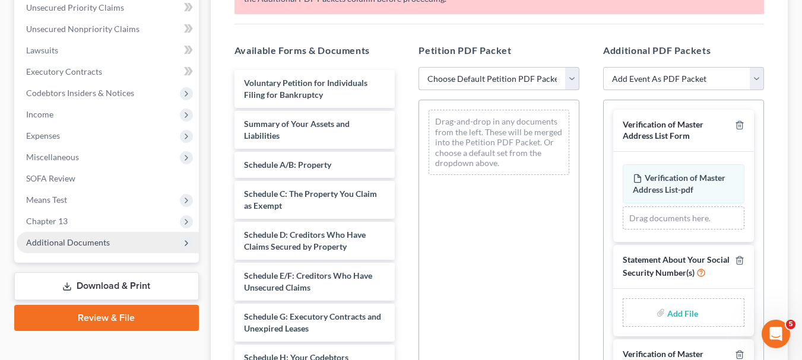
click at [567, 84] on select "Choose Default Petition PDF Packet Complete Bankruptcy Petition (all forms and …" at bounding box center [498, 79] width 161 height 24
select select "1"
click at [418, 67] on select "Choose Default Petition PDF Packet Complete Bankruptcy Petition (all forms and …" at bounding box center [498, 79] width 161 height 24
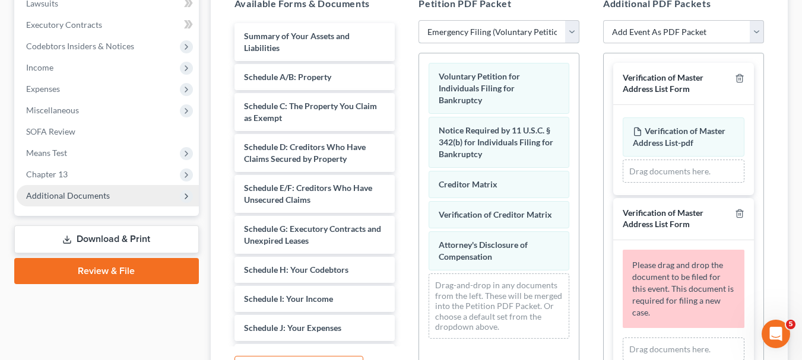
scroll to position [317, 0]
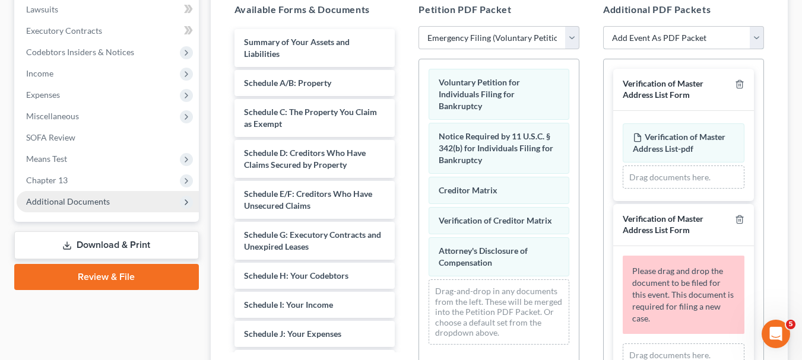
click at [755, 40] on select "Add Event As PDF Packet Creditor.txt Statement About Your Social Security Numbe…" at bounding box center [683, 38] width 161 height 24
select select "0"
click at [603, 26] on select "Add Event As PDF Packet Creditor.txt Statement About Your Social Security Numbe…" at bounding box center [683, 38] width 161 height 24
select select
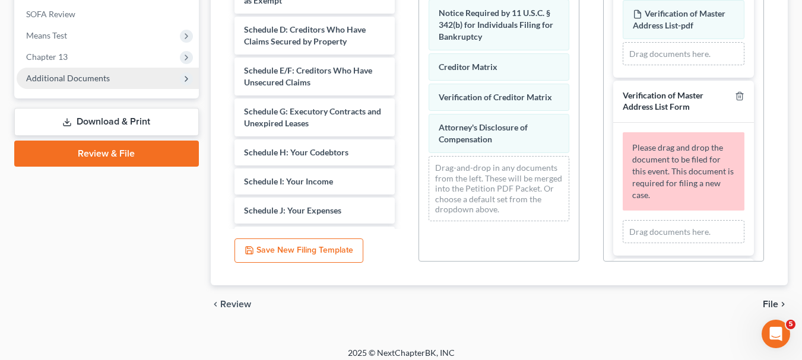
scroll to position [449, 0]
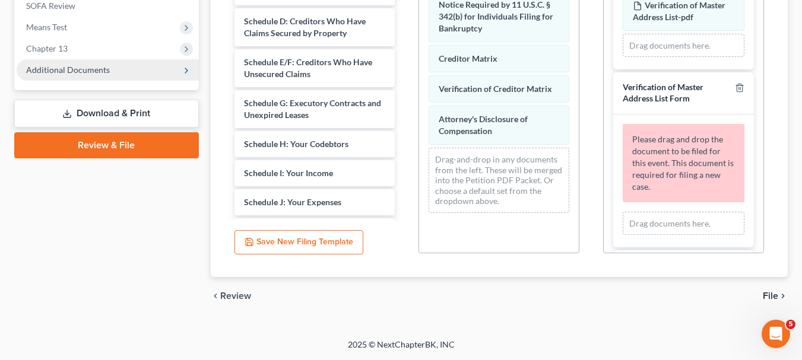
click at [148, 141] on link "Review & File" at bounding box center [106, 145] width 185 height 26
click at [137, 106] on link "Download & Print" at bounding box center [106, 114] width 185 height 28
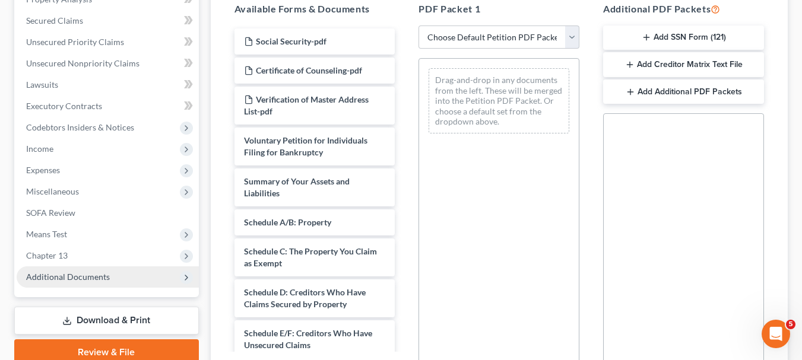
scroll to position [243, 0]
click at [571, 39] on select "Choose Default Petition PDF Packet Complete Bankruptcy Petition (all forms and …" at bounding box center [498, 36] width 161 height 24
select select "1"
click at [422, 24] on select "Choose Default Petition PDF Packet Complete Bankruptcy Petition (all forms and …" at bounding box center [498, 36] width 161 height 24
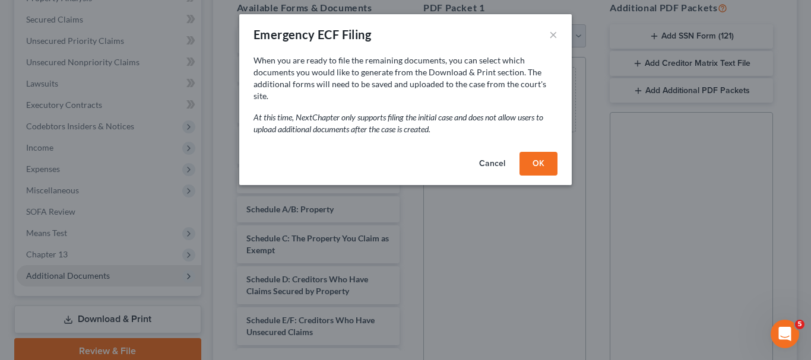
click at [541, 152] on button "OK" at bounding box center [538, 164] width 38 height 24
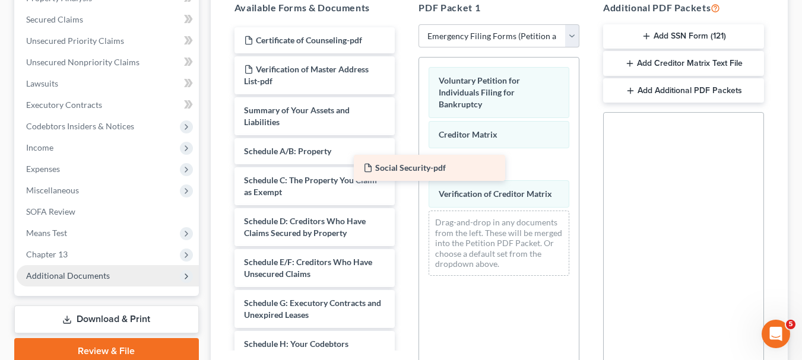
drag, startPoint x: 322, startPoint y: 43, endPoint x: 484, endPoint y: 232, distance: 249.5
click at [405, 232] on div "Social Security-pdf Social Security-pdf Certificate of Counseling-pdf Verificat…" at bounding box center [315, 323] width 180 height 593
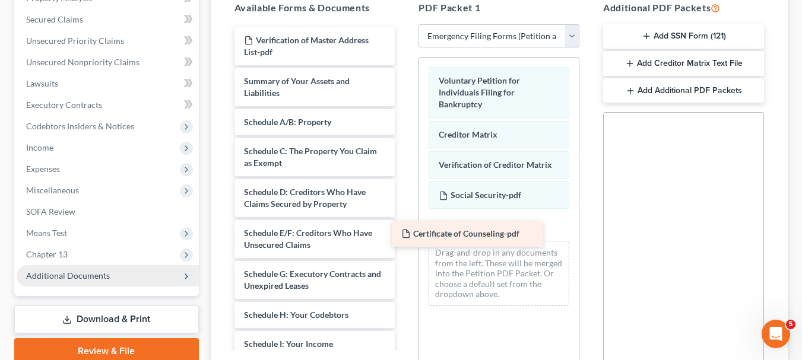
drag, startPoint x: 331, startPoint y: 42, endPoint x: 505, endPoint y: 249, distance: 271.2
click at [405, 249] on div "Certificate of Counseling-pdf Certificate of Counseling-pdf Verification of Mas…" at bounding box center [315, 309] width 180 height 564
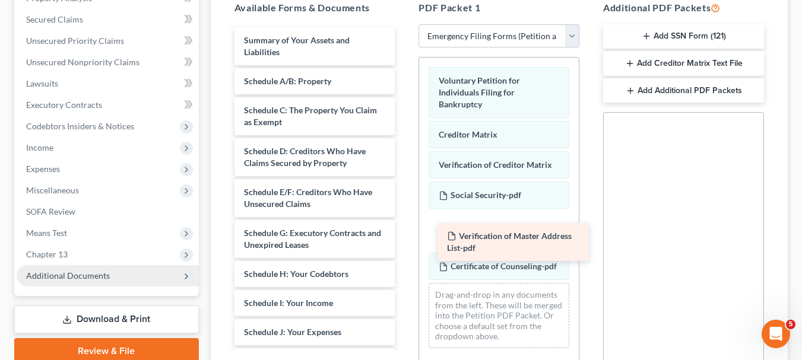
drag, startPoint x: 312, startPoint y: 41, endPoint x: 529, endPoint y: 237, distance: 292.0
click at [405, 237] on div "Verification of Master Address List-pdf Verification of Master Address List-pdf…" at bounding box center [315, 288] width 180 height 523
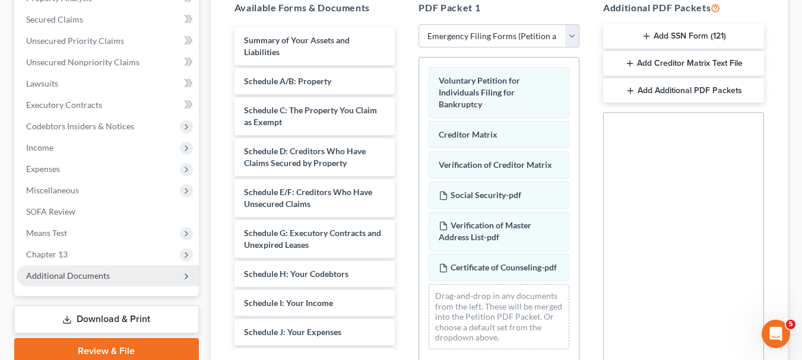
click at [669, 37] on button "Add SSN Form (121)" at bounding box center [683, 36] width 161 height 25
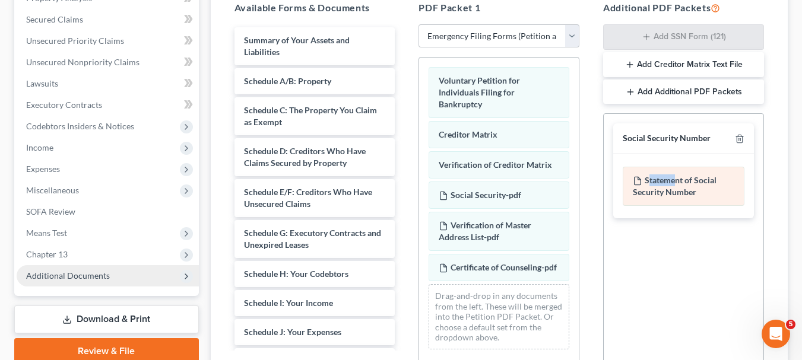
drag, startPoint x: 677, startPoint y: 179, endPoint x: 650, endPoint y: 183, distance: 27.7
click at [650, 183] on div "Statement of Social Security Number" at bounding box center [683, 186] width 122 height 39
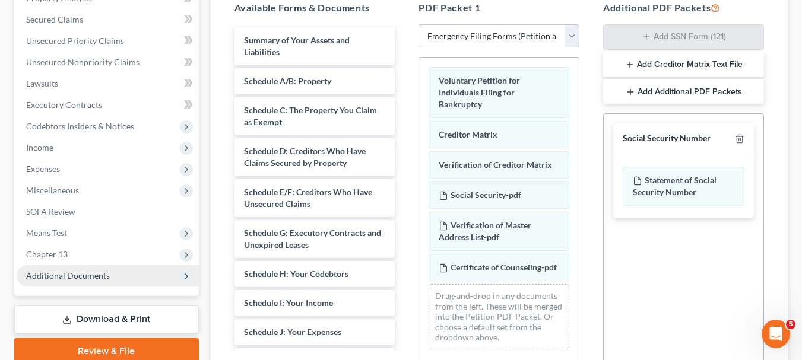
click at [685, 81] on button "Add Additional PDF Packets" at bounding box center [683, 92] width 161 height 25
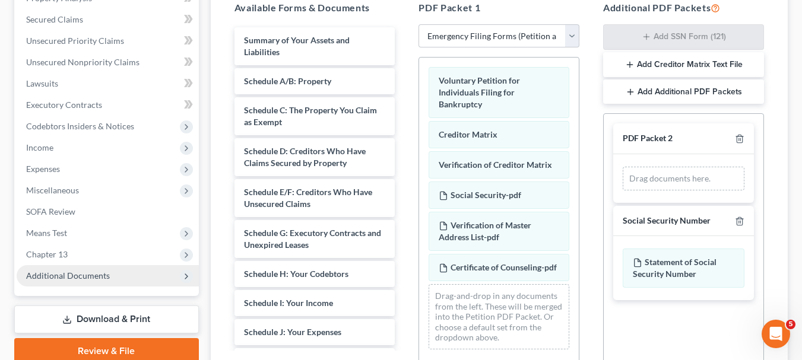
click at [685, 68] on button "Add Creditor Matrix Text File" at bounding box center [683, 64] width 161 height 25
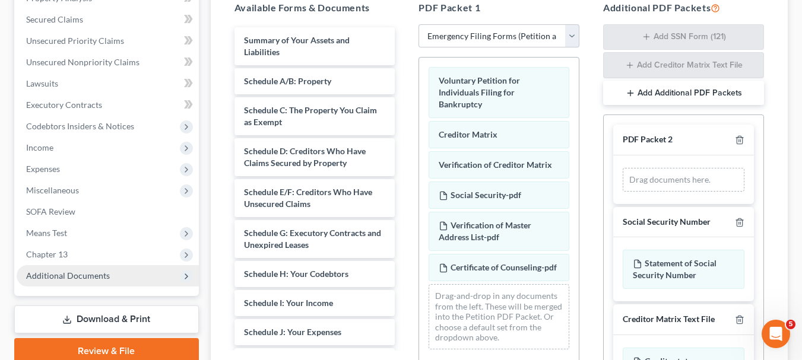
scroll to position [374, 0]
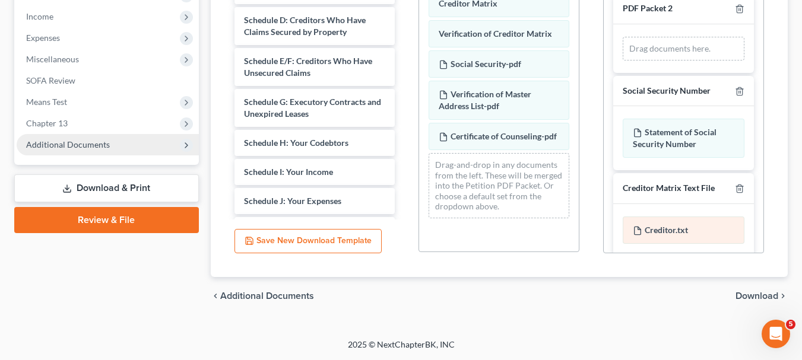
click at [666, 225] on div "Creditor.txt" at bounding box center [683, 230] width 122 height 27
click at [142, 192] on link "Download & Print" at bounding box center [106, 188] width 185 height 28
click at [119, 189] on link "Download & Print" at bounding box center [106, 188] width 185 height 28
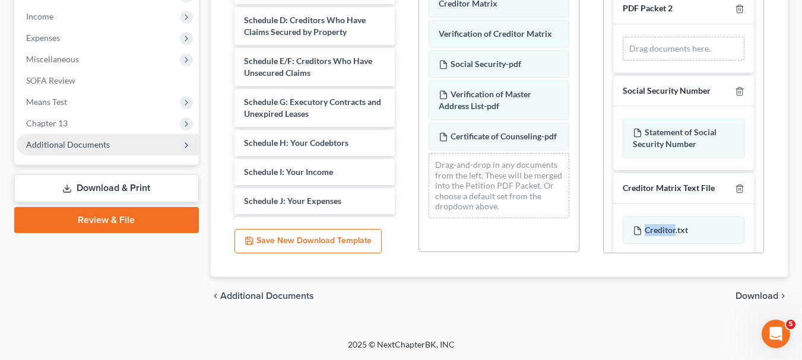
click at [109, 210] on link "Review & File" at bounding box center [106, 220] width 185 height 26
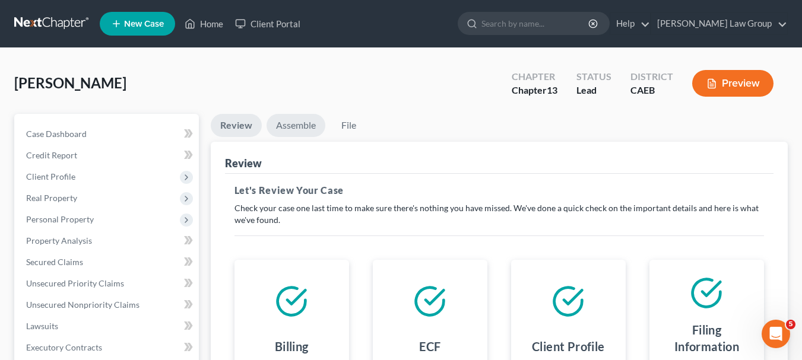
click at [303, 125] on link "Assemble" at bounding box center [295, 125] width 59 height 23
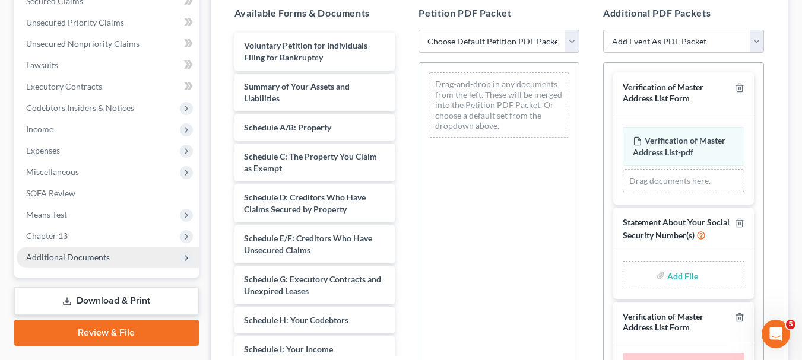
scroll to position [204, 0]
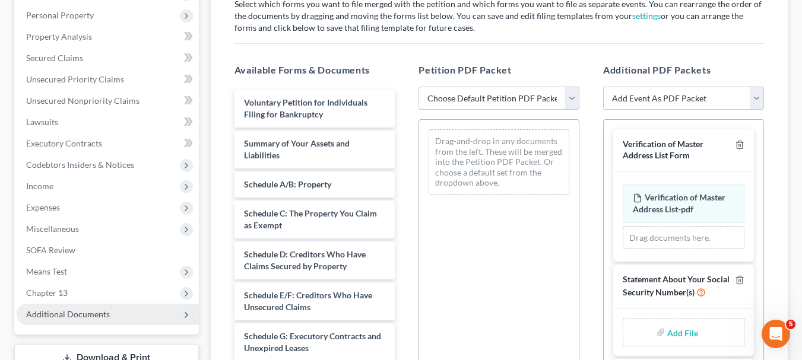
click at [568, 103] on select "Choose Default Petition PDF Packet Complete Bankruptcy Petition (all forms and …" at bounding box center [498, 99] width 161 height 24
select select "1"
click at [418, 87] on select "Choose Default Petition PDF Packet Complete Bankruptcy Petition (all forms and …" at bounding box center [498, 99] width 161 height 24
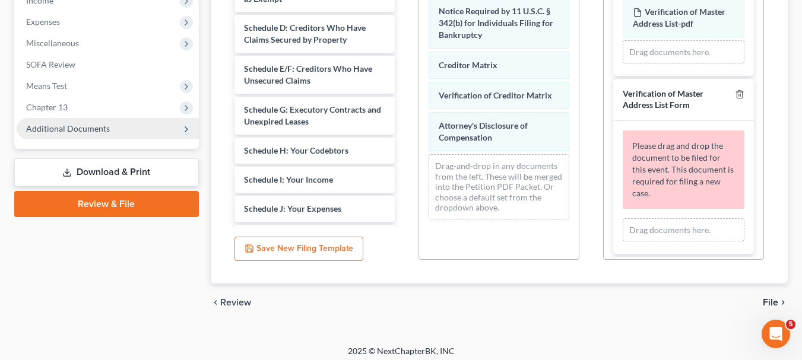
scroll to position [396, 0]
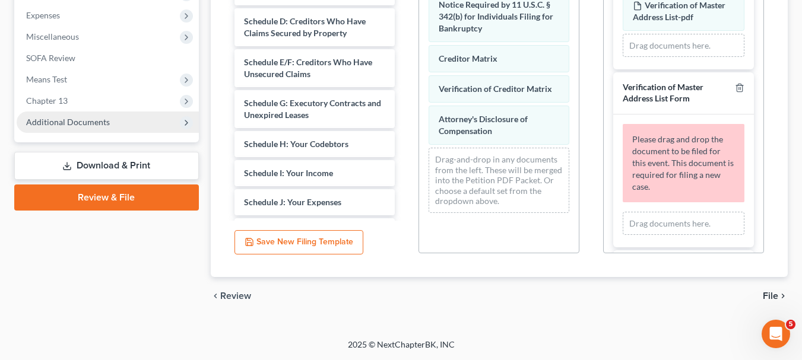
click at [132, 198] on link "Review & File" at bounding box center [106, 198] width 185 height 26
click at [767, 297] on span "File" at bounding box center [769, 295] width 15 height 9
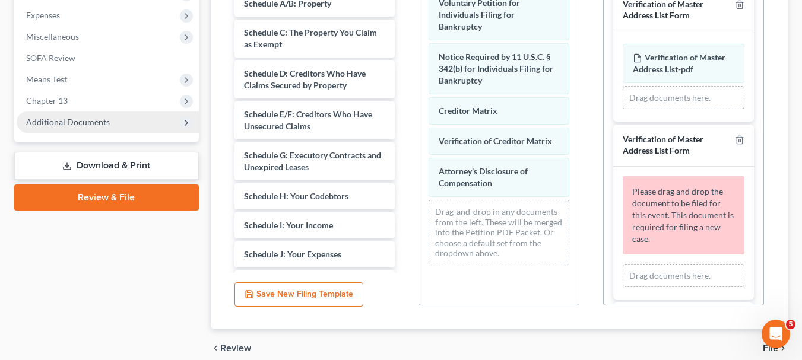
scroll to position [449, 0]
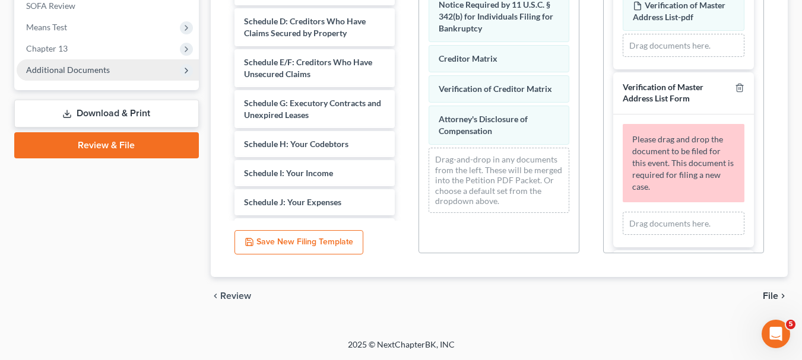
click at [770, 294] on span "File" at bounding box center [769, 295] width 15 height 9
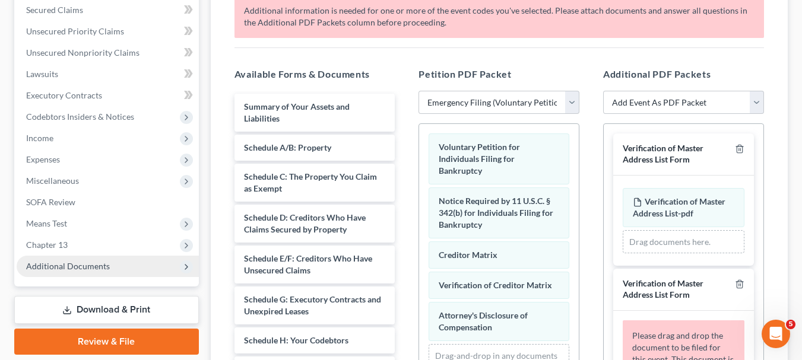
scroll to position [258, 0]
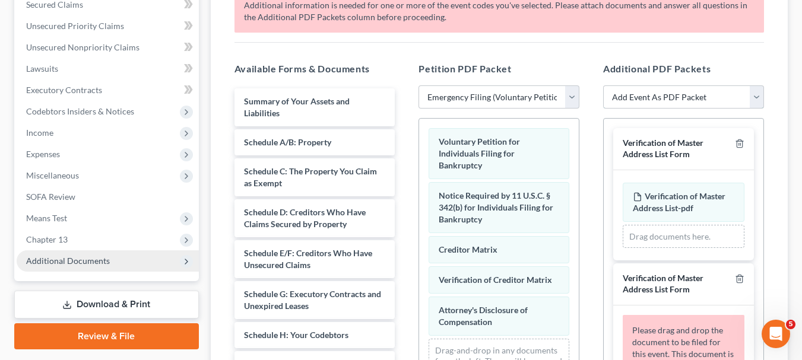
click at [757, 105] on select "Add Event As PDF Packet Creditor.txt Statement About Your Social Security Numbe…" at bounding box center [683, 97] width 161 height 24
select select "1"
click at [603, 85] on select "Add Event As PDF Packet Creditor.txt Statement About Your Social Security Numbe…" at bounding box center [683, 97] width 161 height 24
select select
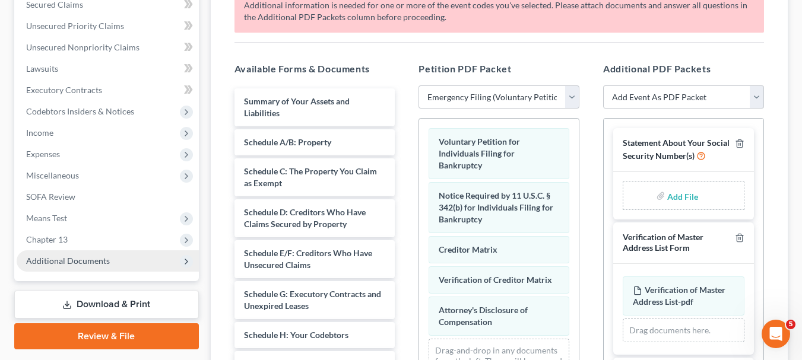
click at [190, 263] on icon at bounding box center [186, 261] width 9 height 9
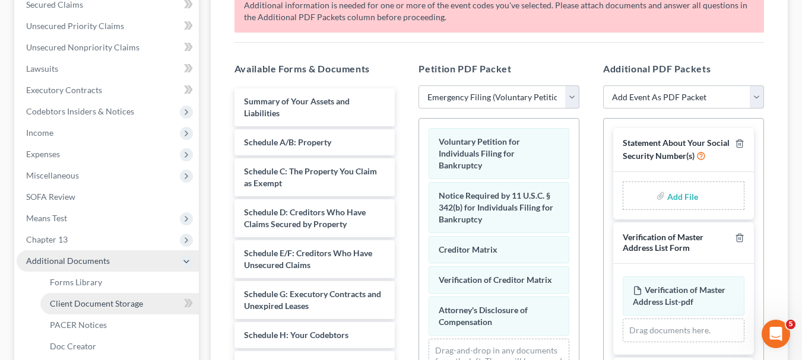
click at [141, 304] on span "Client Document Storage" at bounding box center [96, 303] width 93 height 10
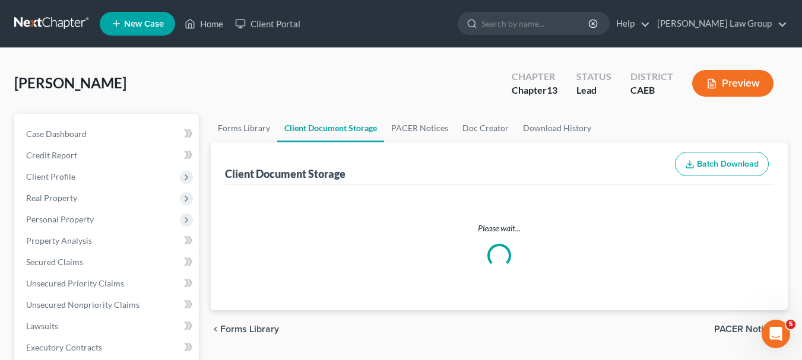
select select "0"
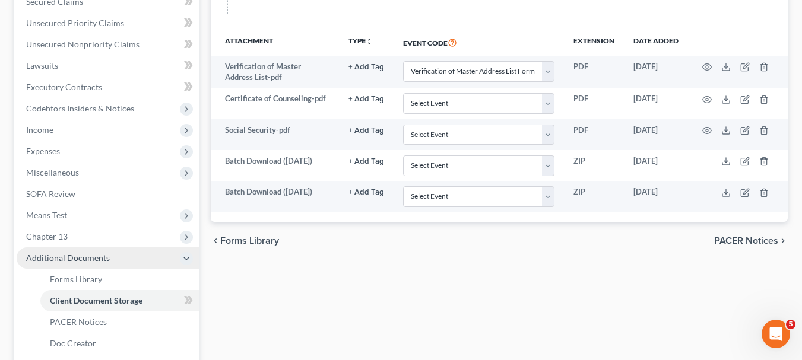
scroll to position [266, 0]
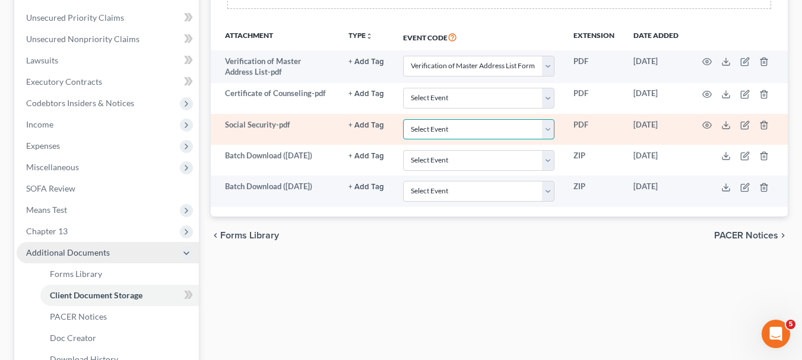
click at [554, 131] on select "Select Event Verification of Master Address List Form" at bounding box center [478, 129] width 151 height 21
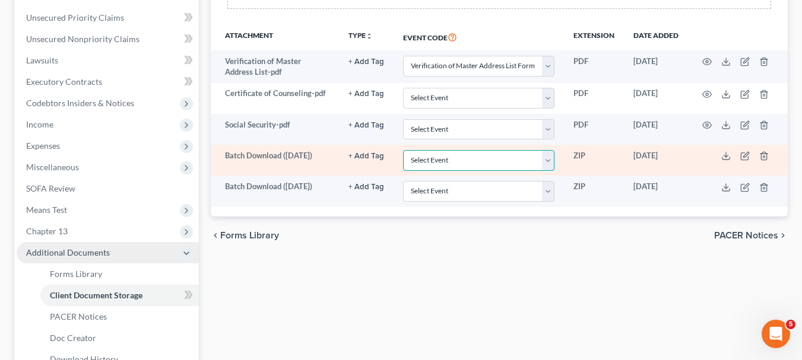
click at [549, 159] on select "Select Event Verification of Master Address List Form" at bounding box center [478, 160] width 151 height 21
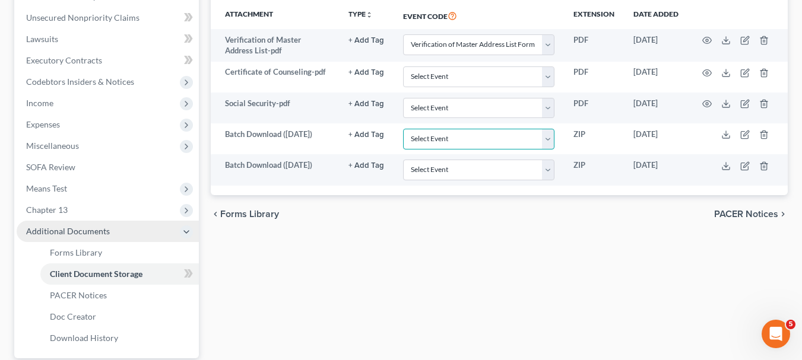
scroll to position [399, 0]
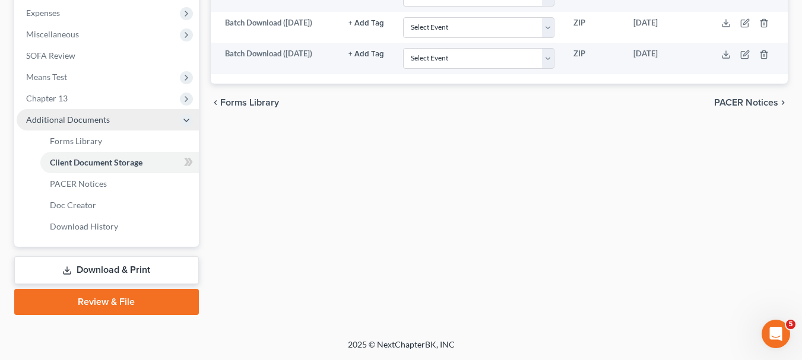
click at [150, 293] on link "Review & File" at bounding box center [106, 302] width 185 height 26
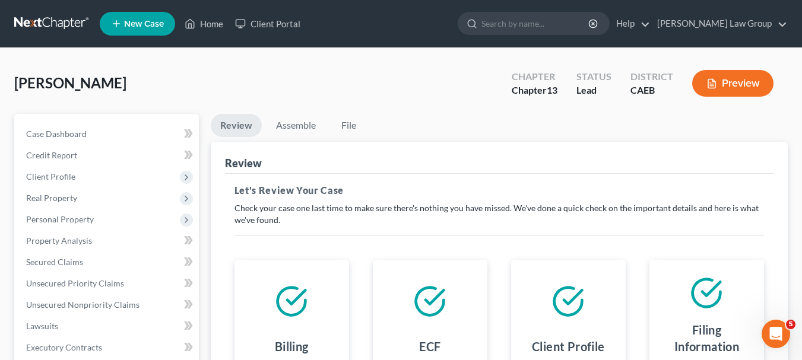
click at [735, 296] on div at bounding box center [707, 292] width 96 height 47
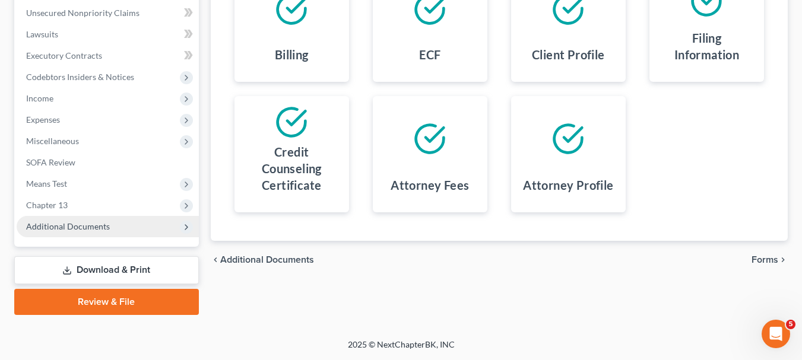
click at [763, 261] on span "Forms" at bounding box center [764, 259] width 27 height 9
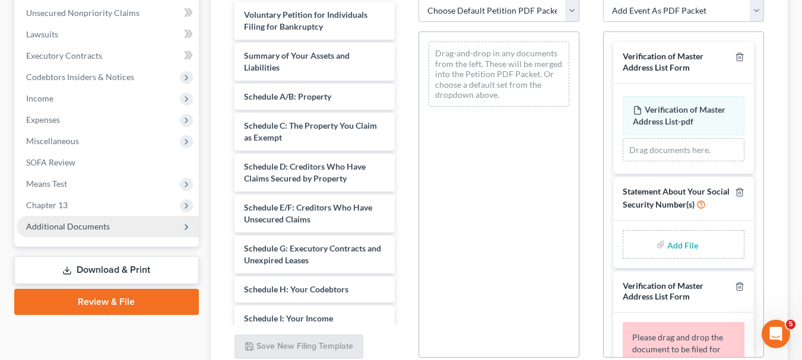
scroll to position [396, 0]
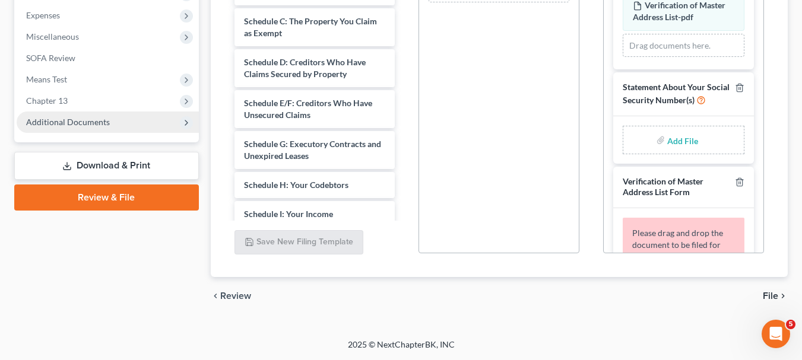
click at [132, 163] on link "Download & Print" at bounding box center [106, 166] width 185 height 28
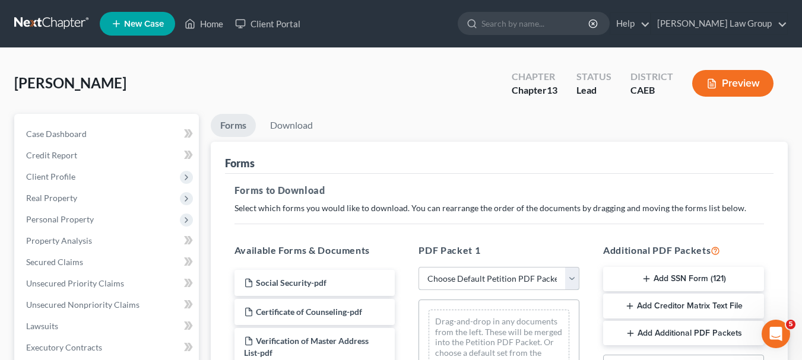
click at [571, 278] on select "Choose Default Petition PDF Packet Complete Bankruptcy Petition (all forms and …" at bounding box center [498, 279] width 161 height 24
select select "1"
click at [422, 267] on select "Choose Default Petition PDF Packet Complete Bankruptcy Petition (all forms and …" at bounding box center [498, 279] width 161 height 24
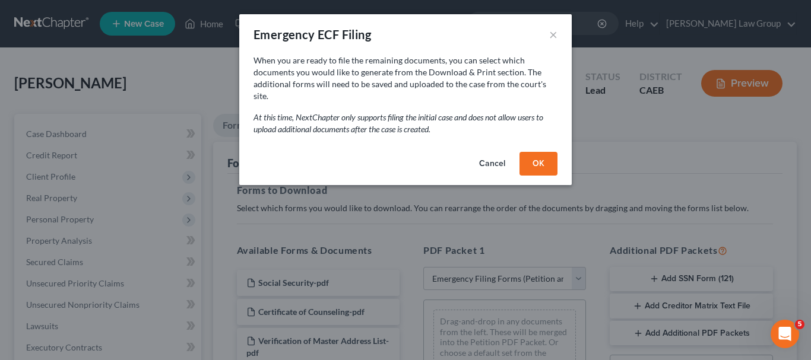
click at [544, 152] on button "OK" at bounding box center [538, 164] width 38 height 24
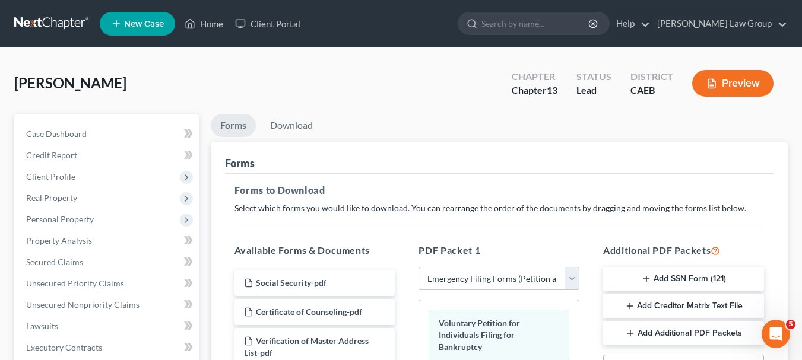
scroll to position [129, 0]
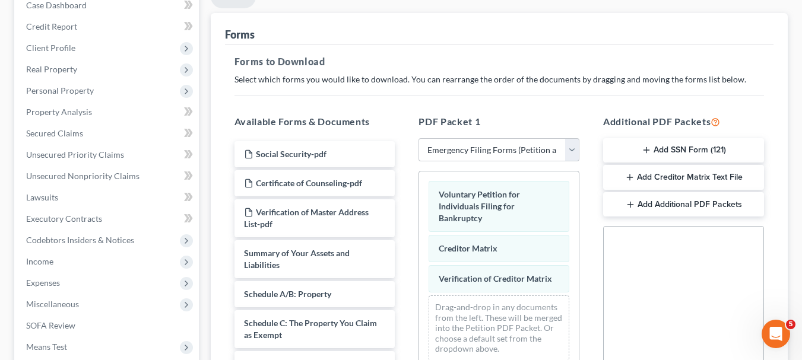
click at [628, 177] on icon "button" at bounding box center [629, 177] width 9 height 9
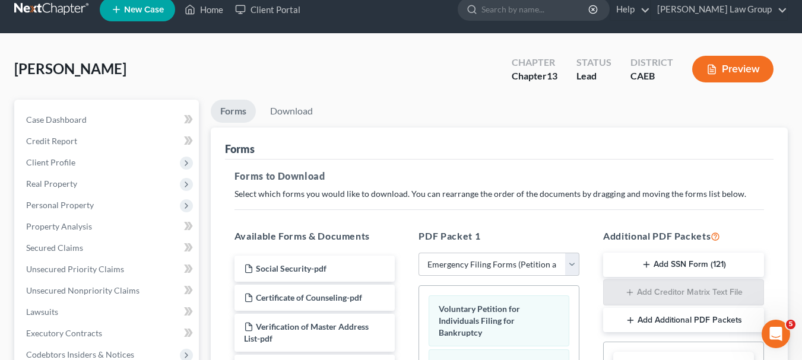
scroll to position [10, 0]
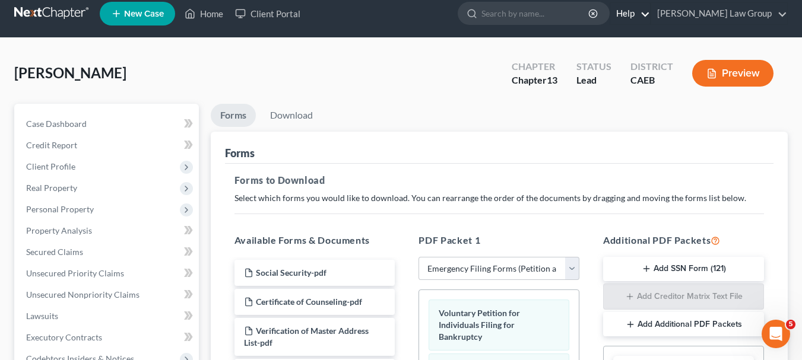
click at [650, 13] on link "Help" at bounding box center [630, 13] width 40 height 21
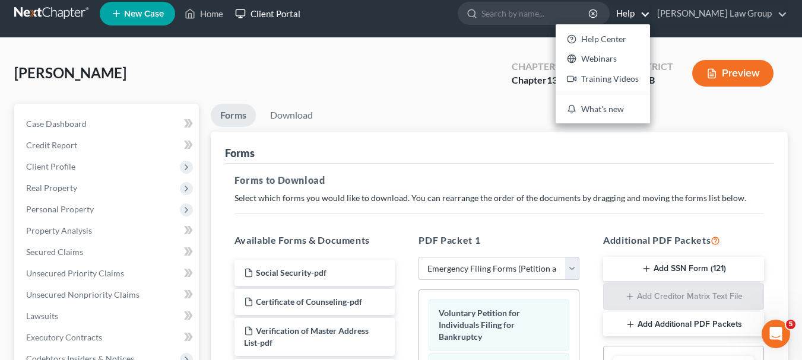
click at [281, 14] on link "Client Portal" at bounding box center [267, 13] width 77 height 21
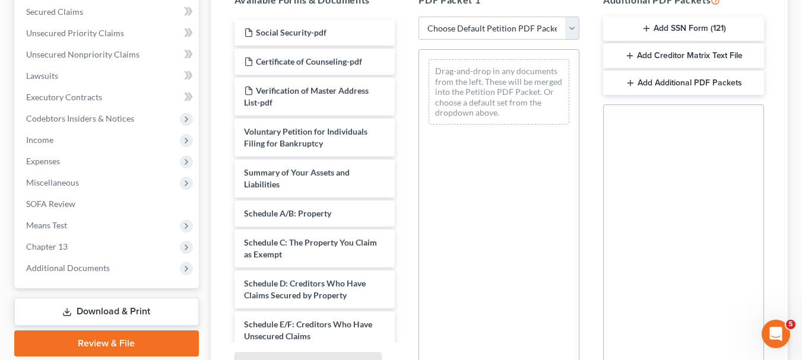
scroll to position [238, 0]
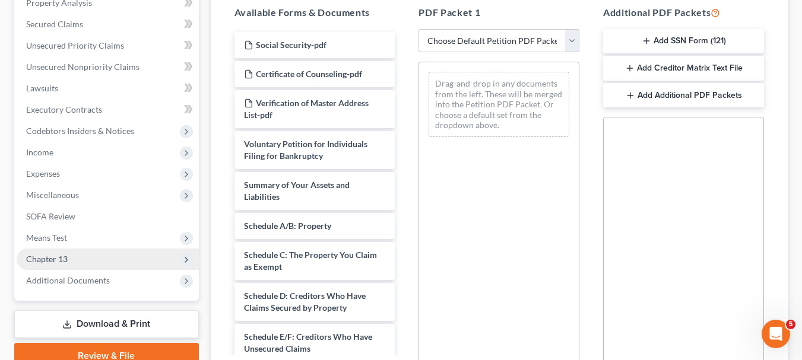
click at [186, 259] on icon at bounding box center [186, 259] width 9 height 9
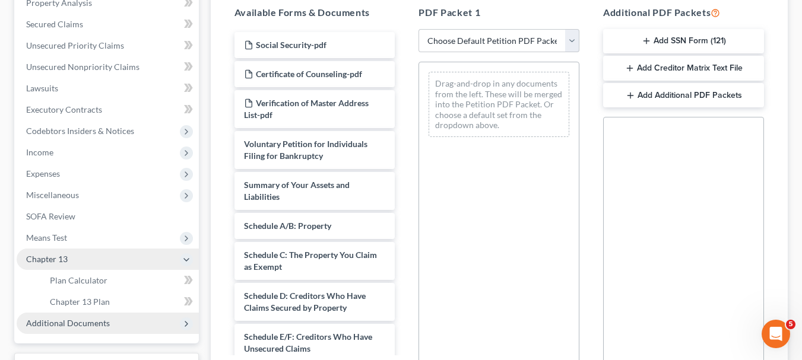
click at [186, 329] on icon at bounding box center [186, 323] width 13 height 13
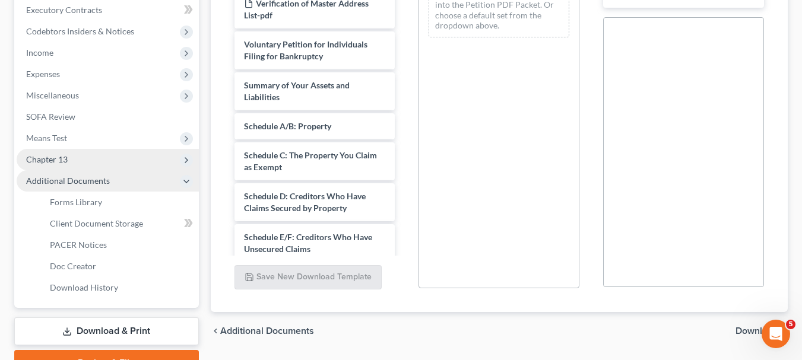
scroll to position [399, 0]
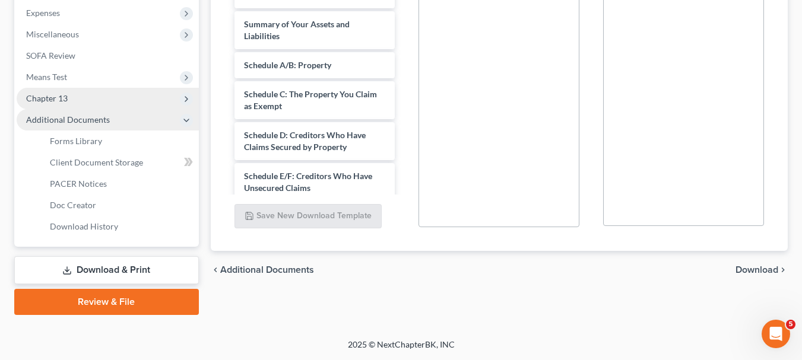
click at [762, 272] on span "Download" at bounding box center [756, 269] width 43 height 9
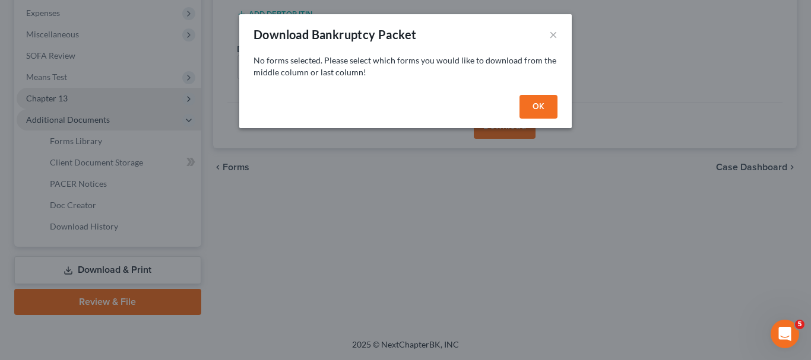
click at [544, 106] on button "OK" at bounding box center [538, 107] width 38 height 24
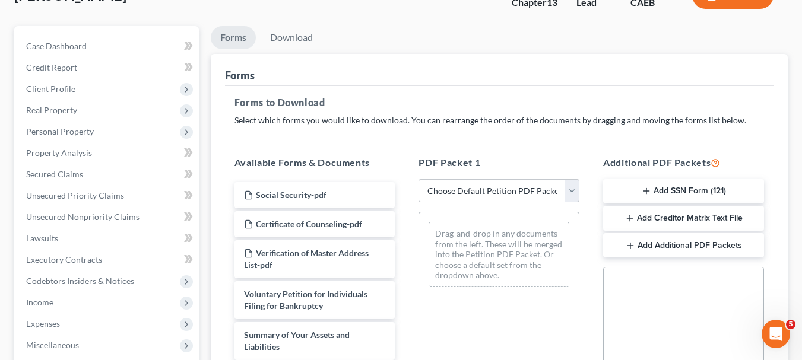
scroll to position [80, 0]
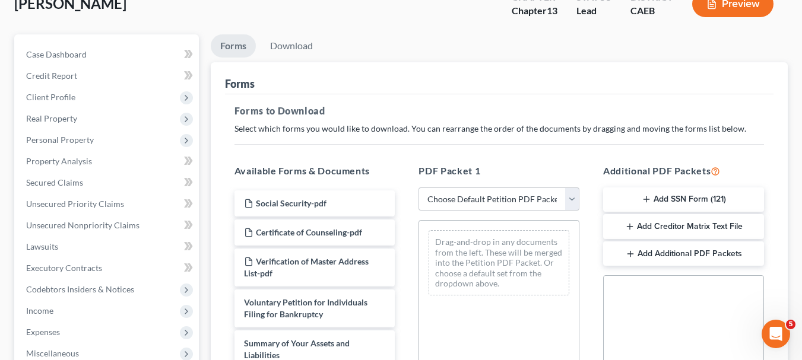
click at [698, 223] on button "Add Creditor Matrix Text File" at bounding box center [683, 226] width 161 height 25
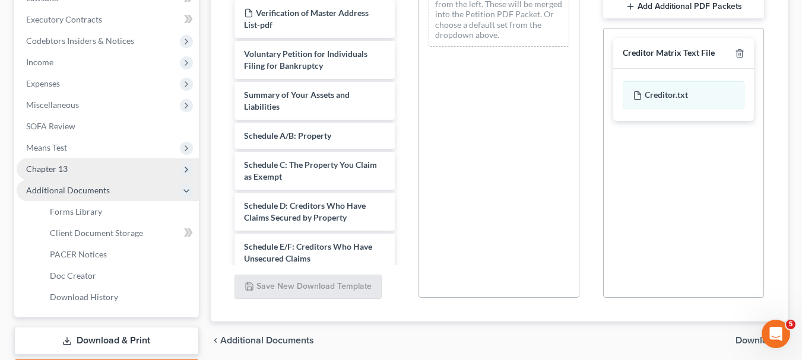
scroll to position [399, 0]
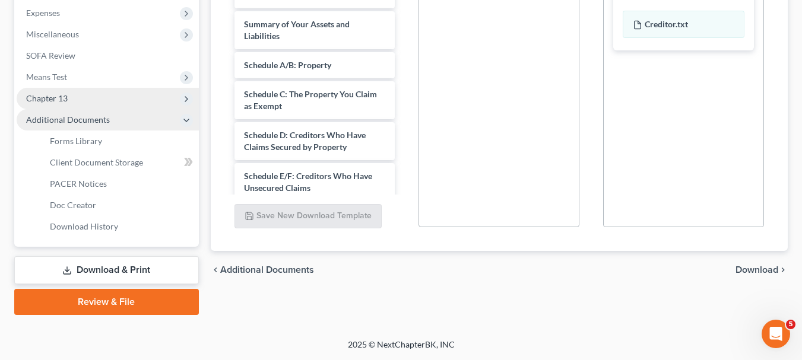
click at [758, 272] on span "Download" at bounding box center [756, 269] width 43 height 9
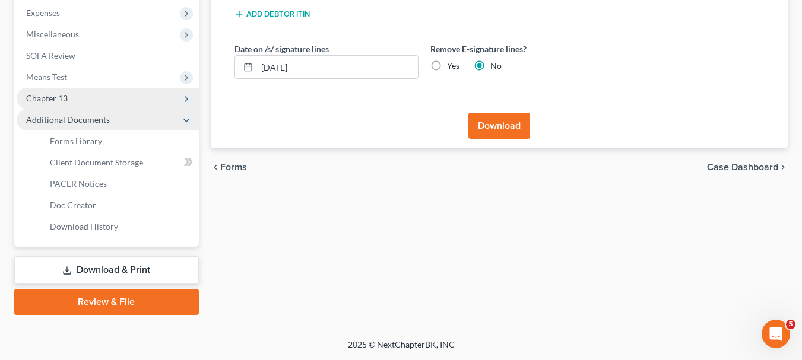
scroll to position [228, 0]
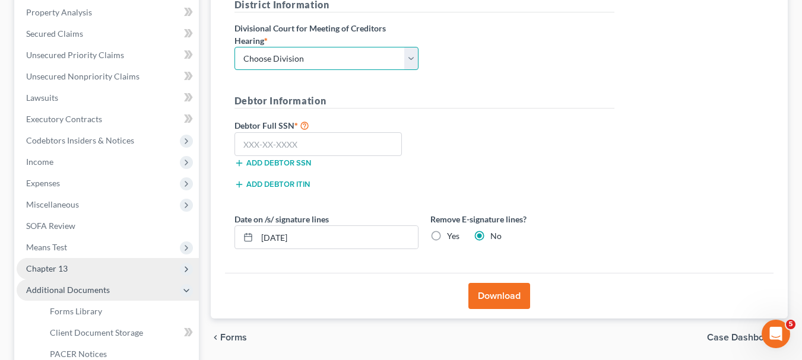
click at [411, 58] on select "Choose Division Fresno Modesto [GEOGRAPHIC_DATA]" at bounding box center [326, 59] width 184 height 24
select select "2"
click at [234, 47] on select "Choose Division Fresno Modesto [GEOGRAPHIC_DATA]" at bounding box center [326, 59] width 184 height 24
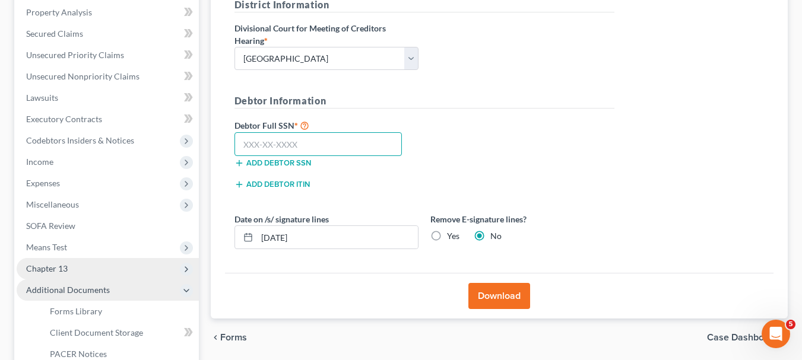
click at [358, 144] on input "text" at bounding box center [318, 144] width 168 height 24
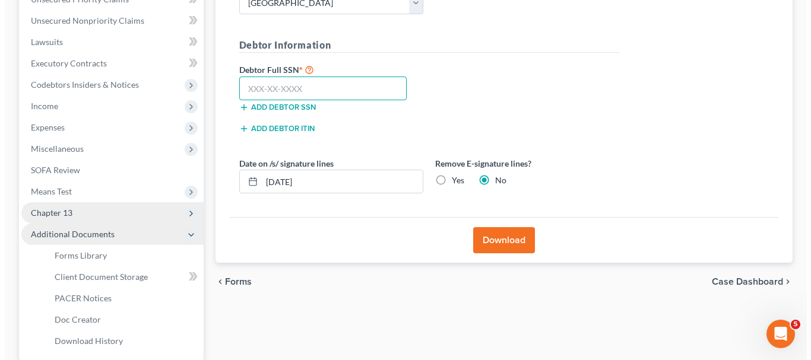
scroll to position [298, 0]
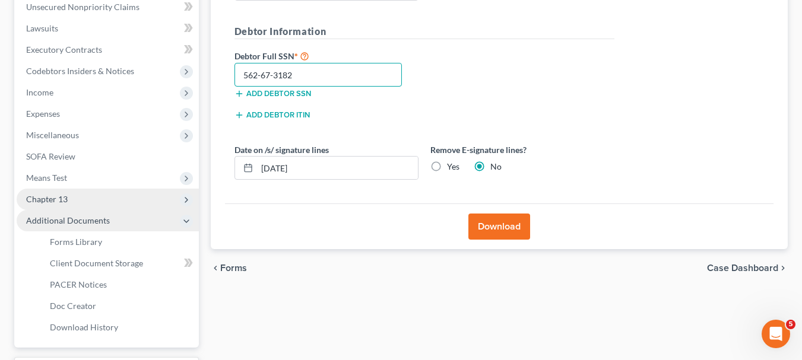
type input "562-67-3182"
click at [506, 228] on button "Download" at bounding box center [499, 227] width 62 height 26
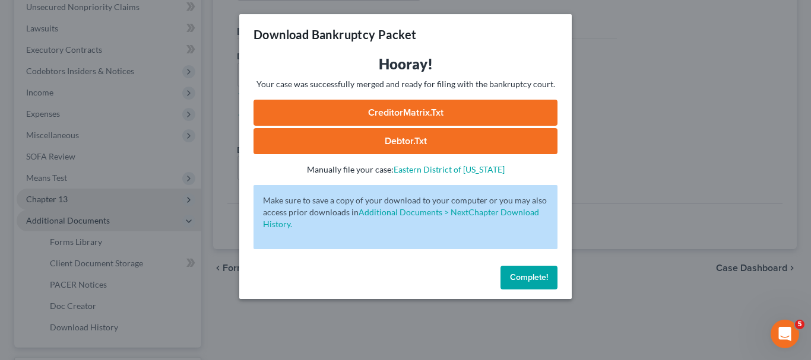
click at [418, 109] on link "CreditorMatrix.txt" at bounding box center [405, 113] width 304 height 26
drag, startPoint x: 418, startPoint y: 109, endPoint x: 395, endPoint y: 141, distance: 40.0
click at [395, 141] on link "Debtor.txt" at bounding box center [405, 141] width 304 height 26
